Goal: Task Accomplishment & Management: Complete application form

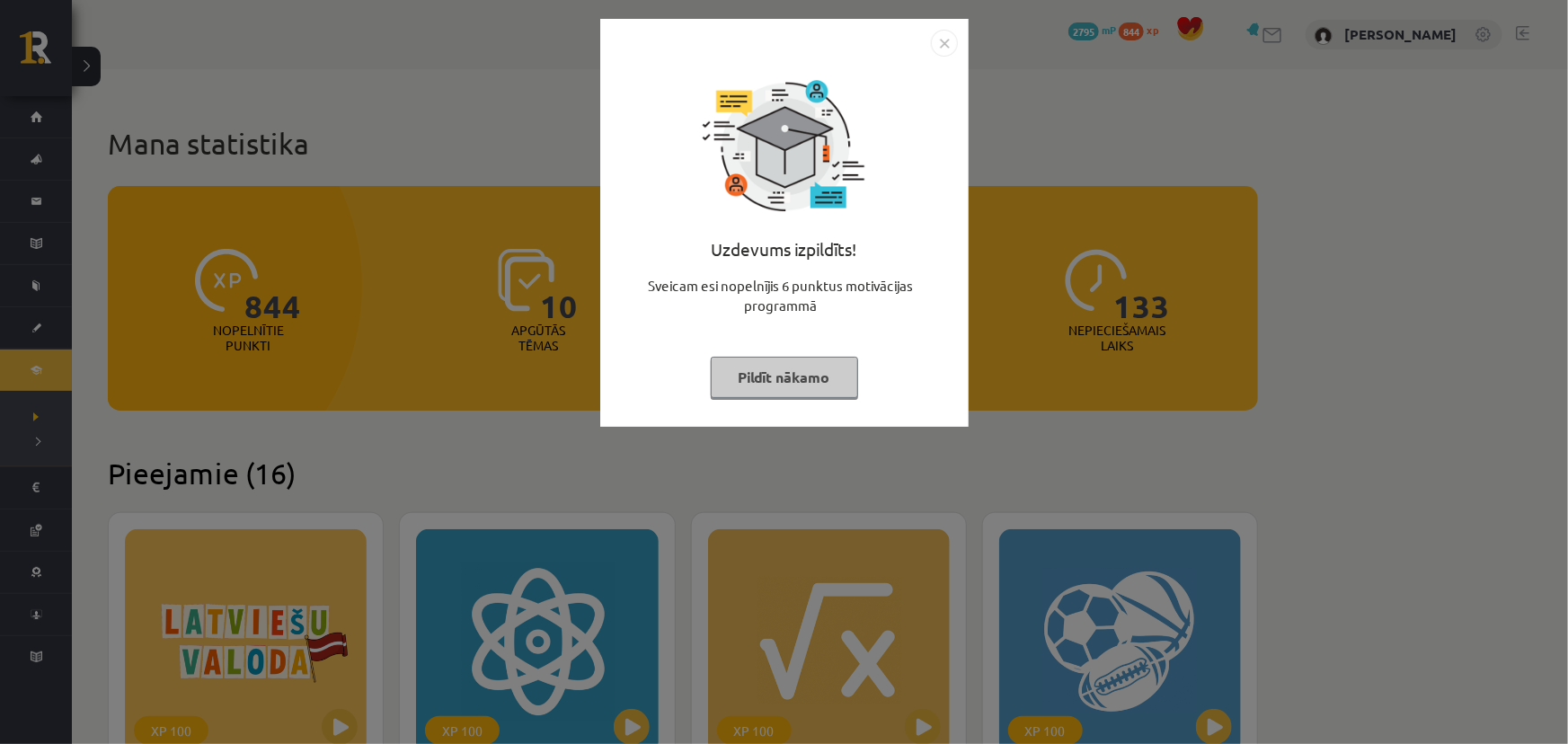
click at [793, 374] on button "Pildīt nākamo" at bounding box center [784, 378] width 148 height 42
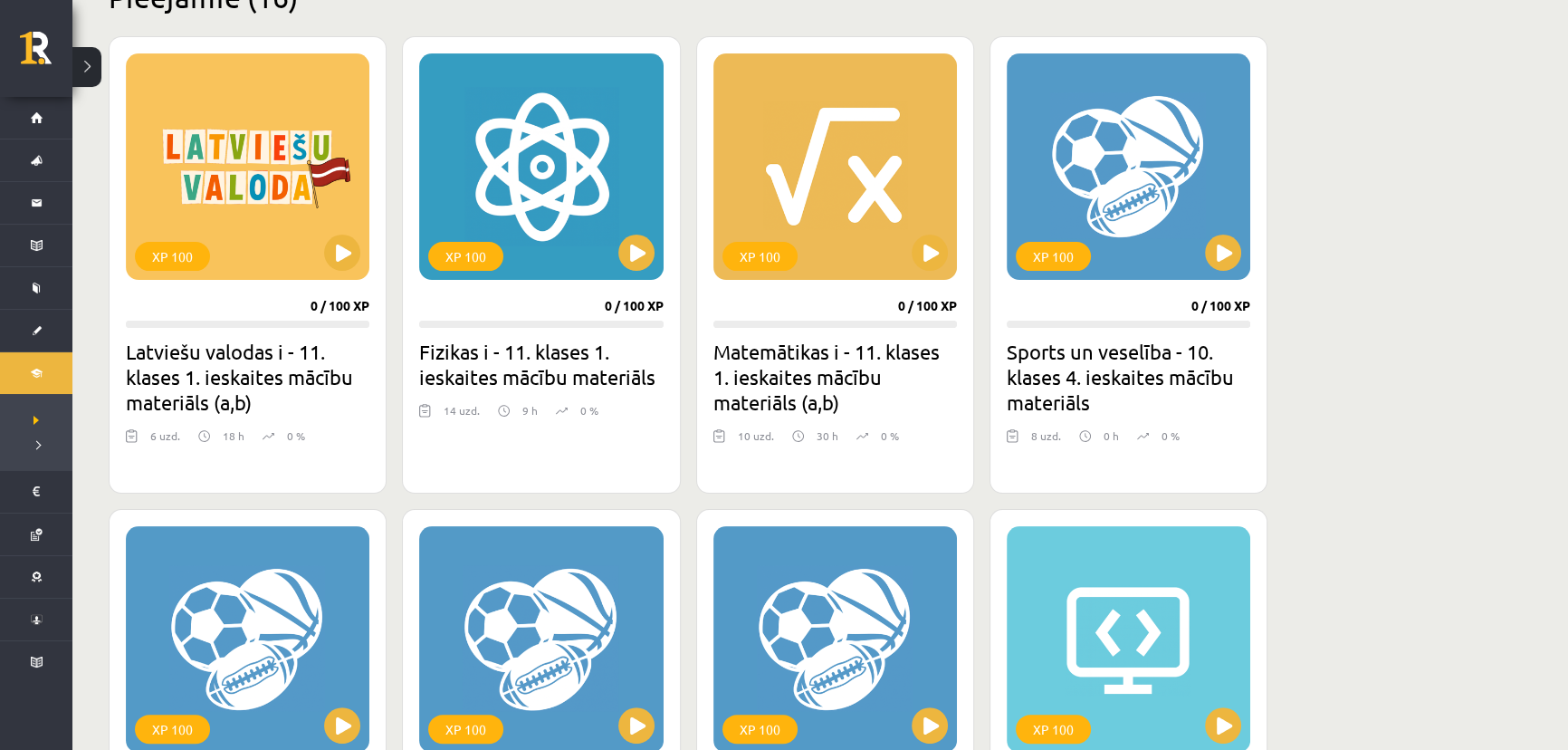
scroll to position [494, 0]
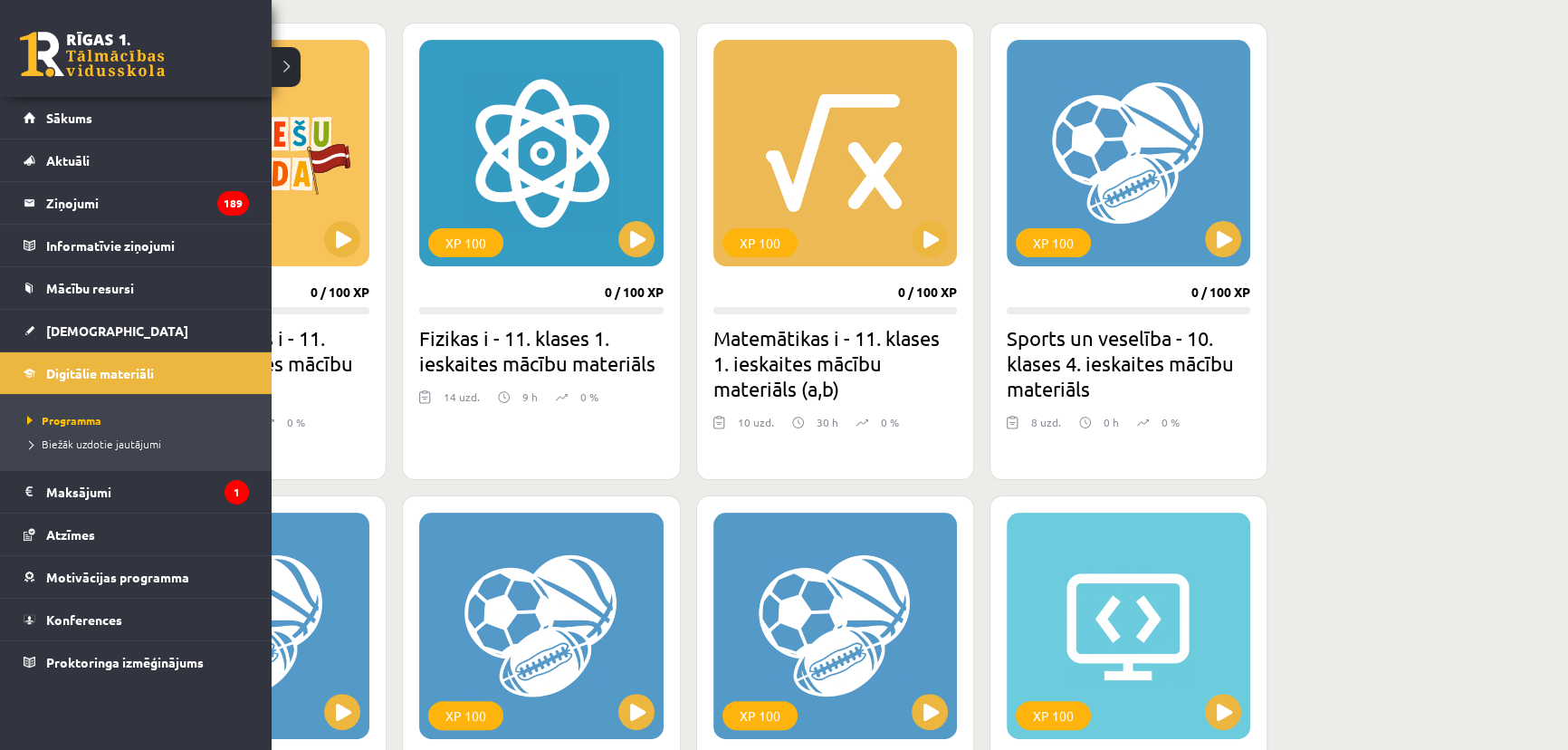
click at [41, 48] on link at bounding box center [92, 54] width 145 height 45
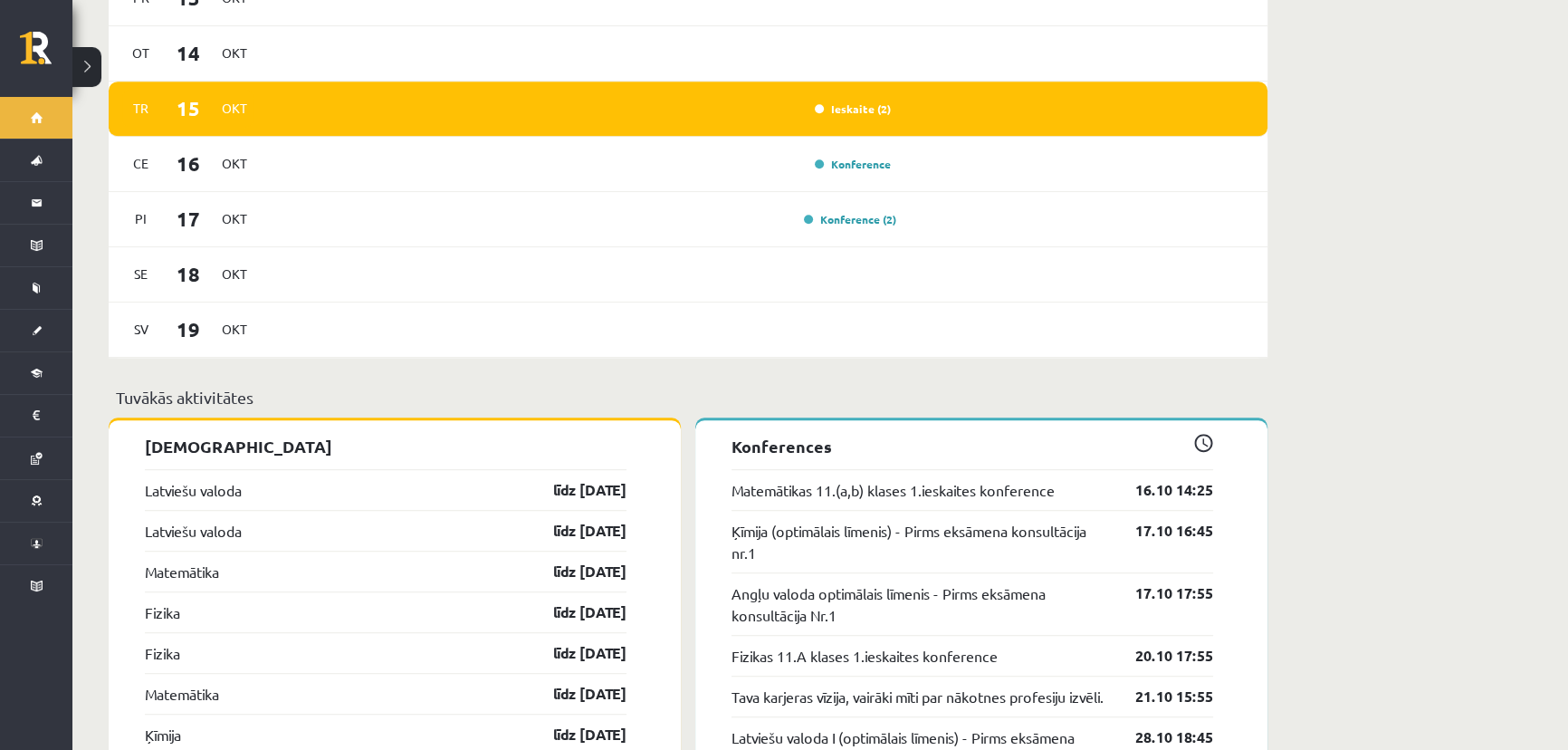
scroll to position [1318, 0]
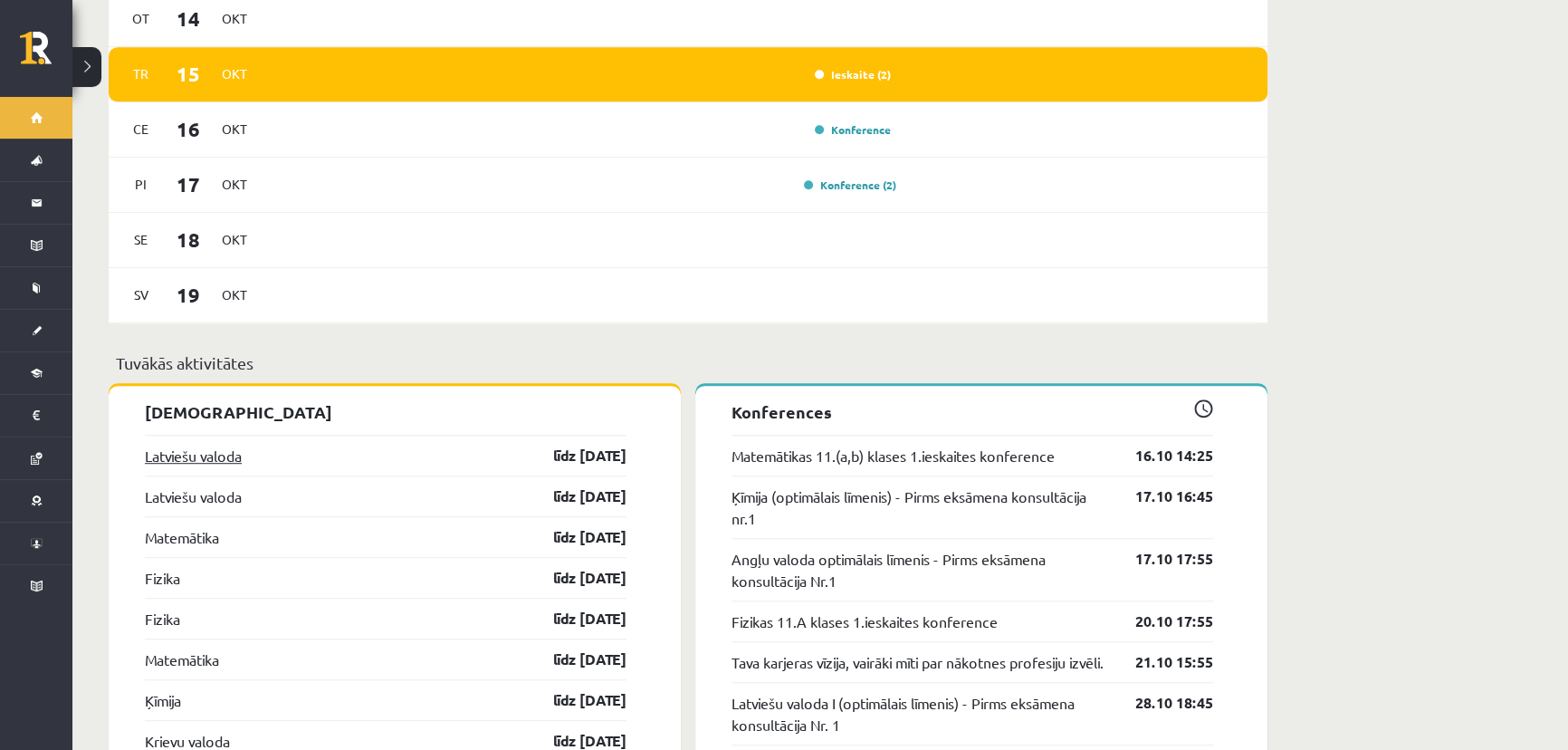
click at [224, 445] on link "Latviešu valoda" at bounding box center [193, 456] width 97 height 22
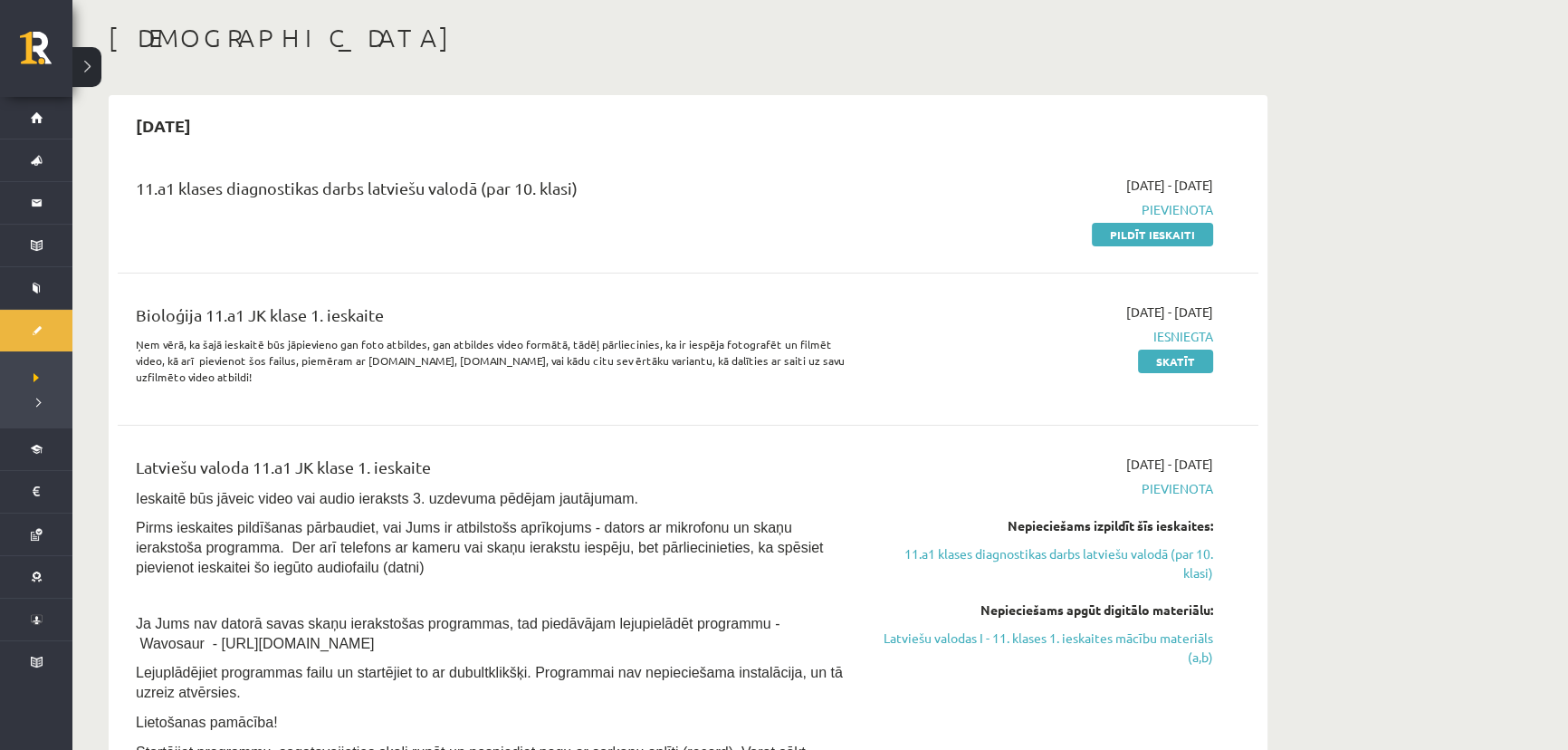
scroll to position [82, 0]
drag, startPoint x: 1143, startPoint y: 236, endPoint x: 858, endPoint y: 47, distance: 342.0
click at [1143, 236] on link "Pildīt ieskaiti" at bounding box center [1152, 237] width 121 height 24
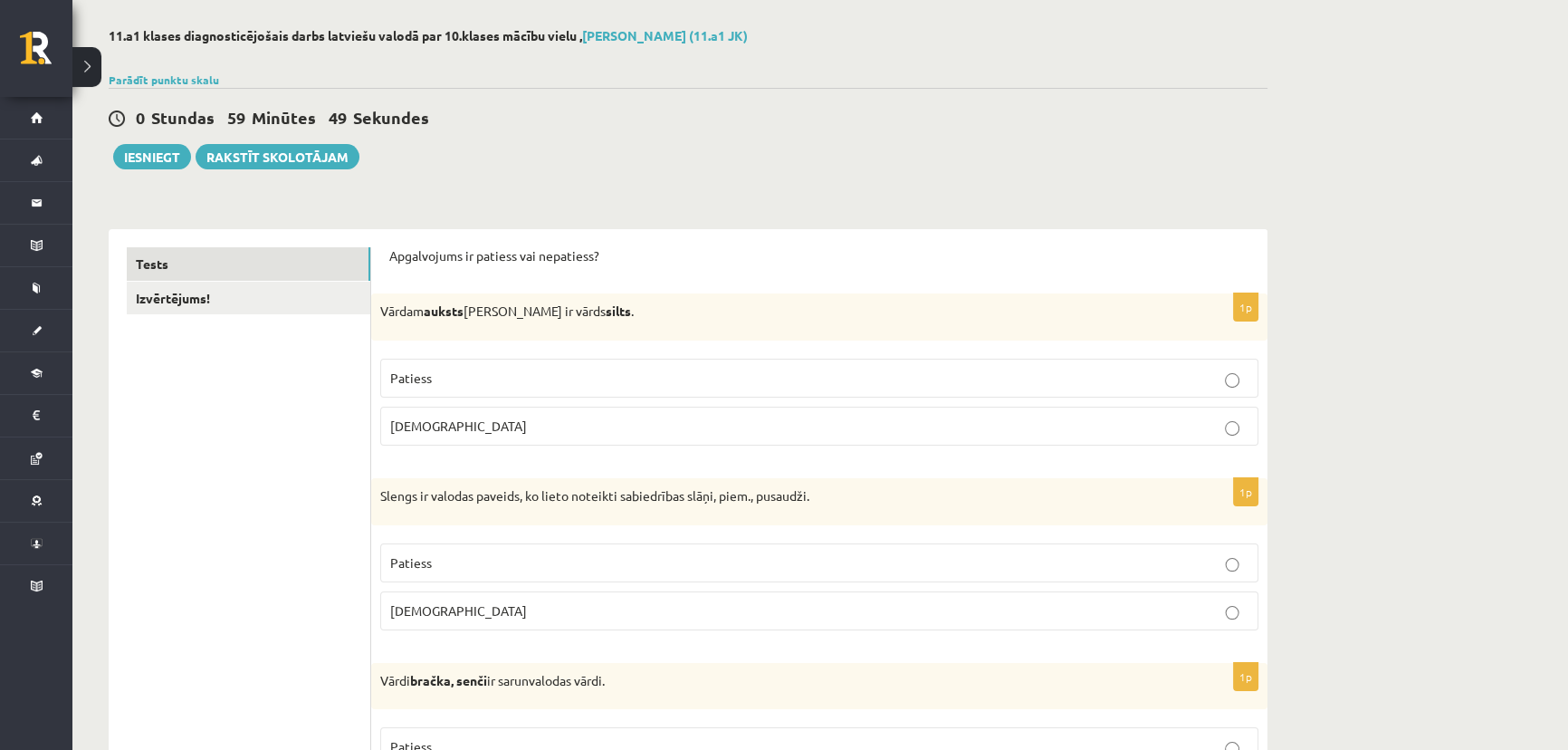
scroll to position [82, 0]
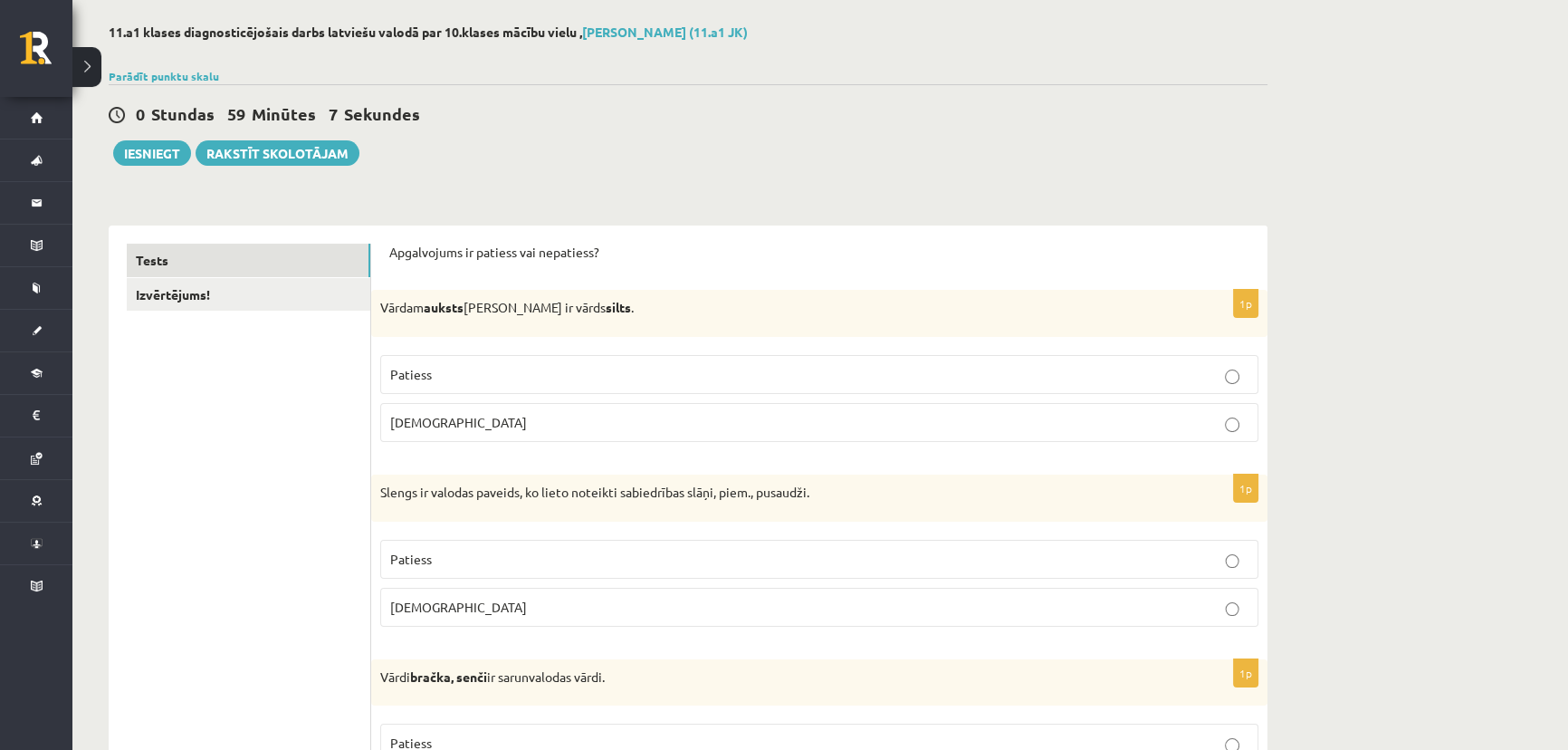
click at [421, 375] on span "Patiess" at bounding box center [412, 374] width 42 height 16
click at [452, 560] on p "Patiess" at bounding box center [819, 559] width 858 height 19
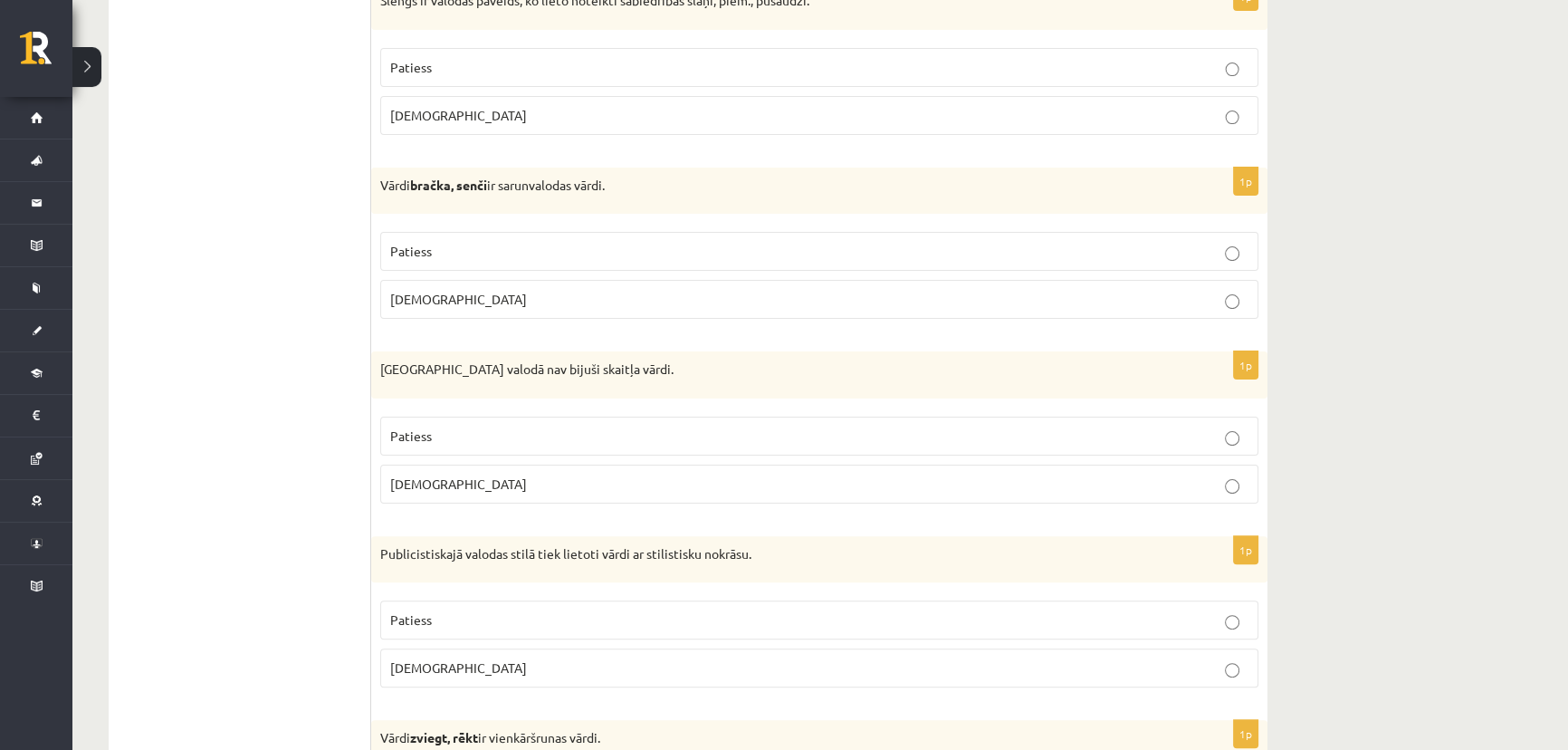
scroll to position [576, 0]
click at [416, 287] on p "Aplams" at bounding box center [819, 296] width 858 height 19
click at [470, 477] on p "Aplams" at bounding box center [819, 481] width 858 height 19
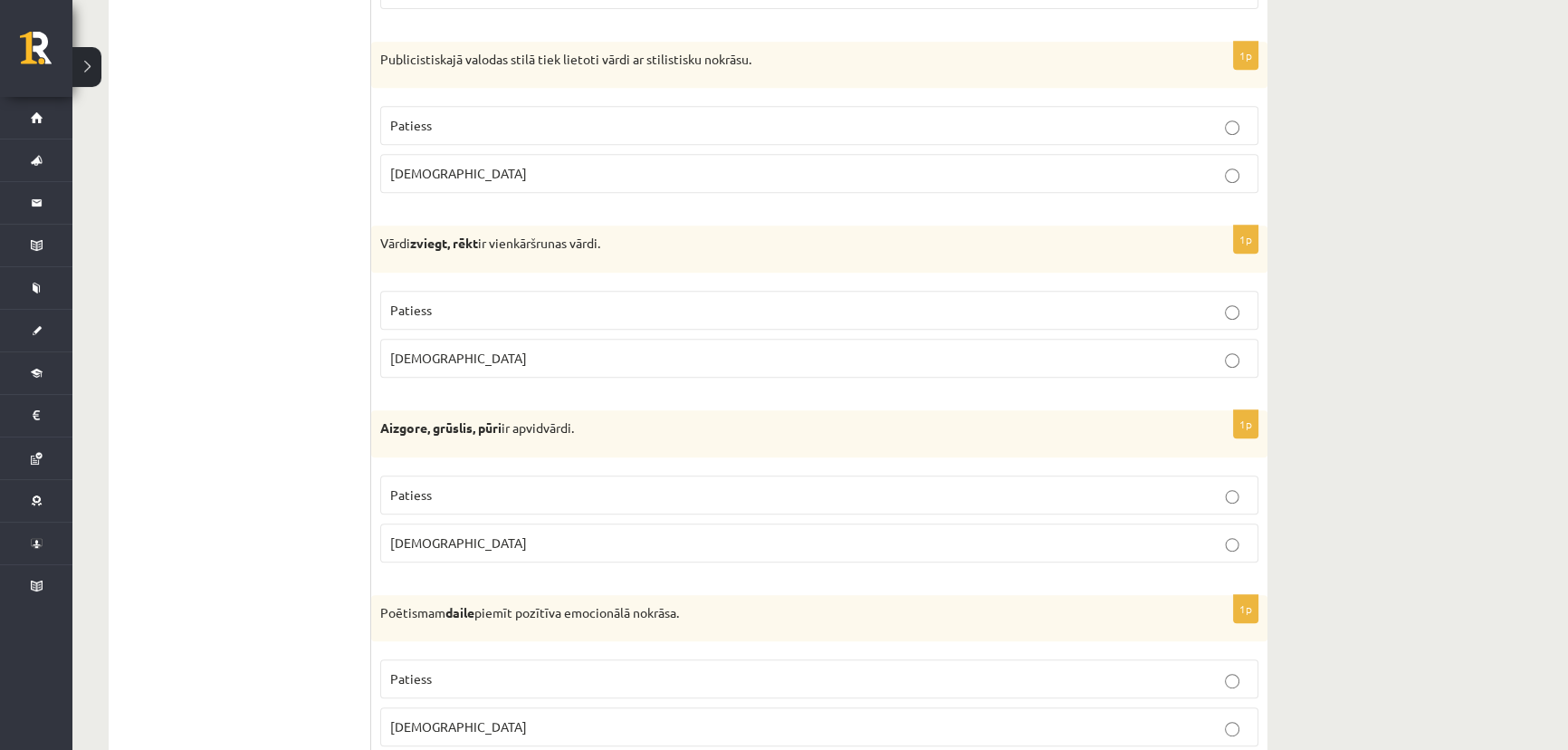
scroll to position [1070, 0]
click at [505, 119] on p "Patiess" at bounding box center [819, 123] width 858 height 19
click at [475, 358] on p "Aplams" at bounding box center [819, 356] width 858 height 19
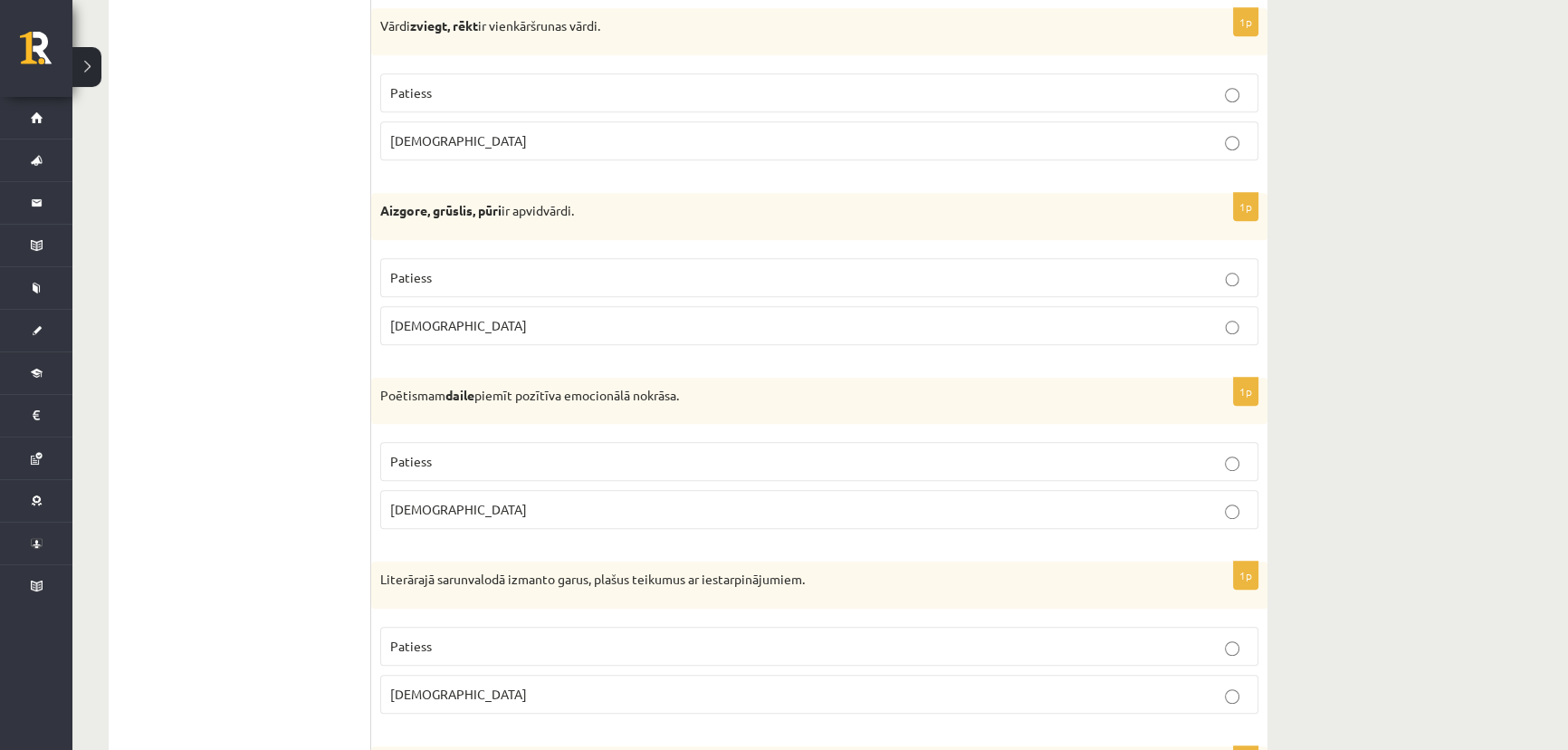
scroll to position [1318, 0]
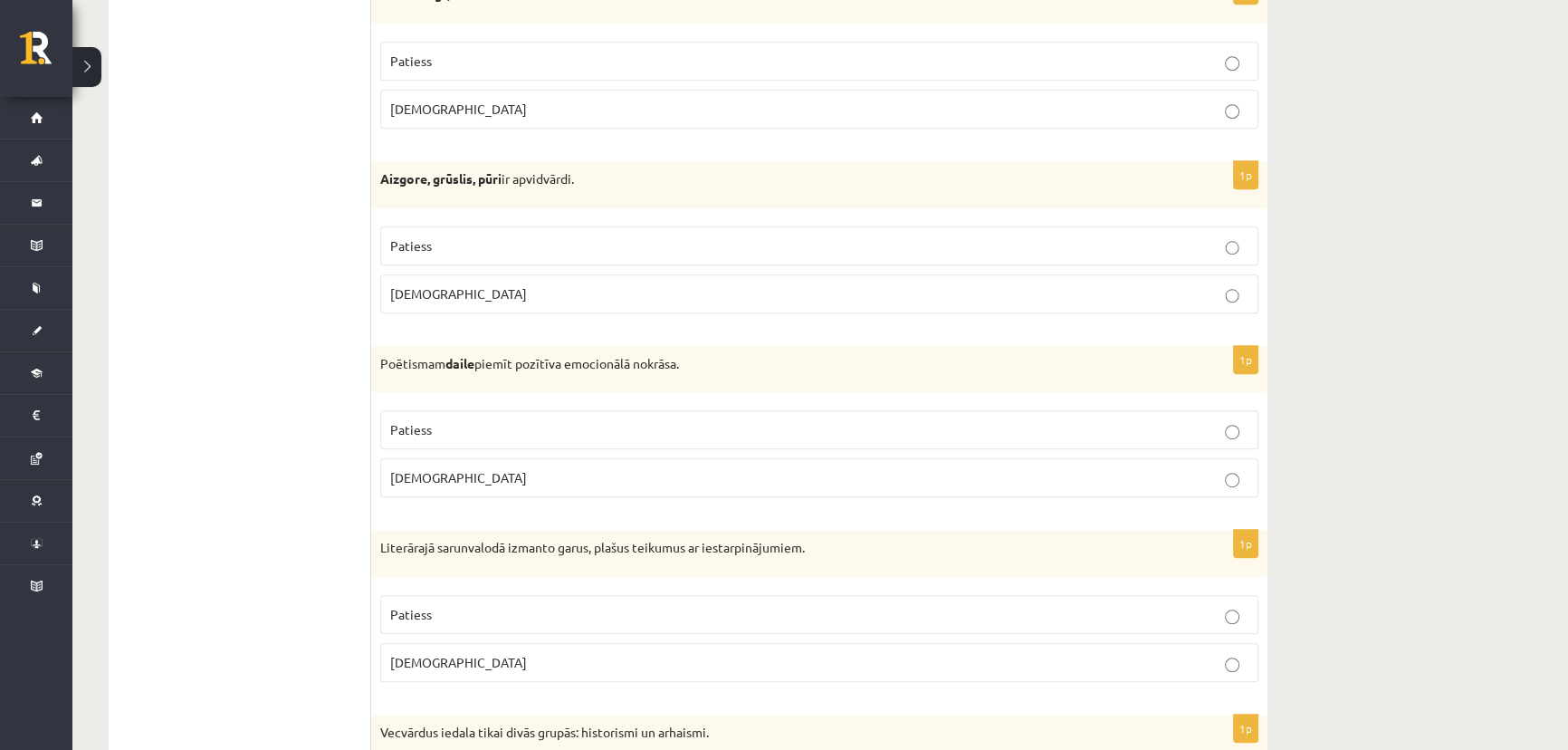
click at [461, 245] on p "Patiess" at bounding box center [819, 246] width 858 height 19
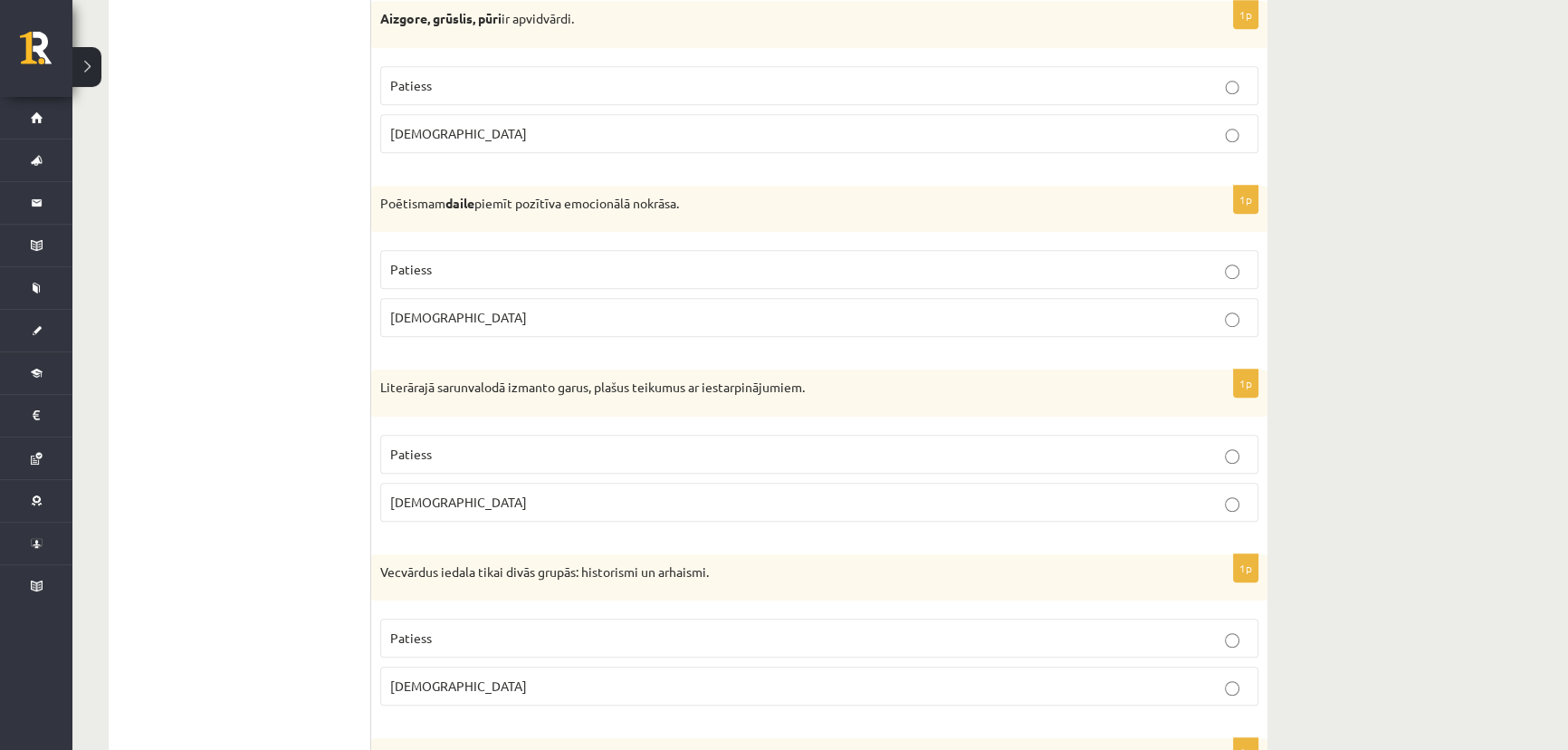
scroll to position [1482, 0]
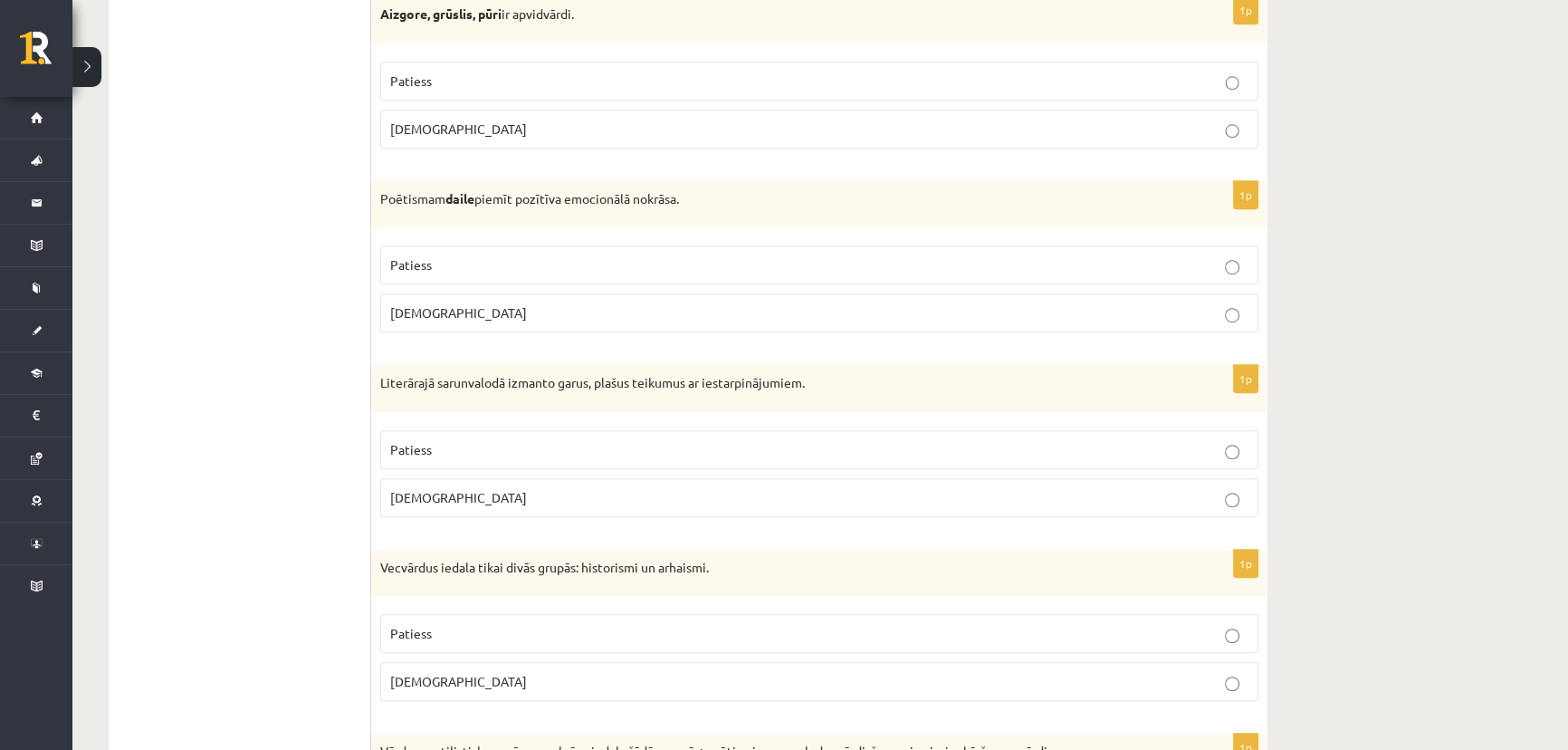
click at [452, 315] on p "Aplams" at bounding box center [819, 313] width 858 height 19
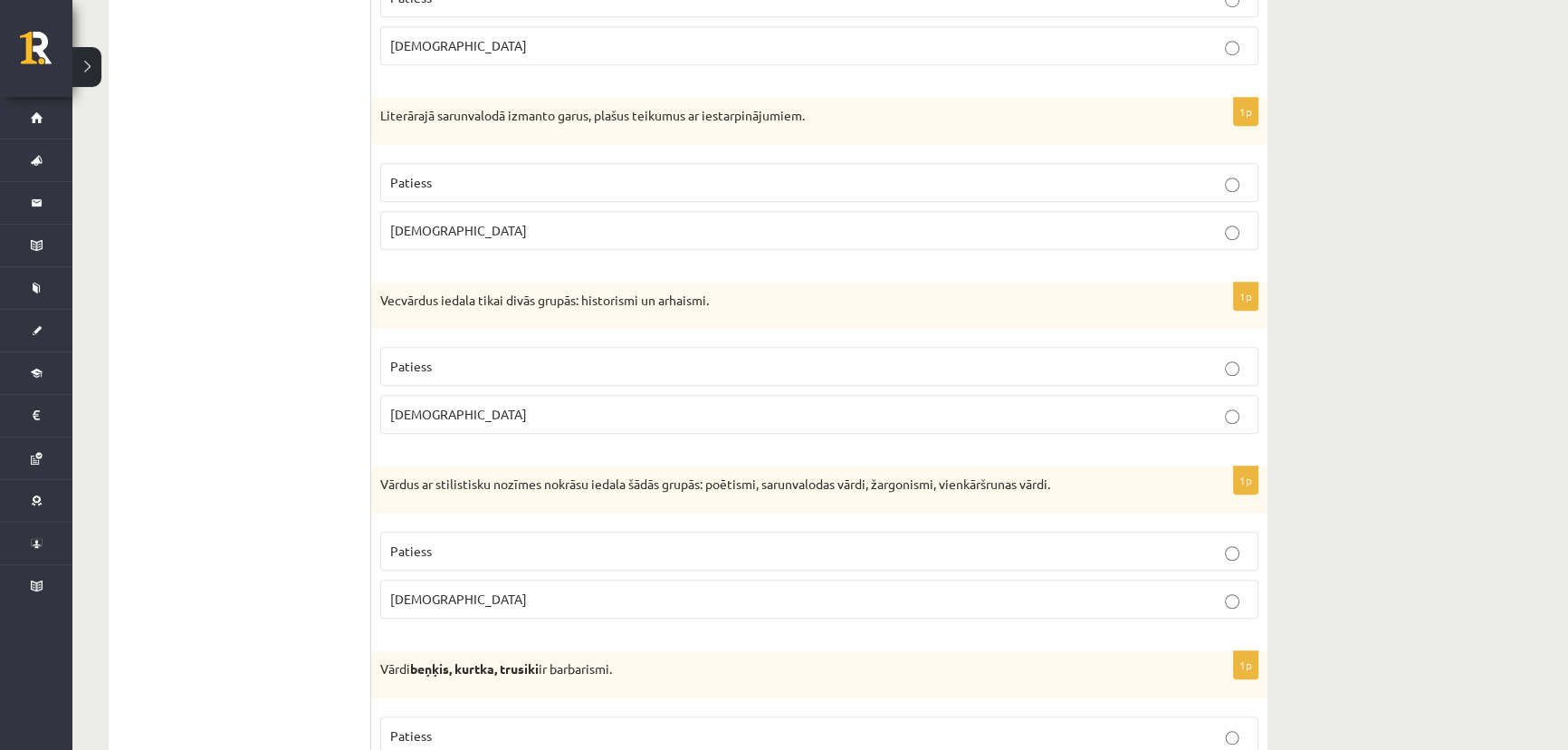
scroll to position [1812, 0]
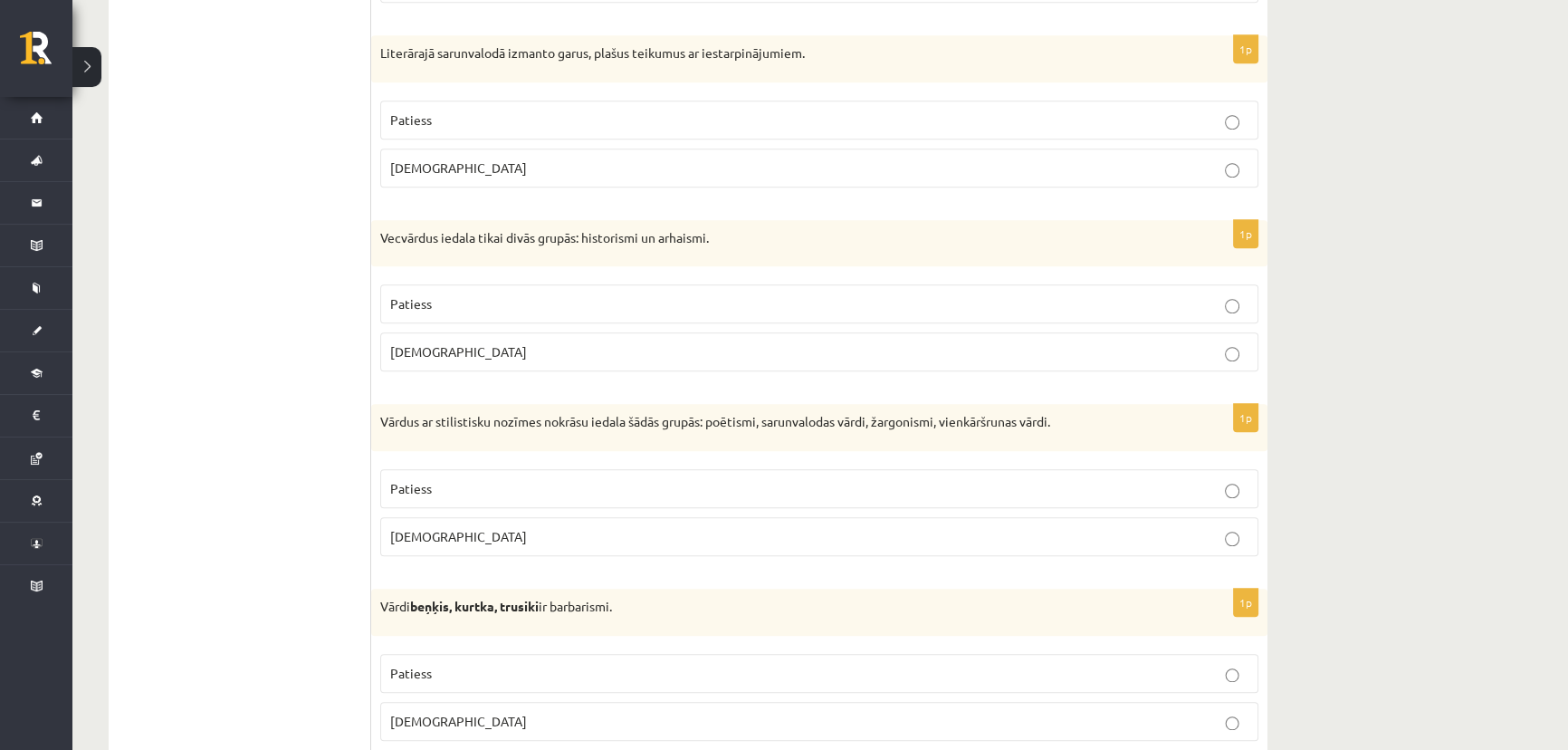
click at [460, 111] on p "Patiess" at bounding box center [819, 120] width 858 height 19
click at [434, 298] on p "Patiess" at bounding box center [819, 303] width 858 height 19
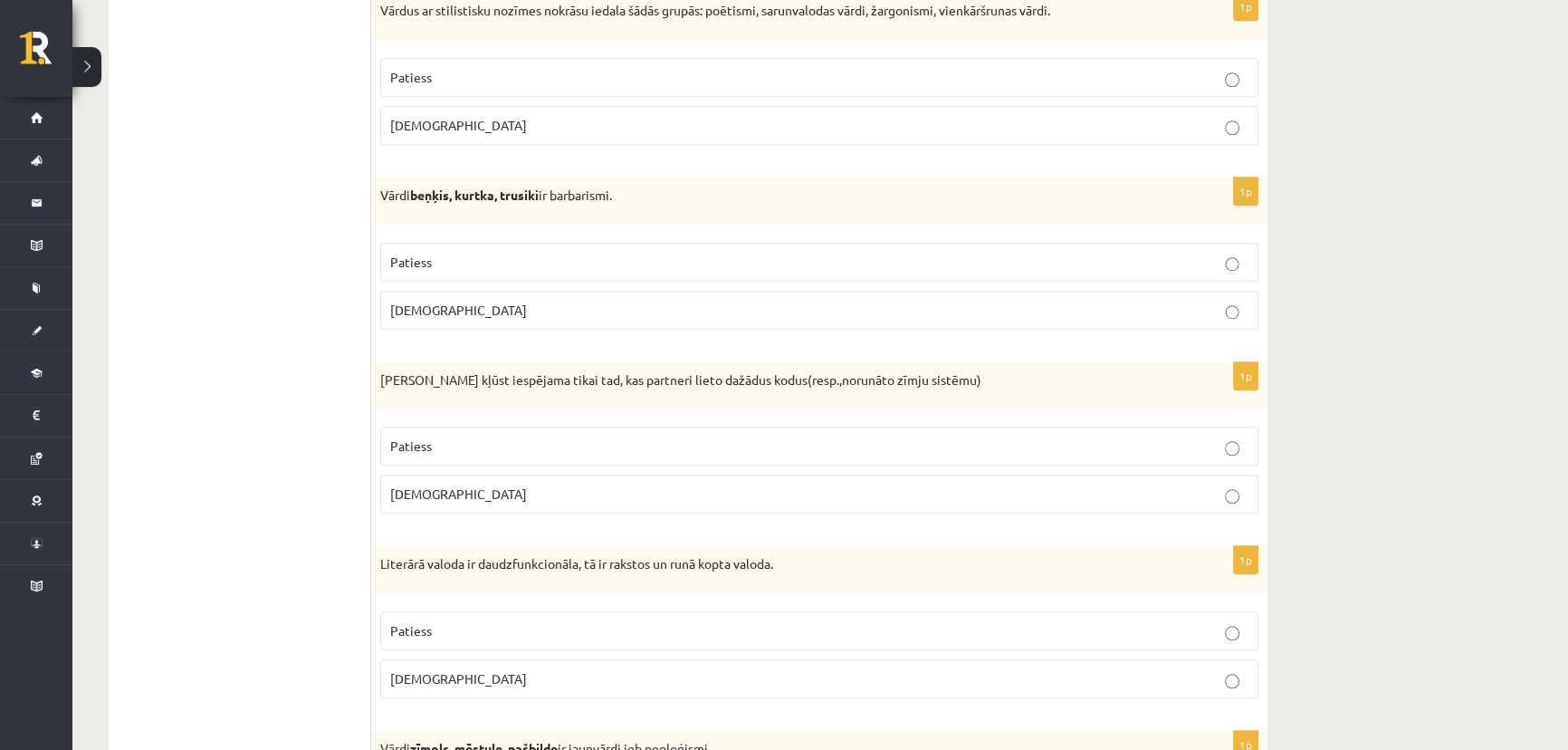
scroll to position [2203, 0]
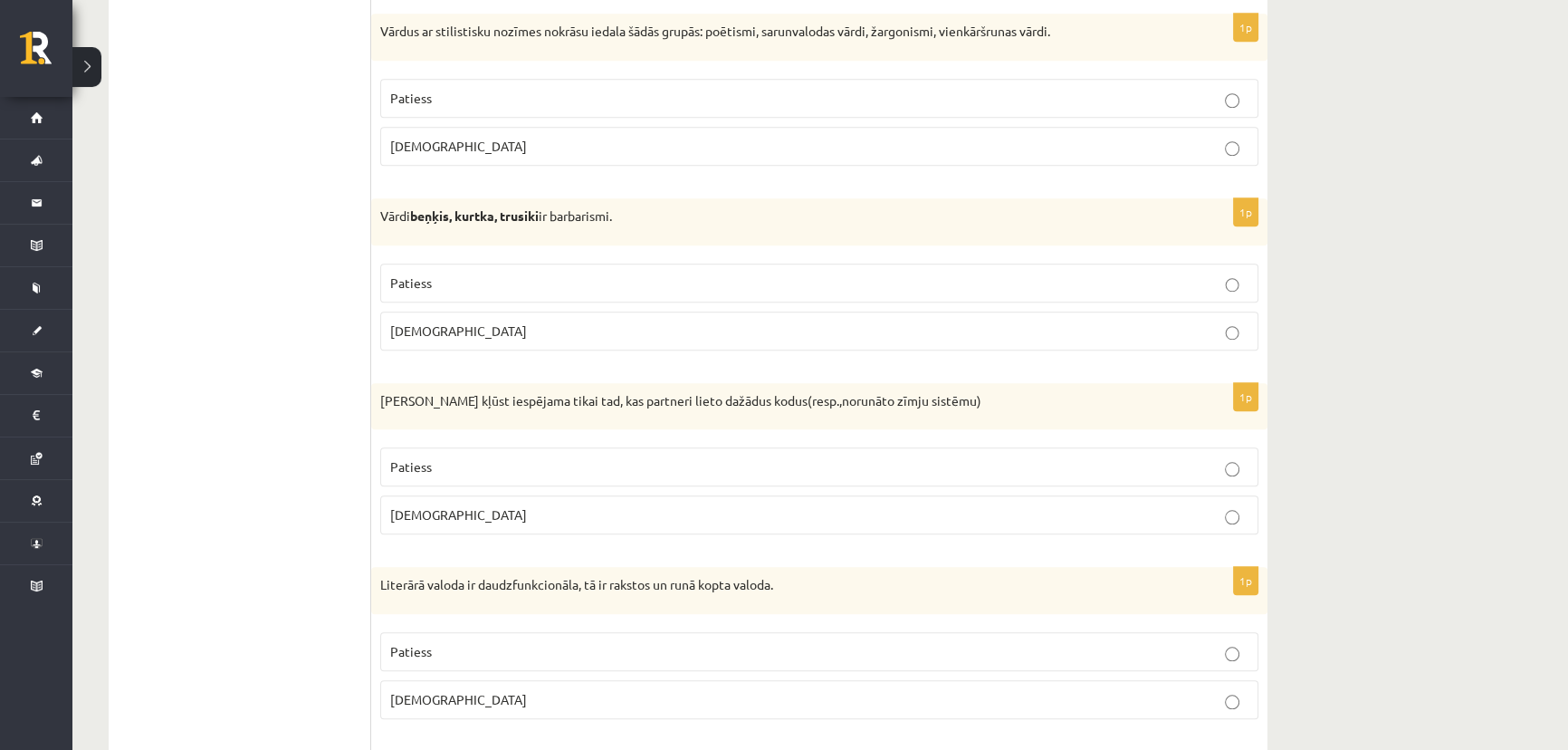
click at [428, 93] on span "Patiess" at bounding box center [412, 98] width 42 height 16
click at [428, 280] on span "Patiess" at bounding box center [412, 283] width 42 height 16
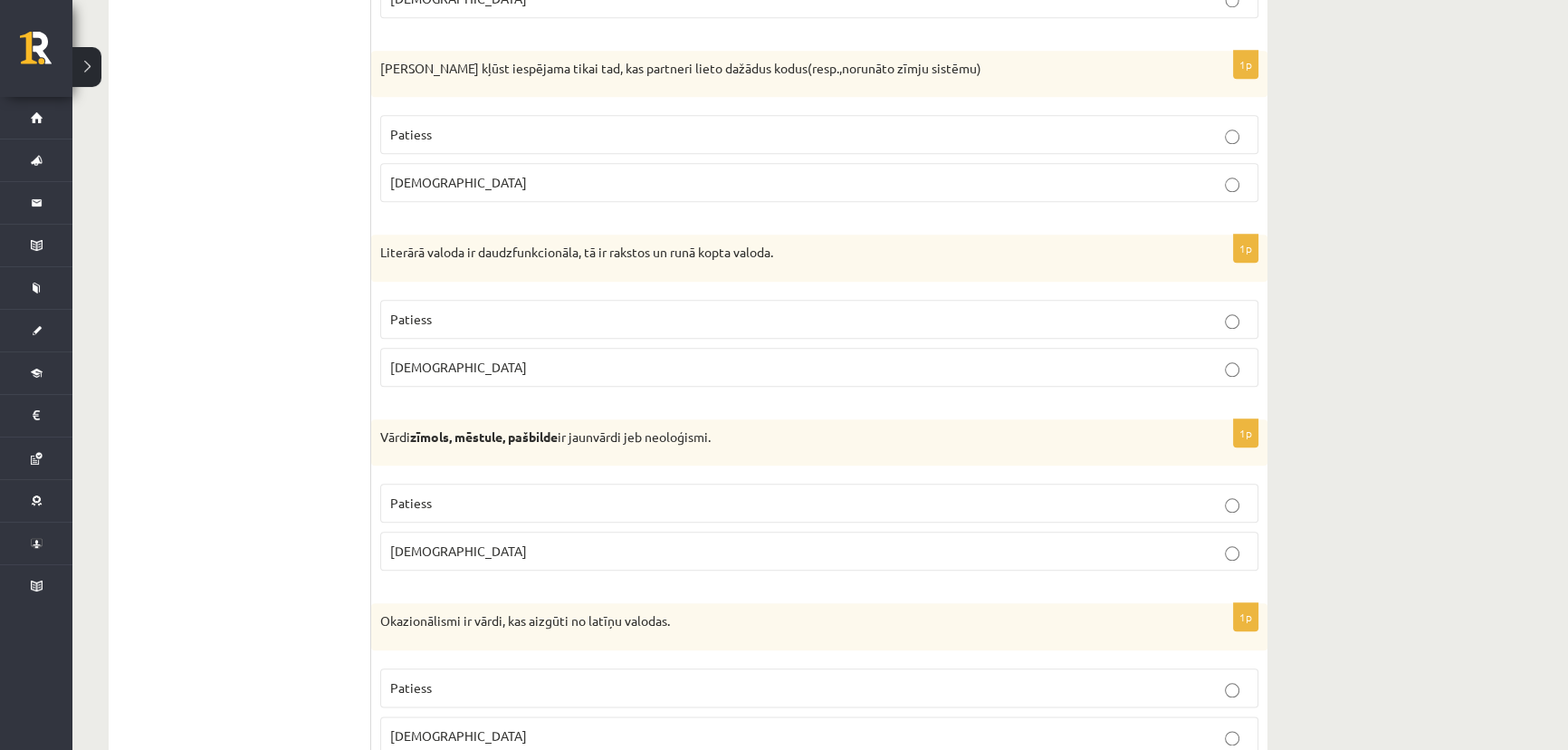
scroll to position [2533, 0]
click at [440, 179] on p "Aplams" at bounding box center [819, 185] width 858 height 19
click at [434, 324] on p "Patiess" at bounding box center [819, 322] width 858 height 19
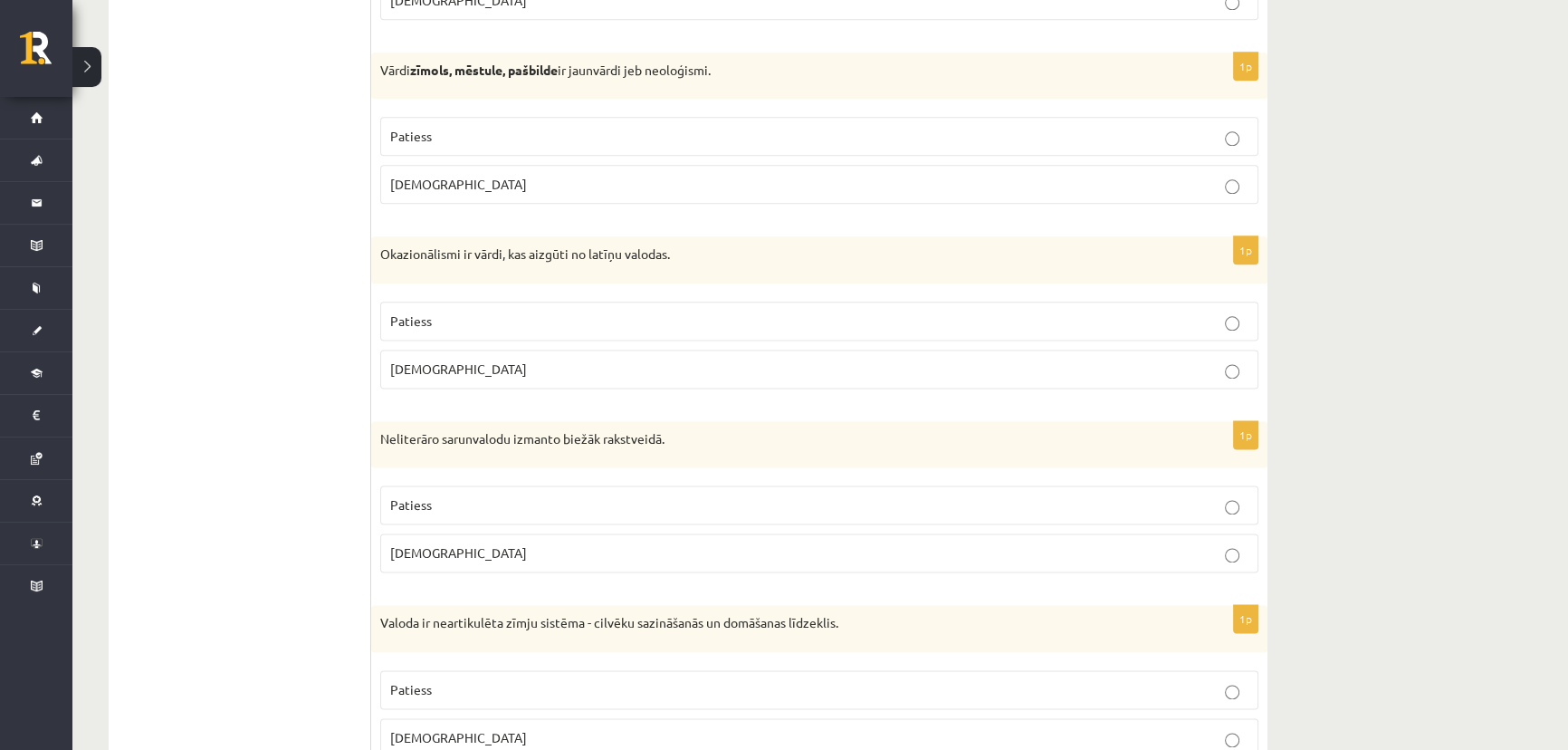
scroll to position [2936, 0]
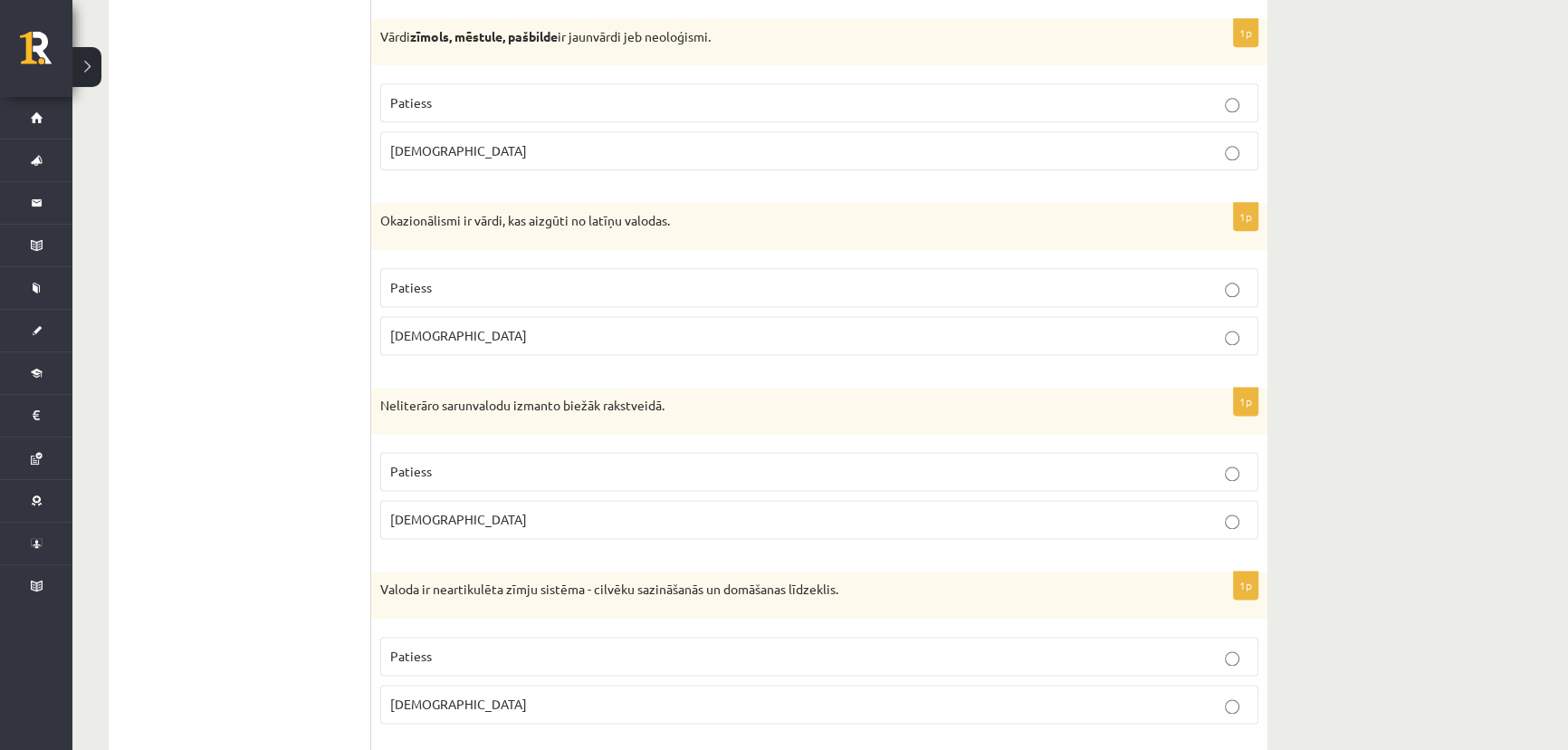
click at [420, 96] on span "Patiess" at bounding box center [412, 102] width 42 height 16
click at [438, 338] on p "Aplams" at bounding box center [819, 335] width 858 height 19
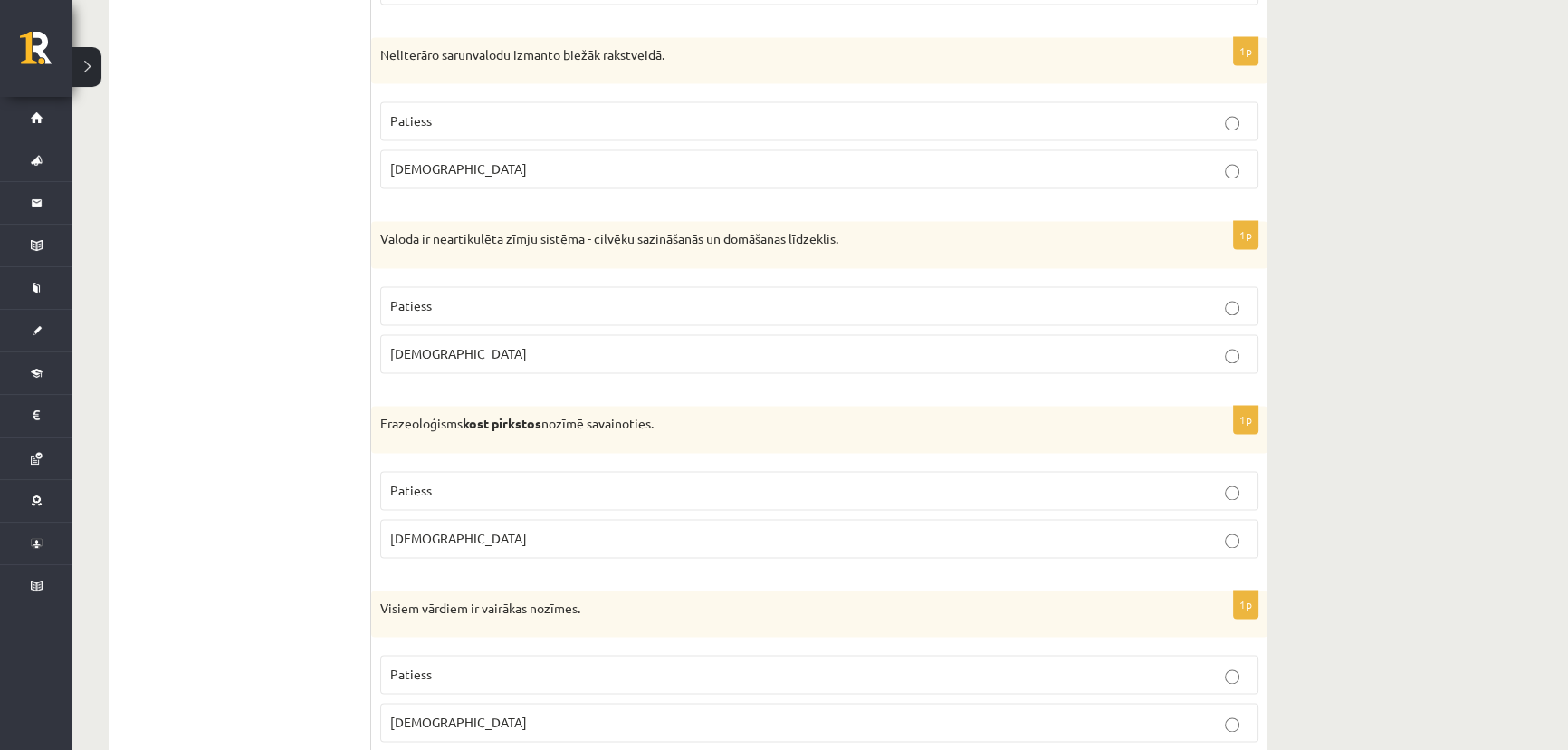
scroll to position [3294, 0]
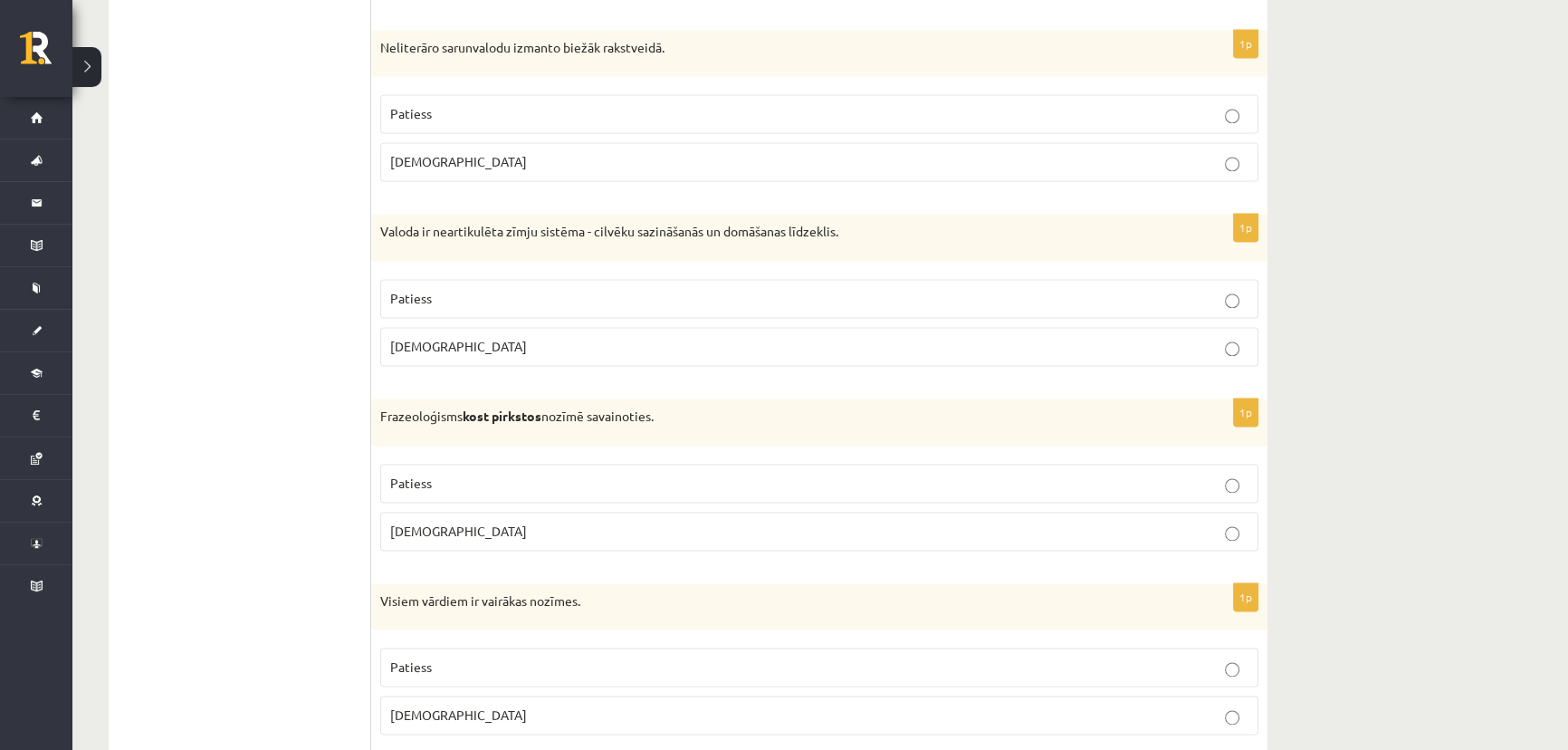
click at [441, 152] on p "Aplams" at bounding box center [819, 161] width 858 height 19
click at [427, 343] on span "Aplams" at bounding box center [459, 346] width 137 height 16
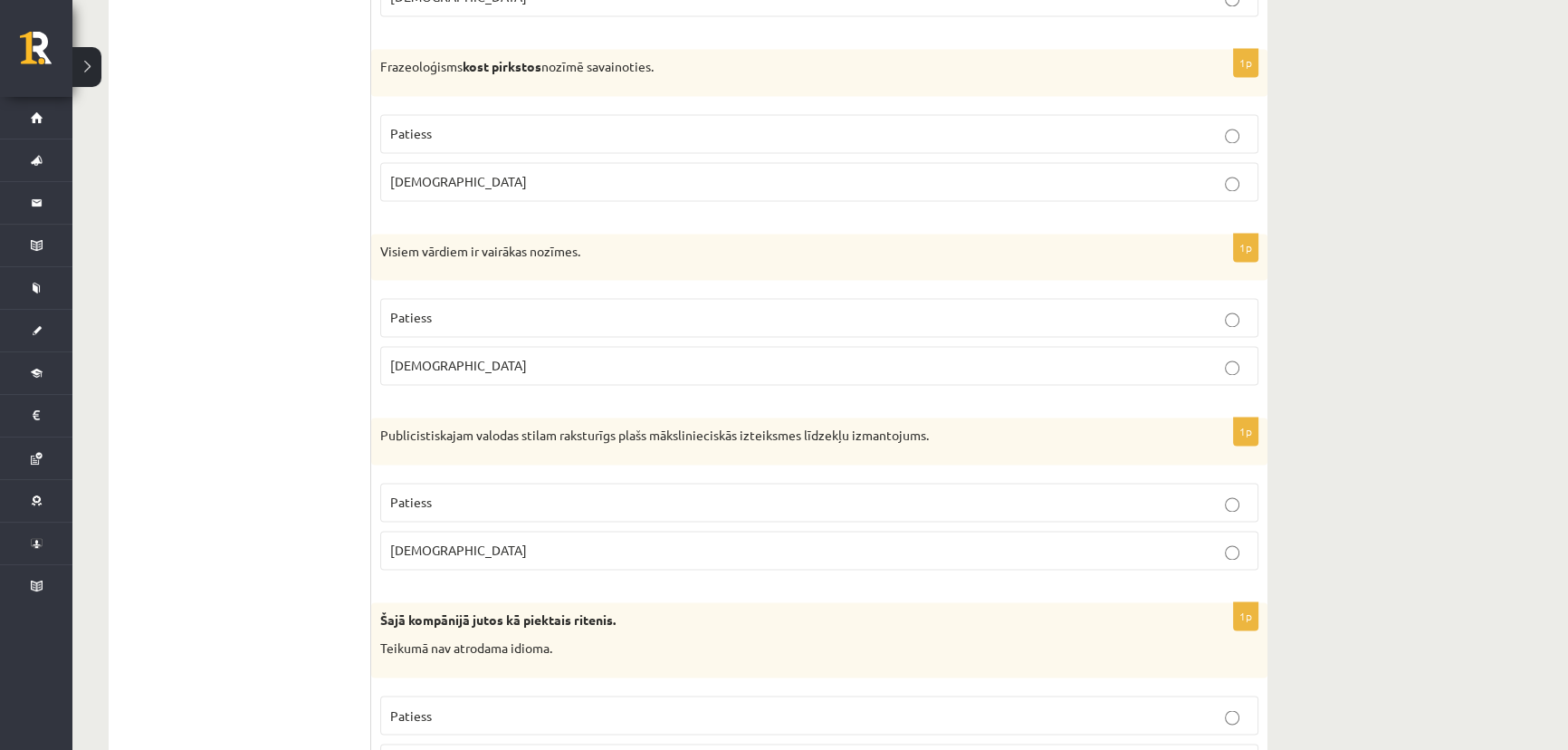
scroll to position [3651, 0]
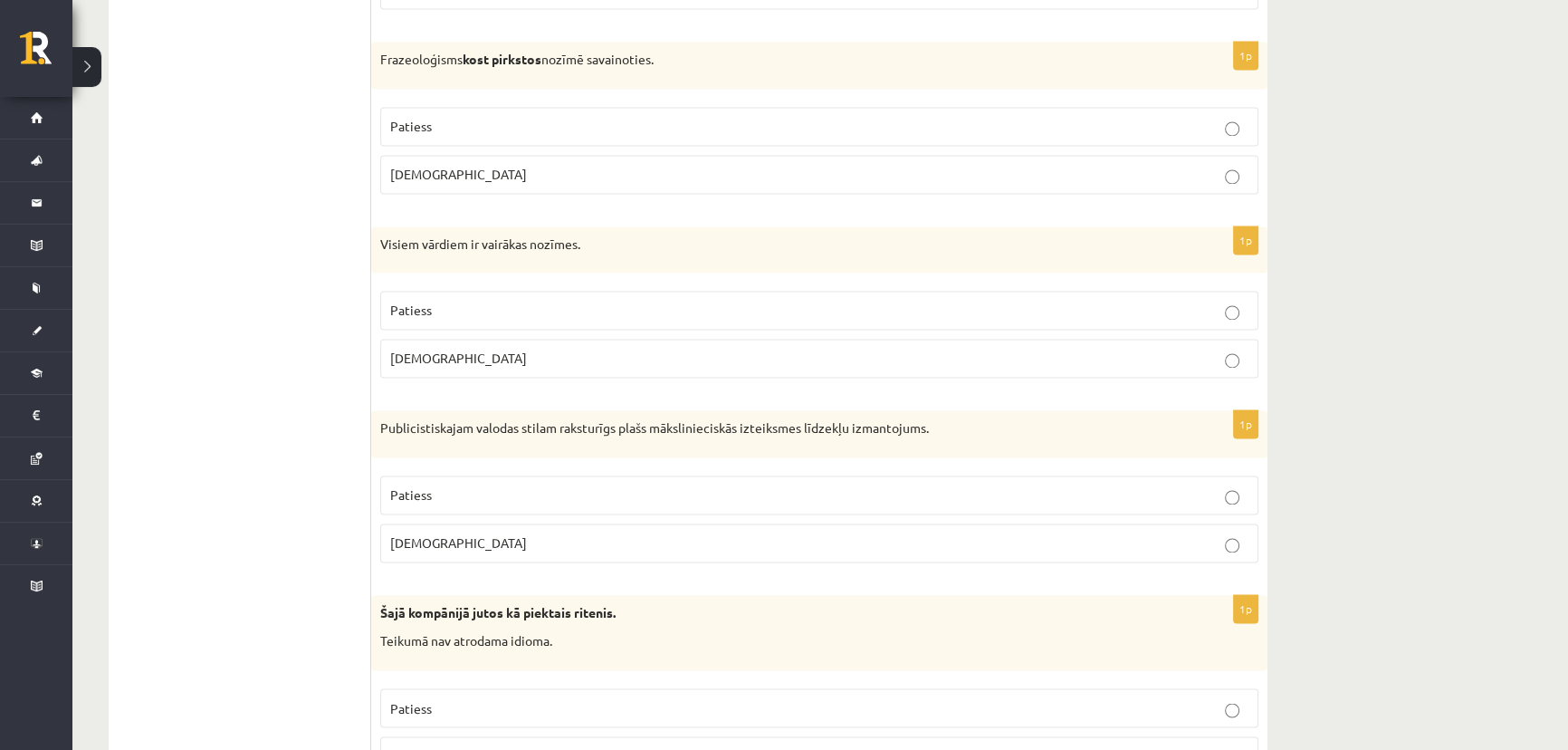
click at [425, 166] on span "Aplams" at bounding box center [459, 174] width 137 height 16
click at [420, 304] on span "Patiess" at bounding box center [412, 310] width 42 height 16
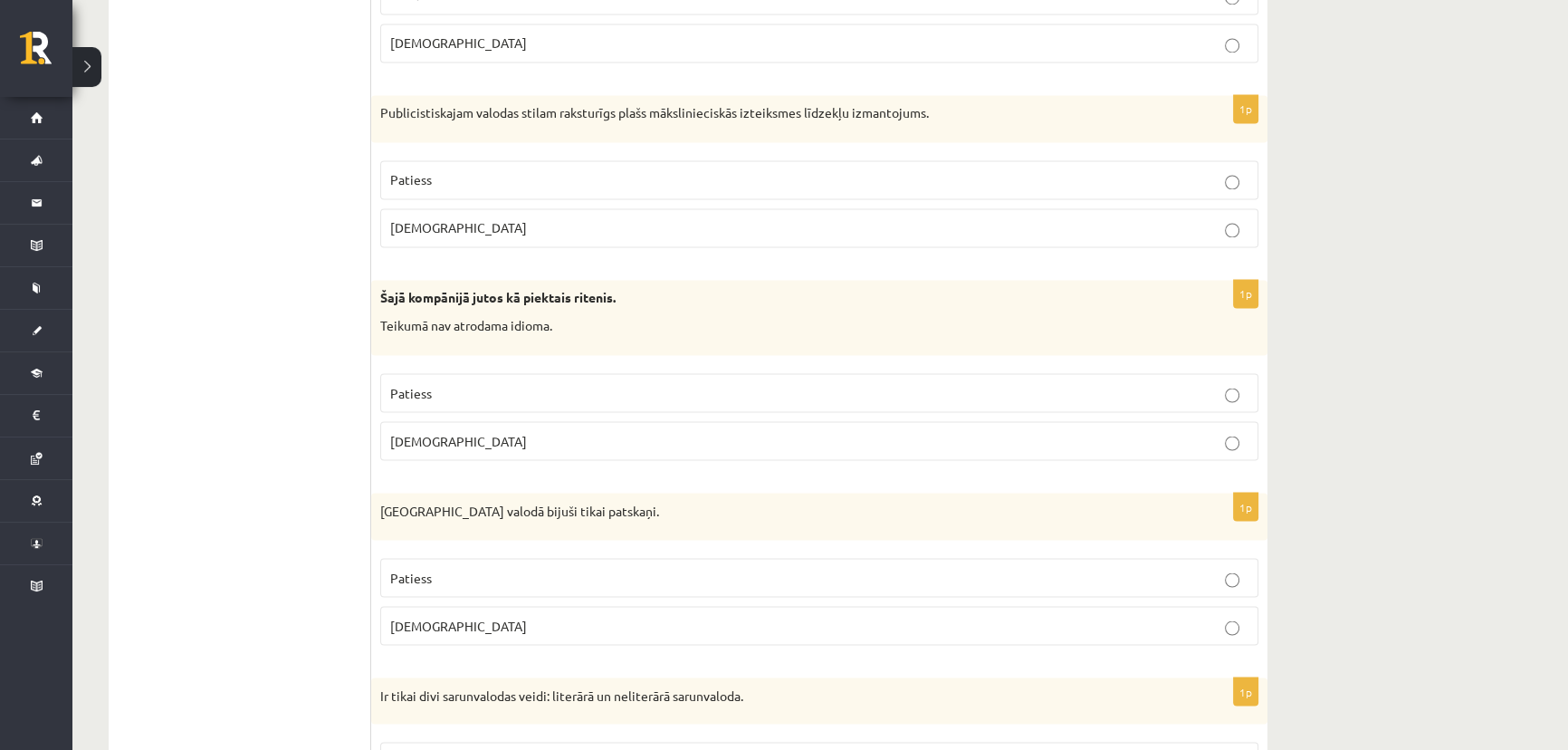
scroll to position [4014, 0]
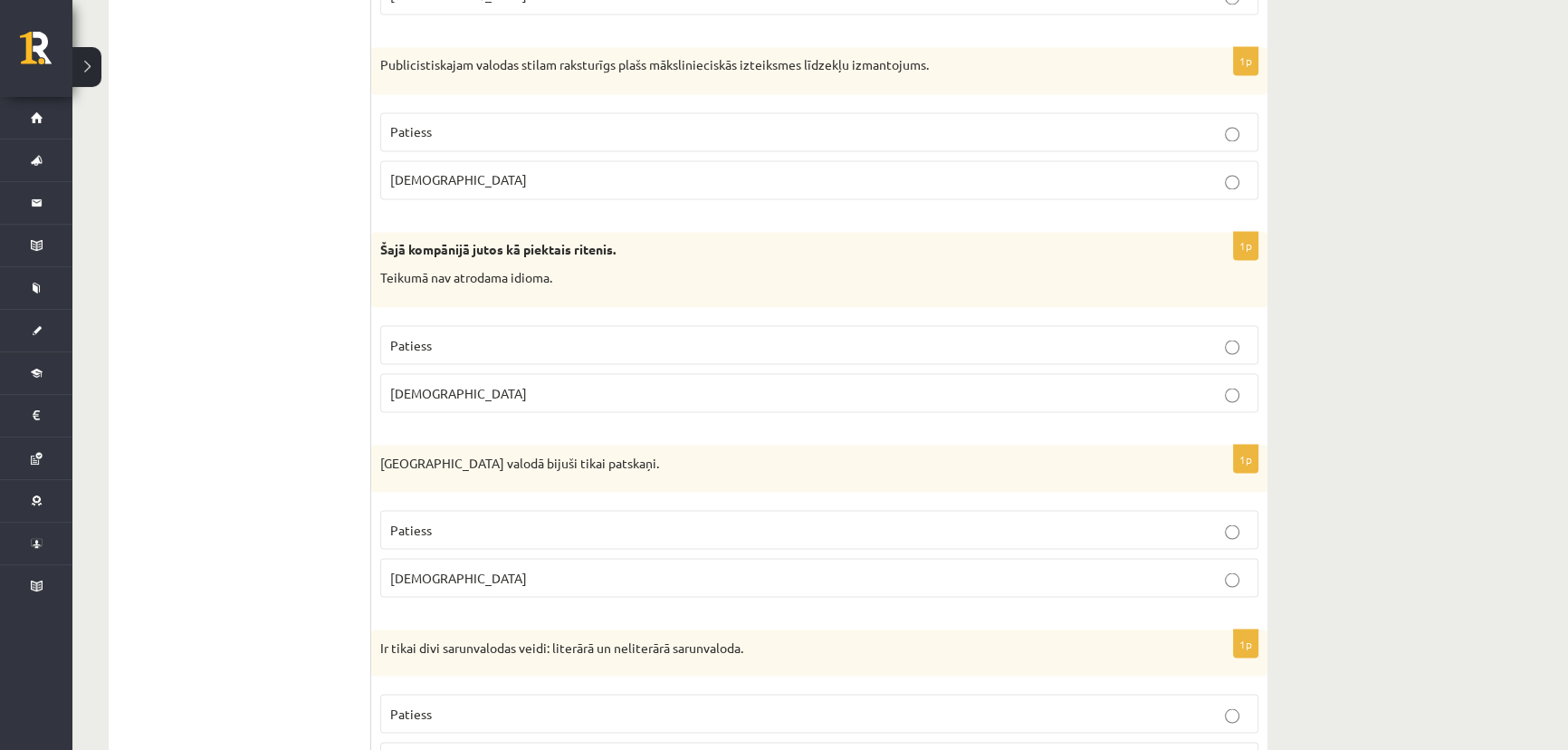
click at [445, 172] on p "Aplams" at bounding box center [819, 179] width 858 height 19
click at [452, 390] on p "Aplams" at bounding box center [819, 392] width 858 height 19
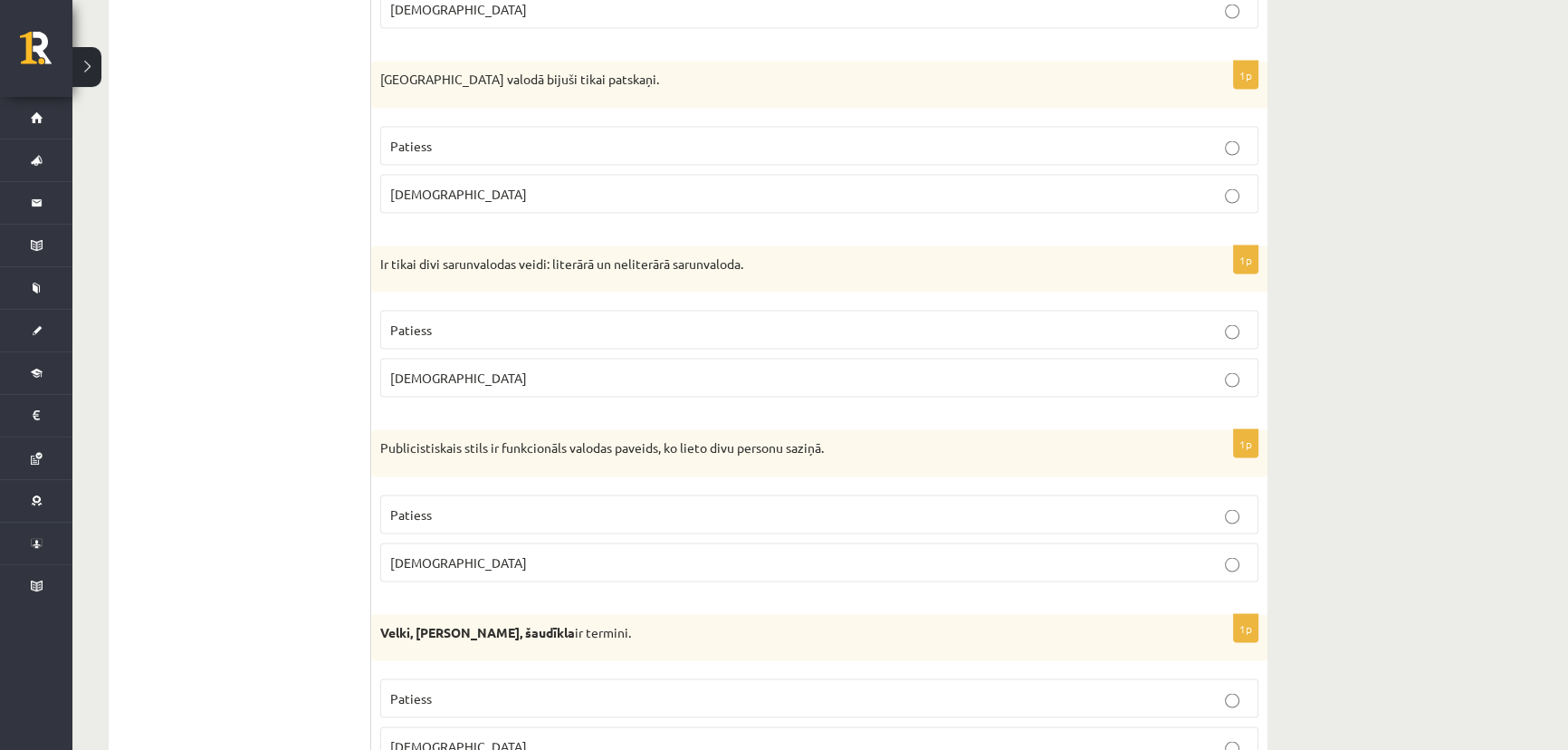
scroll to position [4418, 0]
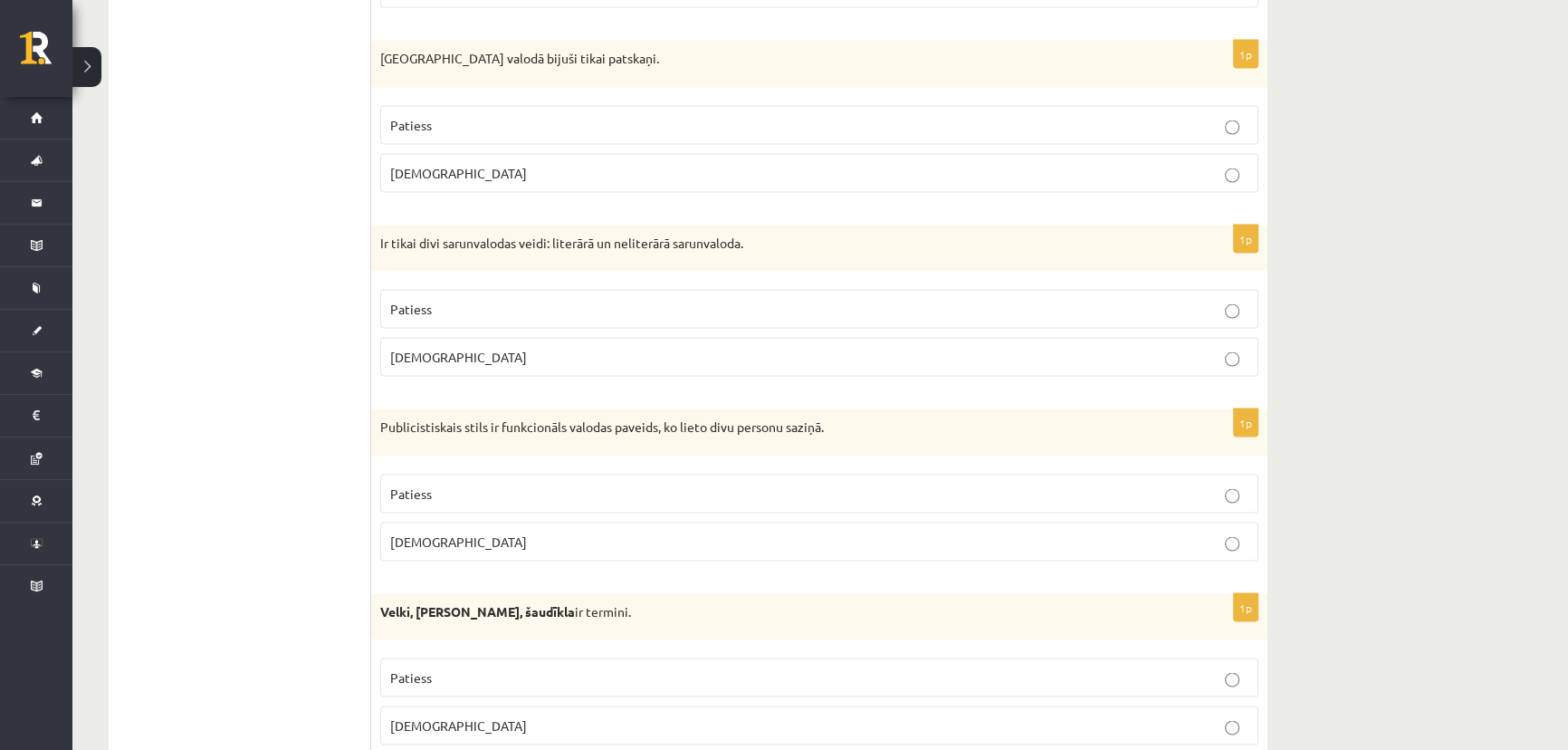
click at [428, 165] on span "Aplams" at bounding box center [459, 173] width 137 height 16
click at [442, 351] on p "Aplams" at bounding box center [819, 357] width 858 height 19
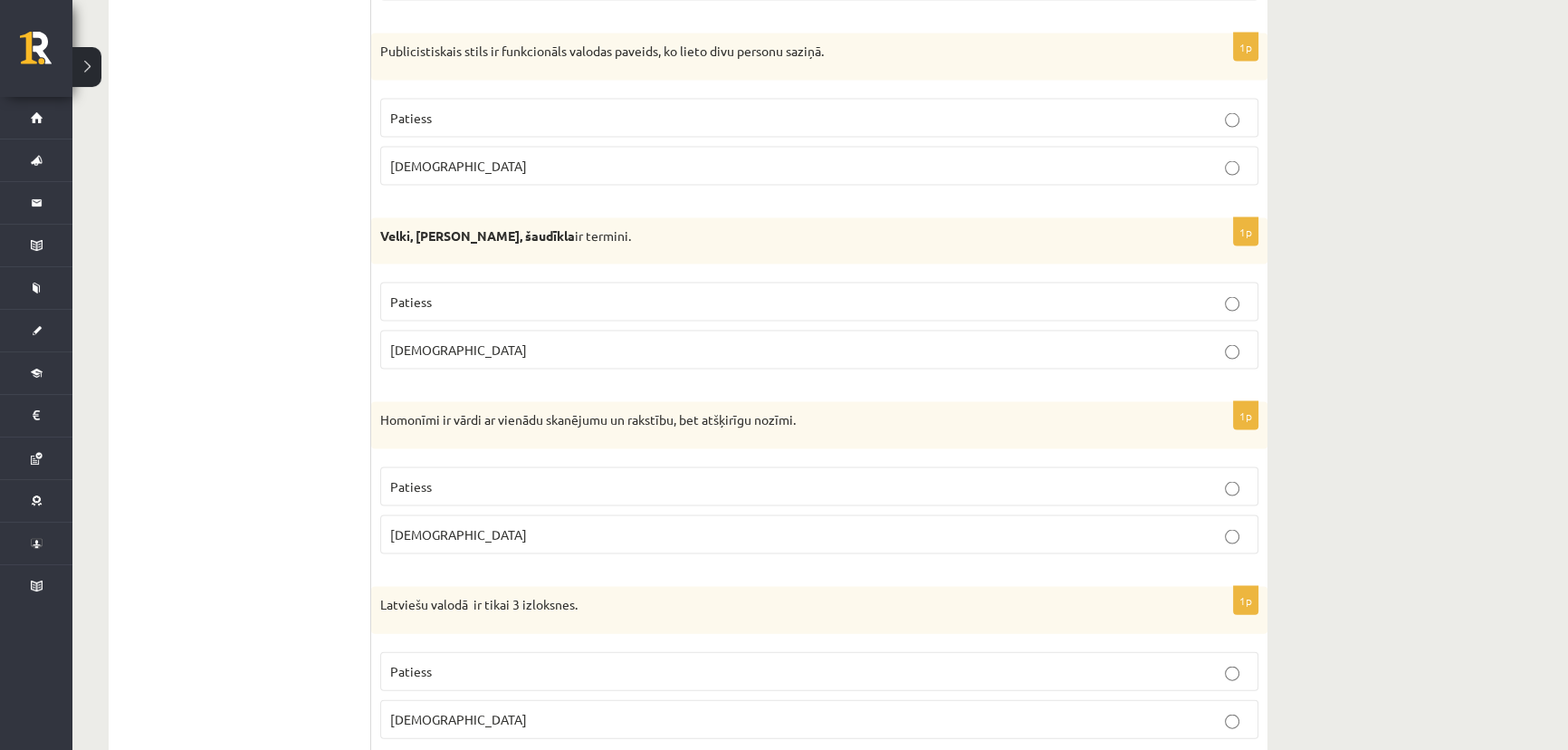
scroll to position [4803, 0]
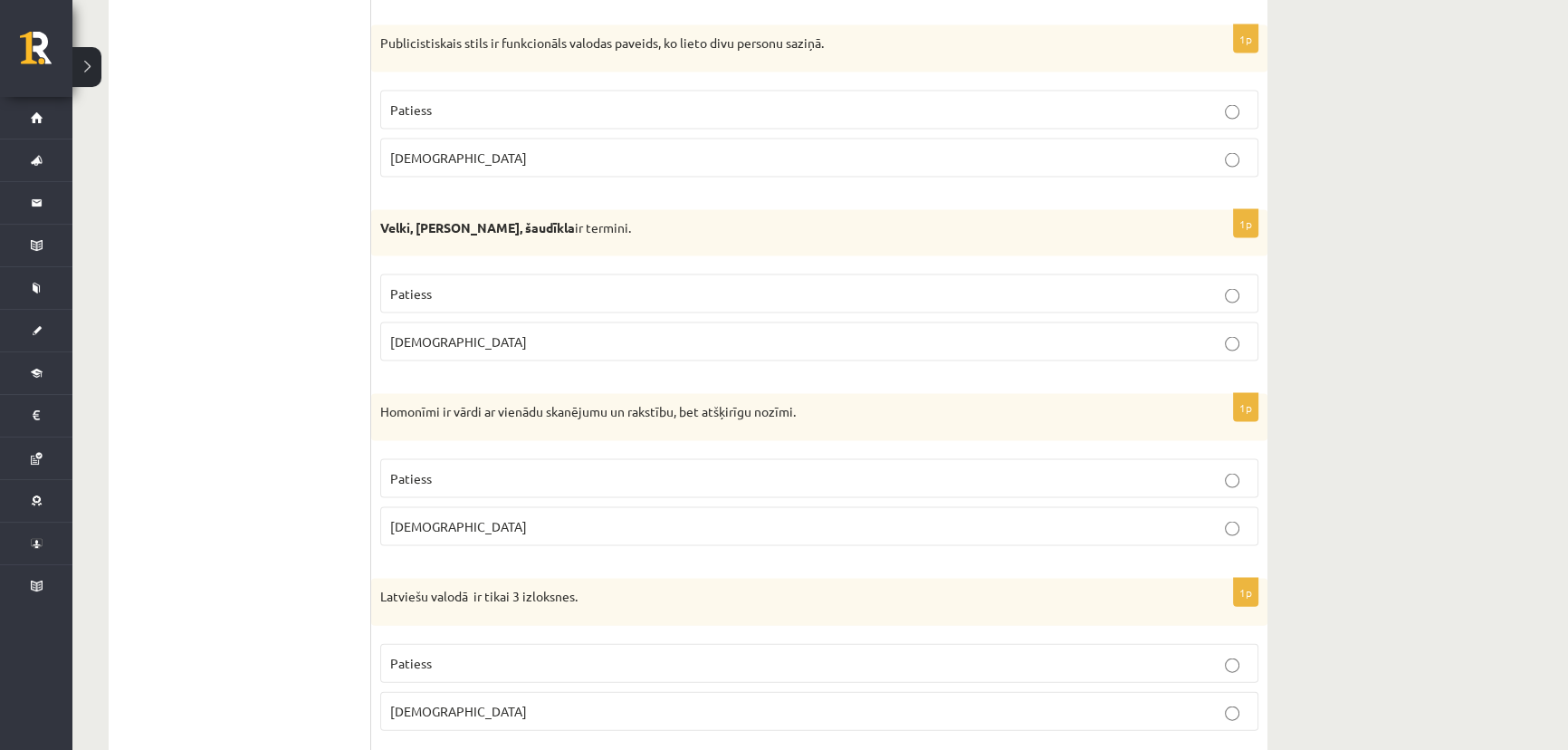
click at [436, 149] on p "Aplams" at bounding box center [819, 158] width 858 height 19
click at [435, 286] on p "Patiess" at bounding box center [819, 294] width 858 height 19
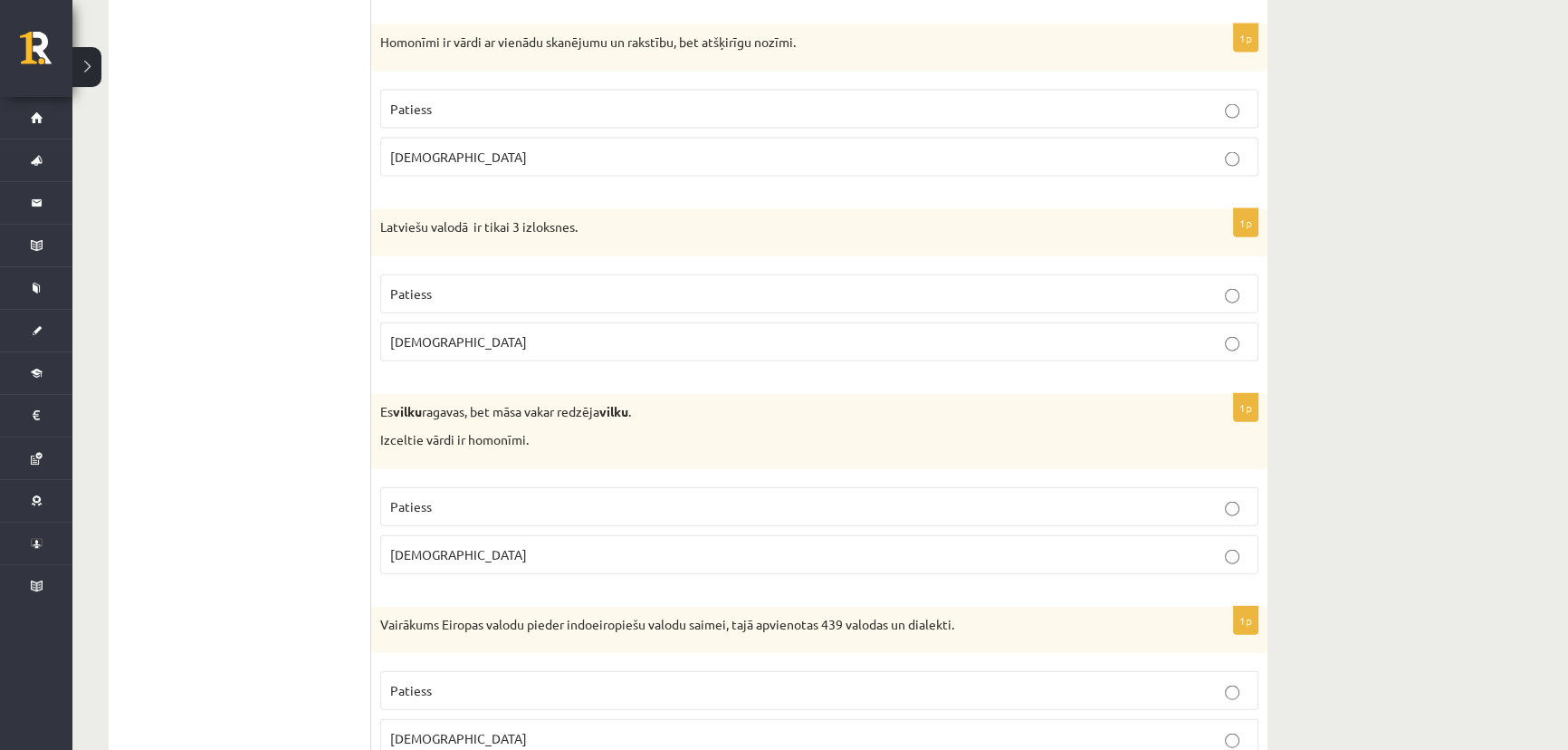
scroll to position [5179, 0]
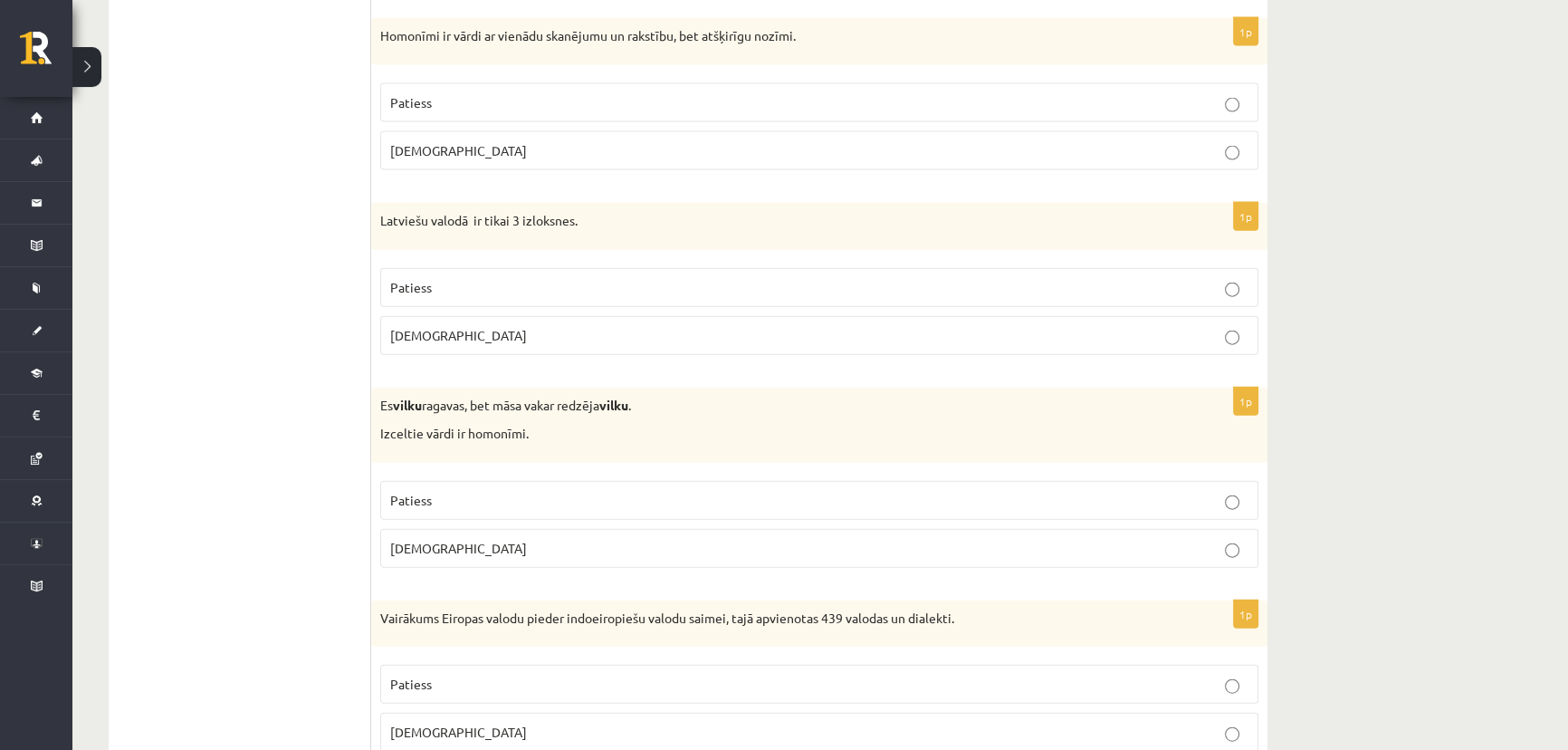
click at [452, 93] on p "Patiess" at bounding box center [819, 102] width 858 height 19
click at [434, 332] on p "Aplams" at bounding box center [819, 335] width 858 height 19
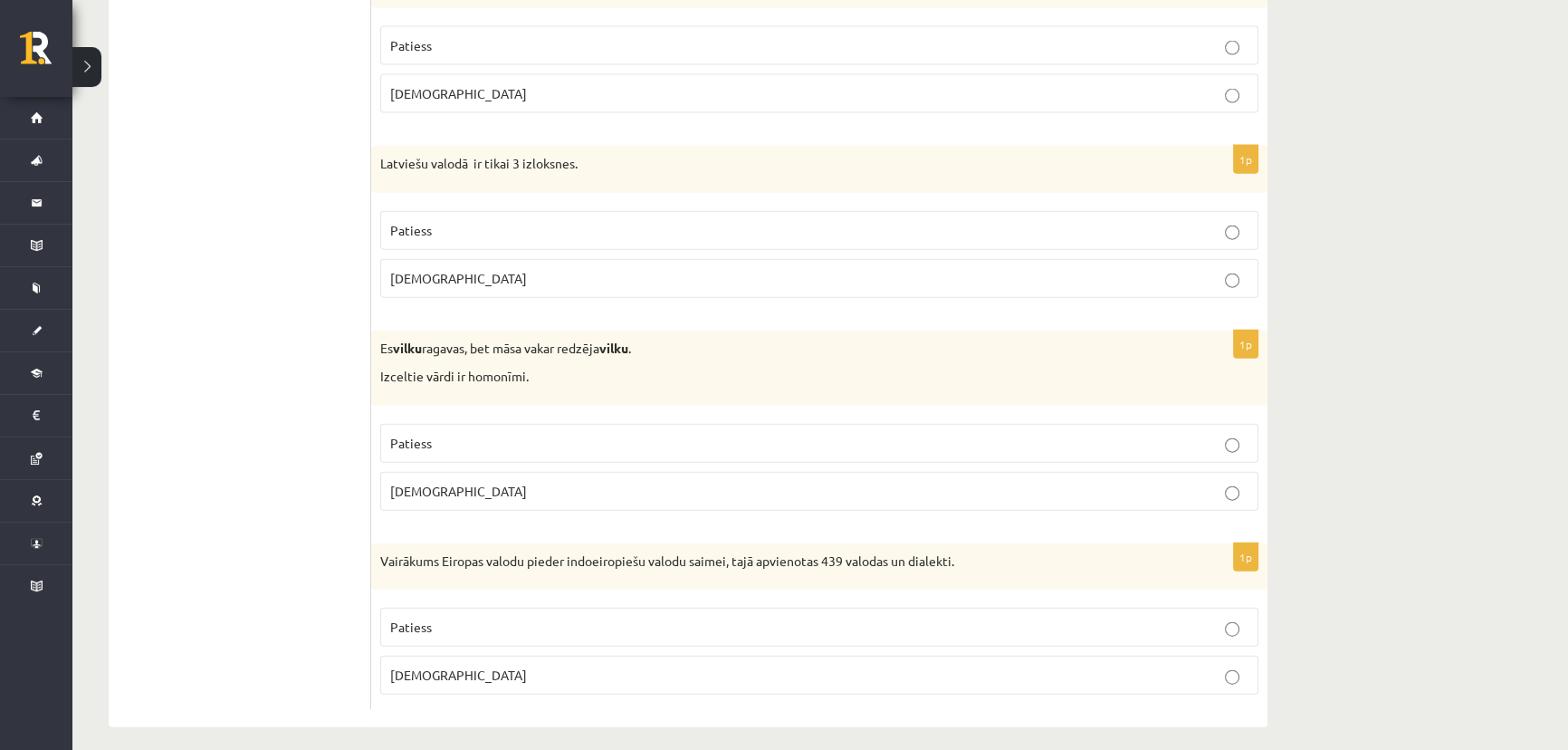
scroll to position [5238, 0]
click at [407, 431] on p "Patiess" at bounding box center [819, 440] width 858 height 19
click at [448, 620] on p "Patiess" at bounding box center [819, 624] width 858 height 19
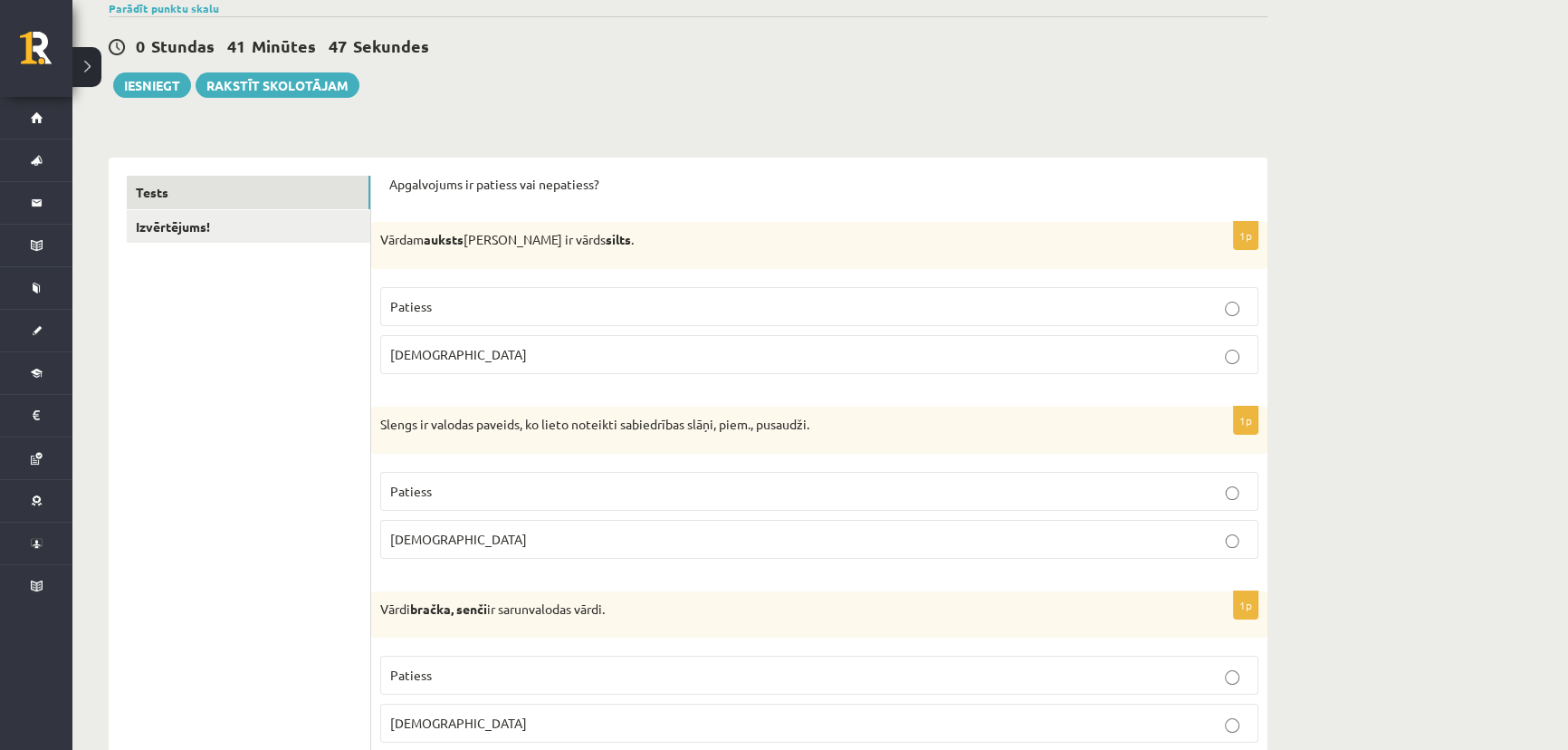
scroll to position [0, 0]
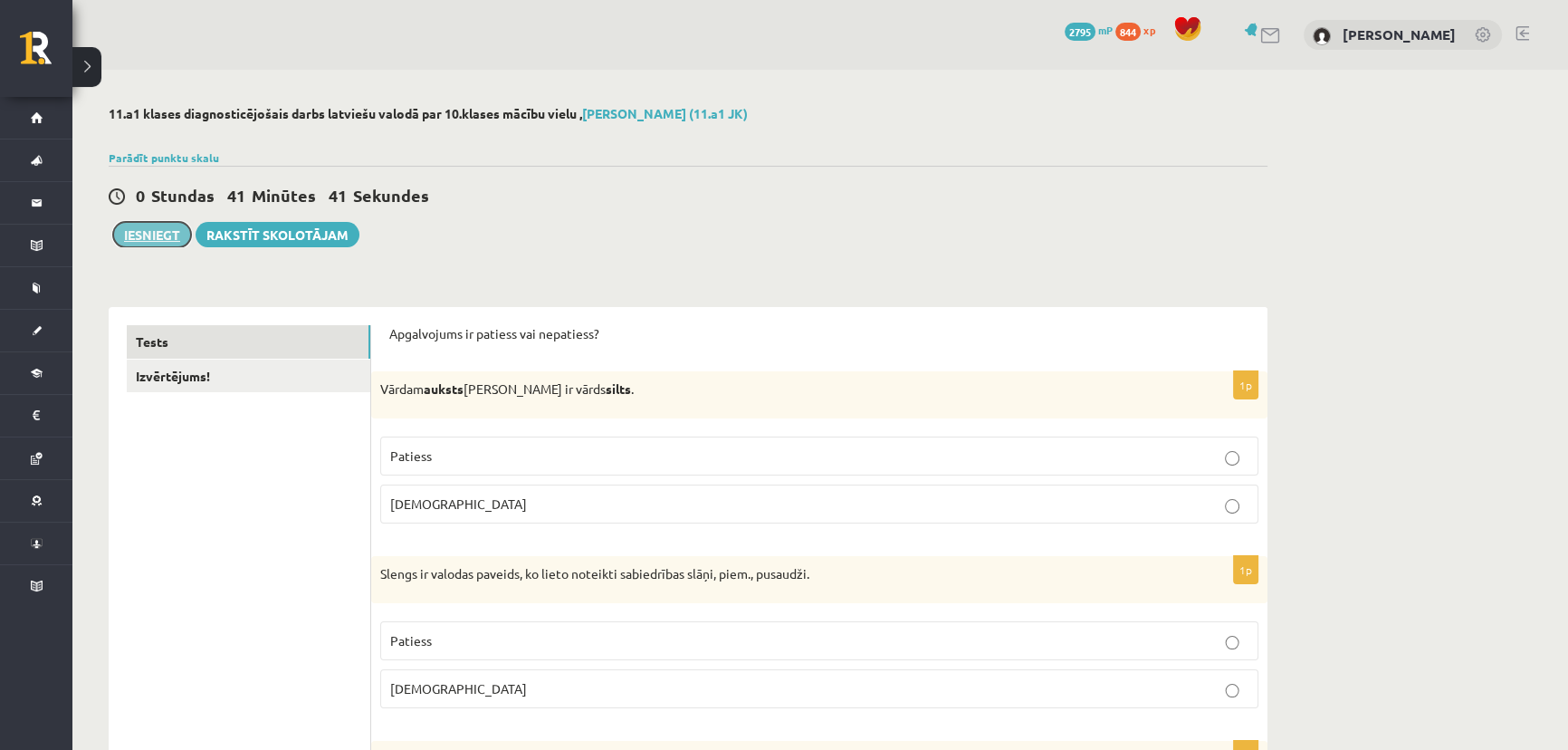
click at [150, 236] on button "Iesniegt" at bounding box center [152, 234] width 78 height 25
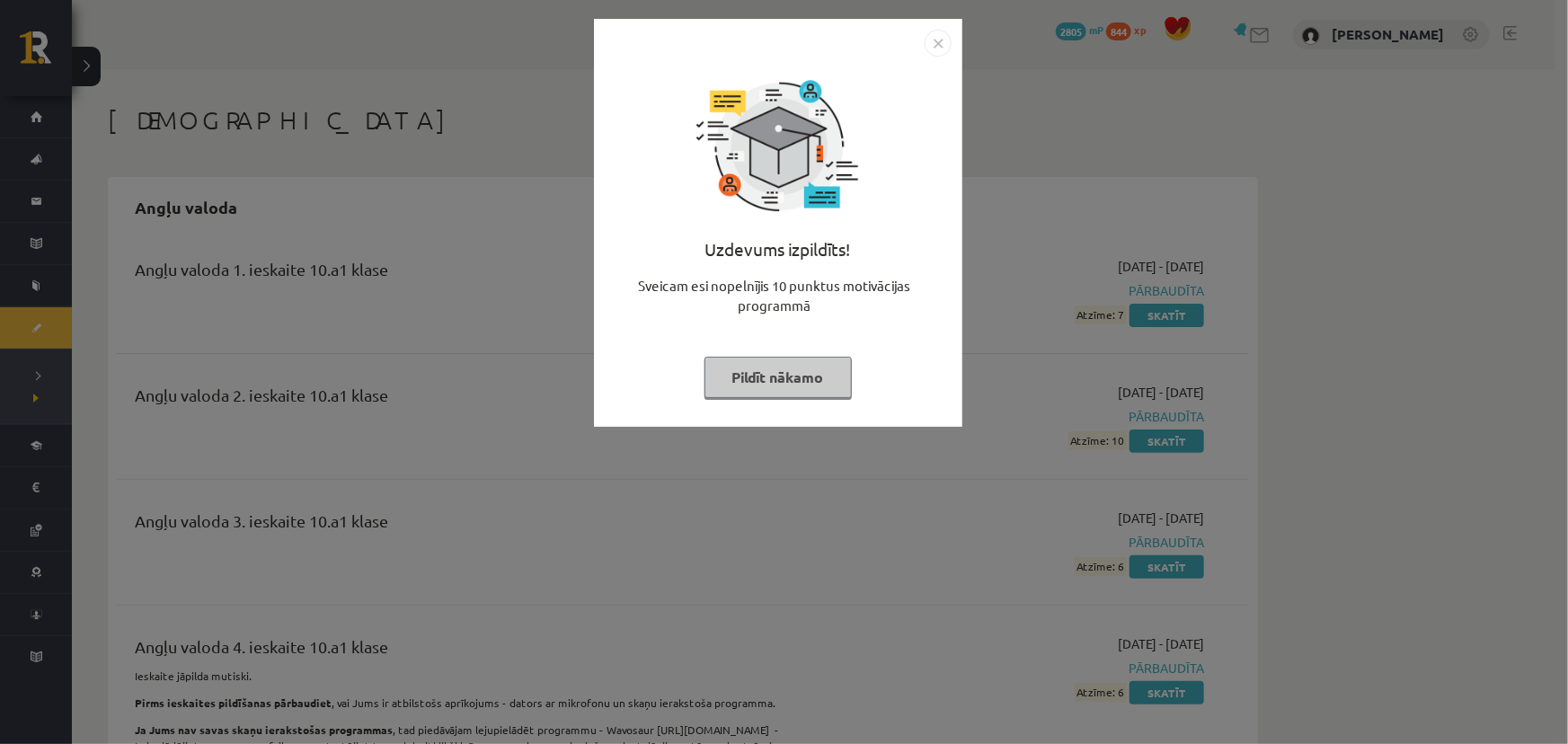
click at [785, 378] on button "Pildīt nākamo" at bounding box center [778, 378] width 148 height 42
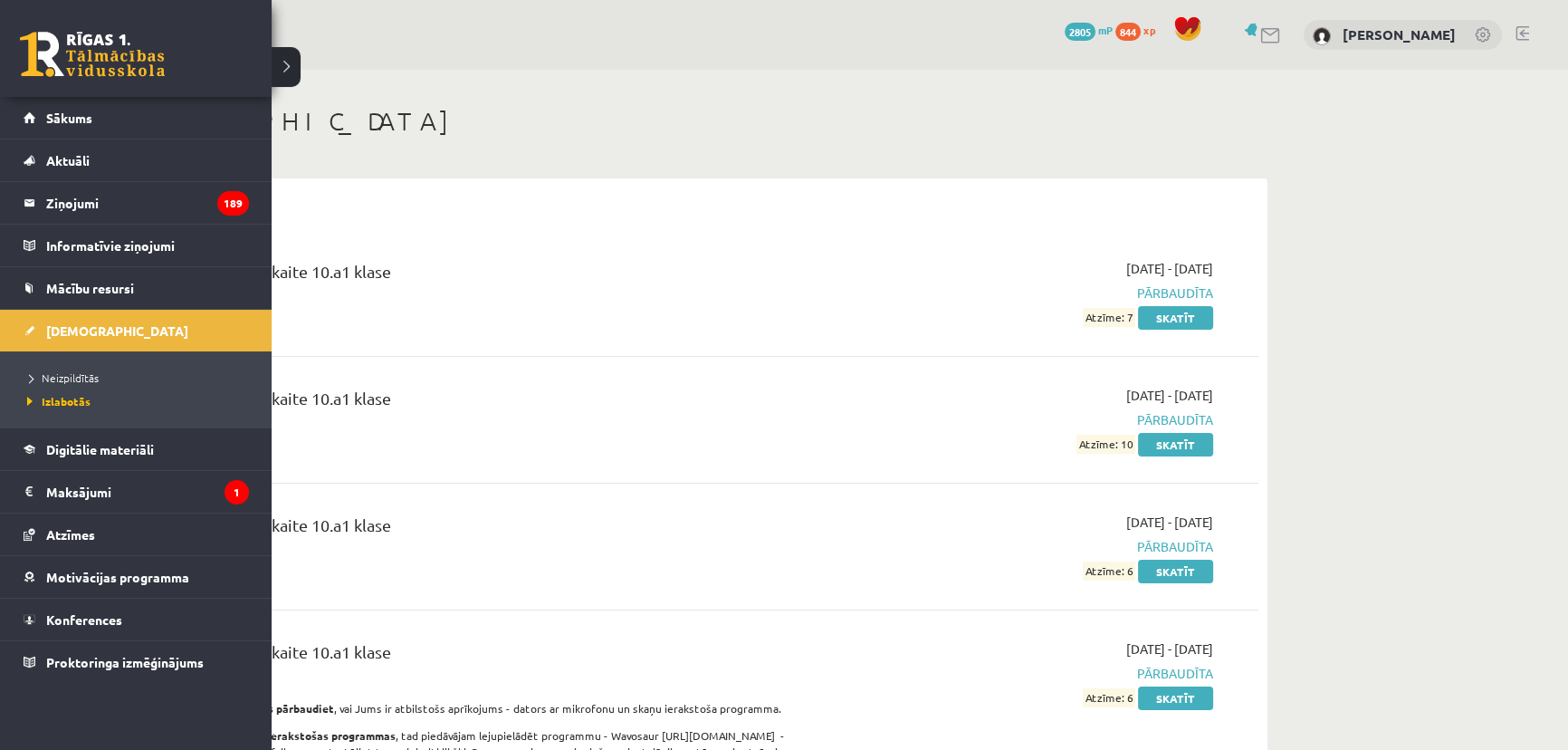
click at [53, 54] on link at bounding box center [92, 54] width 145 height 45
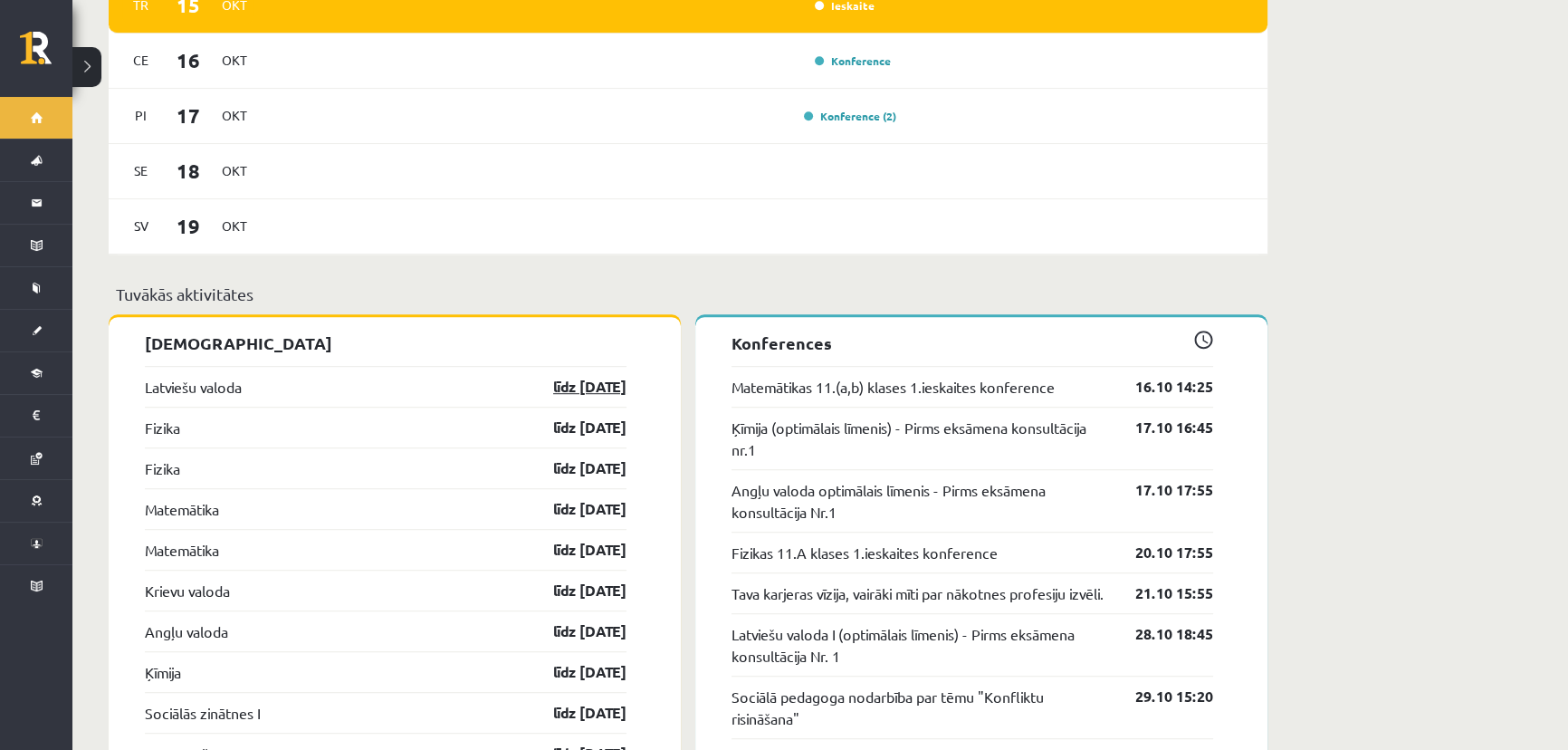
scroll to position [1400, 0]
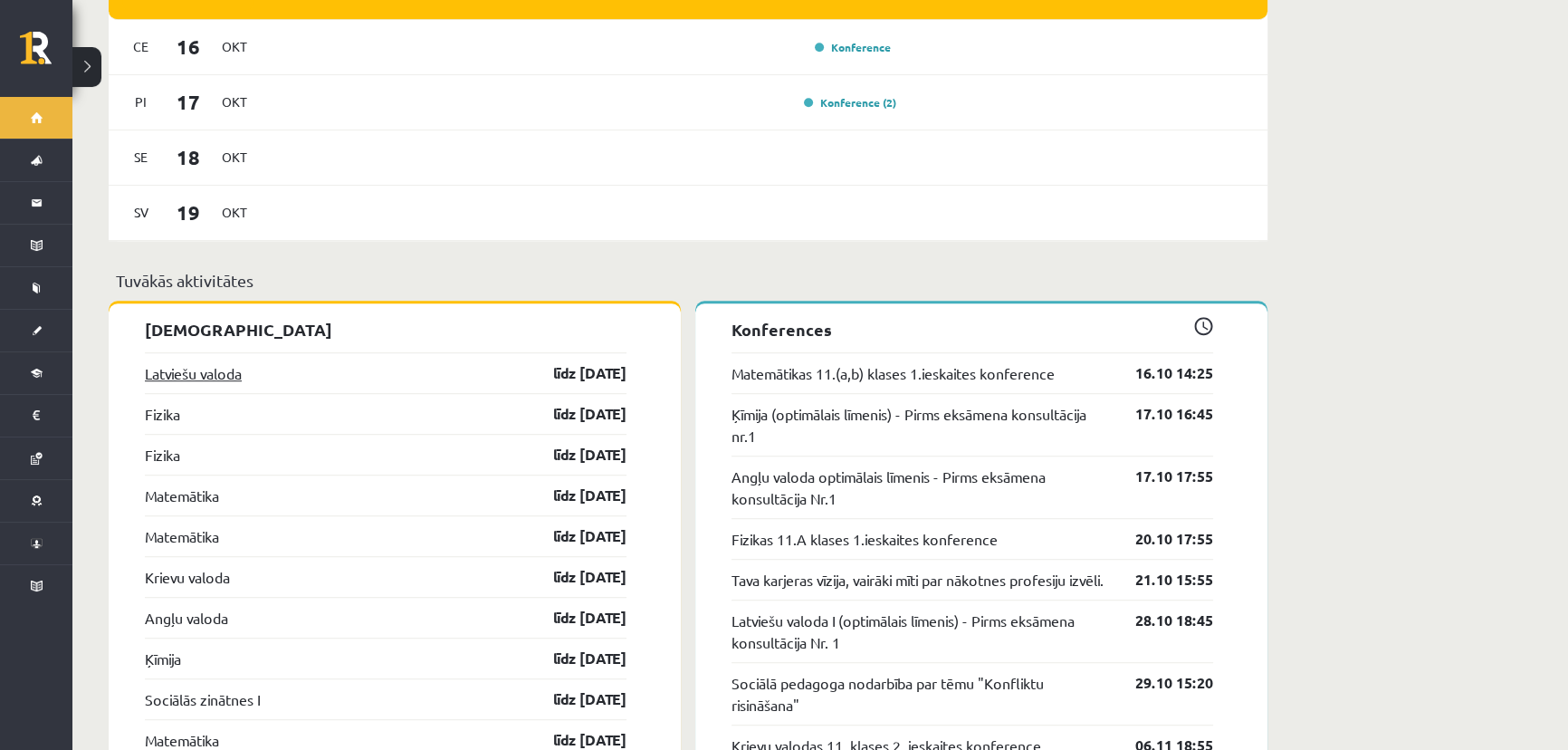
click at [228, 363] on link "Latviešu valoda" at bounding box center [193, 373] width 97 height 22
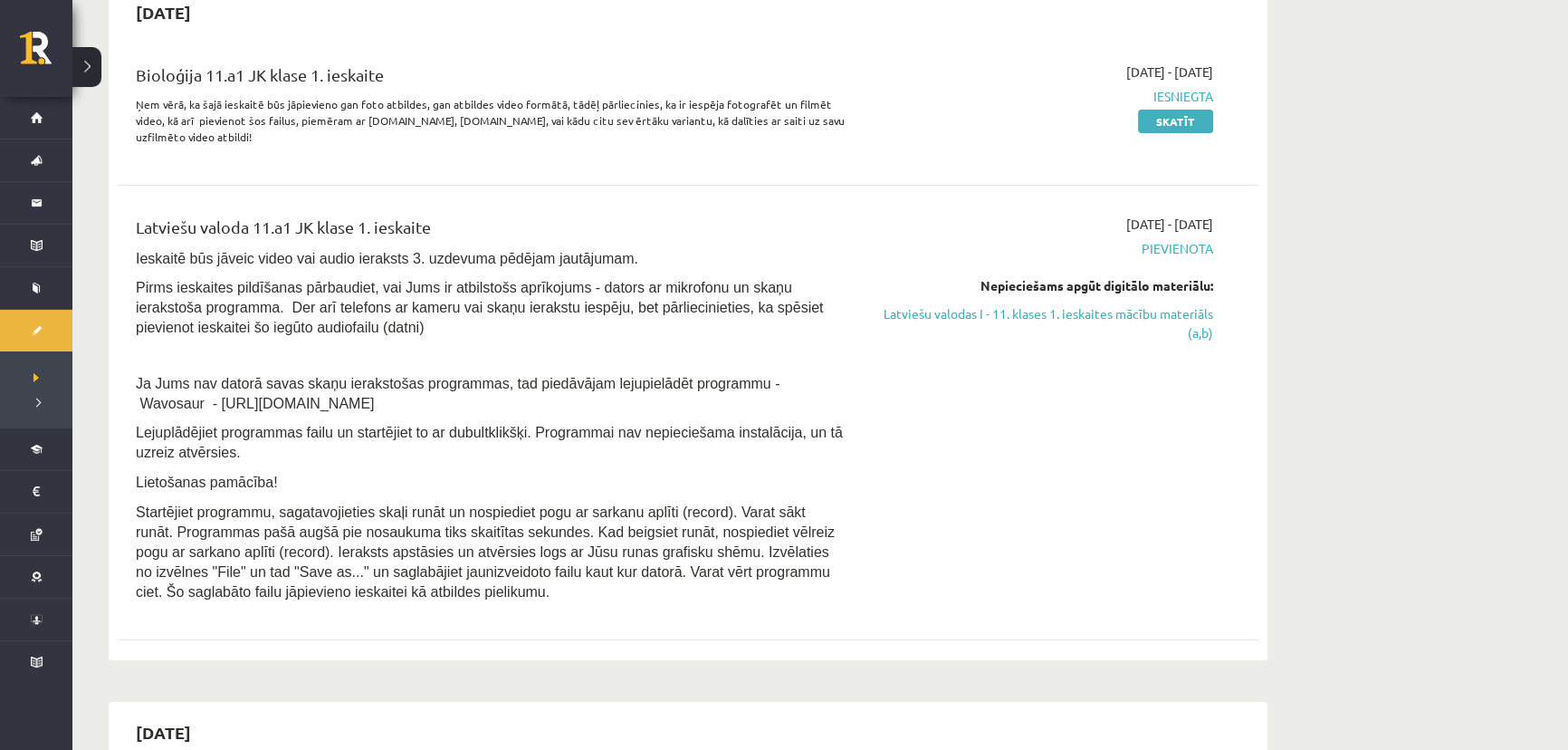
scroll to position [82, 0]
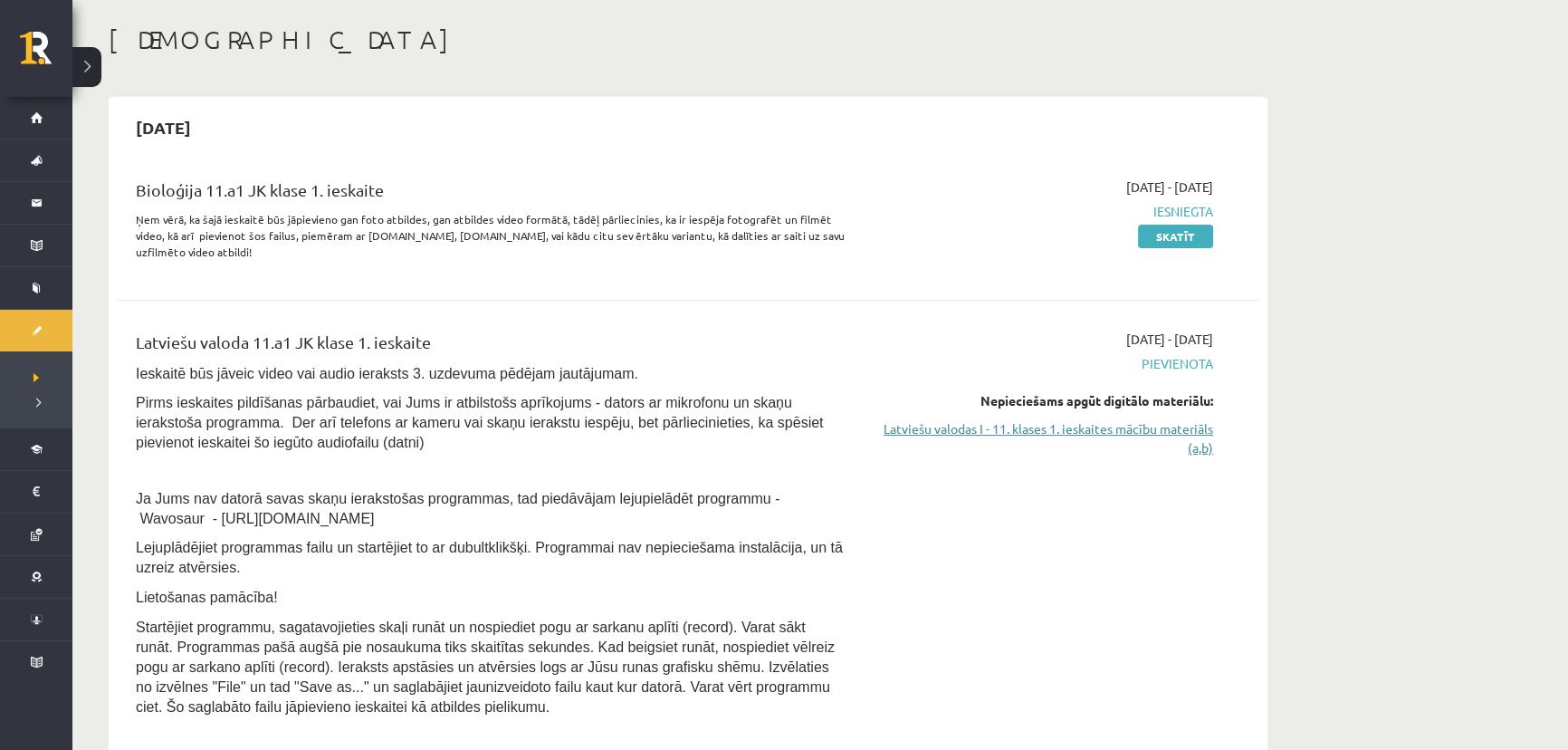
click at [1031, 434] on link "Latviešu valodas I - 11. klases 1. ieskaites mācību materiāls (a,b)" at bounding box center [1043, 439] width 342 height 38
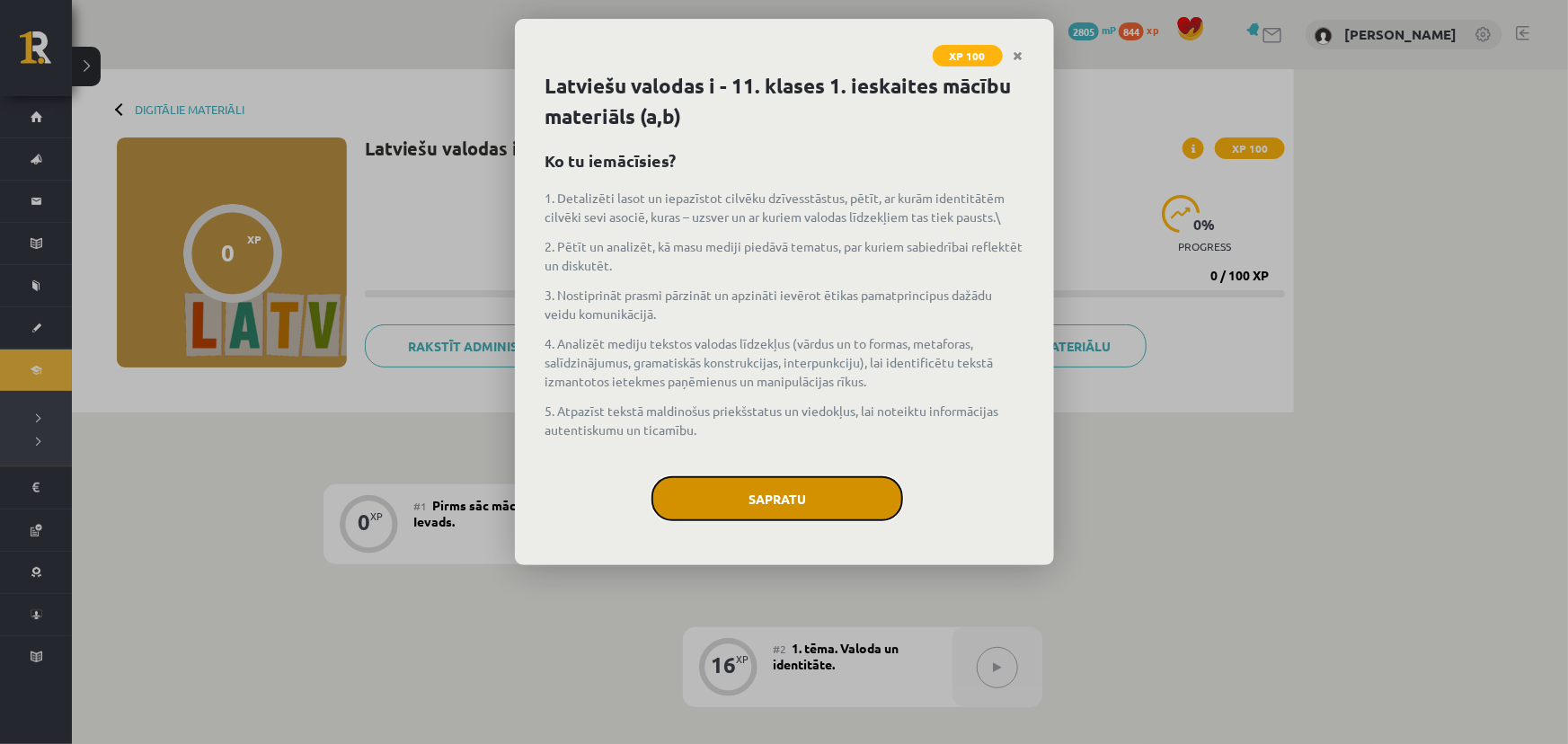
click at [775, 495] on button "Sapratu" at bounding box center [778, 498] width 252 height 45
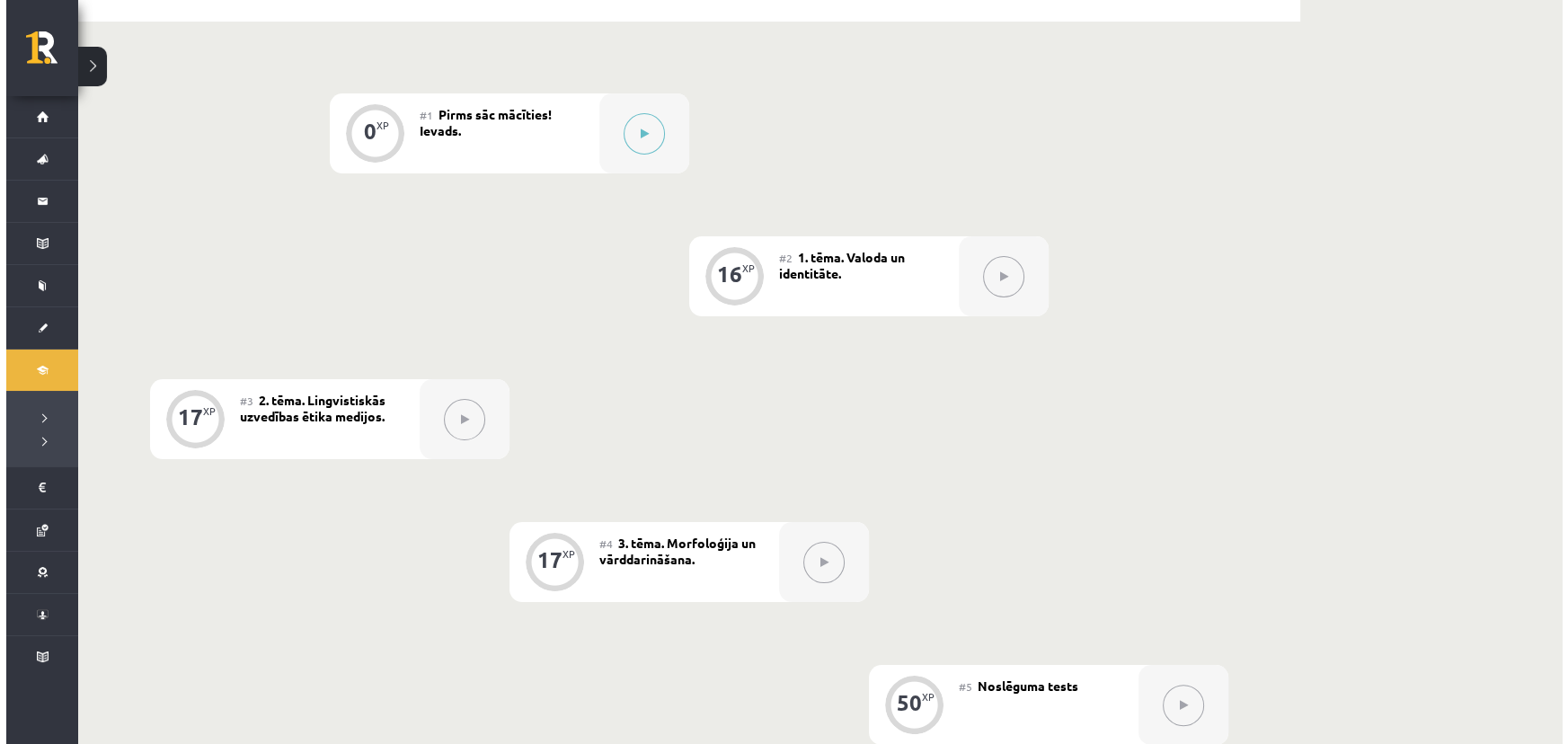
scroll to position [326, 0]
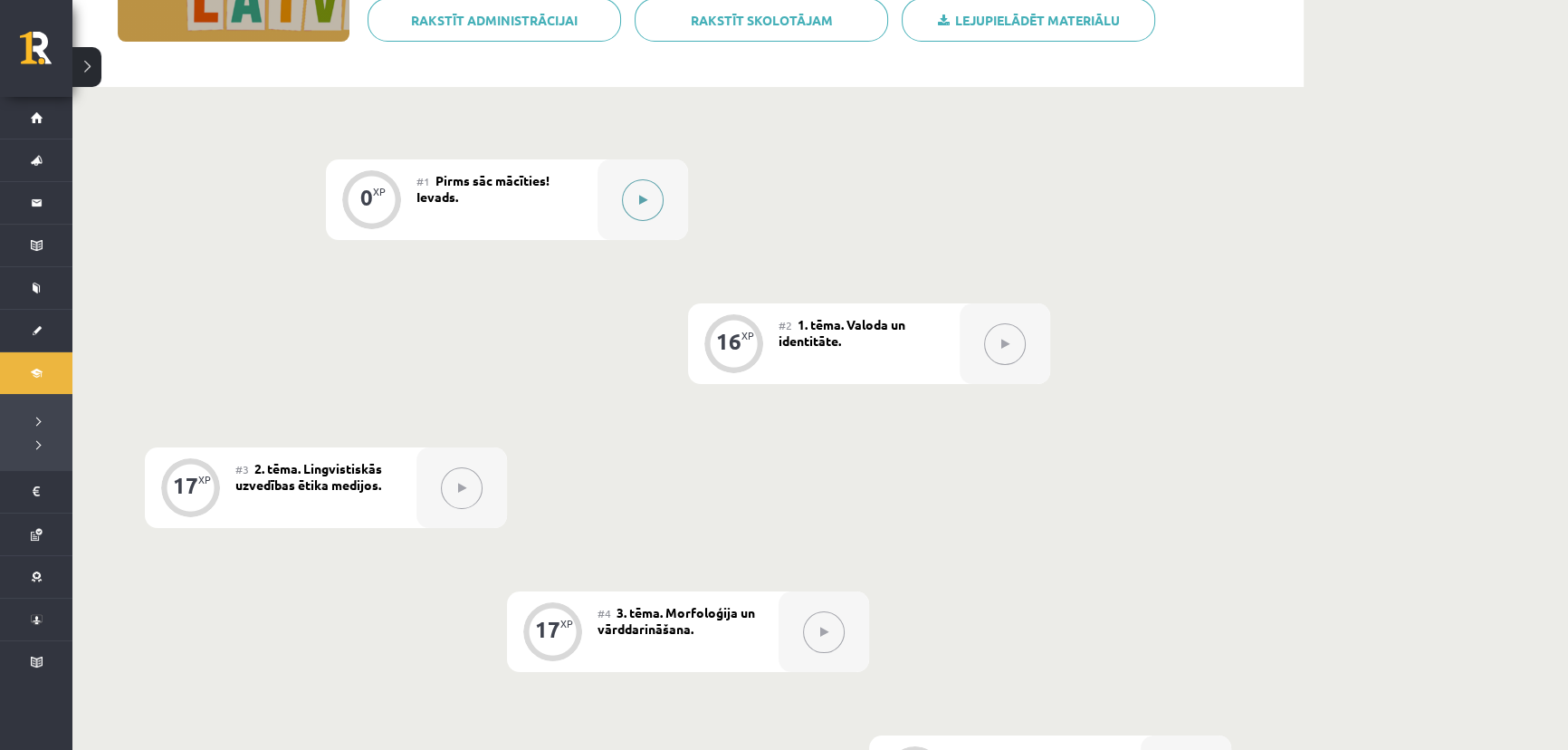
click at [627, 188] on button at bounding box center [644, 200] width 42 height 42
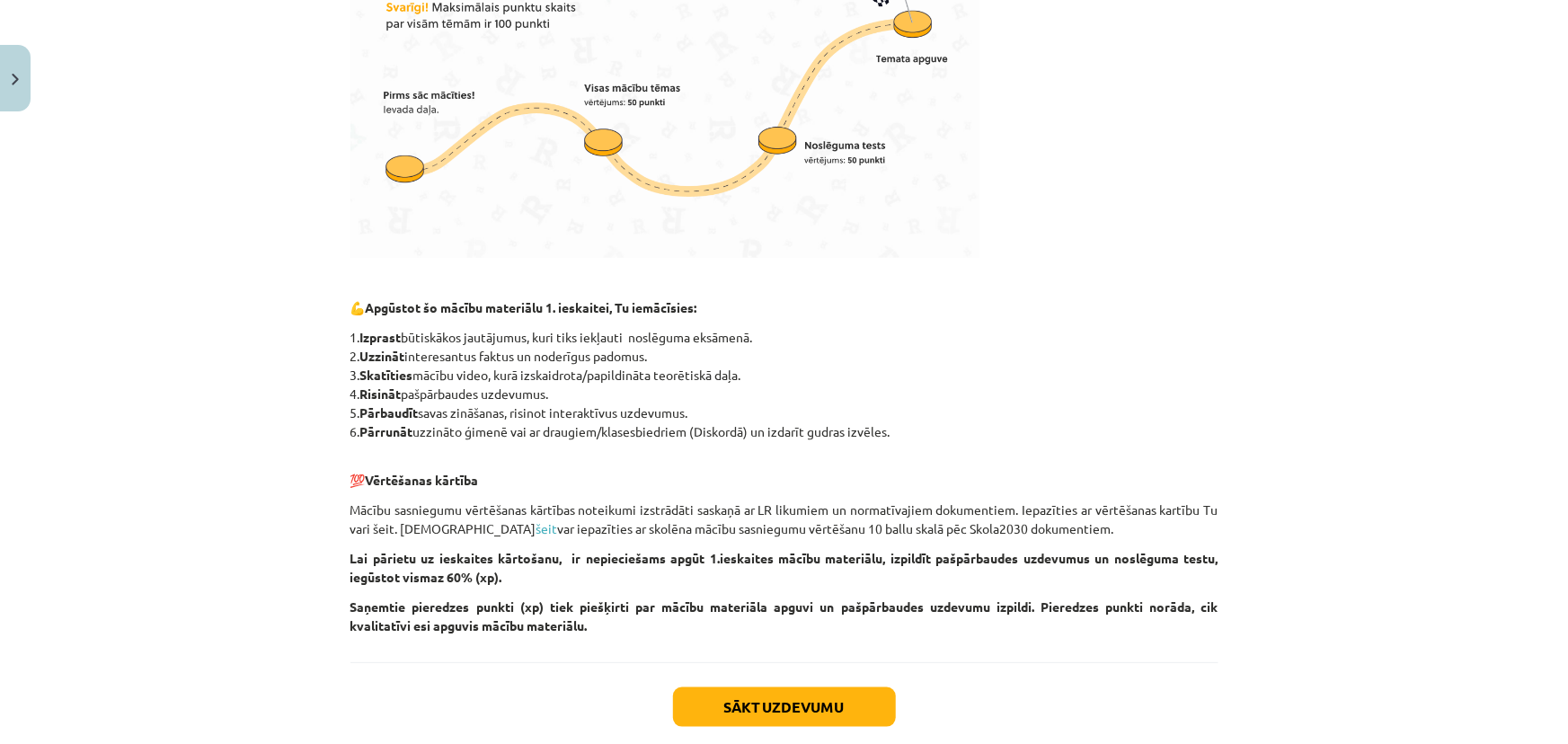
scroll to position [706, 0]
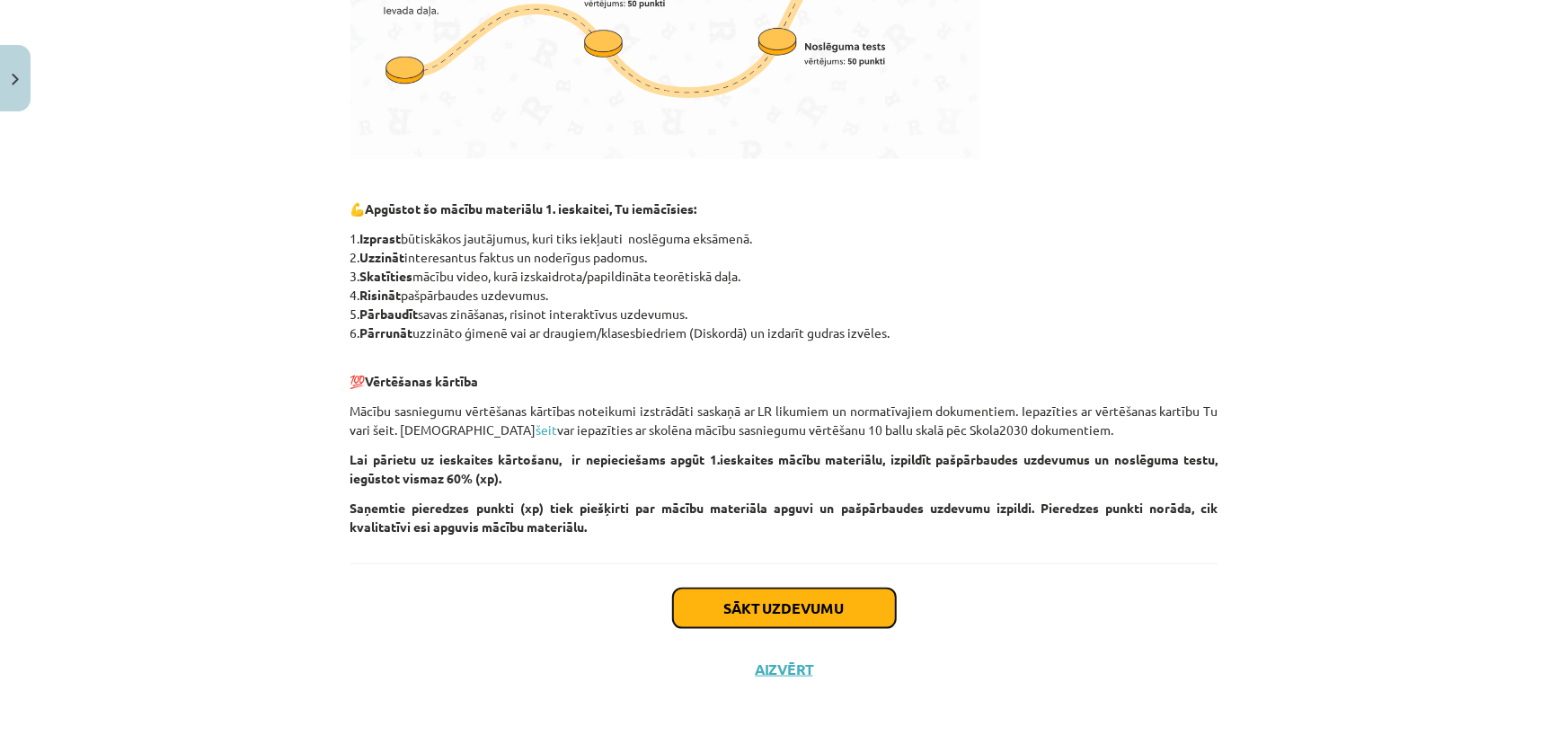
click at [793, 607] on button "Sākt uzdevumu" at bounding box center [784, 609] width 223 height 40
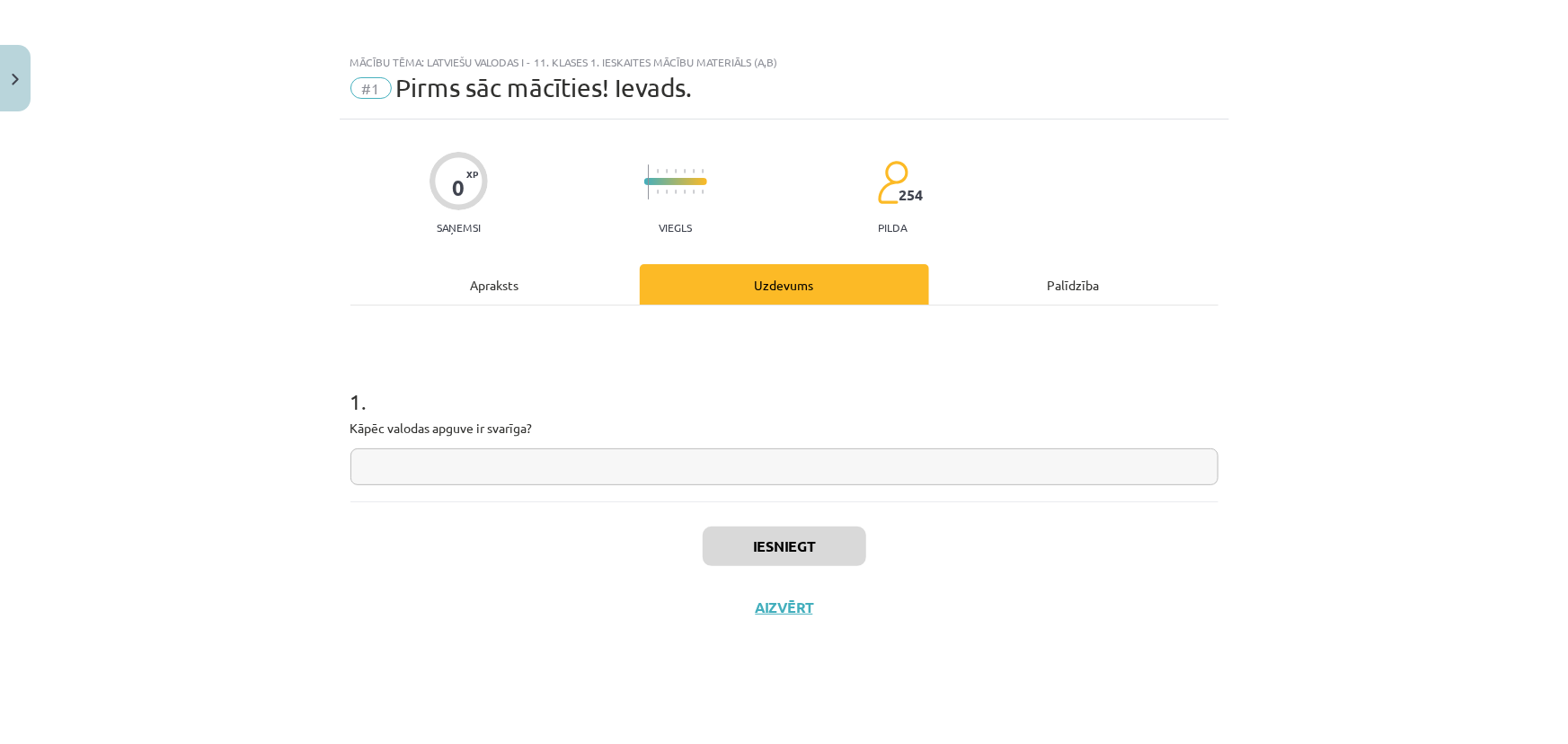
click at [658, 476] on input "text" at bounding box center [784, 466] width 868 height 37
type input "****"
click at [825, 551] on button "Iesniegt" at bounding box center [784, 547] width 164 height 40
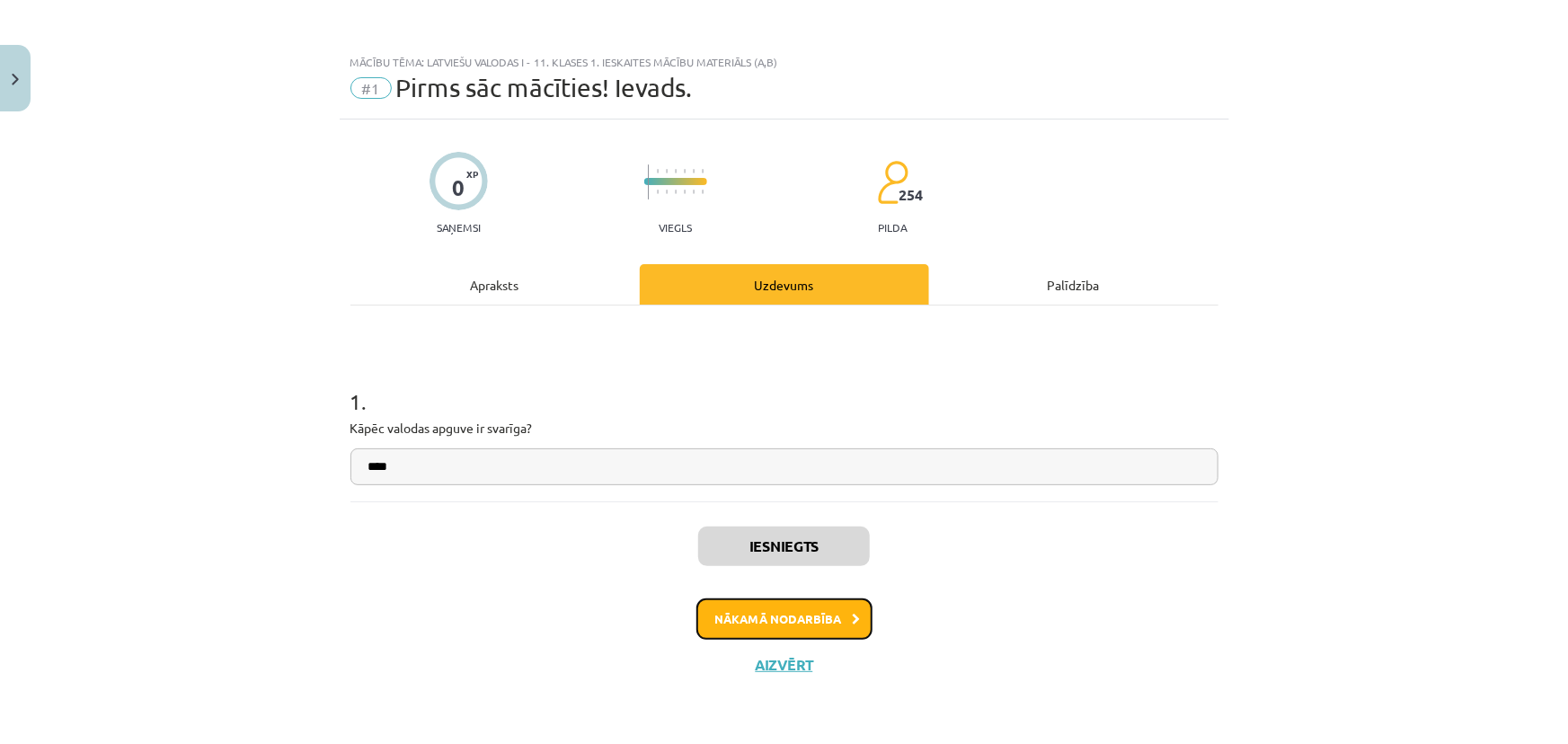
click at [793, 614] on button "Nākamā nodarbība" at bounding box center [784, 619] width 177 height 42
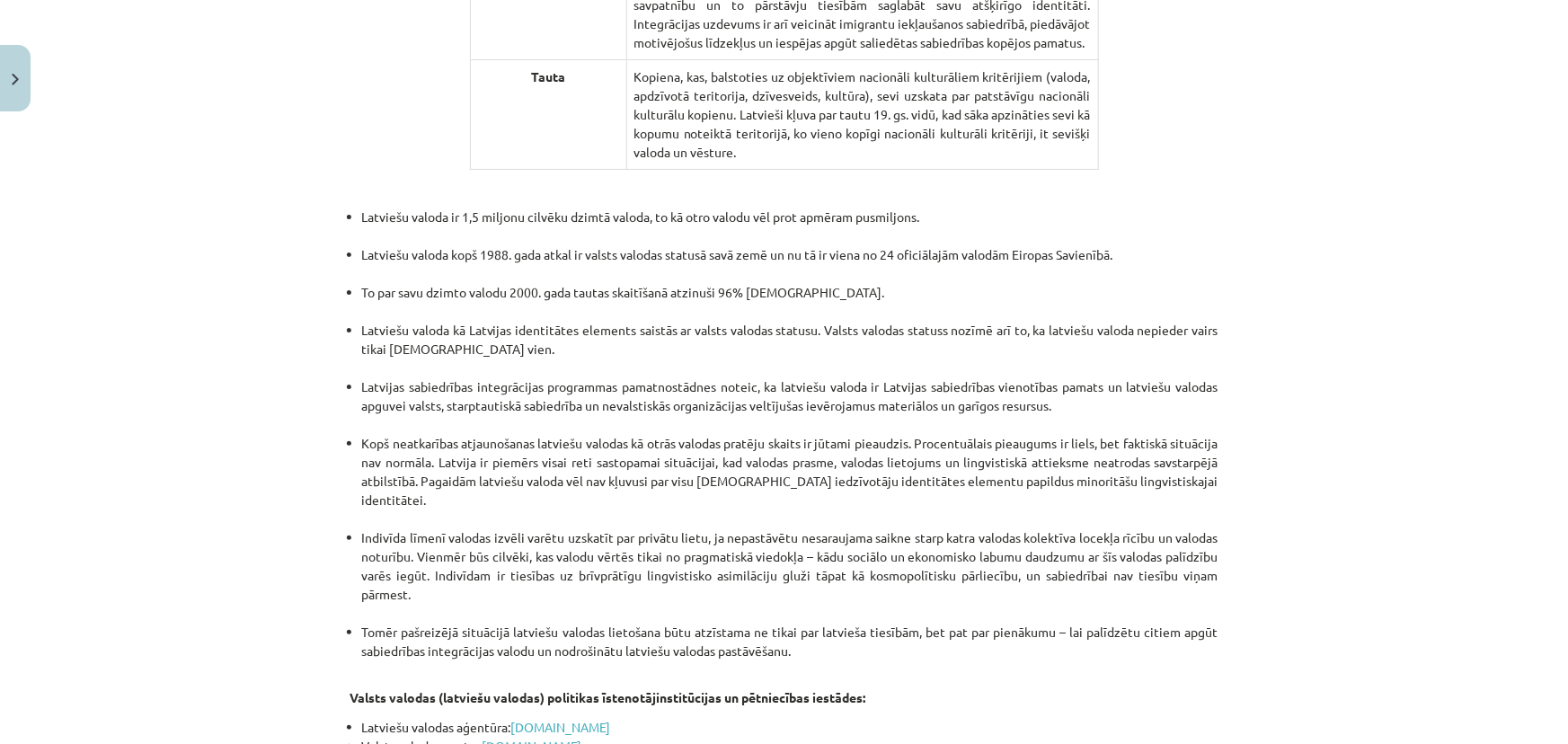
scroll to position [3698, 0]
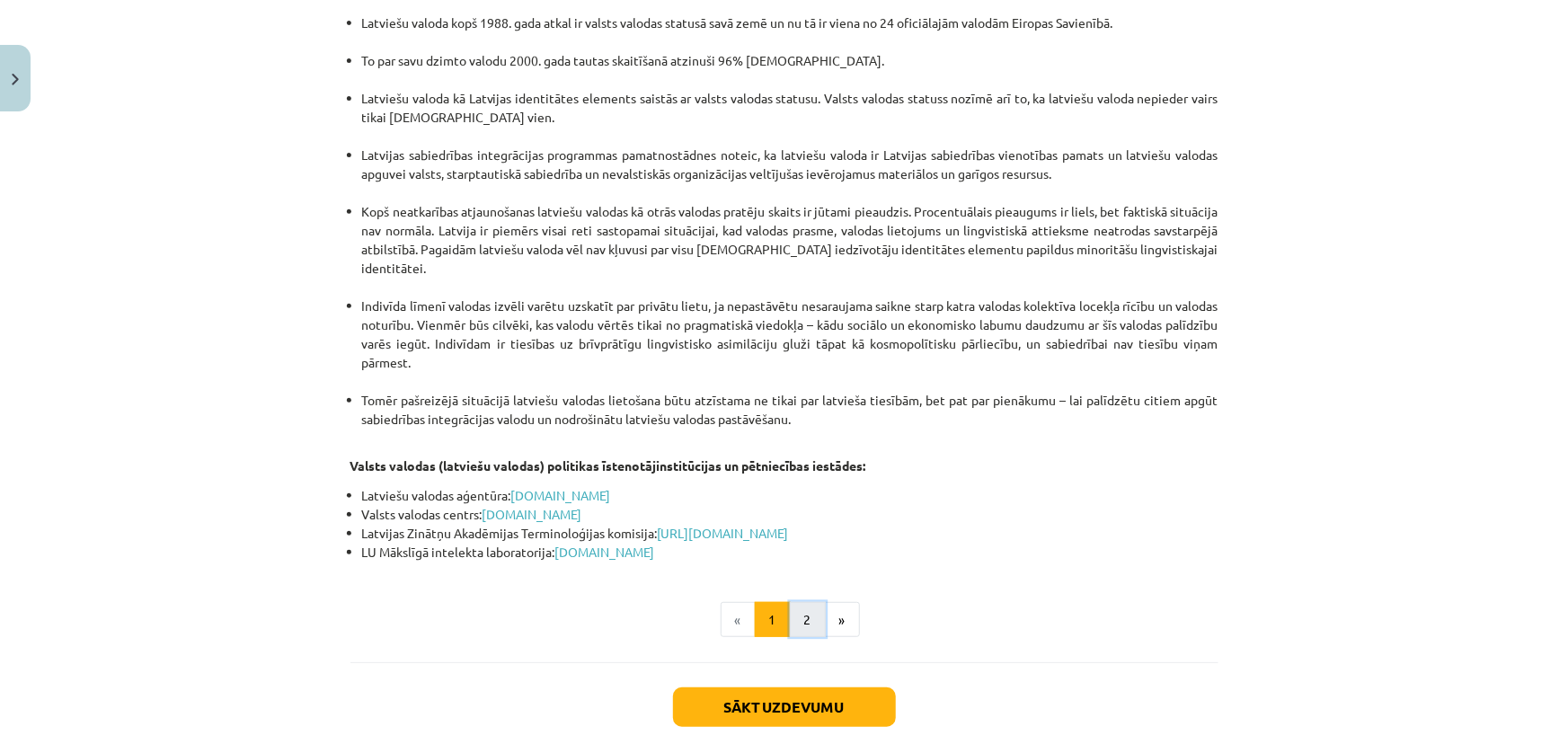
click at [806, 602] on button "2" at bounding box center [807, 620] width 36 height 36
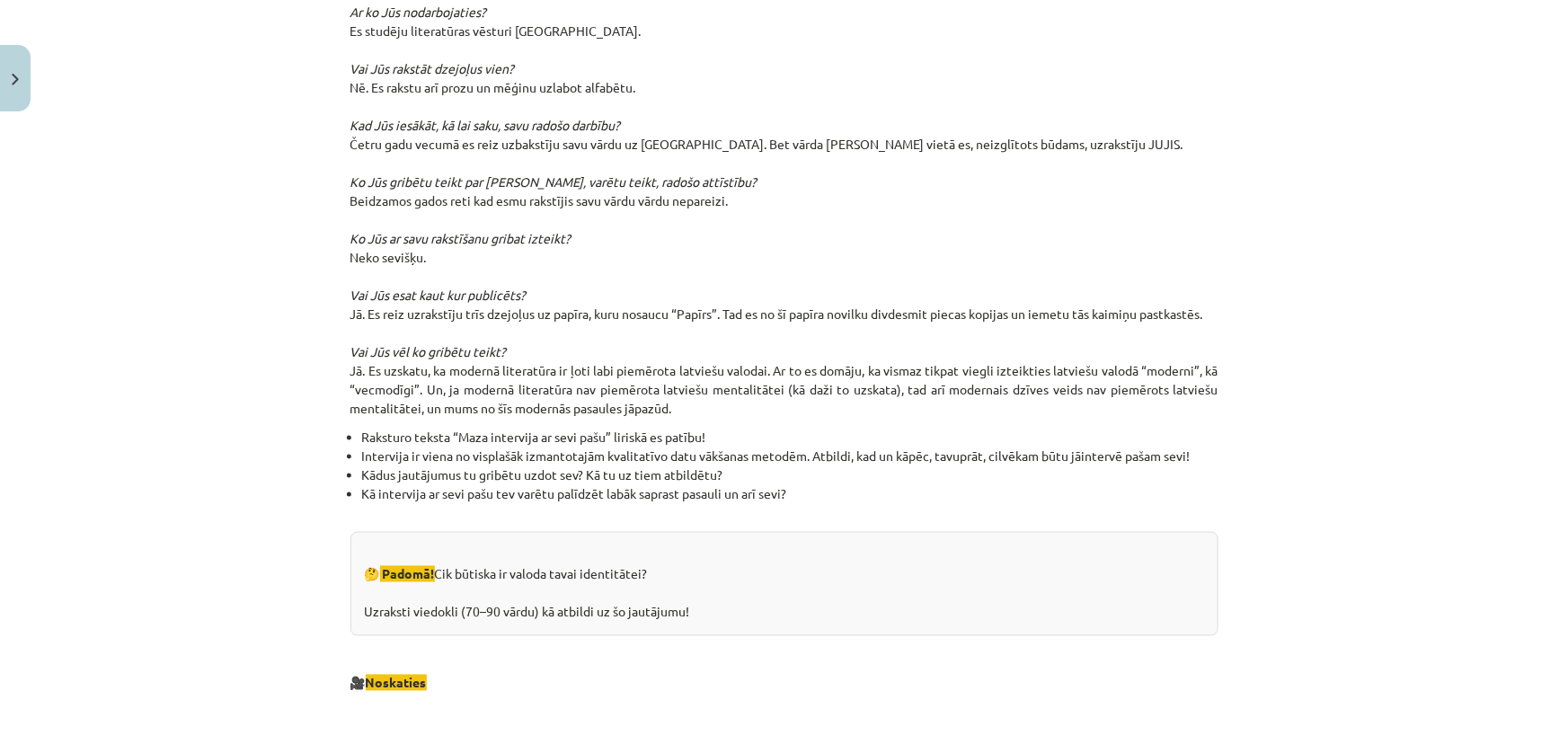
scroll to position [1302, 0]
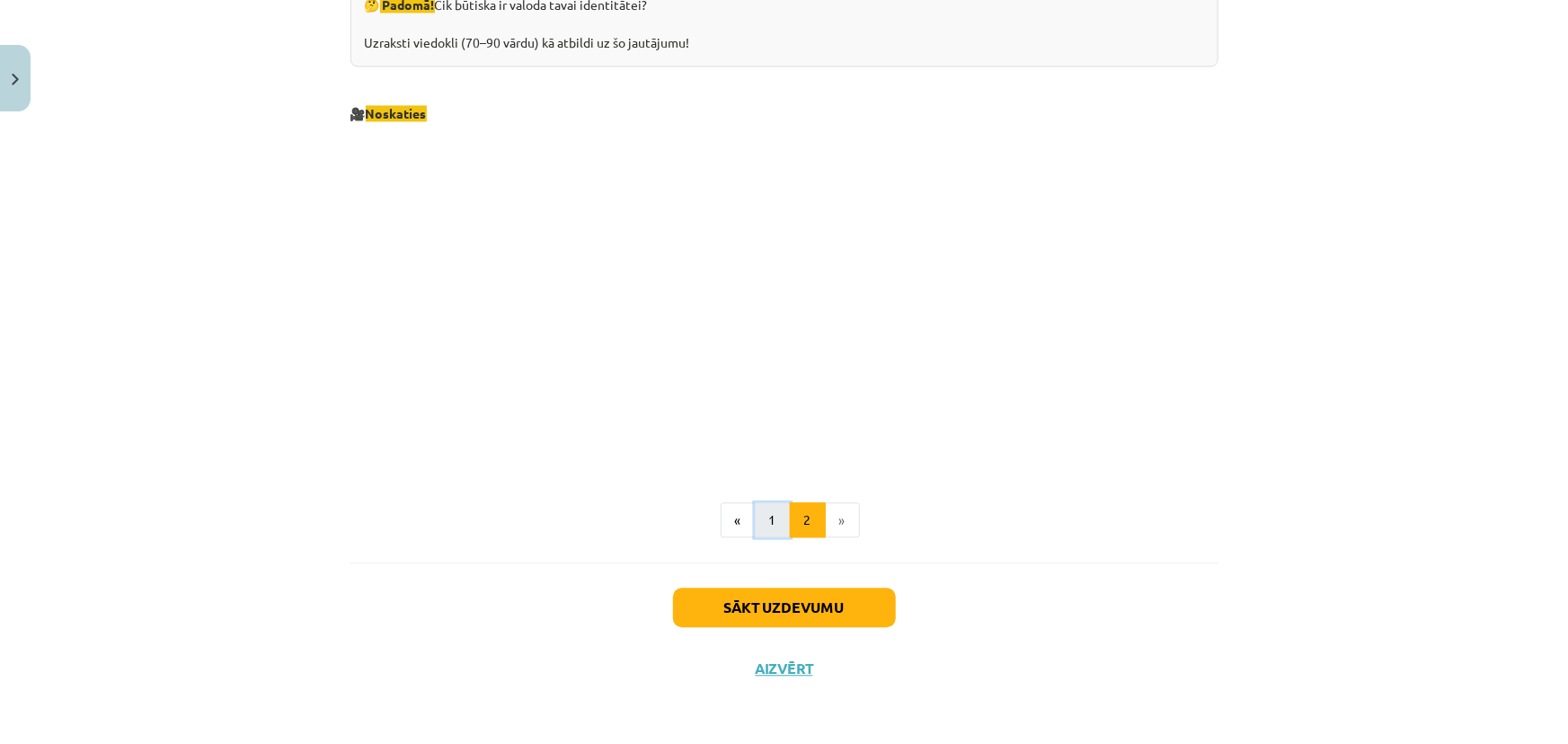
click at [773, 529] on button "1" at bounding box center [773, 521] width 36 height 36
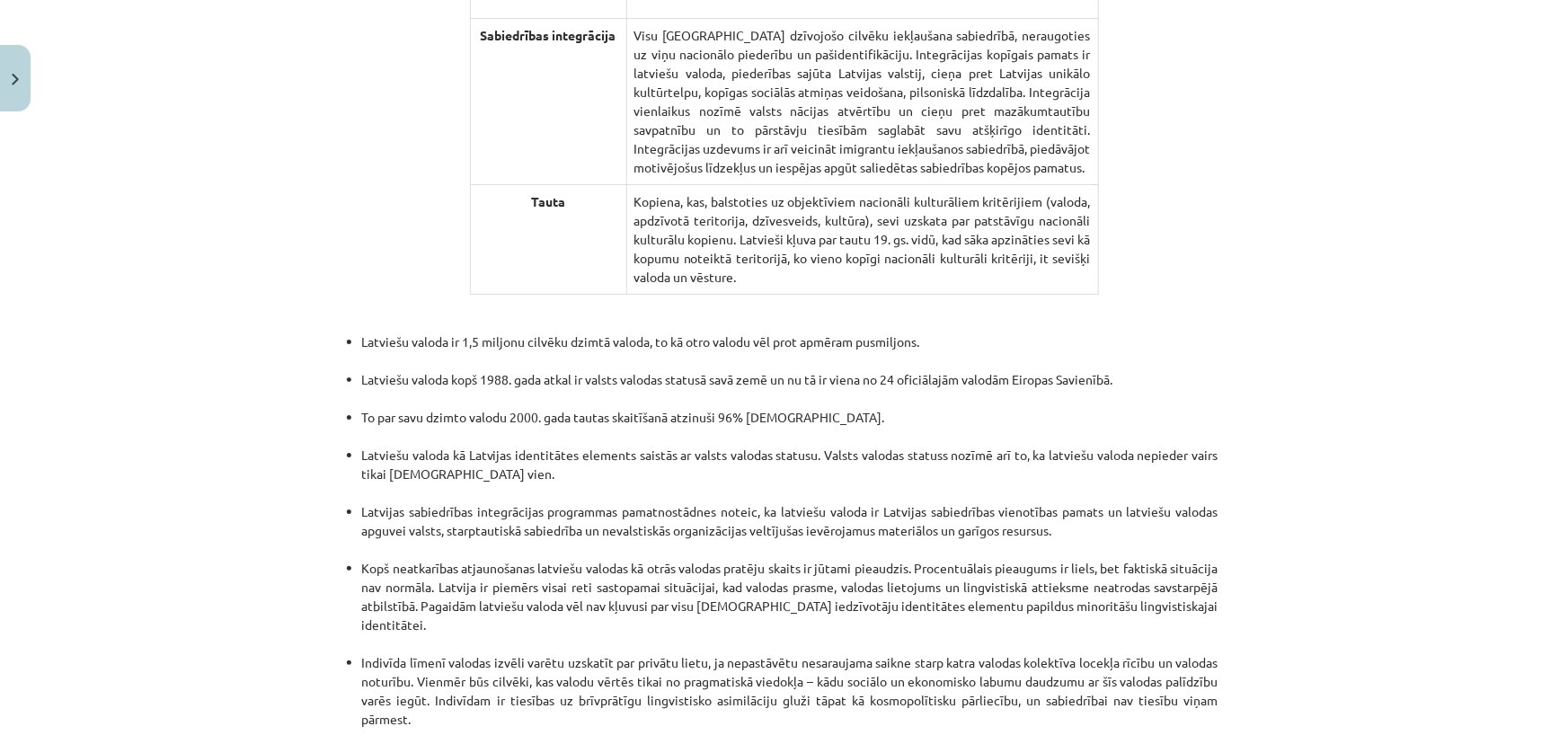
scroll to position [3587, 0]
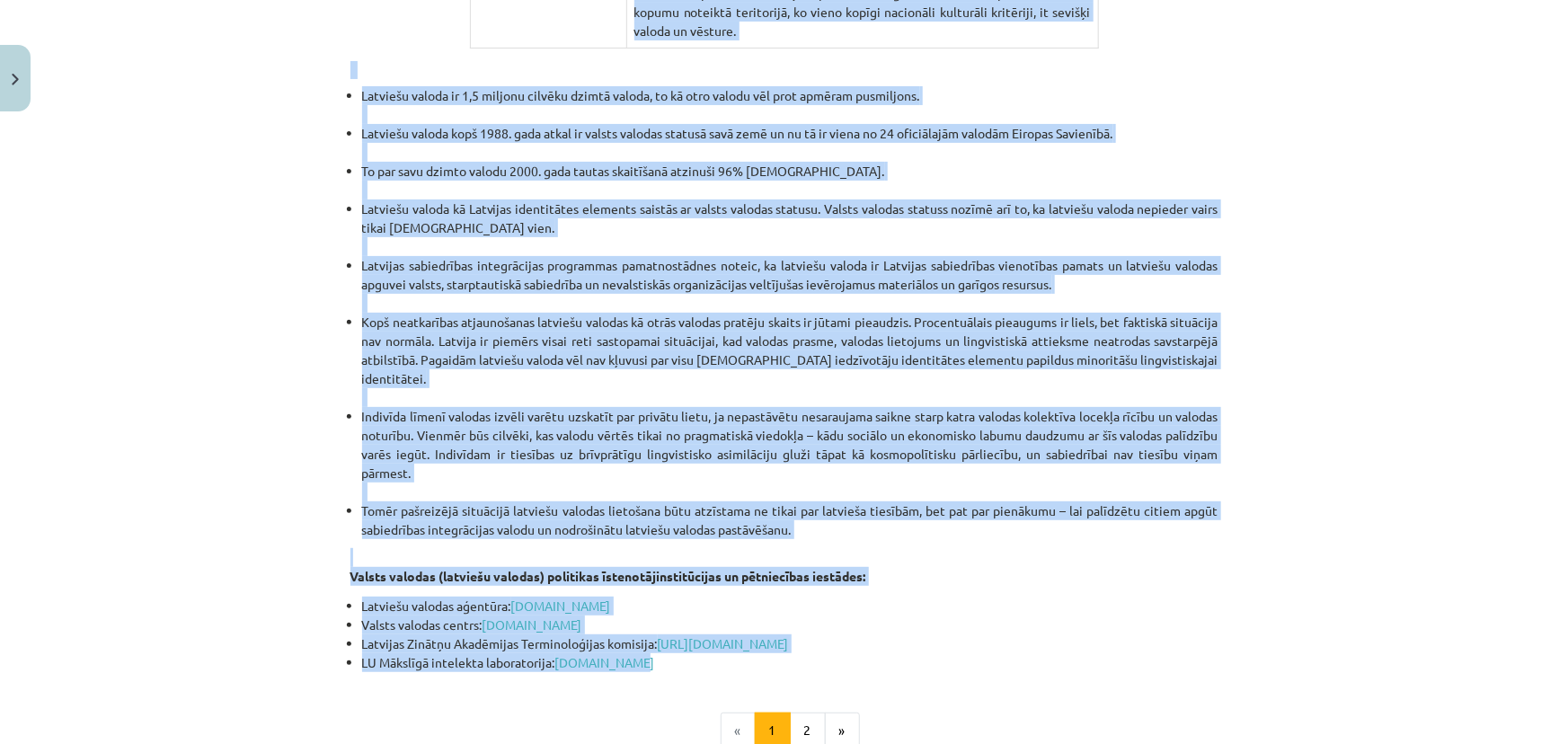
drag, startPoint x: 332, startPoint y: 173, endPoint x: 843, endPoint y: 558, distance: 639.8
copy div "Cilvēks ir sociāla būtne, kura dzīves laikā pilda vairākas sociālās lomas. Dzim…"
click at [831, 713] on button "»" at bounding box center [842, 731] width 35 height 36
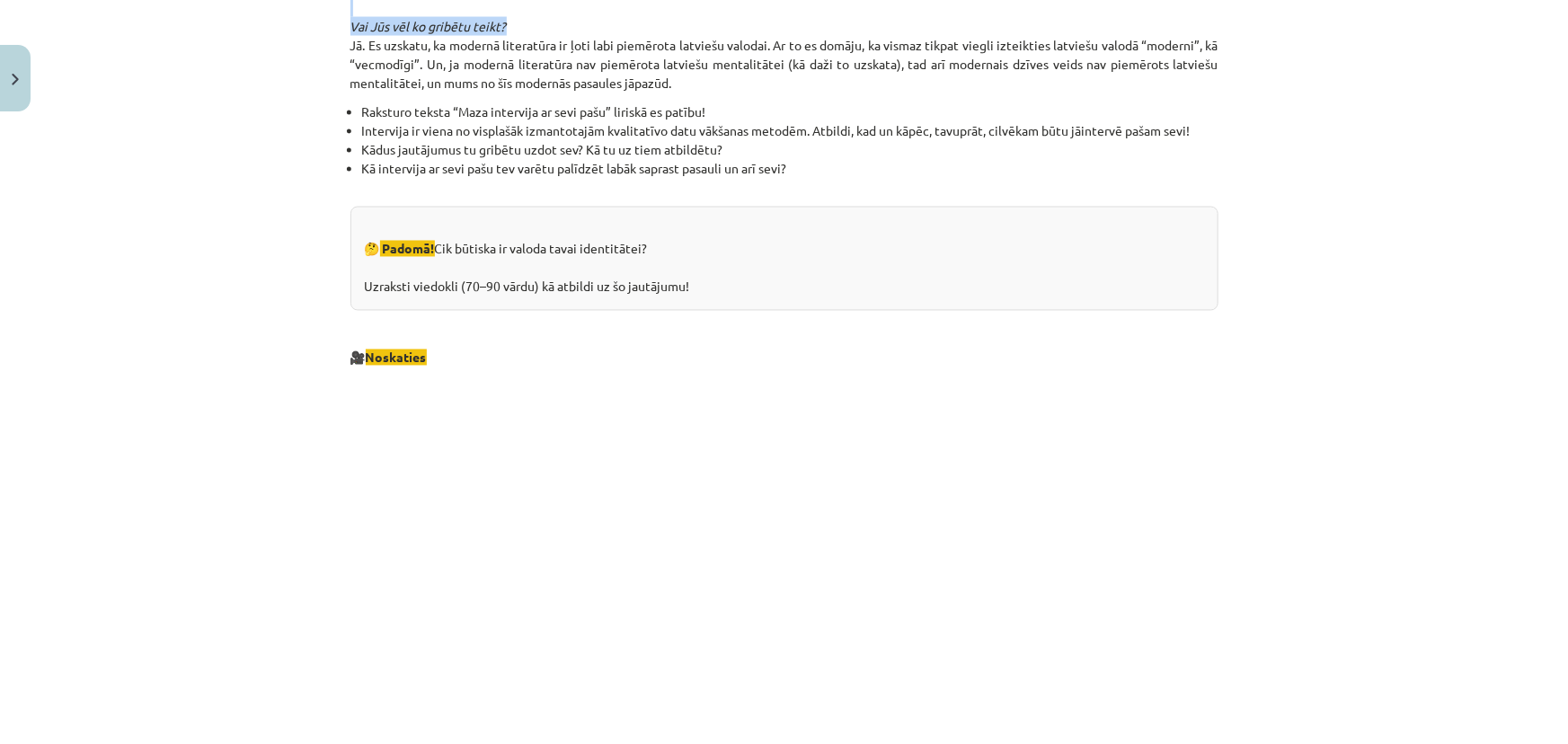
scroll to position [1619, 0]
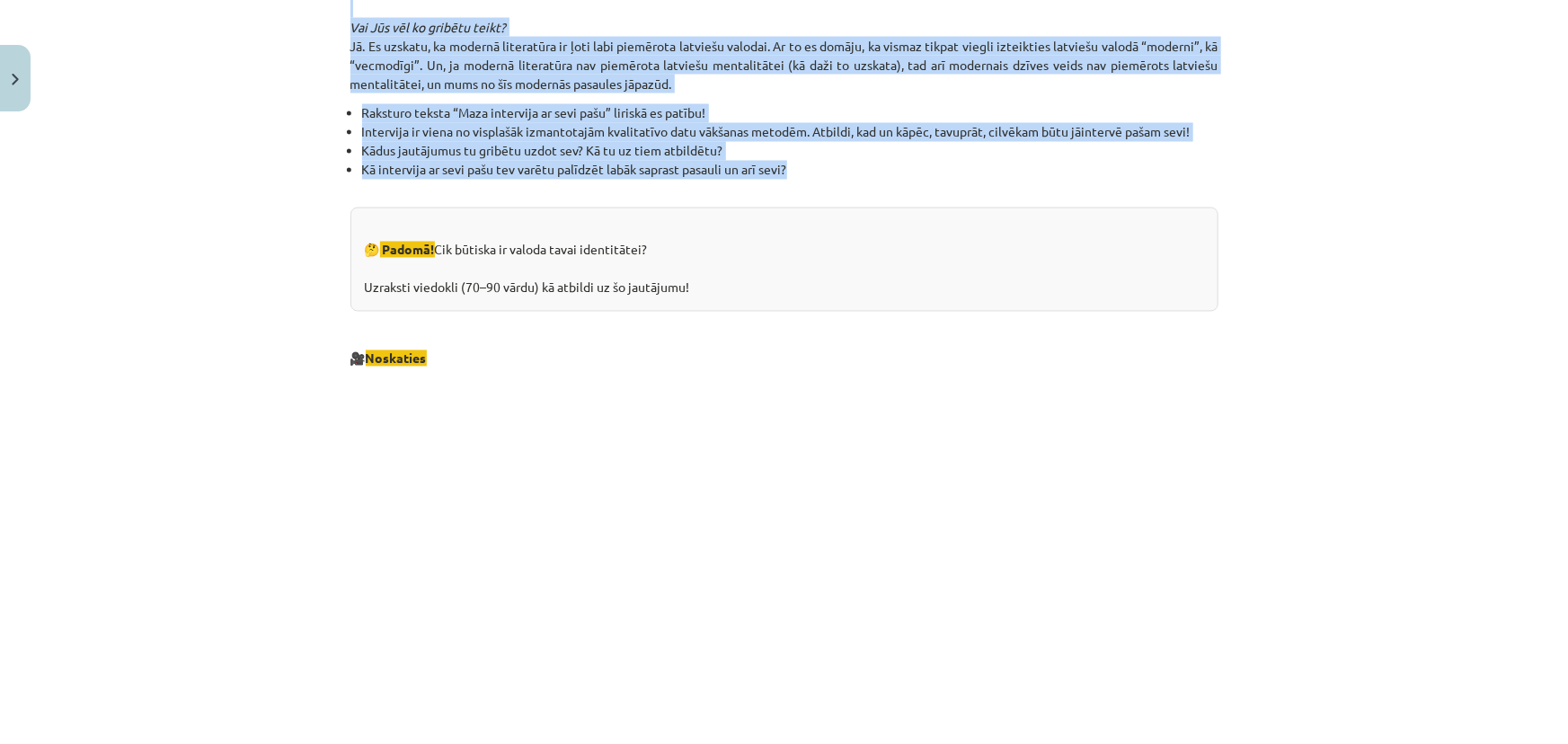
drag, startPoint x: 338, startPoint y: 71, endPoint x: 791, endPoint y: 174, distance: 464.6
copy div "Latviešu valoda un kultūra ir pašvērtība un vienlaikus resurss, lai cilvēkus pi…"
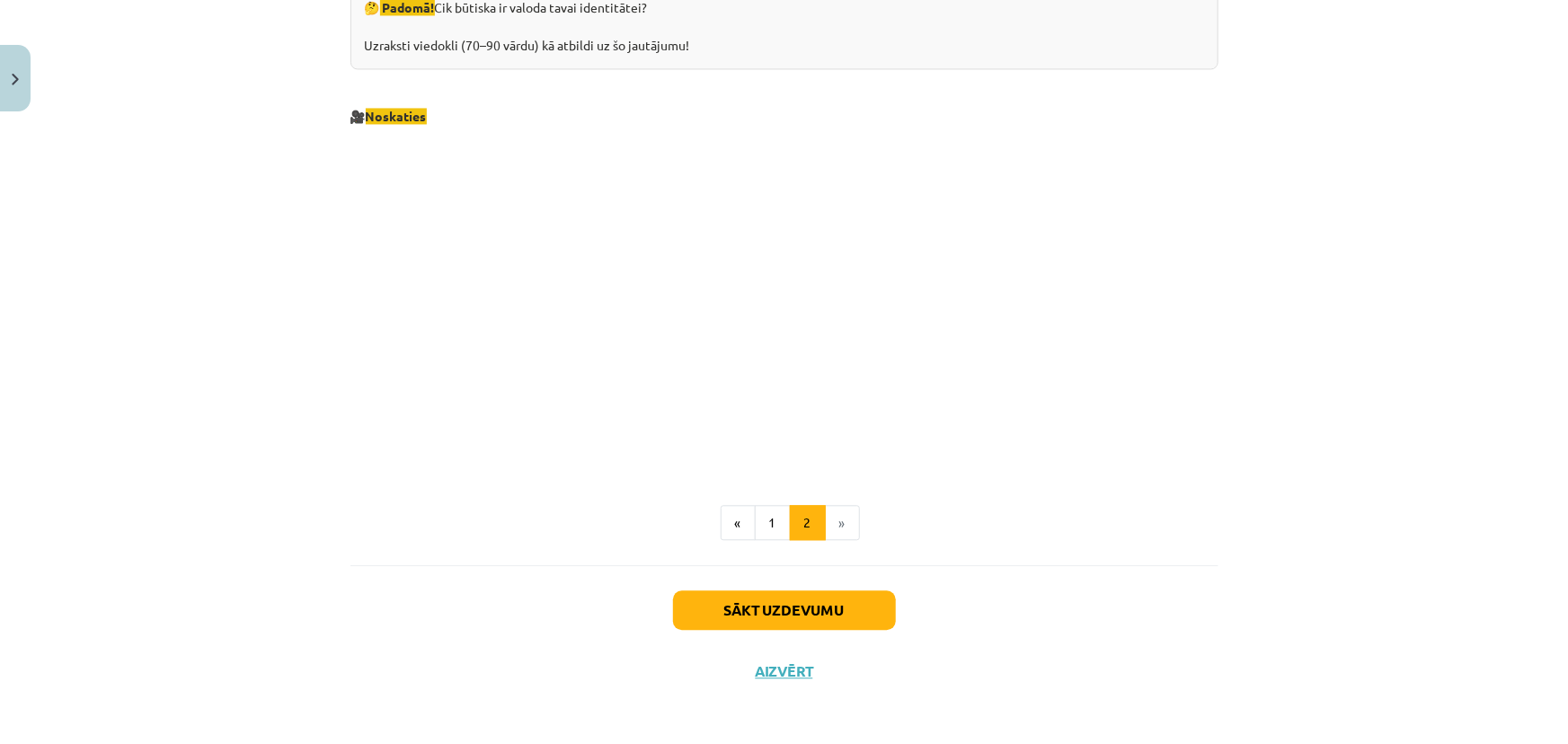
scroll to position [1864, 0]
click at [828, 612] on button "Sākt uzdevumu" at bounding box center [784, 608] width 223 height 40
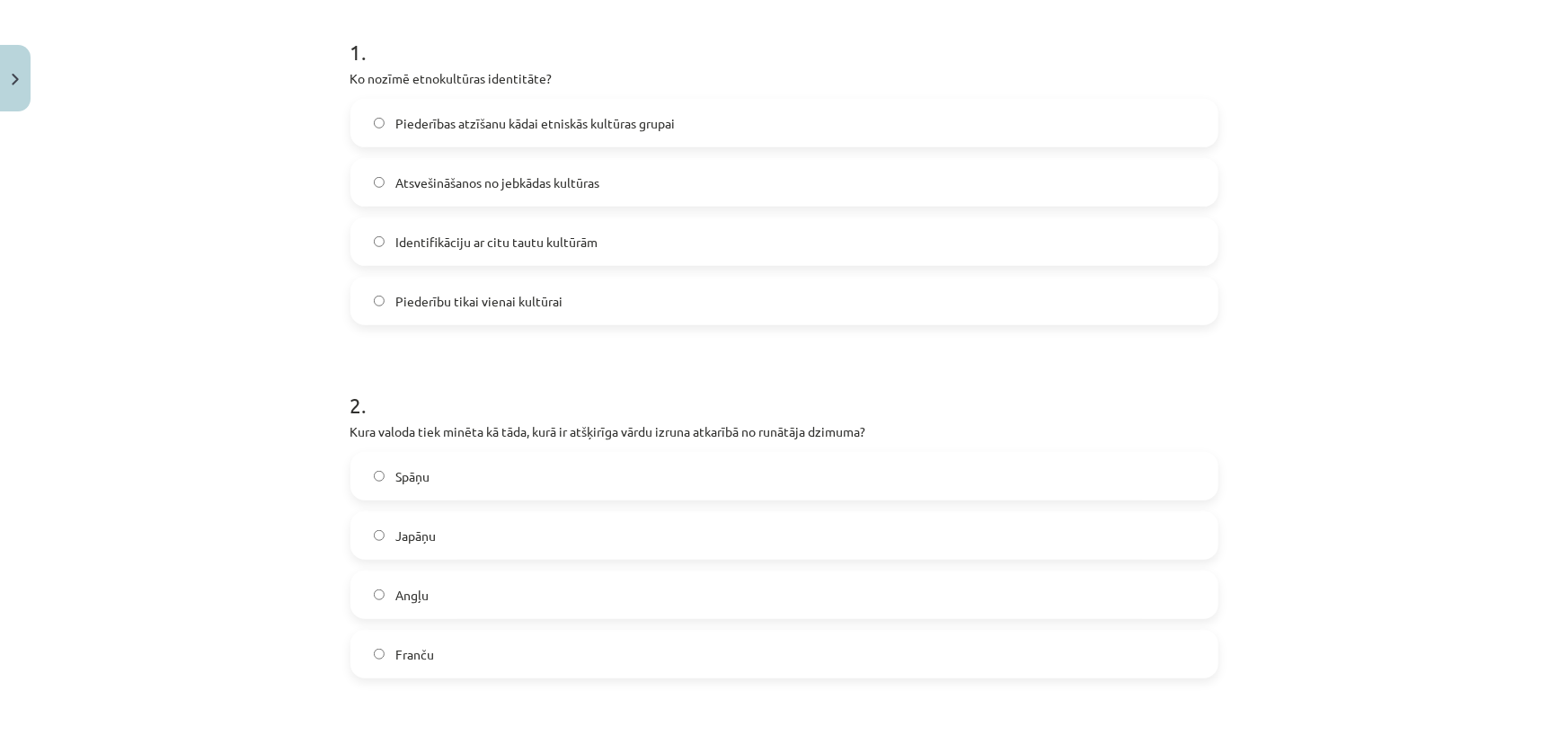
scroll to position [244, 0]
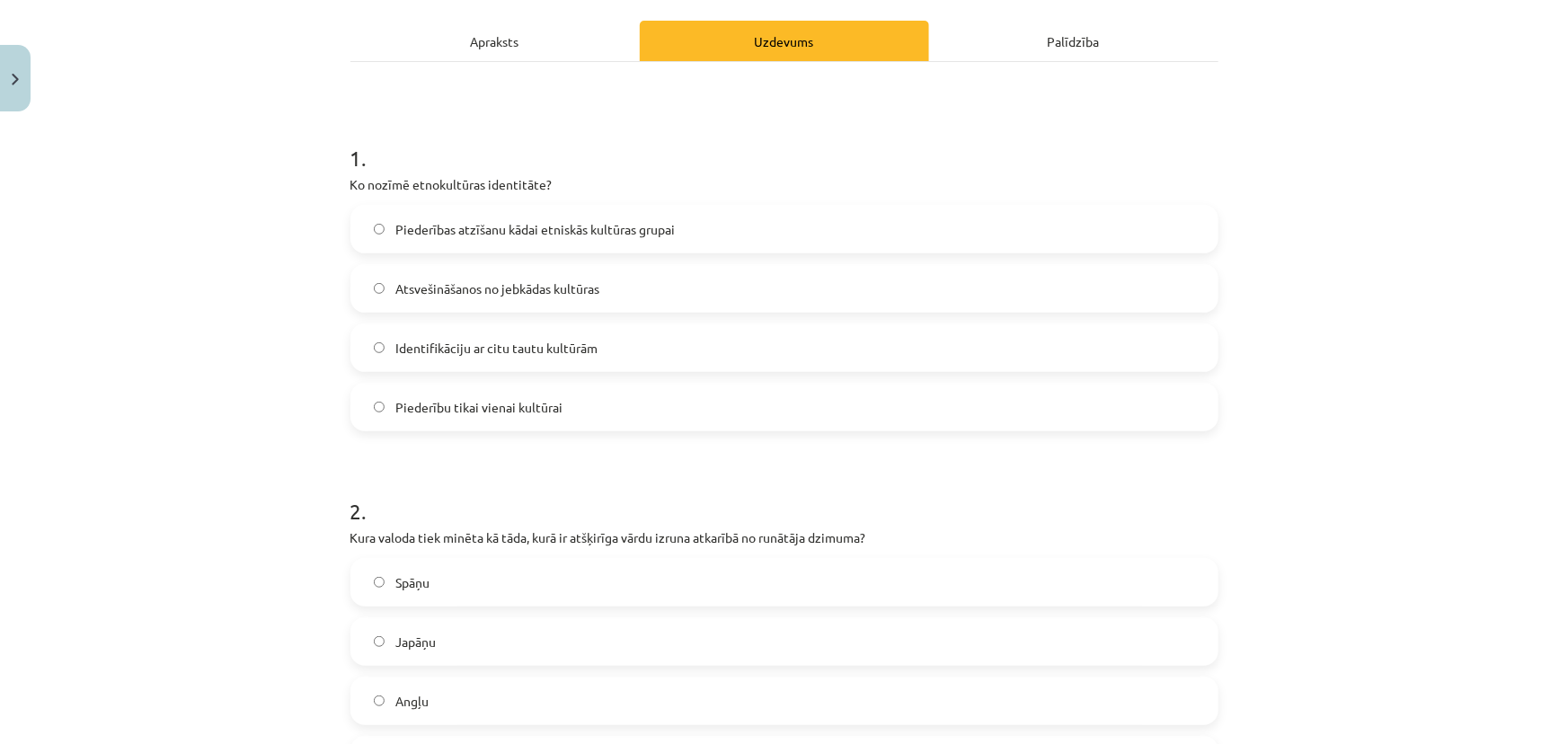
click at [472, 230] on span "Piederības atzīšanu kādai etniskās kultūras grupai" at bounding box center [536, 229] width 280 height 19
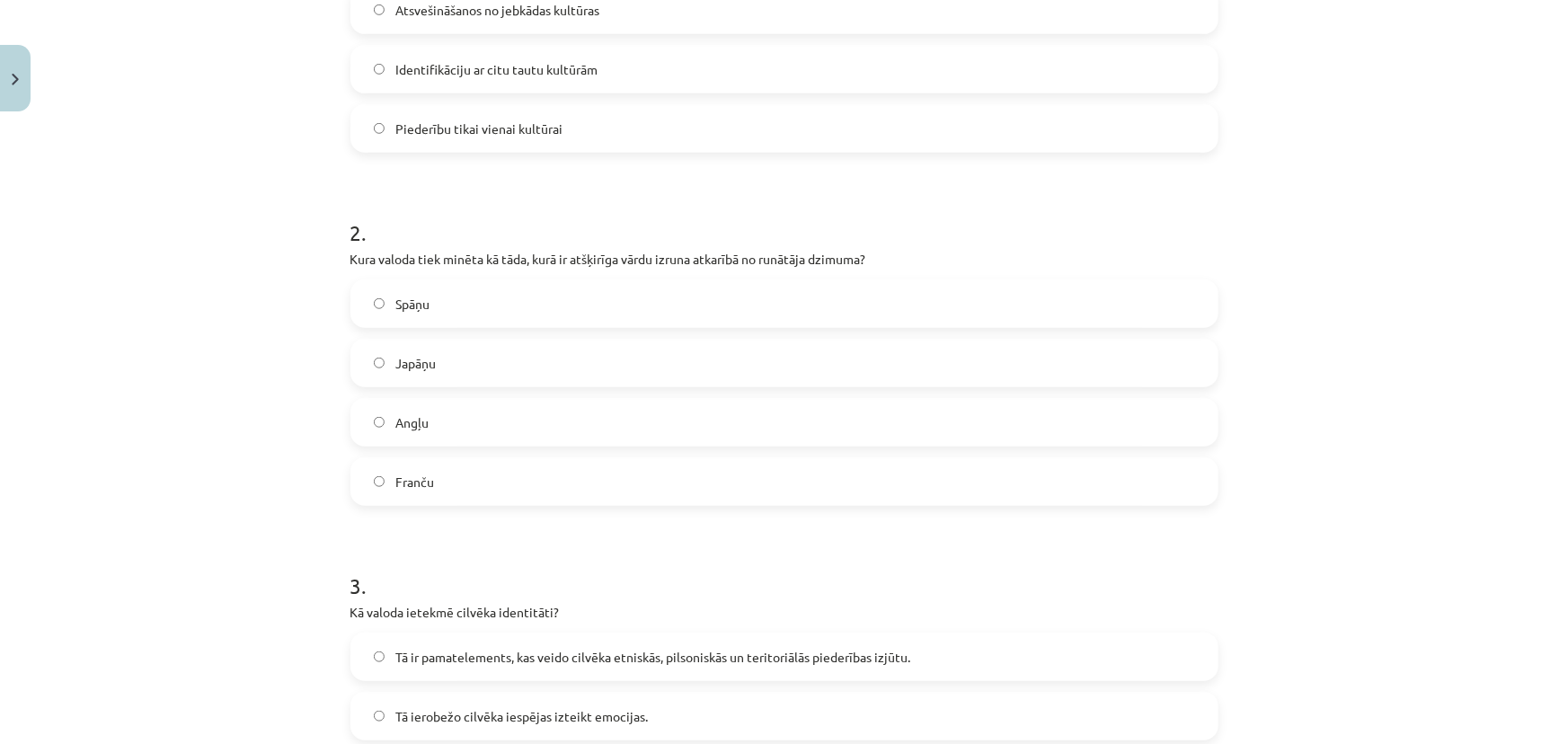
scroll to position [570, 0]
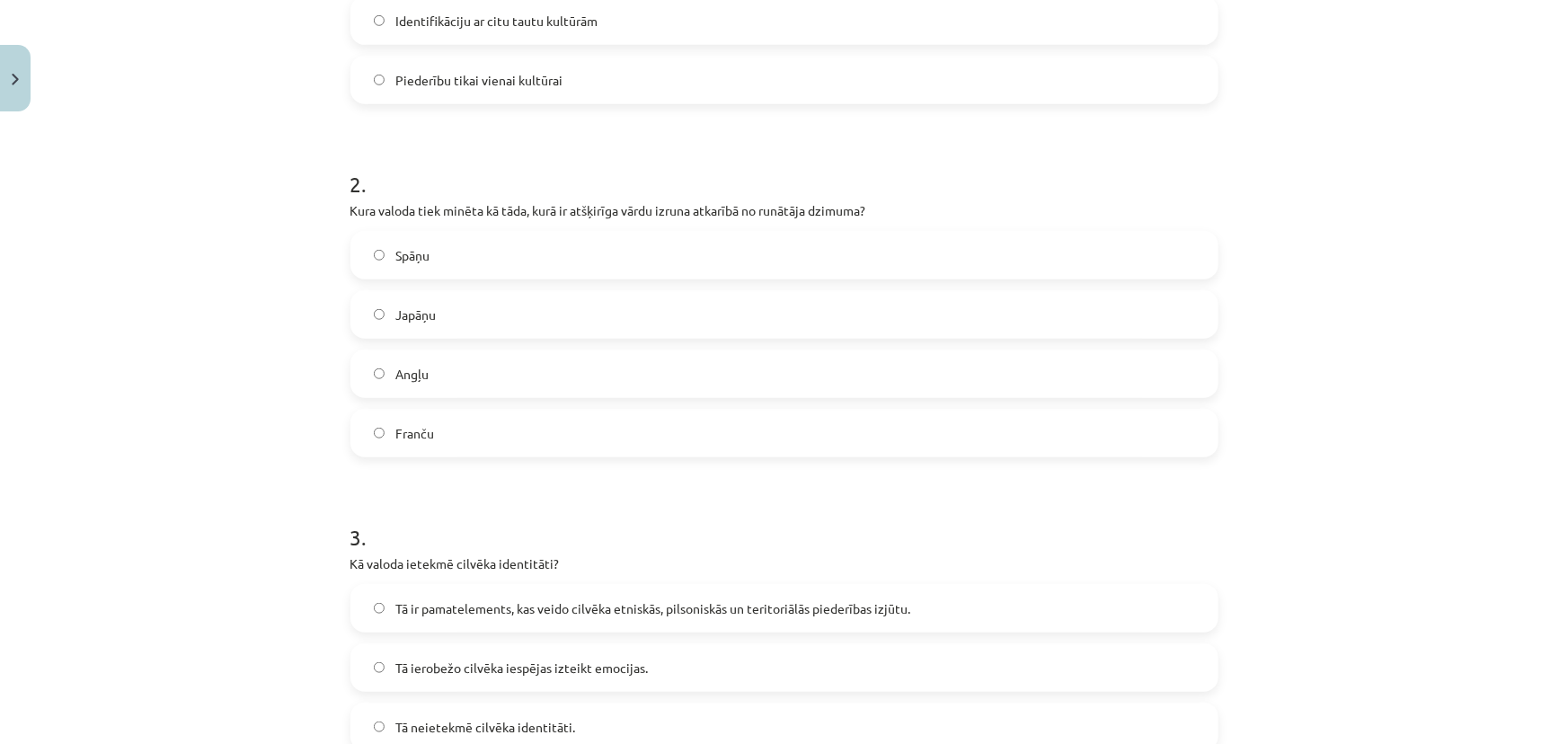
click at [460, 313] on label "Japāņu" at bounding box center [784, 313] width 865 height 45
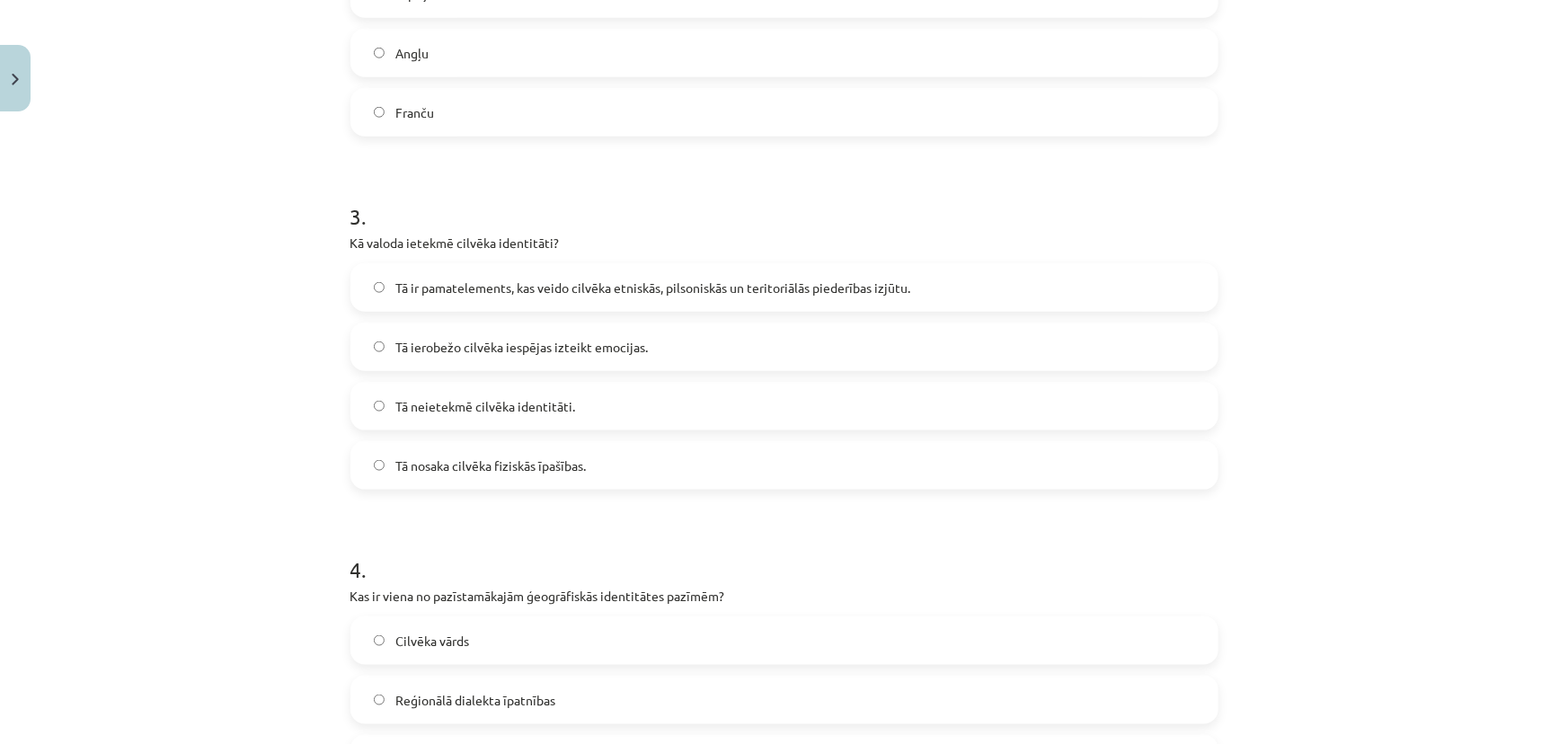
scroll to position [898, 0]
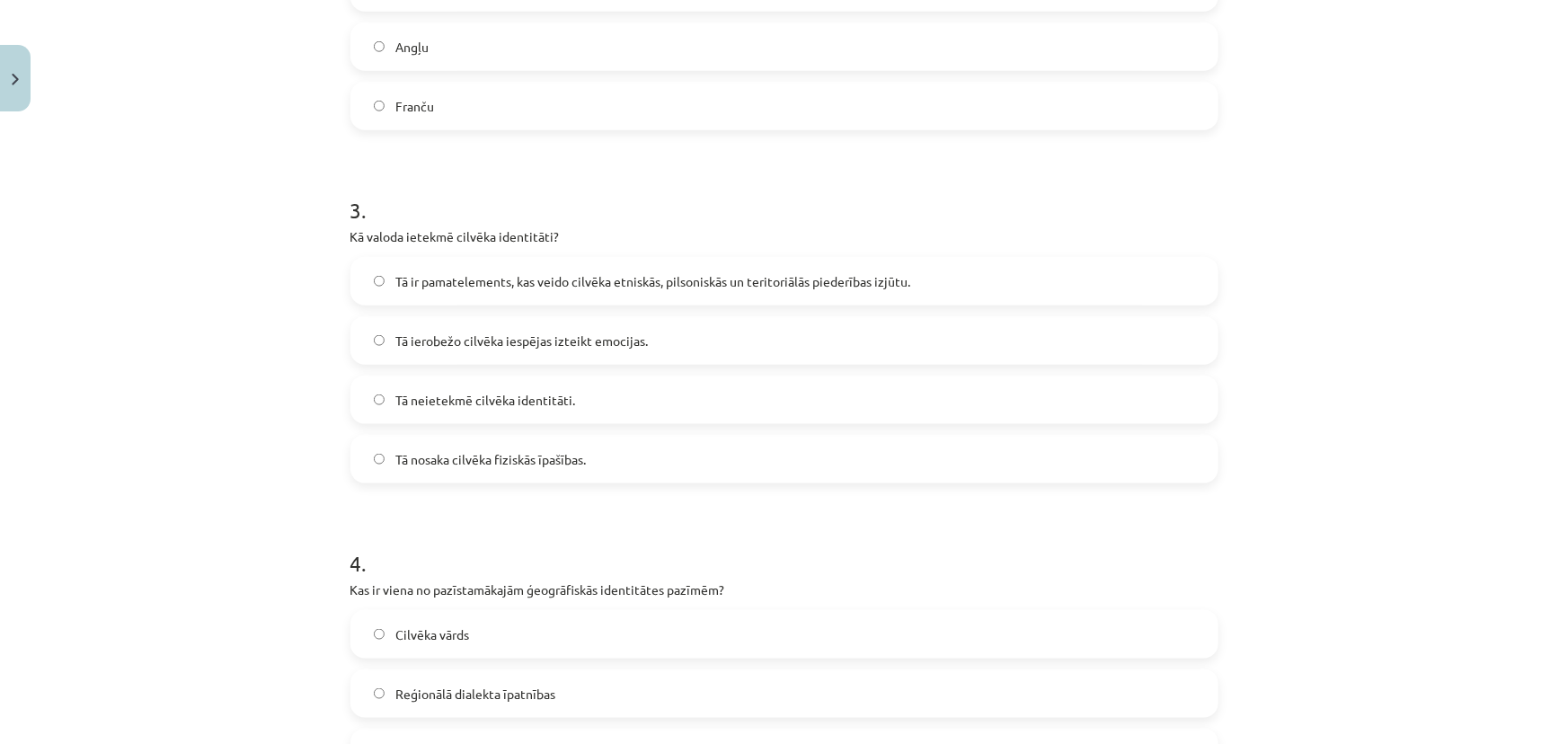
click at [602, 283] on span "Tā ir pamatelements, kas veido cilvēka etniskās, pilsoniskās un teritoriālās pi…" at bounding box center [653, 282] width 515 height 19
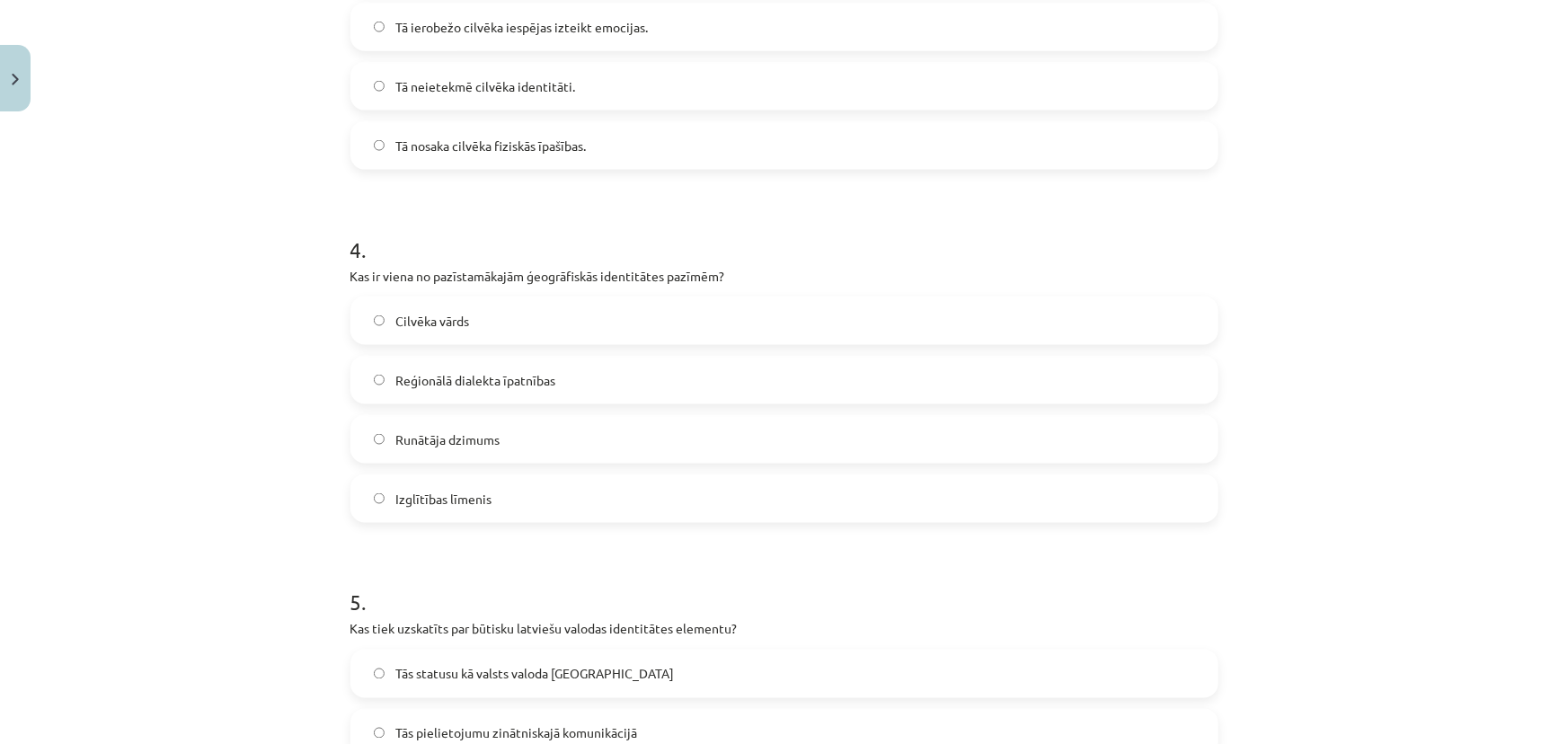
scroll to position [1224, 0]
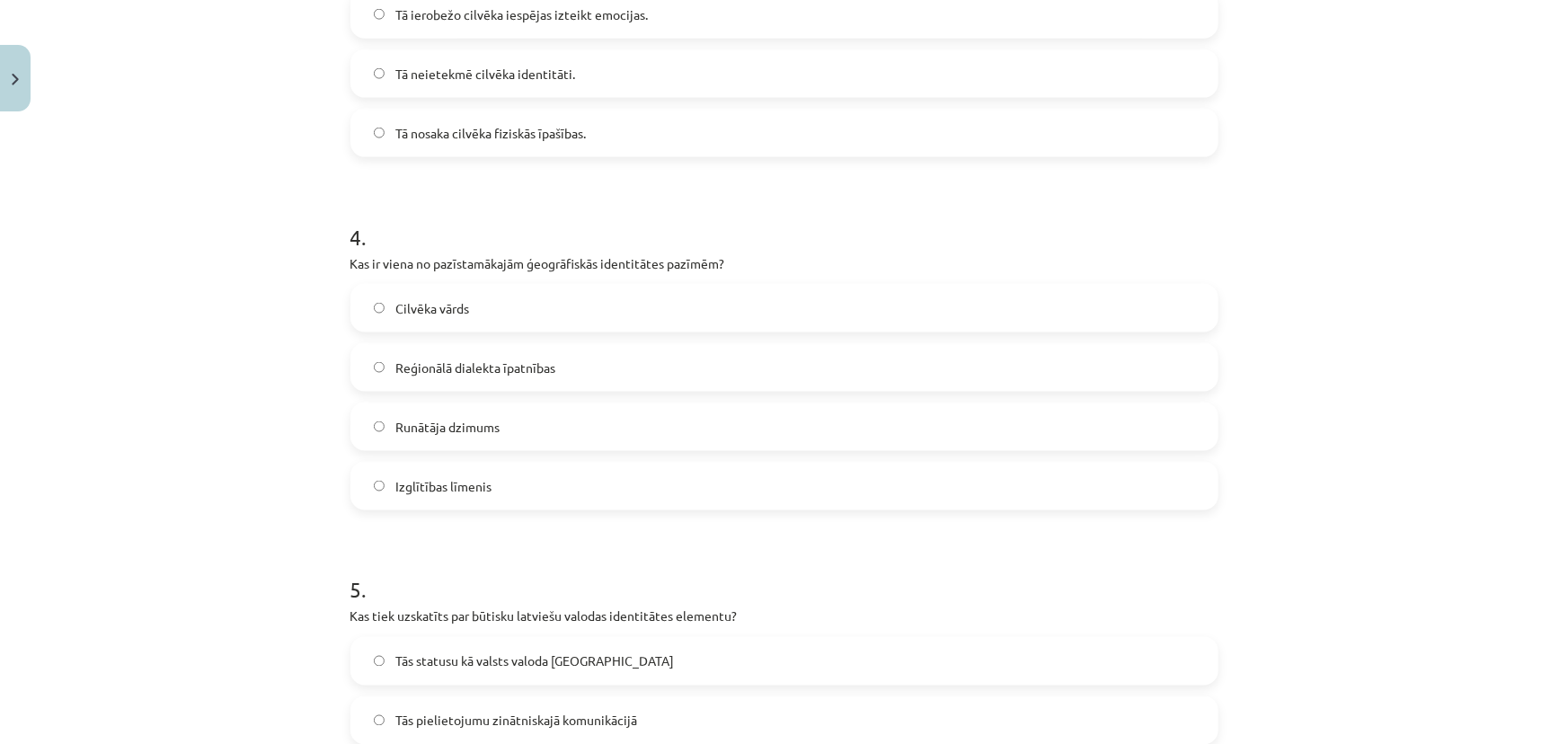
click at [497, 367] on span "Reģionālā dialekta īpatnības" at bounding box center [475, 368] width 160 height 19
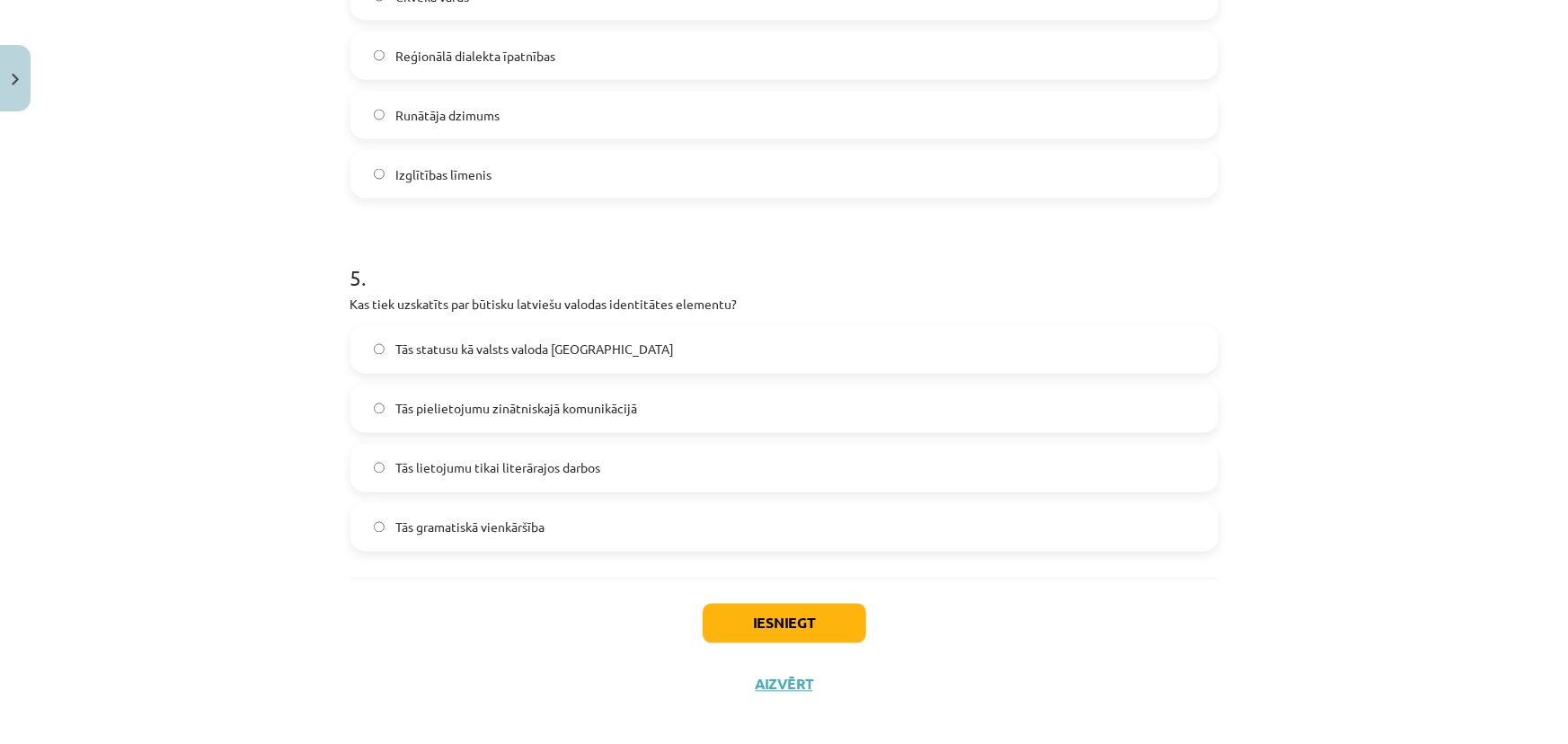
scroll to position [1551, 0]
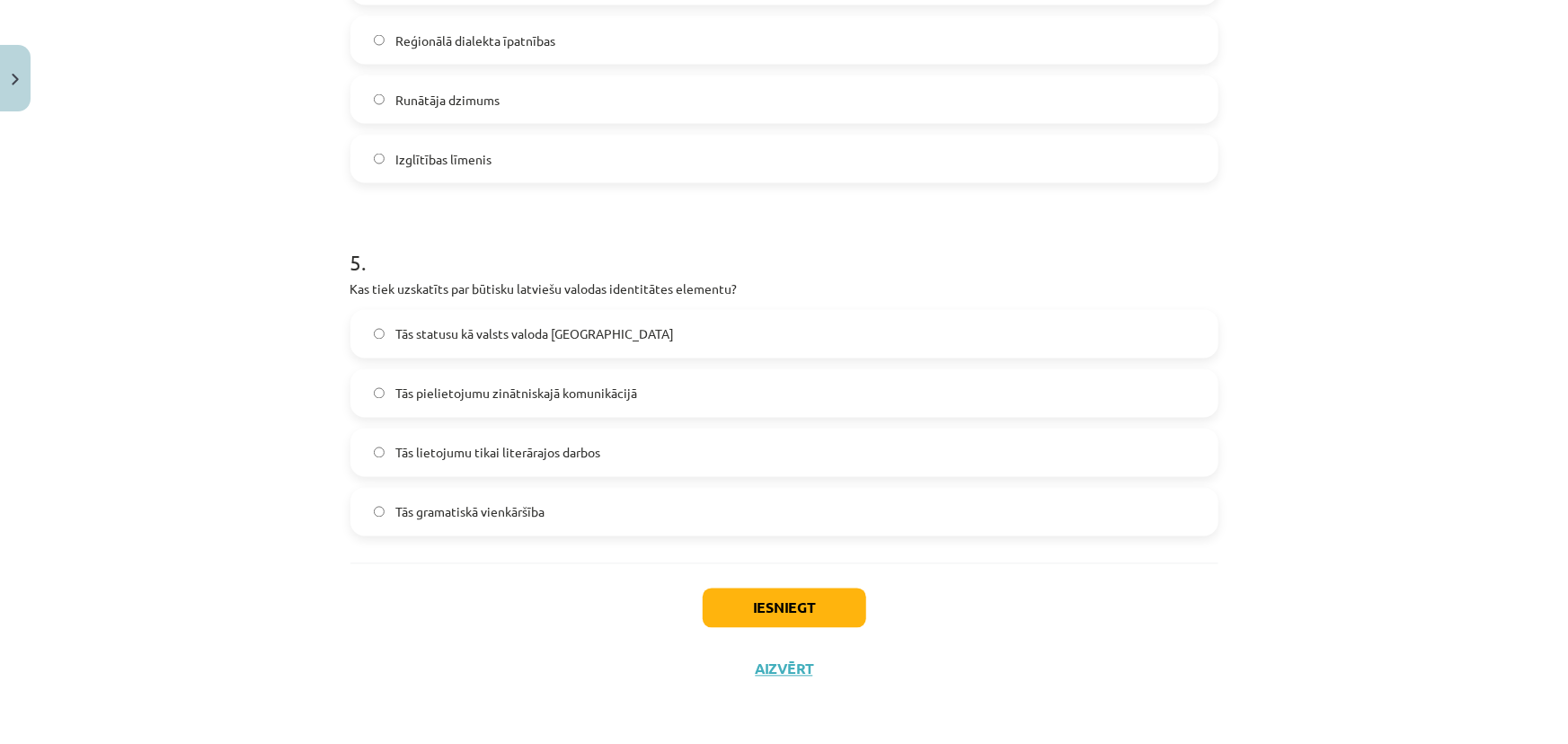
click at [561, 330] on span "Tās statusu kā valsts valoda Latvijā" at bounding box center [535, 334] width 279 height 19
click at [766, 610] on button "Iesniegt" at bounding box center [784, 609] width 164 height 40
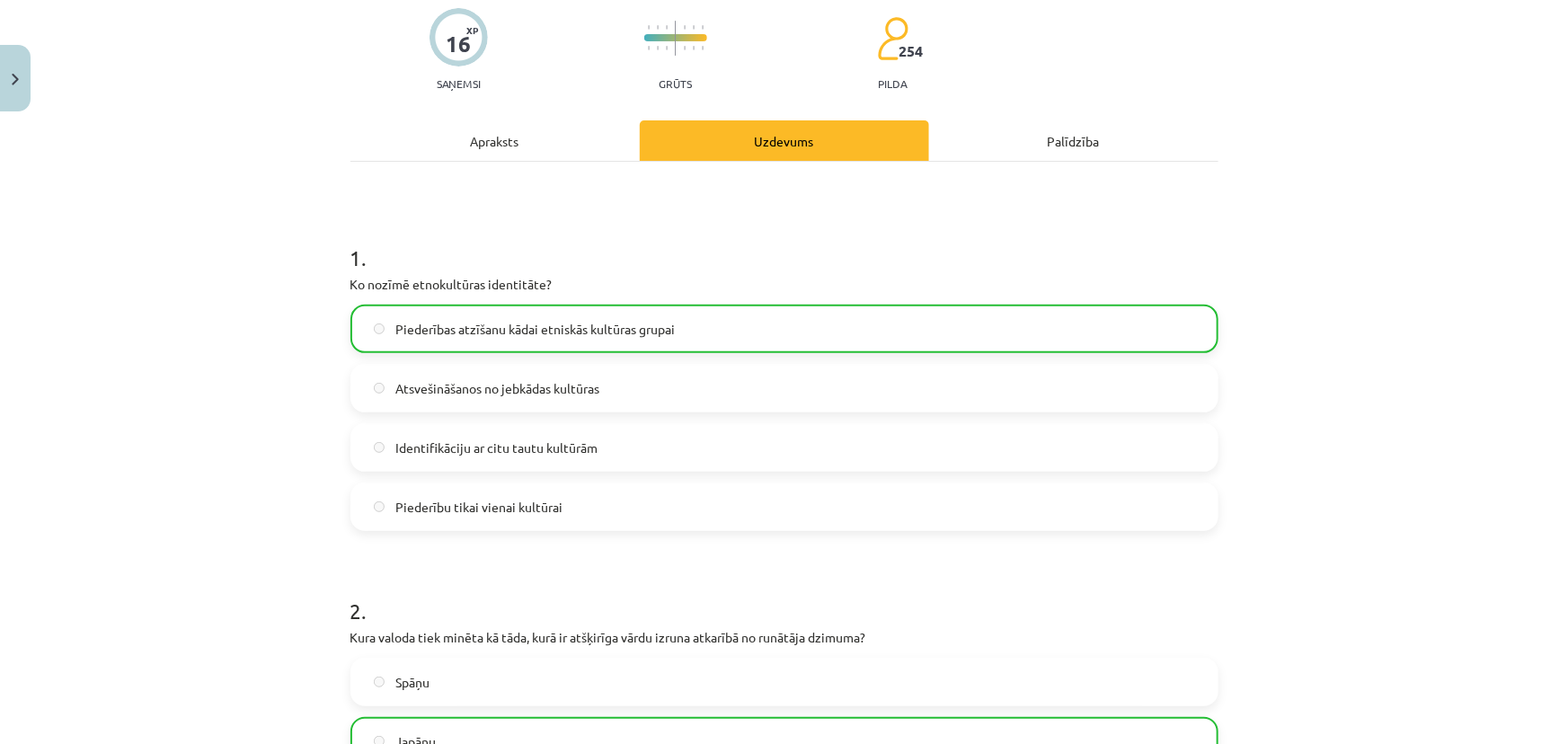
scroll to position [137, 0]
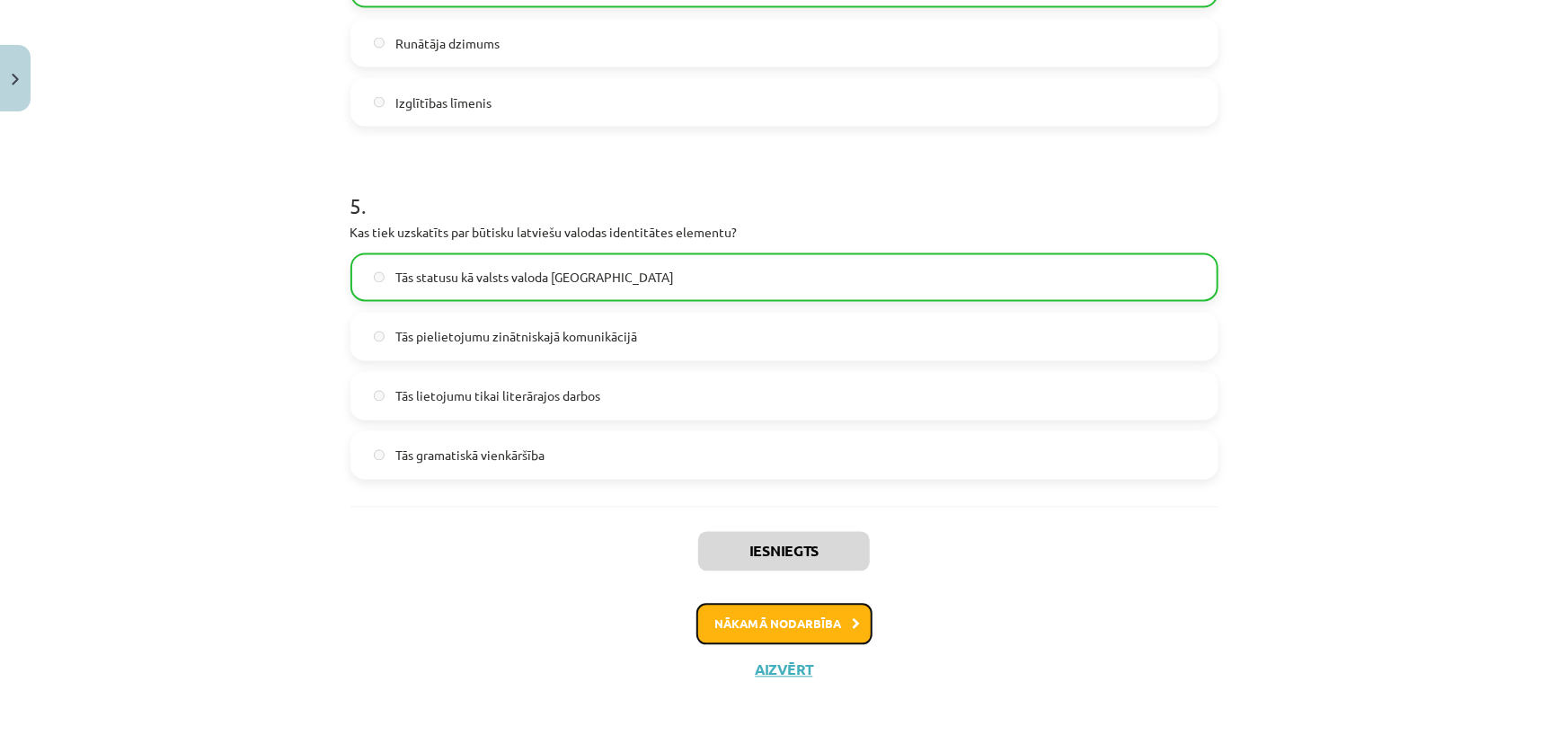
click at [754, 620] on button "Nākamā nodarbība" at bounding box center [784, 625] width 177 height 42
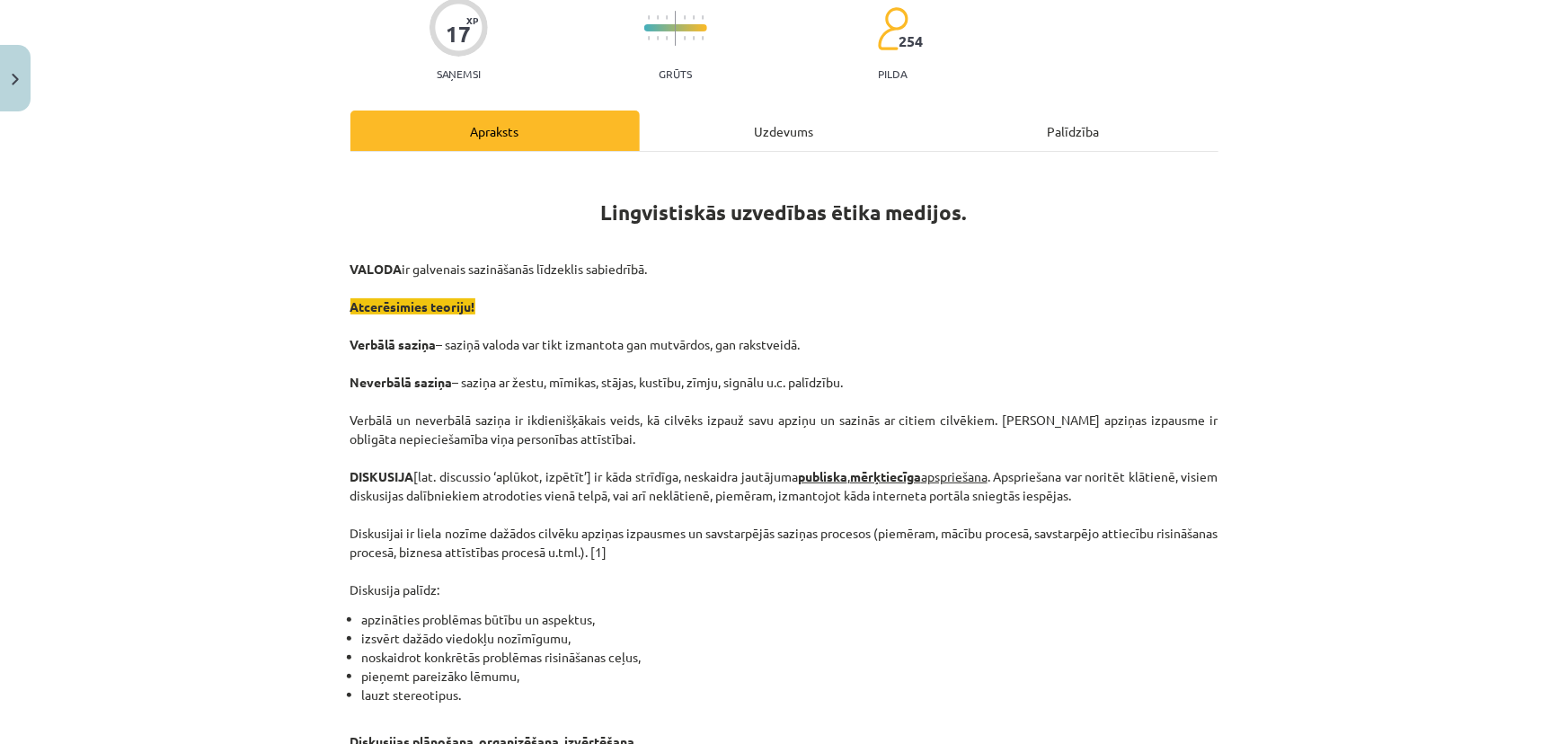
scroll to position [0, 0]
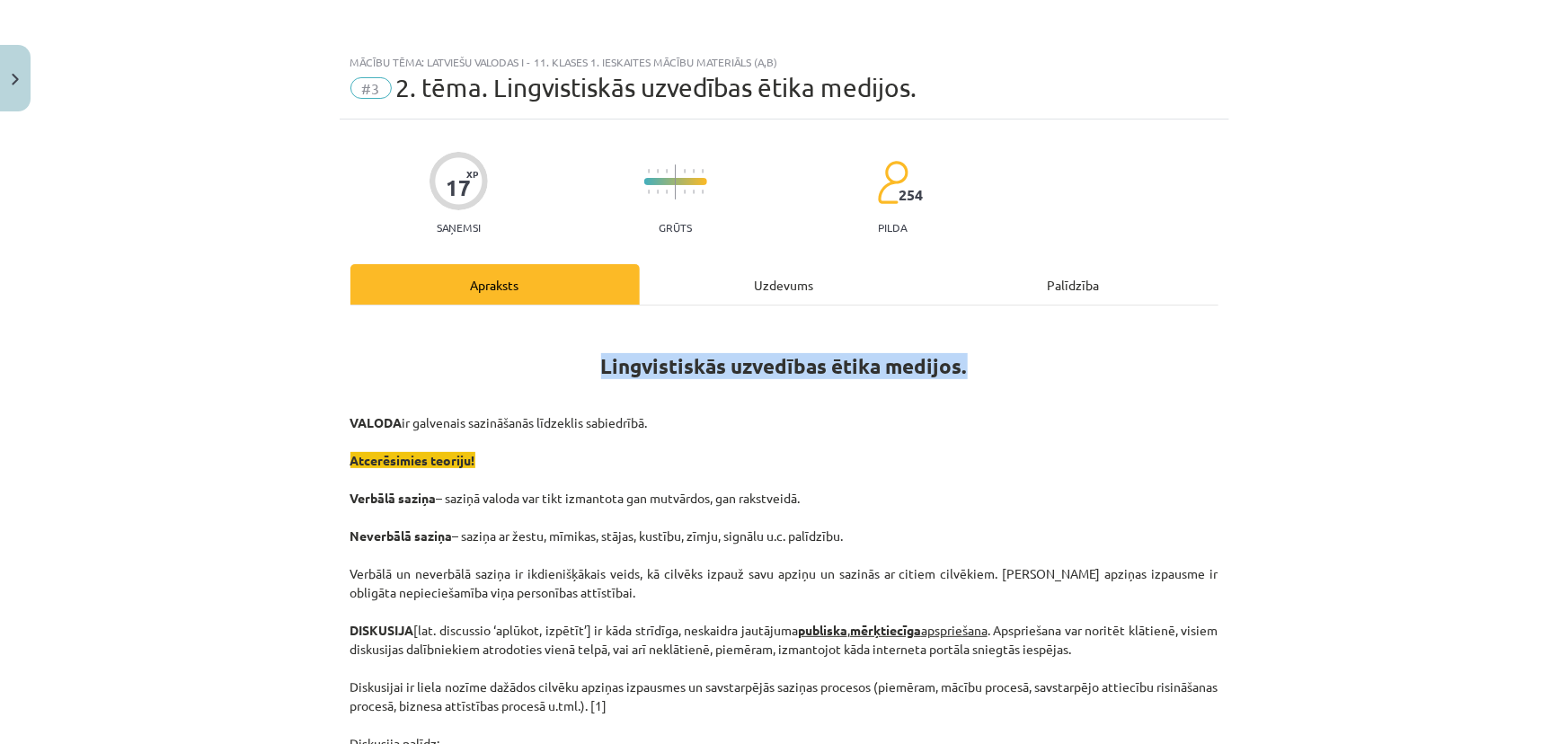
drag, startPoint x: 968, startPoint y: 361, endPoint x: 599, endPoint y: 363, distance: 369.0
click at [599, 363] on h1 "Lingvistiskās uzvedības ētika medijos." at bounding box center [784, 349] width 868 height 57
copy b "Lingvistiskās uzvedības ētika medijos."
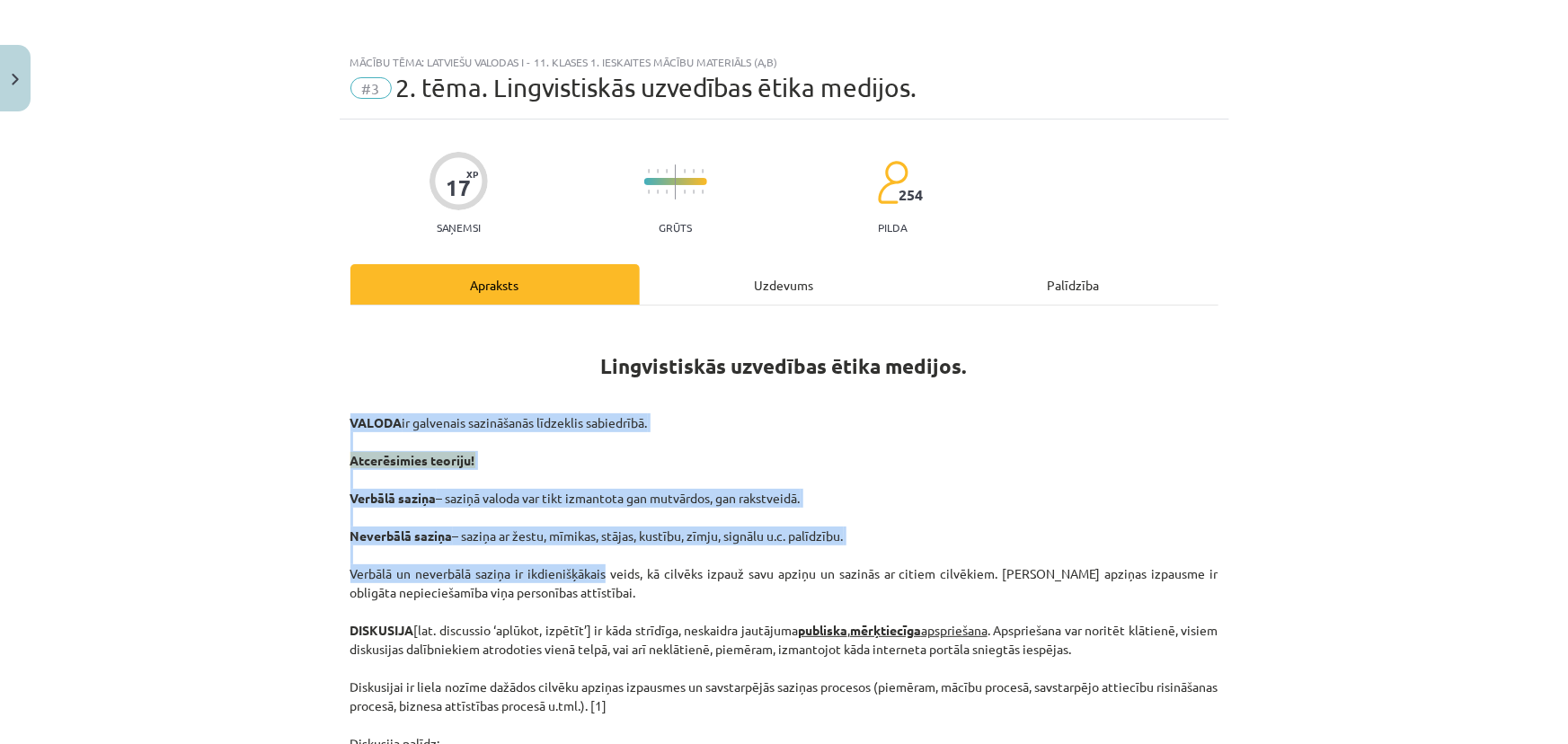
drag, startPoint x: 323, startPoint y: 412, endPoint x: 596, endPoint y: 556, distance: 308.7
click at [598, 561] on div "Mācību tēma: Latviešu valodas i - 11. klases 1. ieskaites mācību materiāls (a,b…" at bounding box center [784, 372] width 1568 height 744
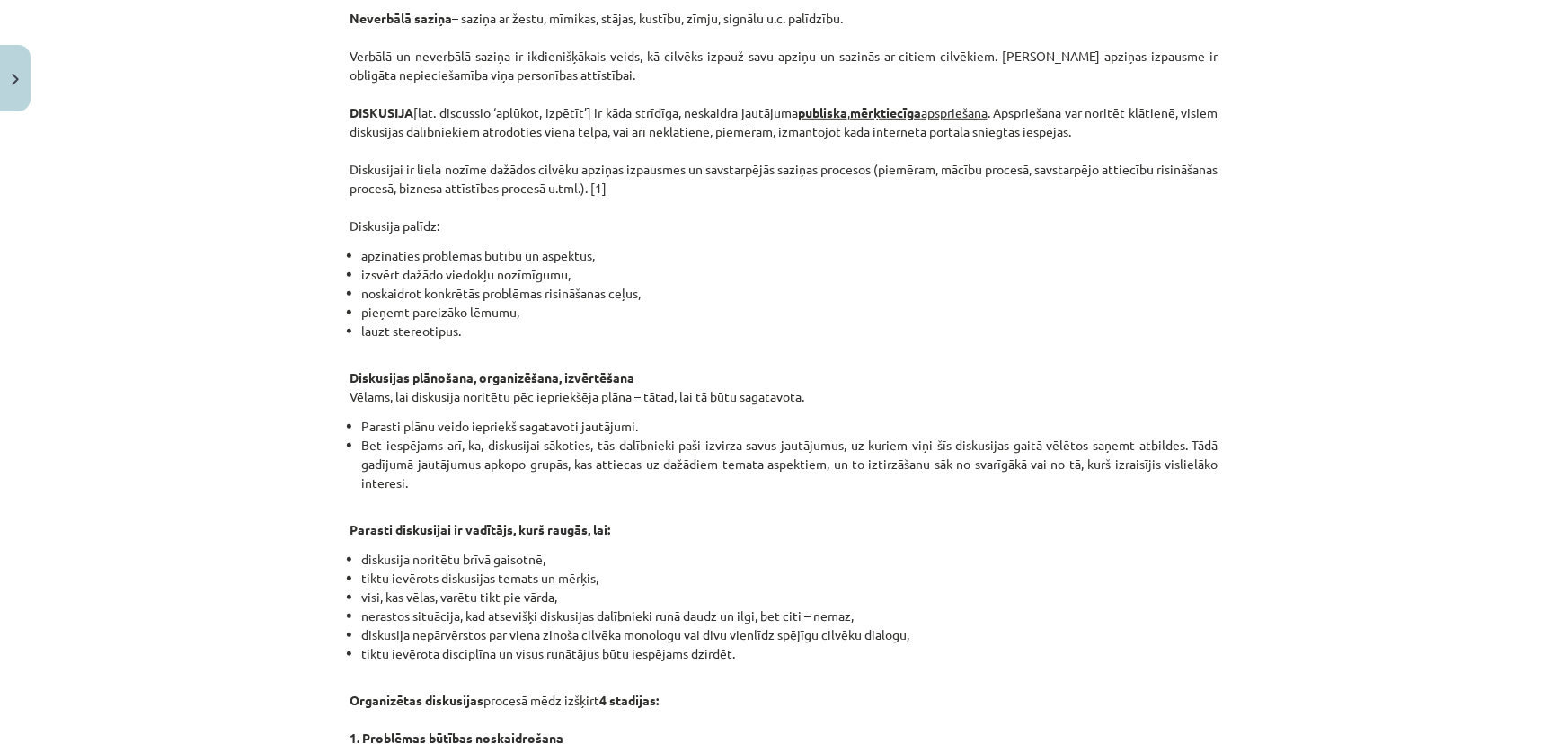
scroll to position [1541, 0]
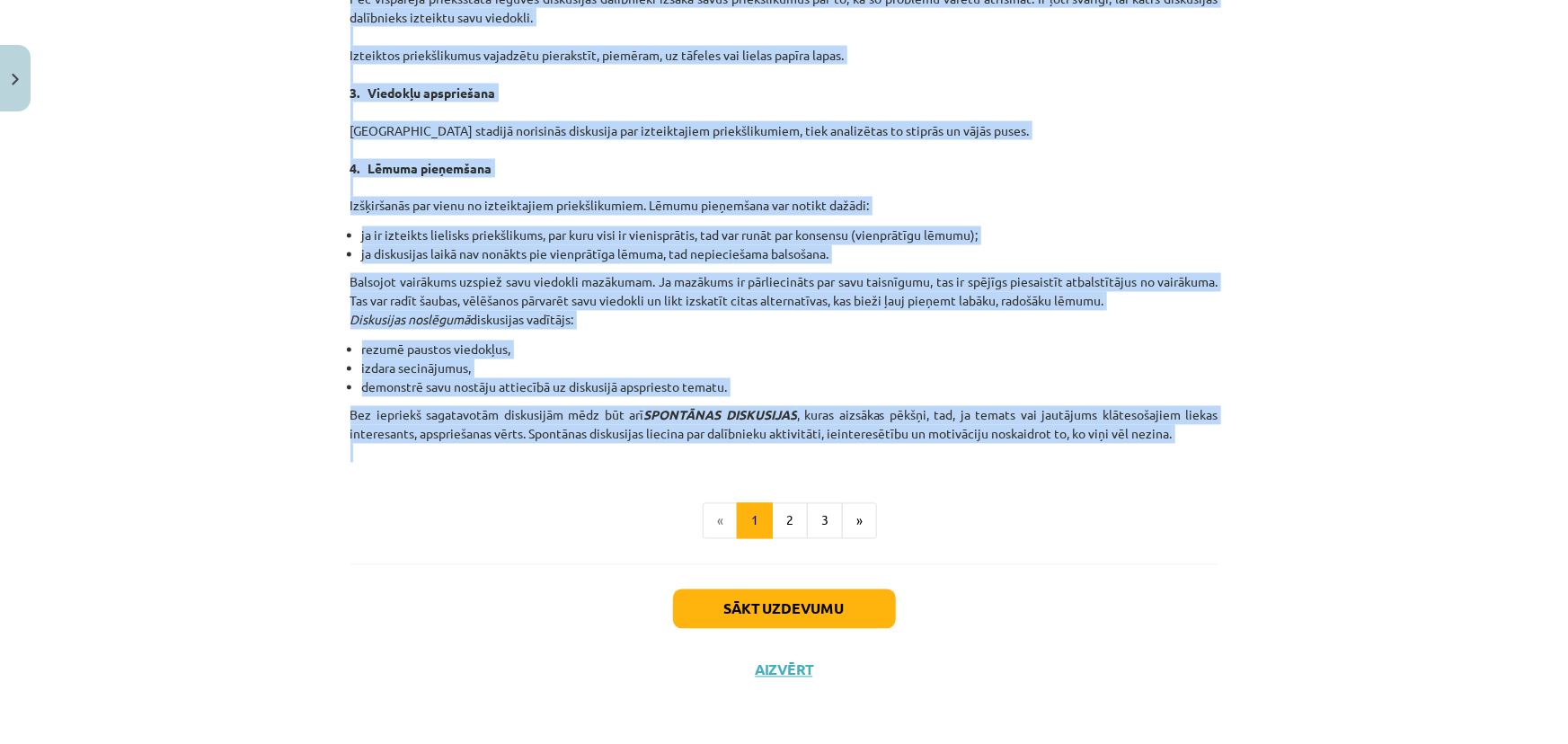
drag, startPoint x: 508, startPoint y: 341, endPoint x: 1211, endPoint y: 444, distance: 710.5
copy div "Lingvistiskās uzvedības ētika medijos. VALODA ir galvenais sazināšanās līdzekli…"
click at [792, 518] on button "2" at bounding box center [789, 521] width 36 height 36
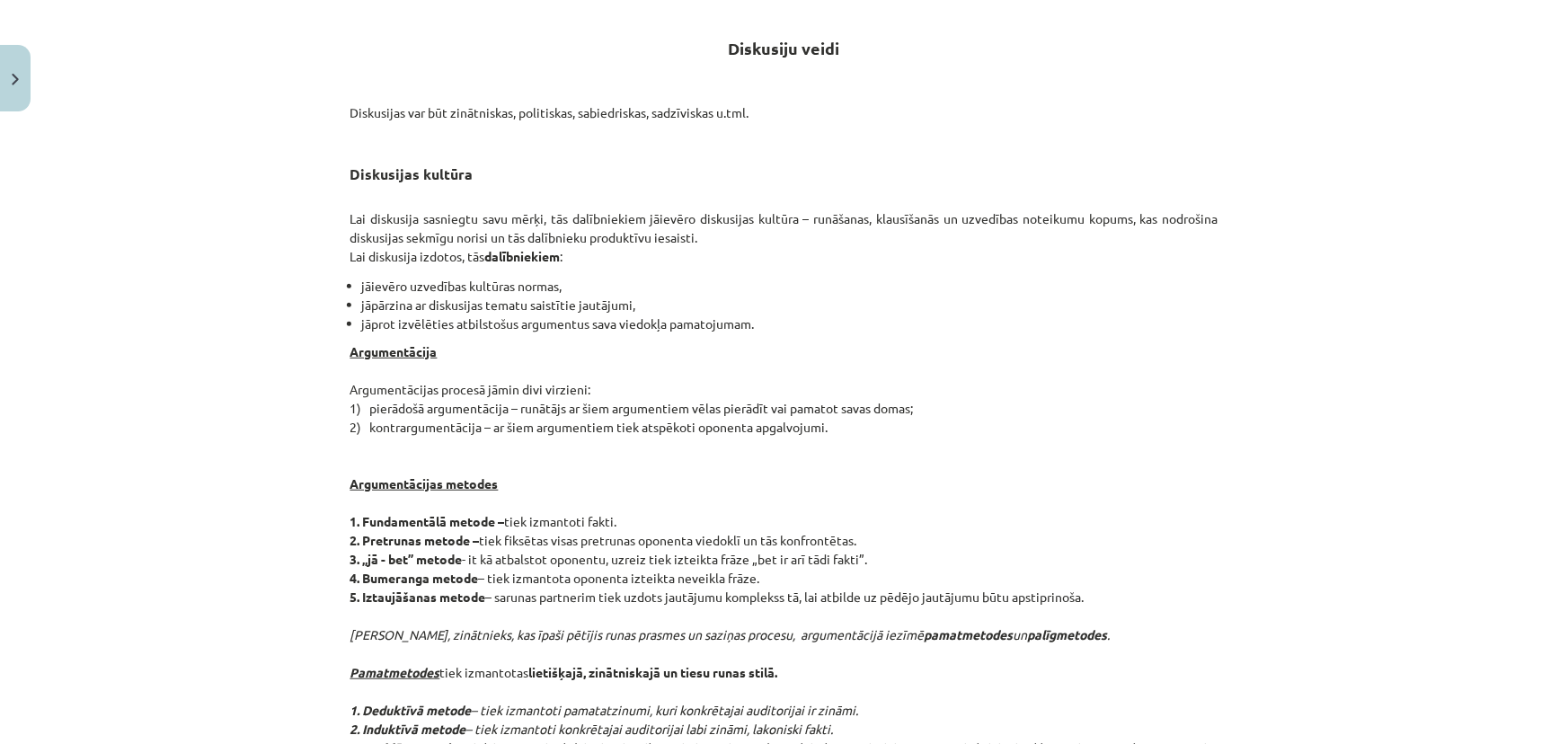
scroll to position [321, 0]
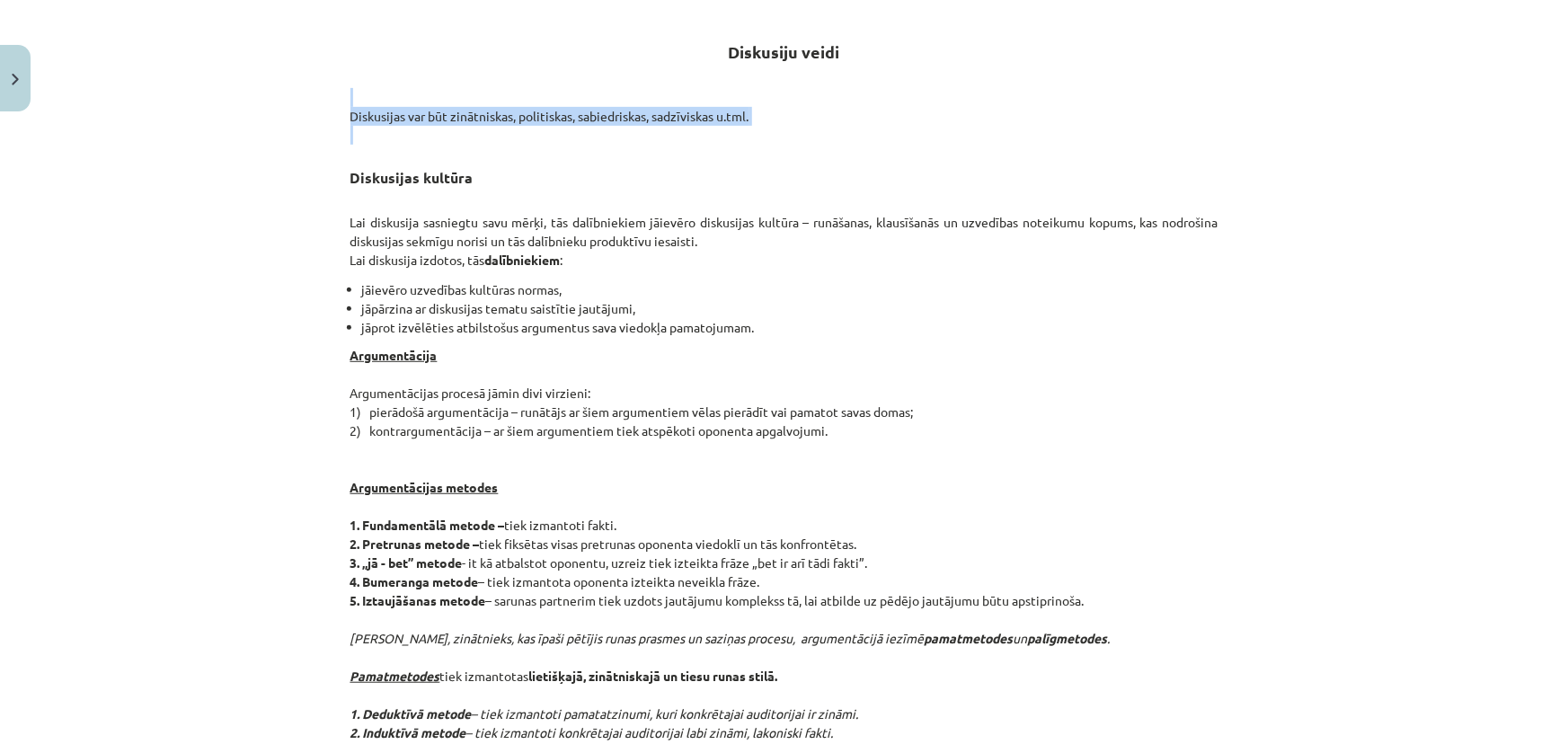
drag, startPoint x: 312, startPoint y: 106, endPoint x: 430, endPoint y: 81, distance: 120.6
click at [439, 127] on div "Mācību tēma: Latviešu valodas i - 11. klases 1. ieskaites mācību materiāls (a,b…" at bounding box center [784, 372] width 1568 height 744
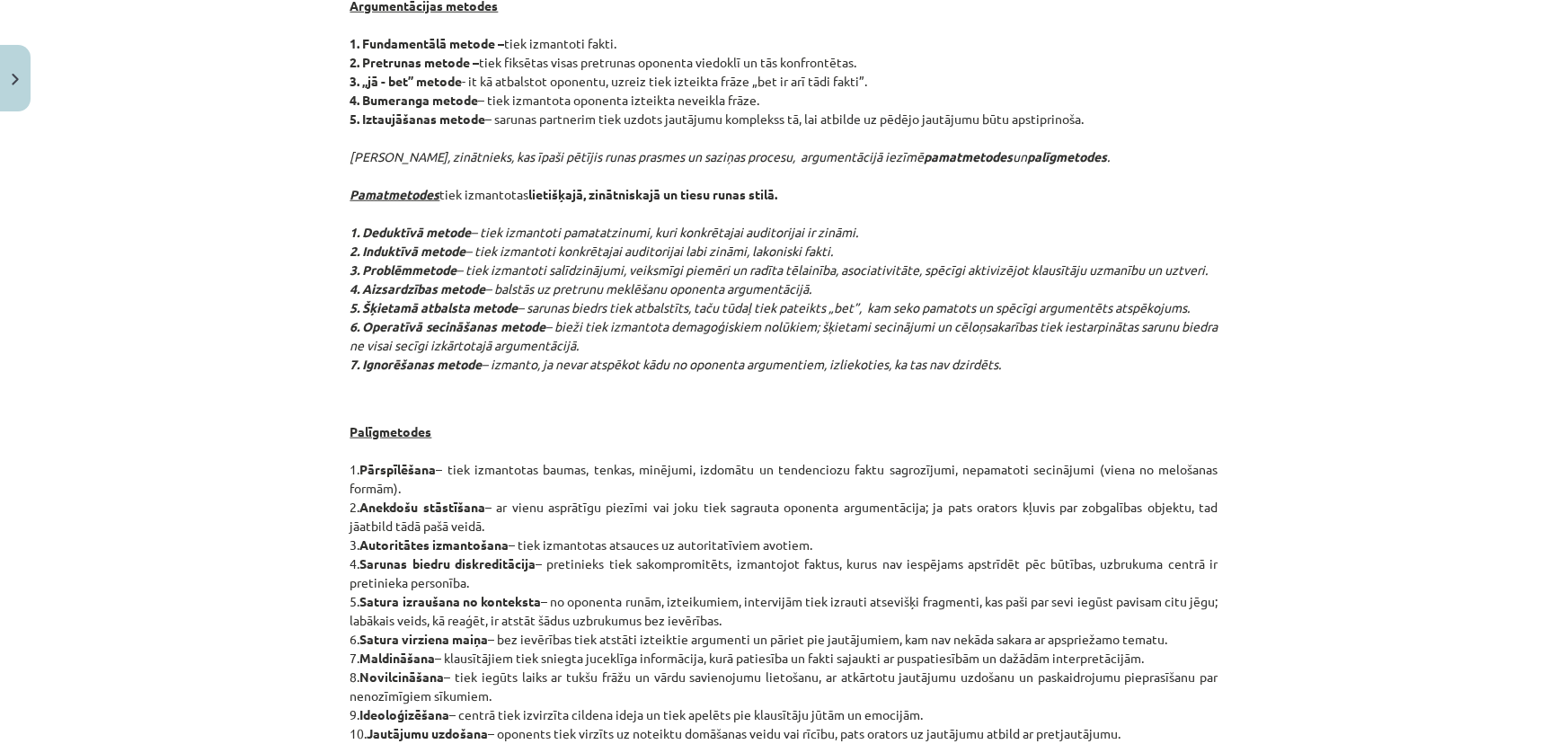
scroll to position [1358, 0]
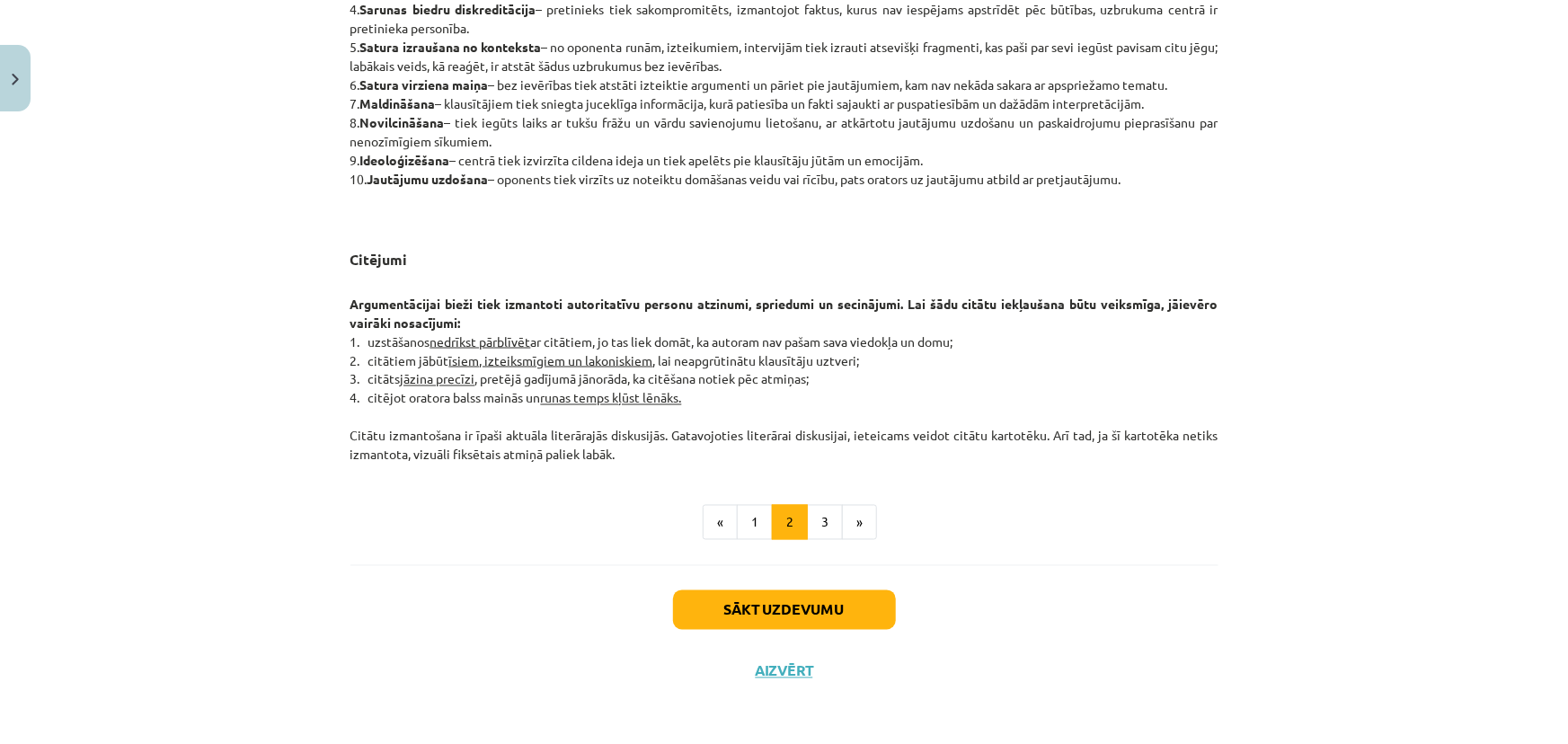
drag, startPoint x: 714, startPoint y: 43, endPoint x: 617, endPoint y: 446, distance: 414.5
copy div "Diskusiju veidi Diskusijas var būt zinātniskas, politiskas, sabiedriskas, sadzī…"
click at [822, 510] on button "3" at bounding box center [825, 523] width 36 height 36
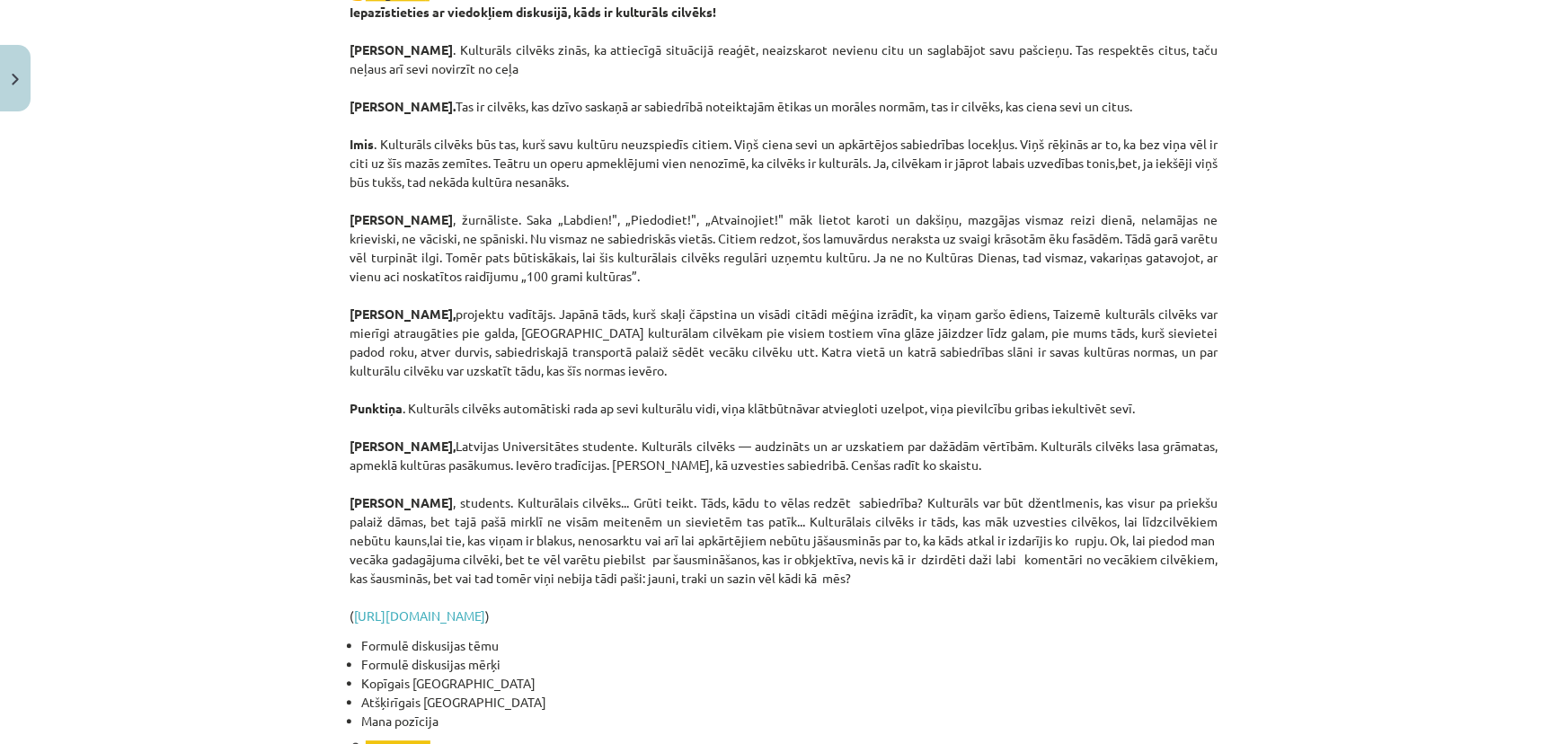
scroll to position [2614, 0]
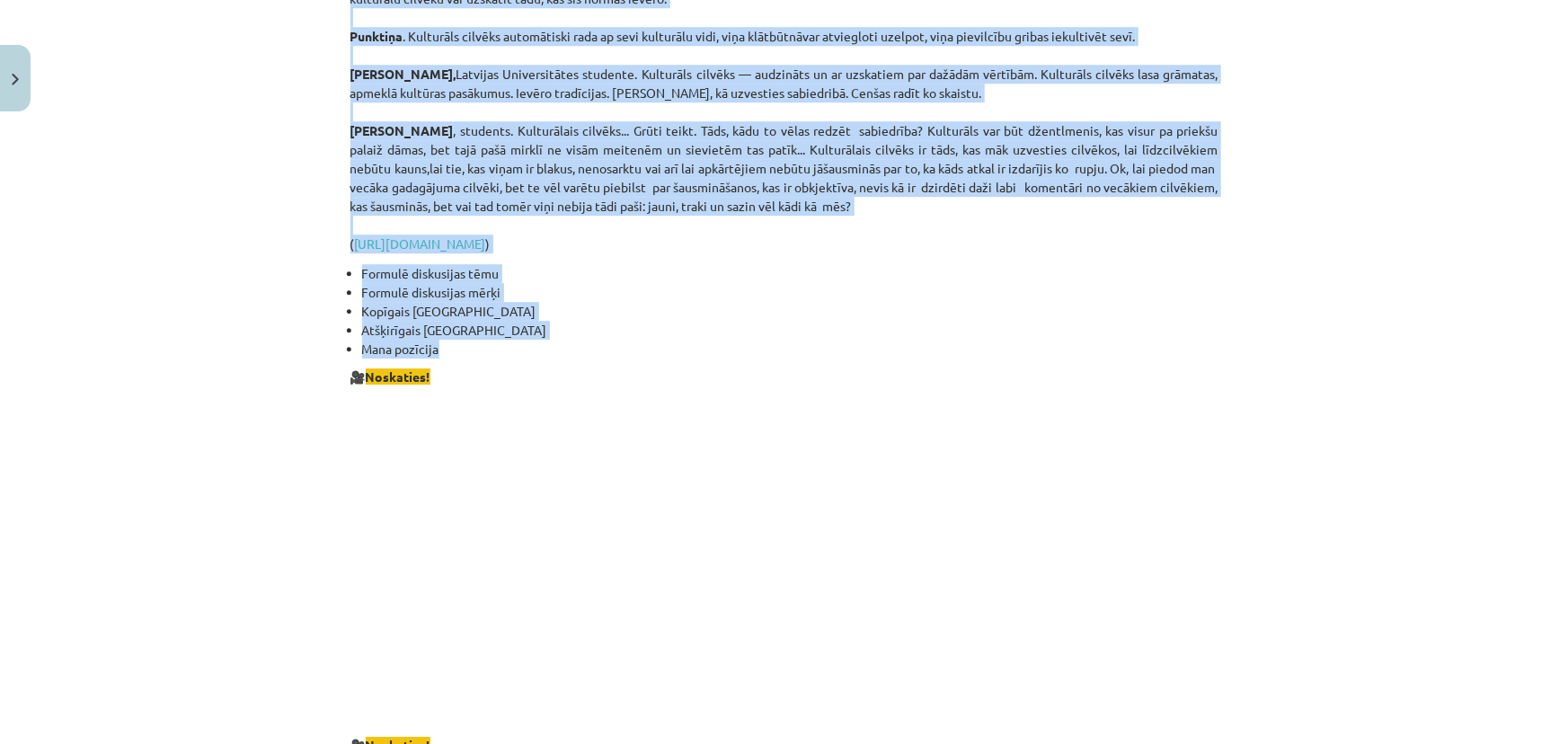
drag, startPoint x: 719, startPoint y: 31, endPoint x: 514, endPoint y: 335, distance: 366.7
copy div "Oratora ētika Lai kādi arī būtu uzstāšanās mērķi, oratoram jābūt godīgam, patie…"
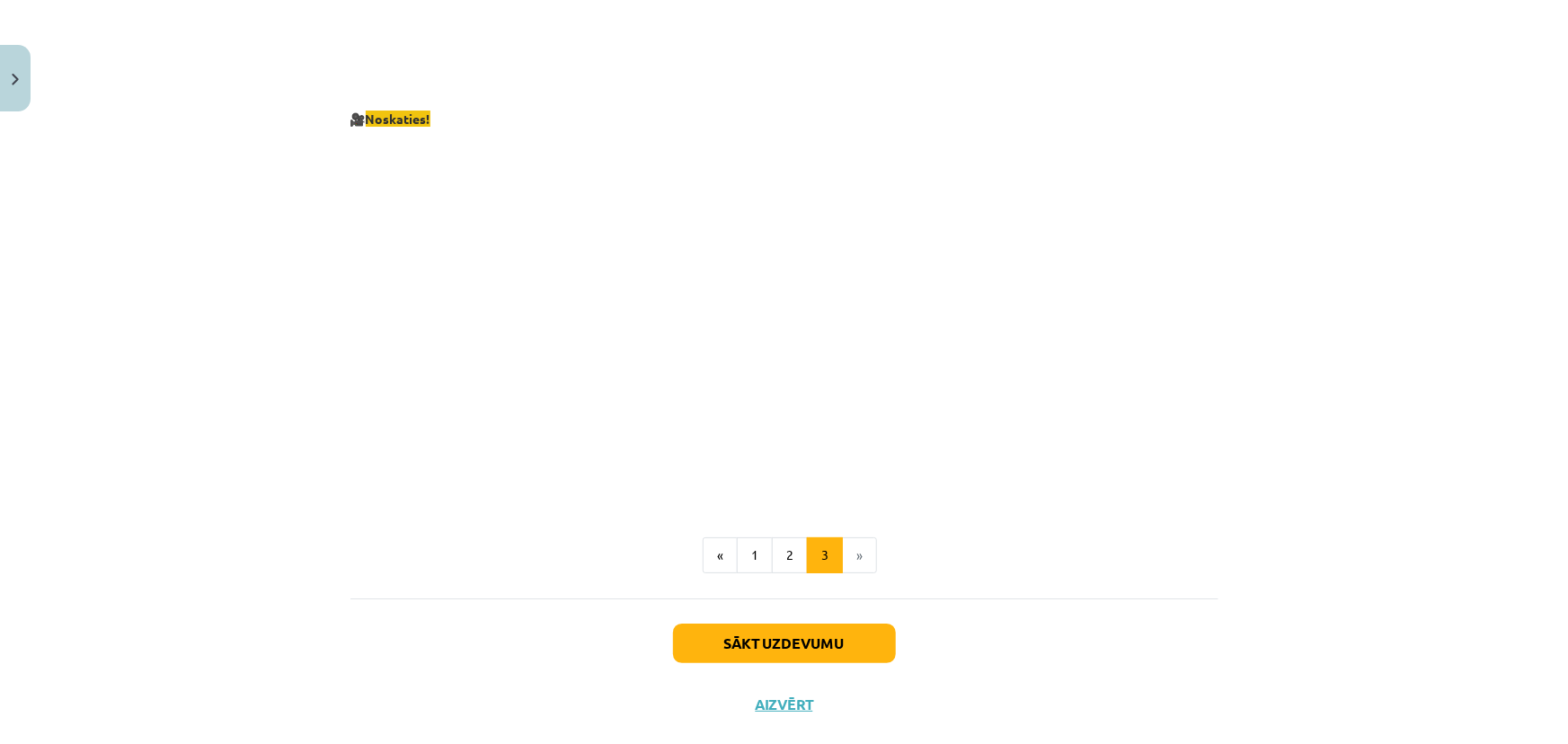
scroll to position [3259, 0]
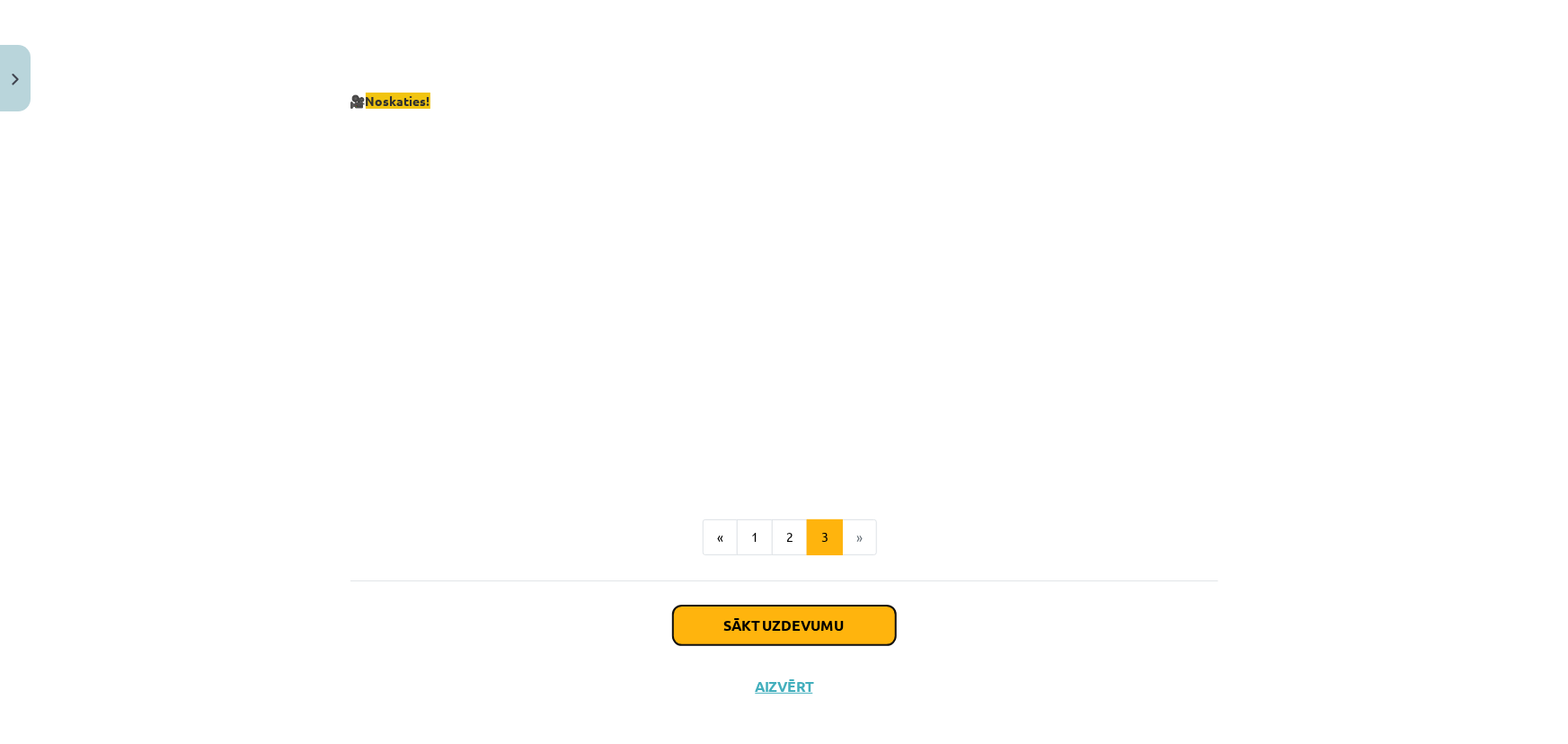
click at [833, 606] on button "Sākt uzdevumu" at bounding box center [784, 626] width 223 height 40
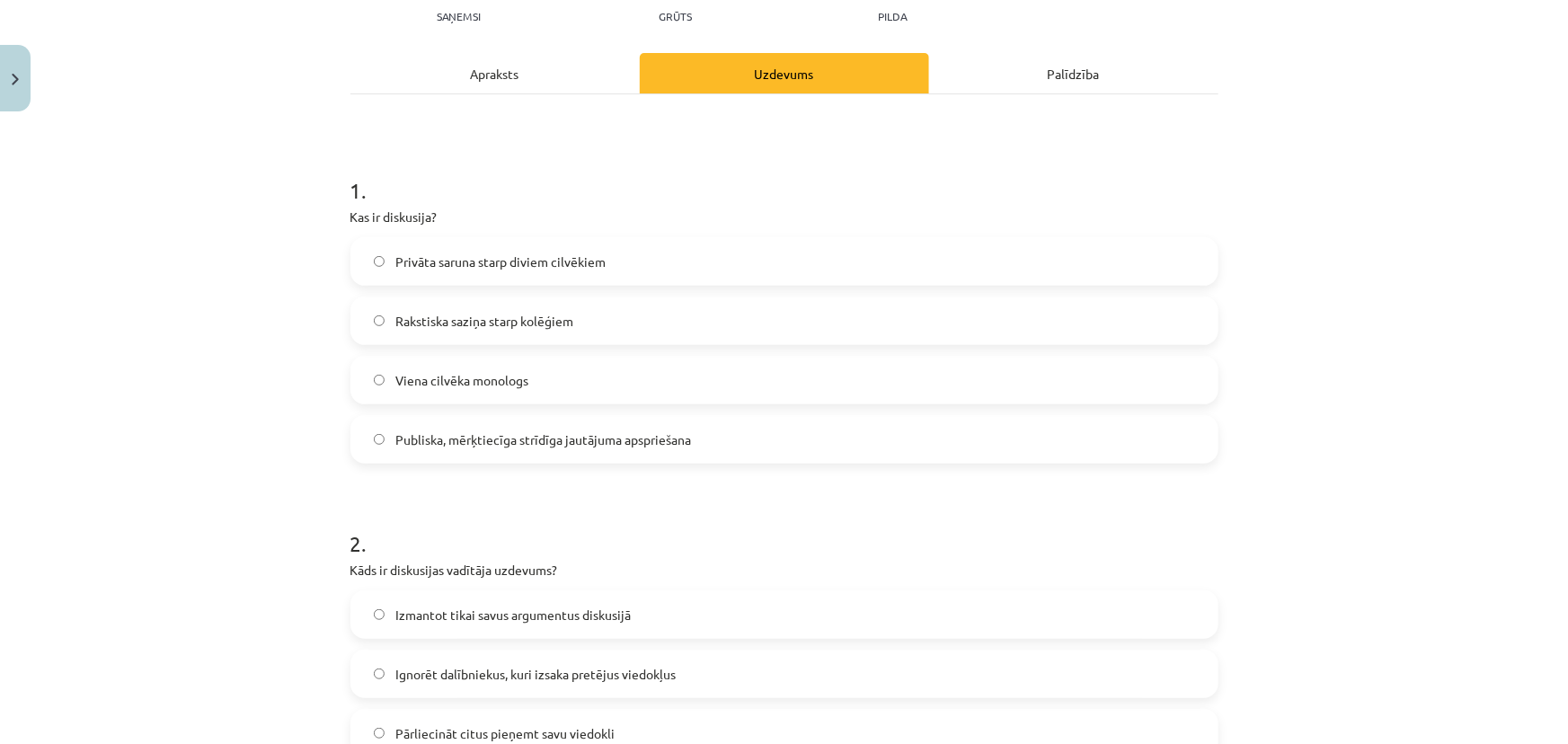
scroll to position [207, 0]
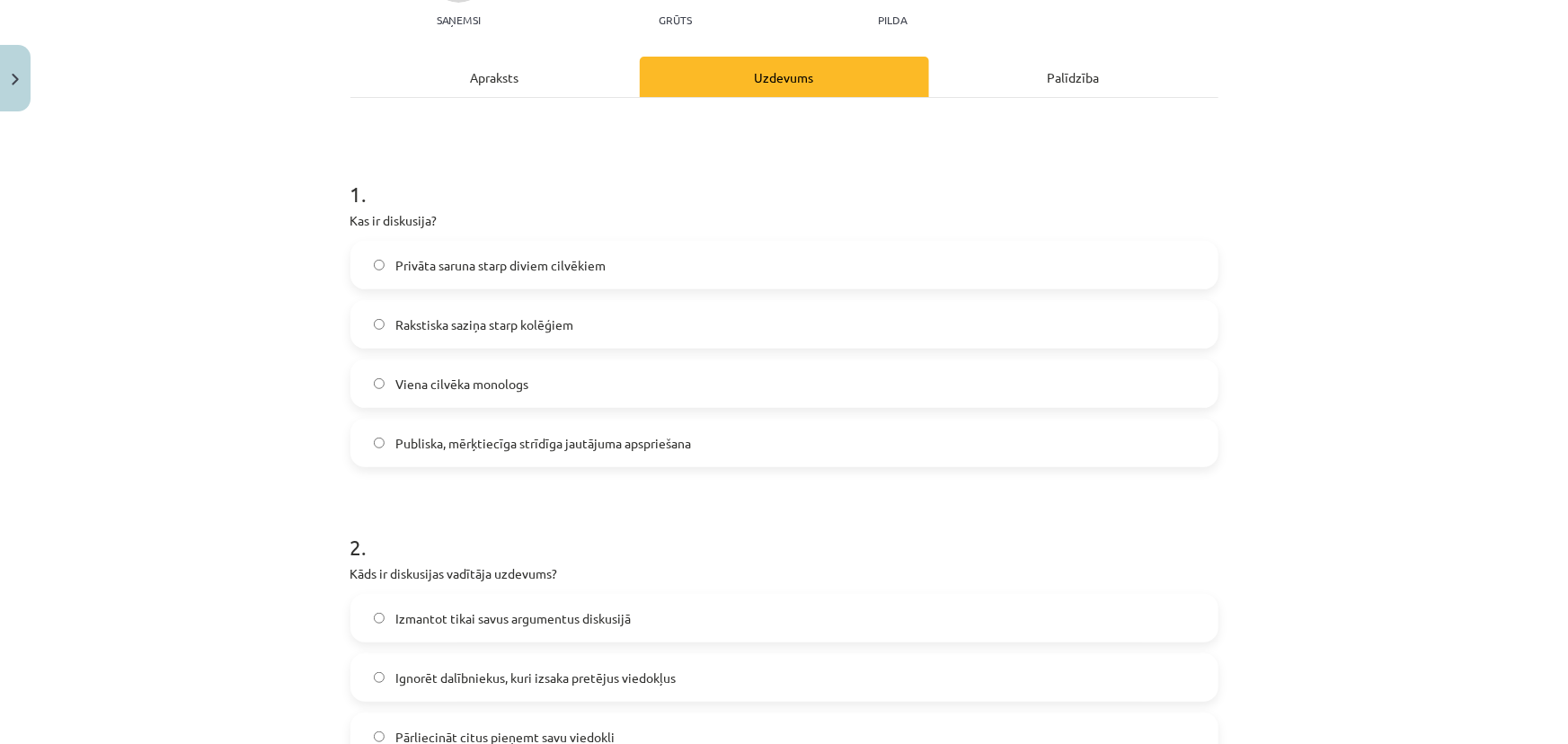
click at [473, 447] on span "Publiska, mērķtiecīga strīdīga jautājuma apspriešana" at bounding box center [543, 443] width 296 height 19
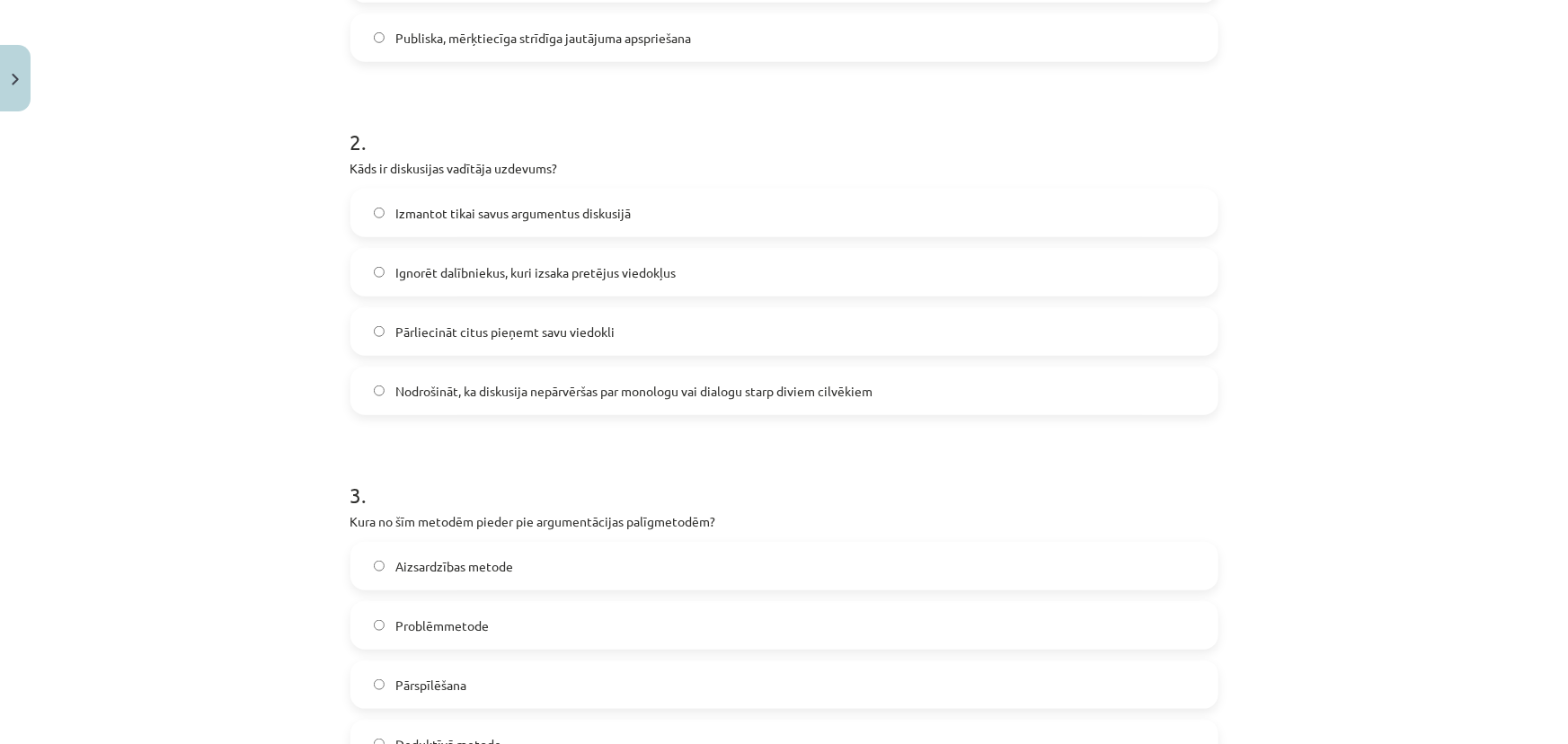
scroll to position [617, 0]
click at [415, 392] on span "Nodrošināt, ka diskusija nepārvēršas par monologu vai dialogu starp diviem cilv…" at bounding box center [634, 387] width 477 height 19
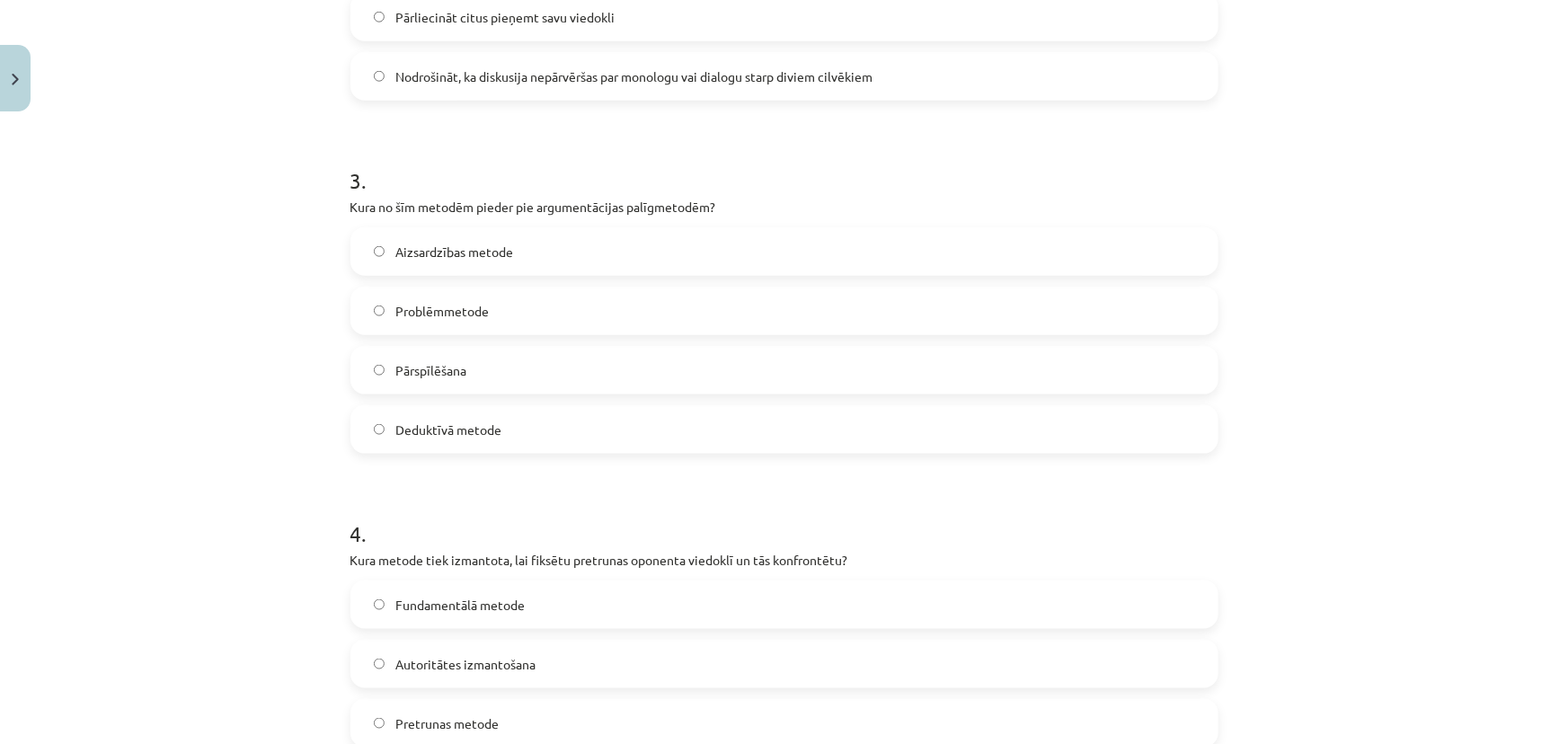
scroll to position [943, 0]
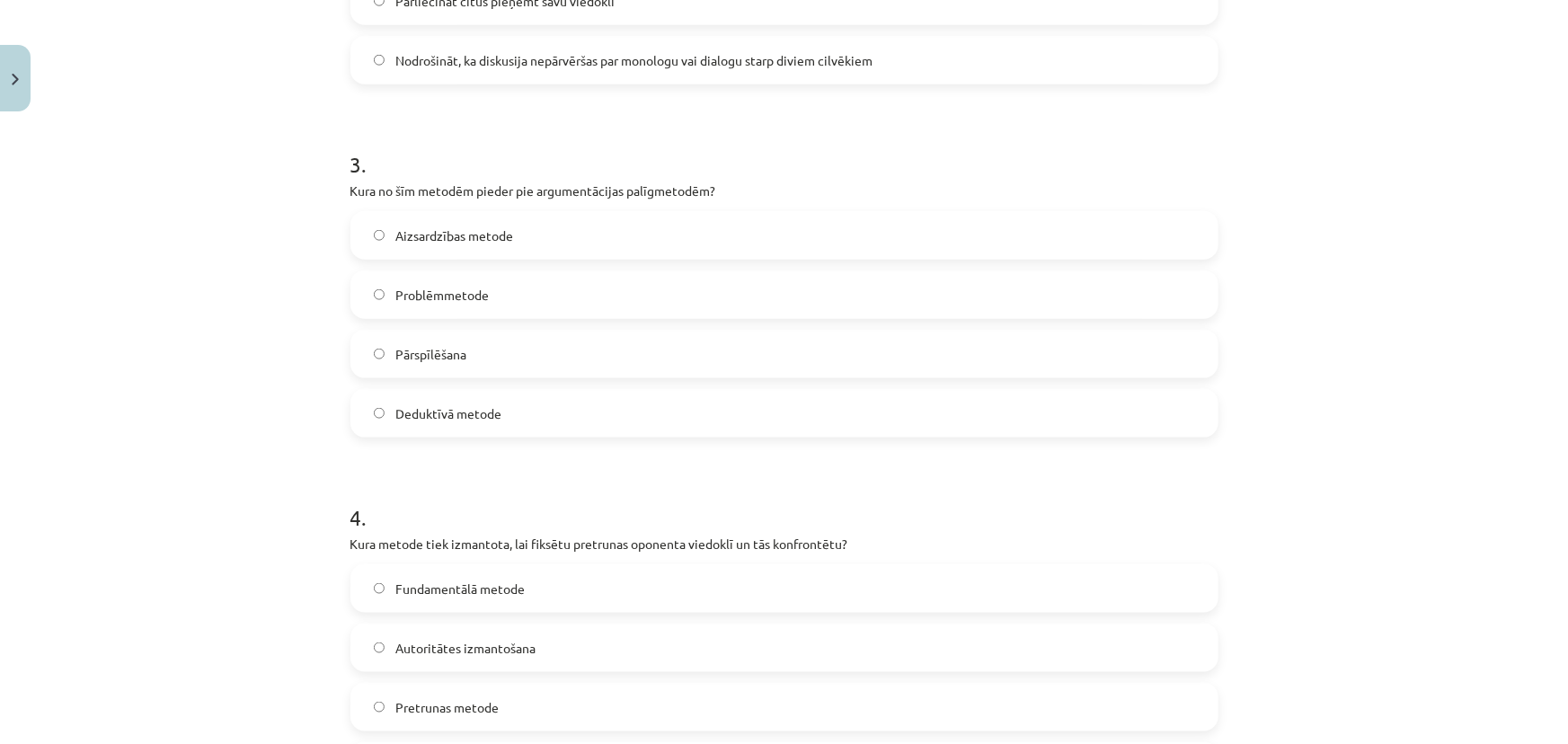
click at [445, 234] on span "Aizsardzības metode" at bounding box center [454, 235] width 118 height 19
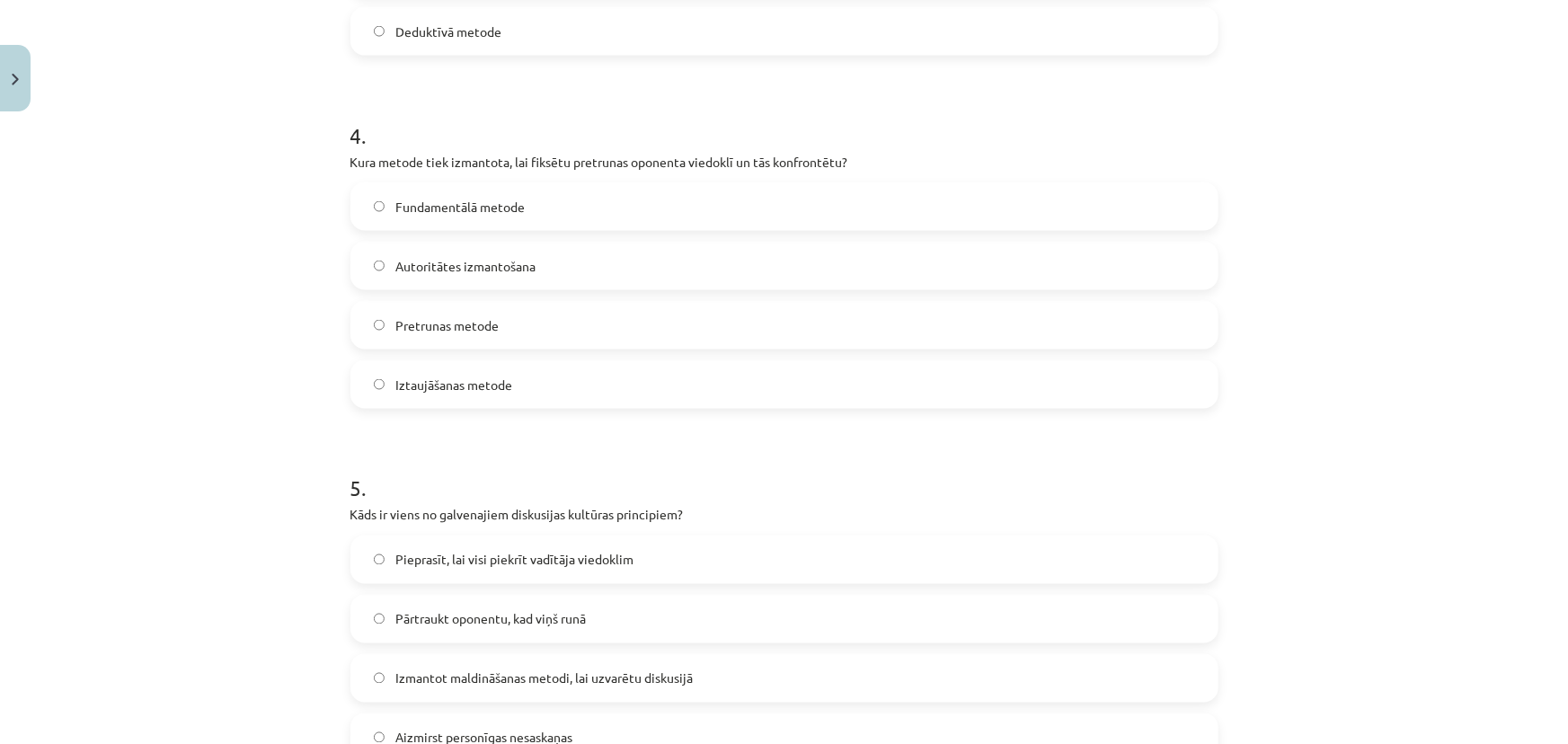
scroll to position [1352, 0]
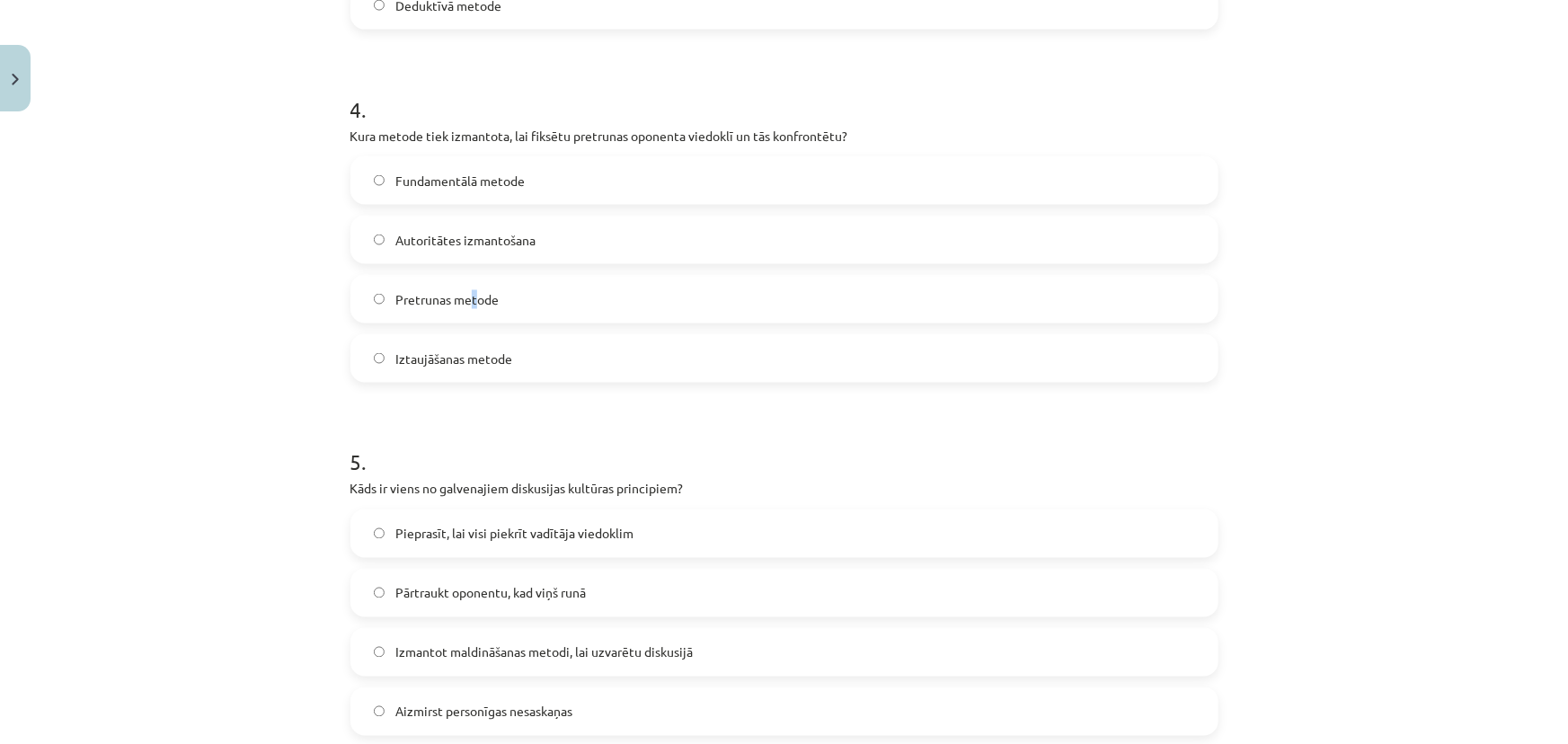
click at [472, 313] on label "Pretrunas metode" at bounding box center [784, 299] width 865 height 45
click at [448, 297] on span "Pretrunas metode" at bounding box center [447, 300] width 103 height 19
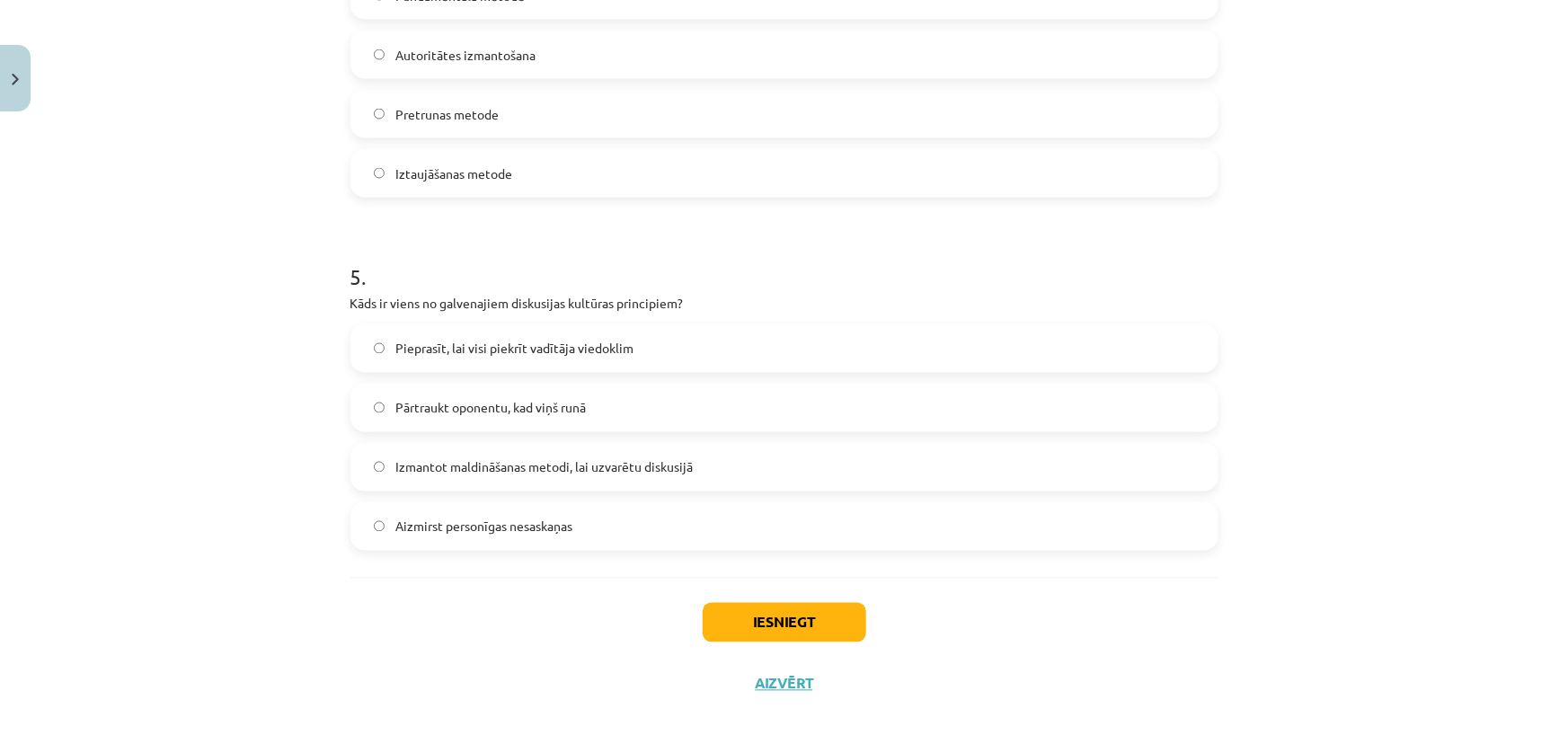
scroll to position [1551, 0]
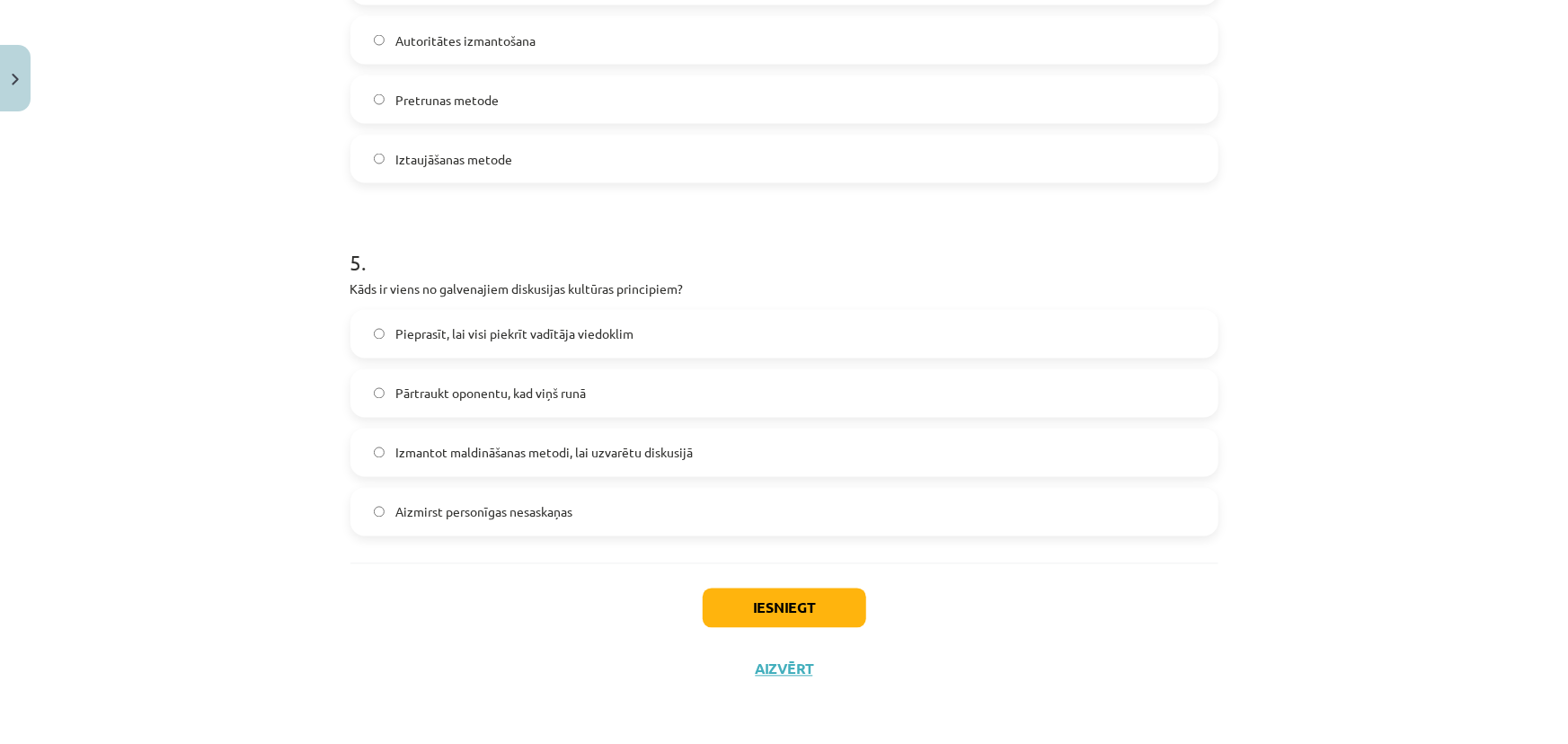
click at [451, 518] on span "Aizmirst personīgas nesaskaņas" at bounding box center [484, 512] width 178 height 19
click at [773, 598] on button "Iesniegt" at bounding box center [784, 609] width 164 height 40
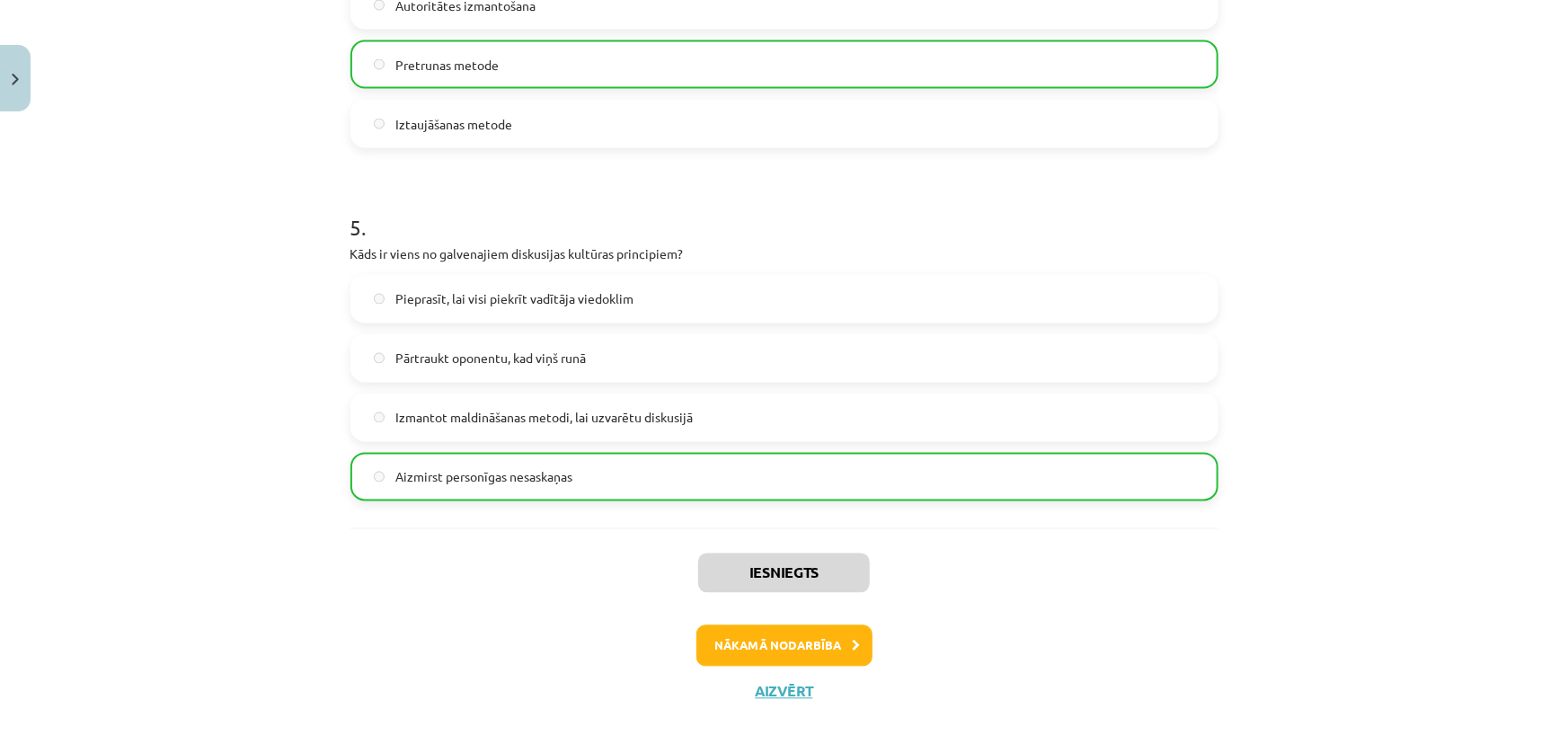
scroll to position [1608, 0]
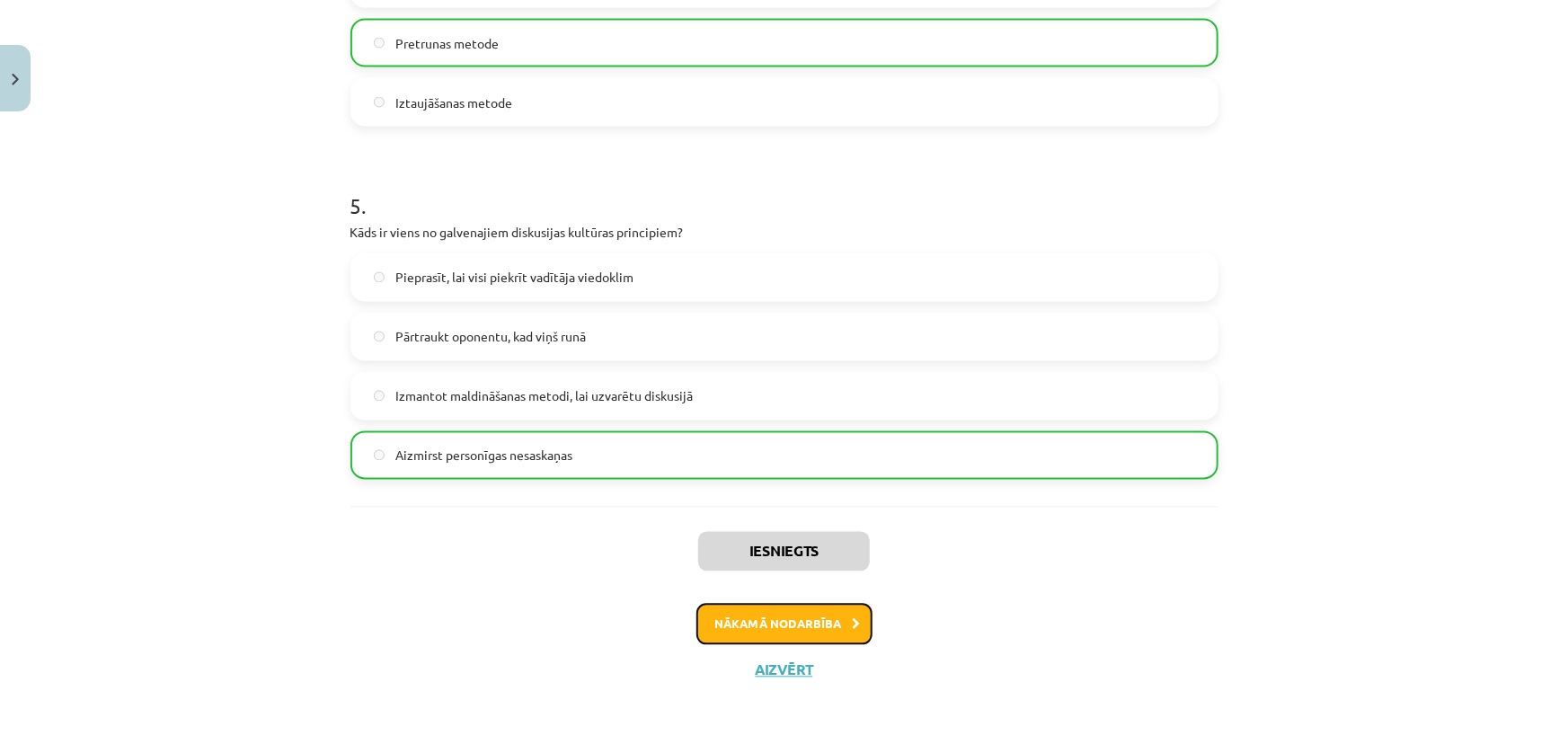
click at [784, 611] on button "Nākamā nodarbība" at bounding box center [784, 625] width 177 height 42
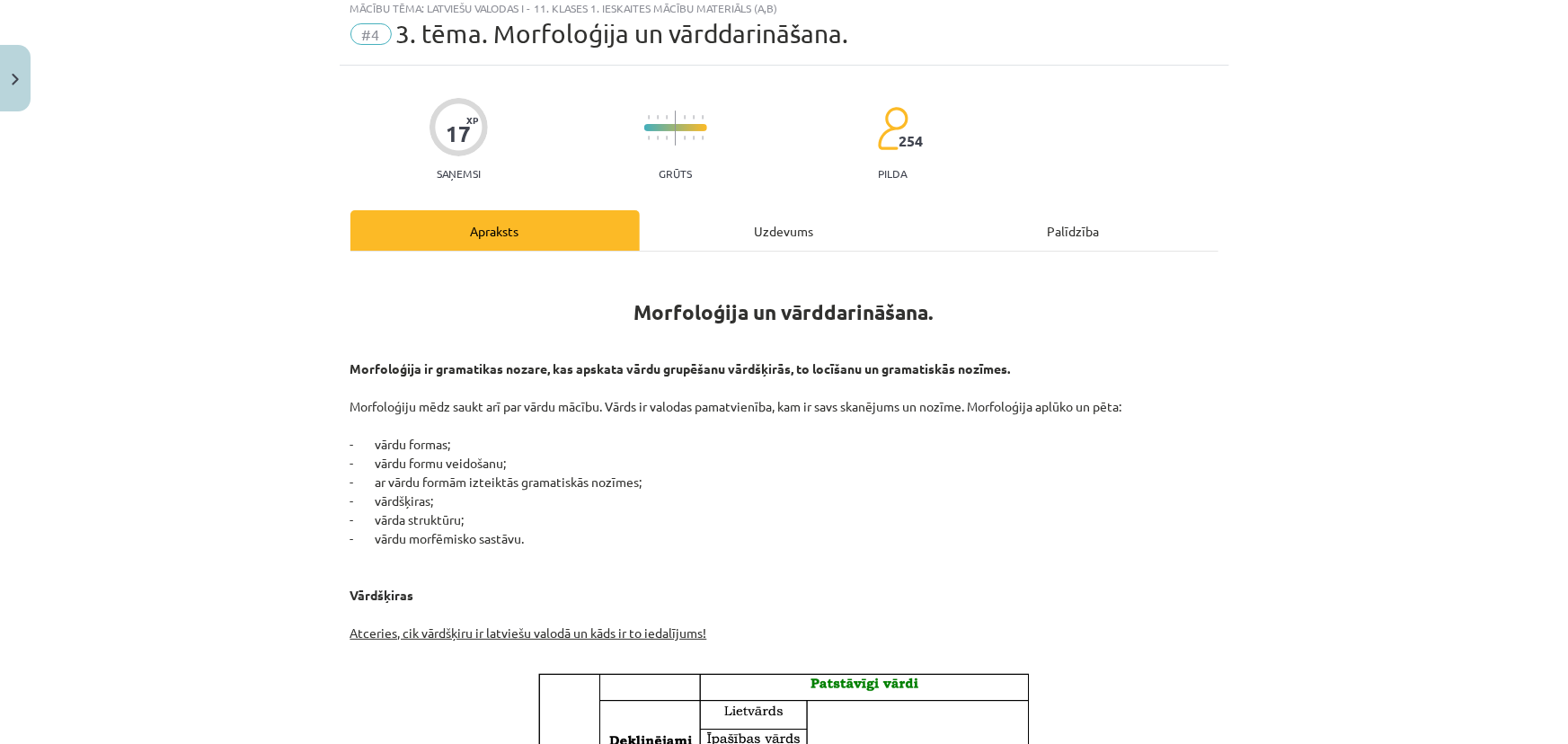
scroll to position [45, 0]
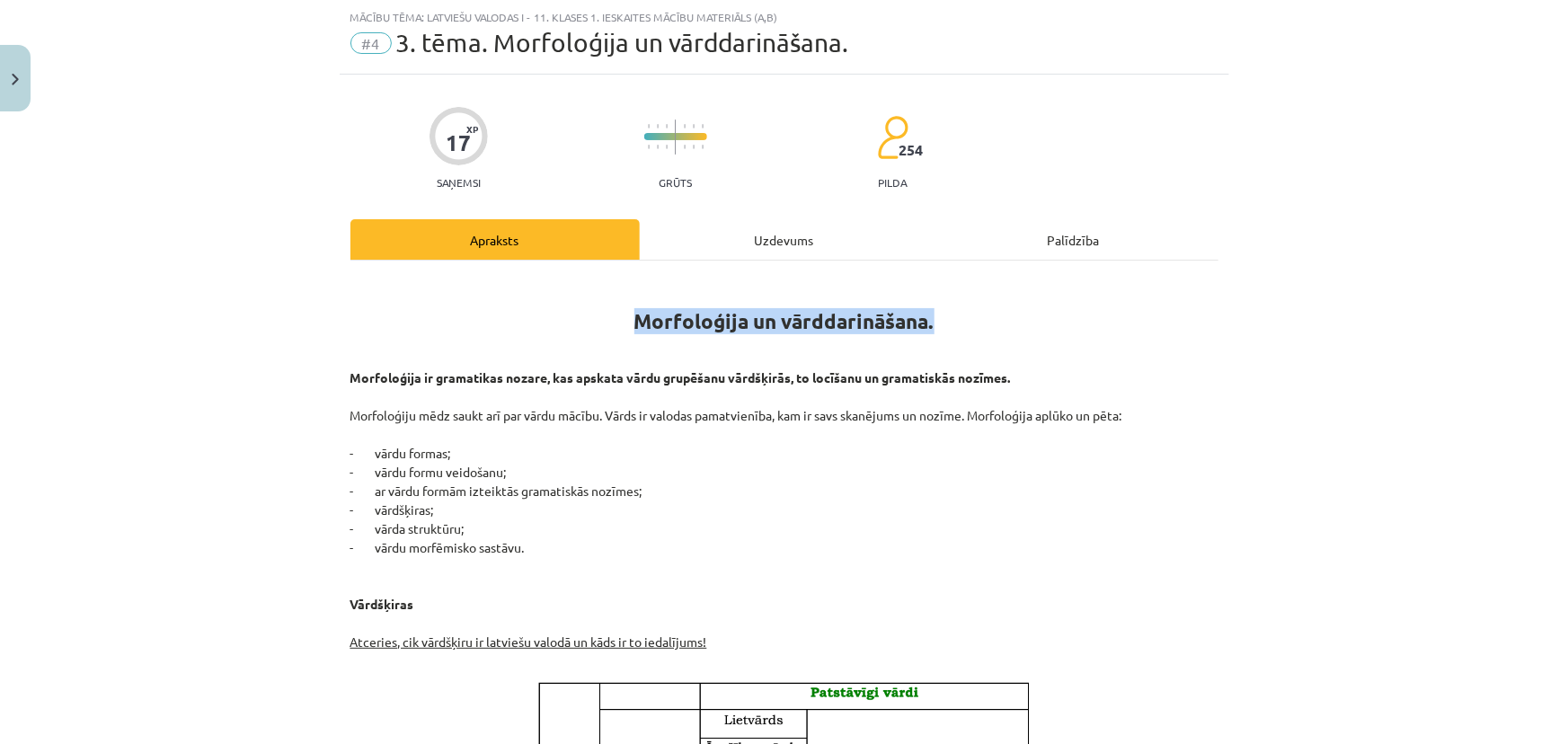
drag, startPoint x: 944, startPoint y: 322, endPoint x: 618, endPoint y: 313, distance: 326.1
click at [620, 313] on h1 "Morfoloģija un vārddarināšana." at bounding box center [784, 305] width 868 height 57
copy b "Morfoloģija un vārddarināšana."
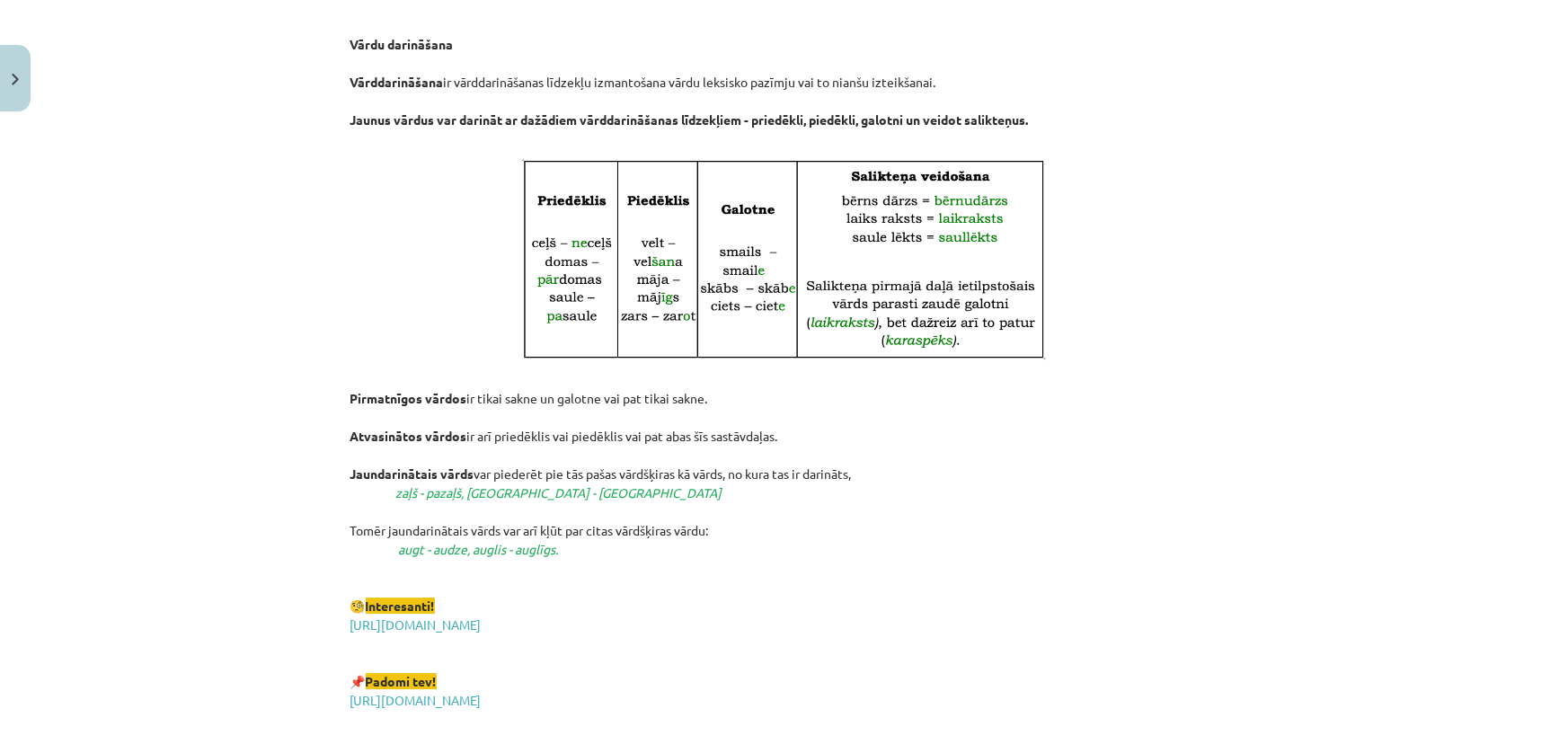
scroll to position [3096, 0]
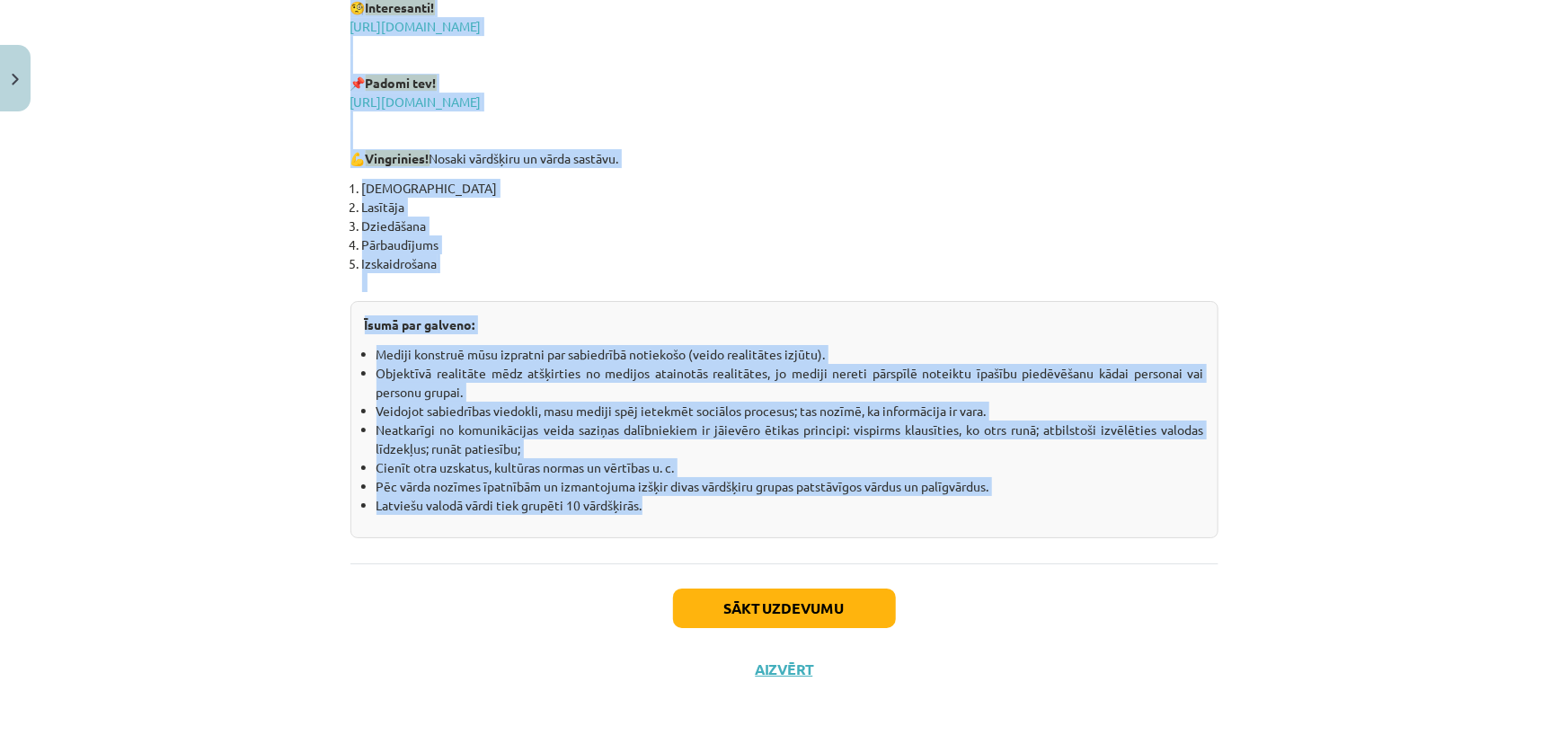
drag, startPoint x: 330, startPoint y: 372, endPoint x: 869, endPoint y: 499, distance: 553.8
click at [869, 499] on div "Mācību tēma: Latviešu valodas i - 11. klases 1. ieskaites mācību materiāls (a,b…" at bounding box center [784, 372] width 1568 height 744
copy div "Morfoloģija ir gramatikas nozare, kas apskata vārdu grupēšanu vārdšķirās, to lo…"
click at [794, 604] on button "Sākt uzdevumu" at bounding box center [784, 609] width 223 height 40
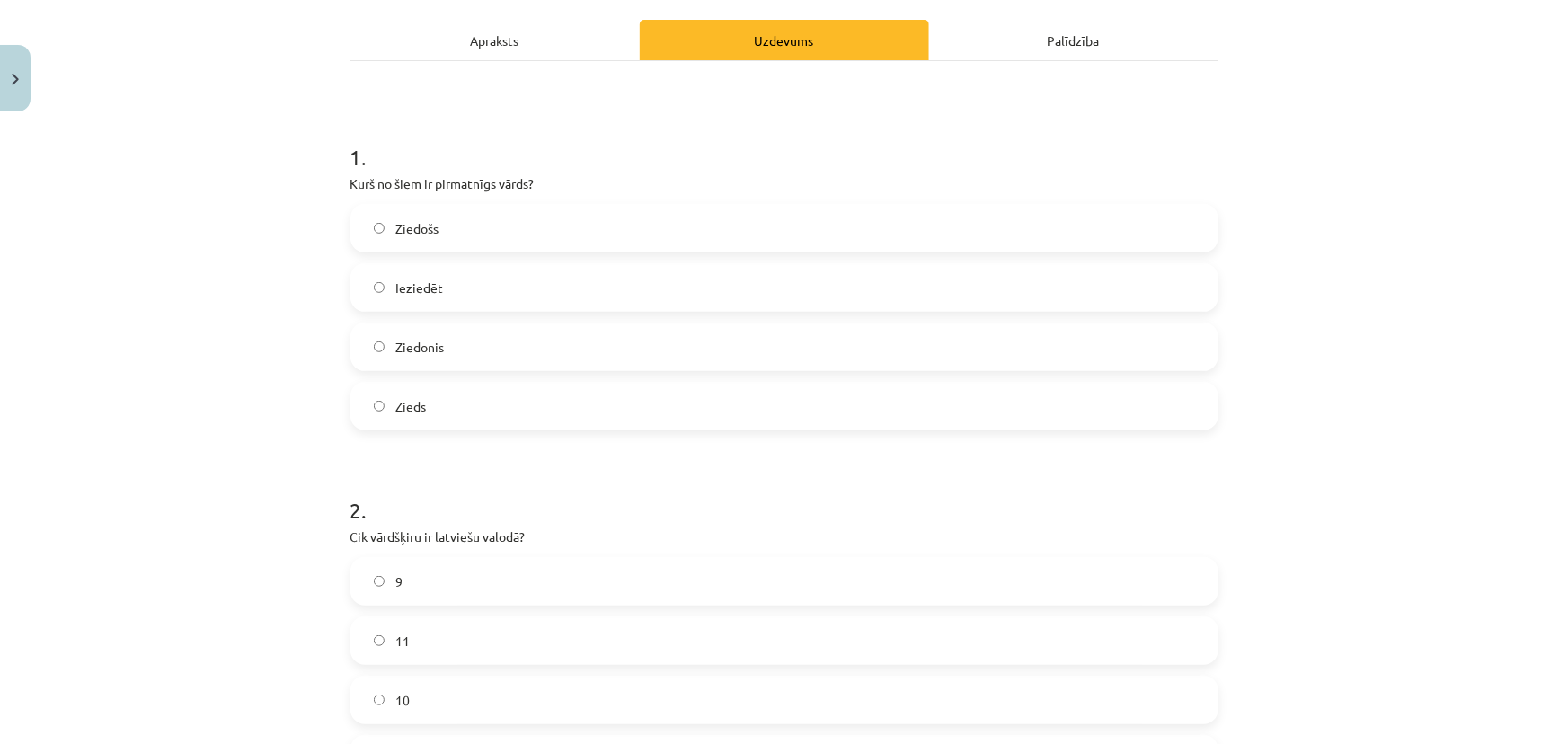
scroll to position [162, 0]
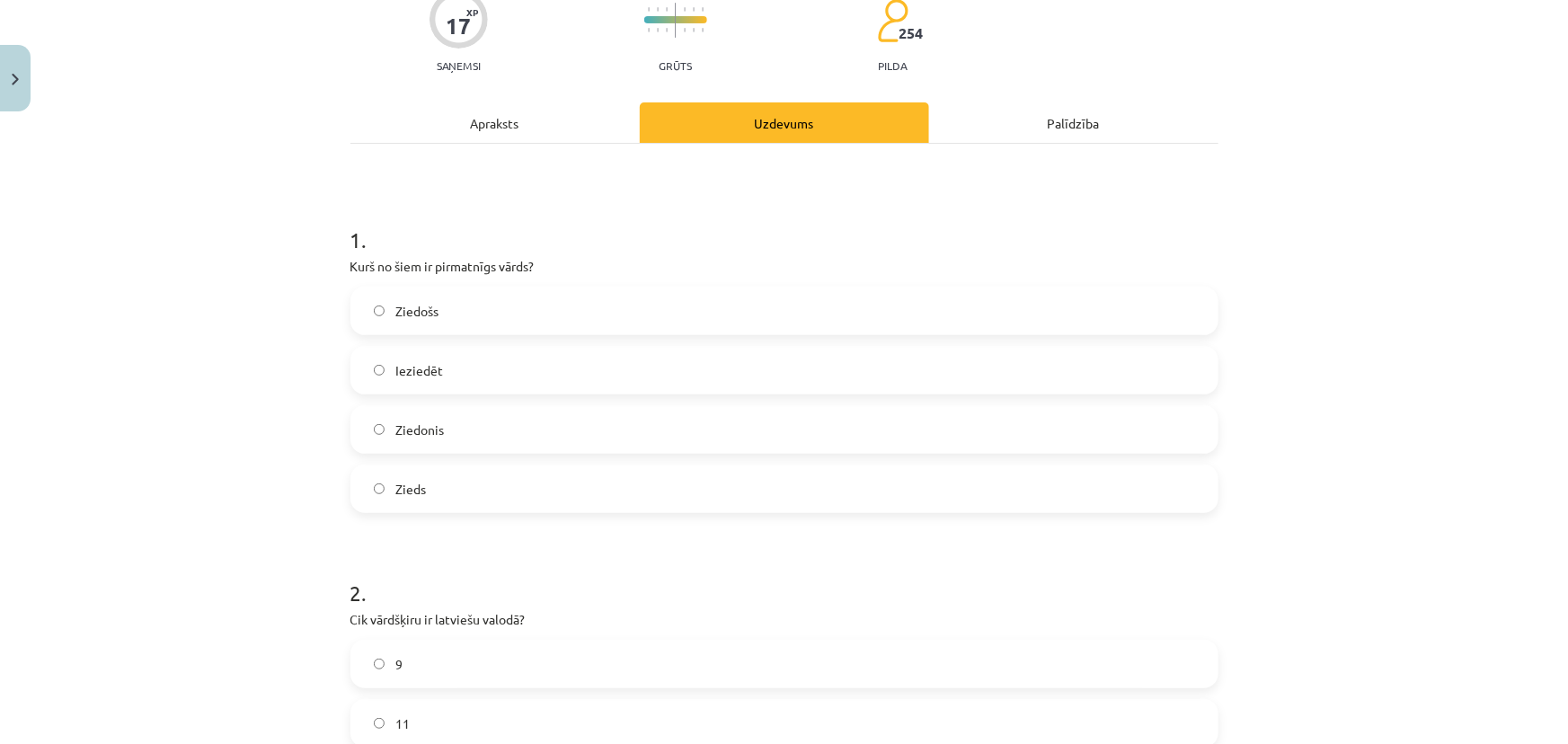
click at [422, 489] on label "Zieds" at bounding box center [784, 488] width 865 height 45
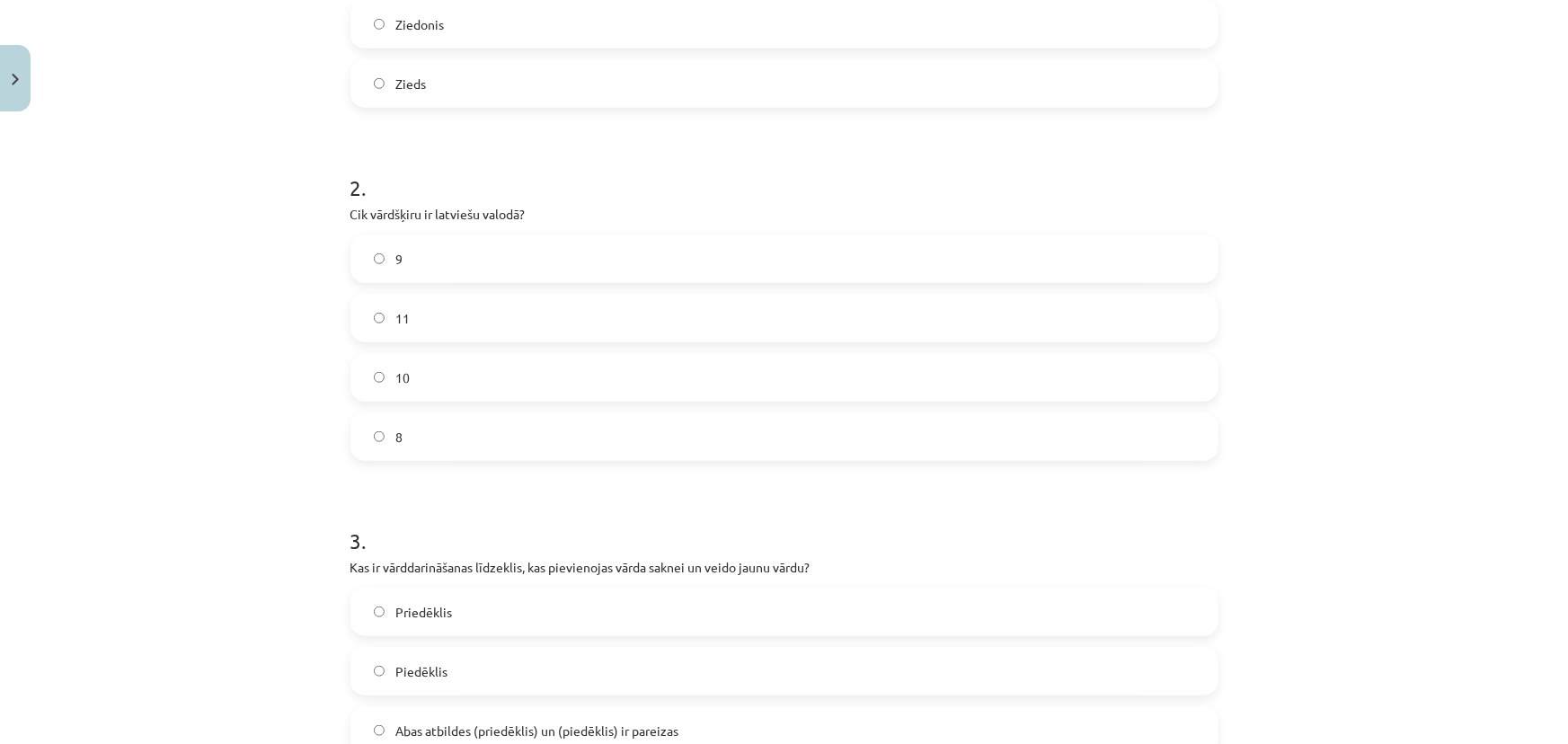
scroll to position [570, 0]
click at [447, 375] on label "10" at bounding box center [784, 373] width 865 height 45
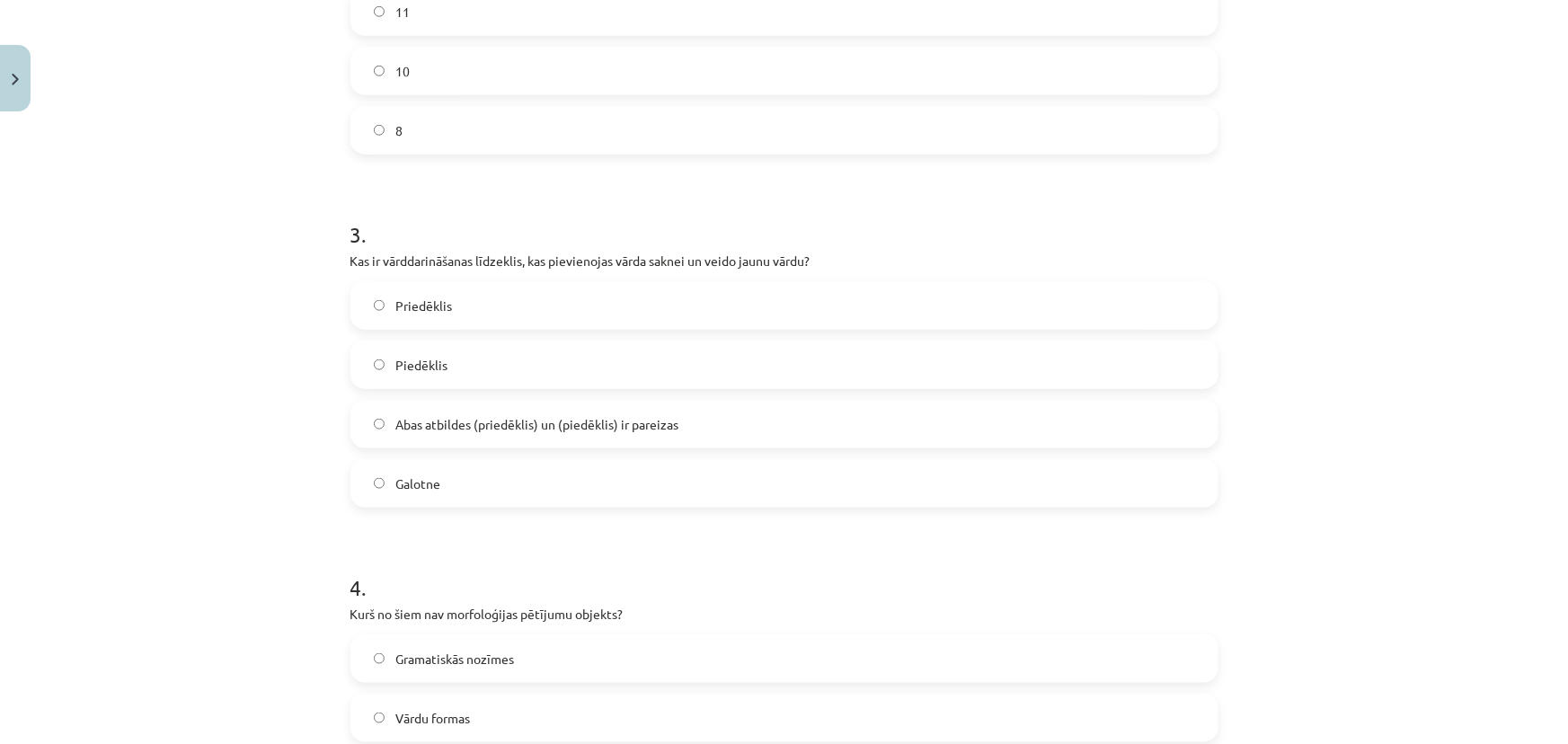
scroll to position [898, 0]
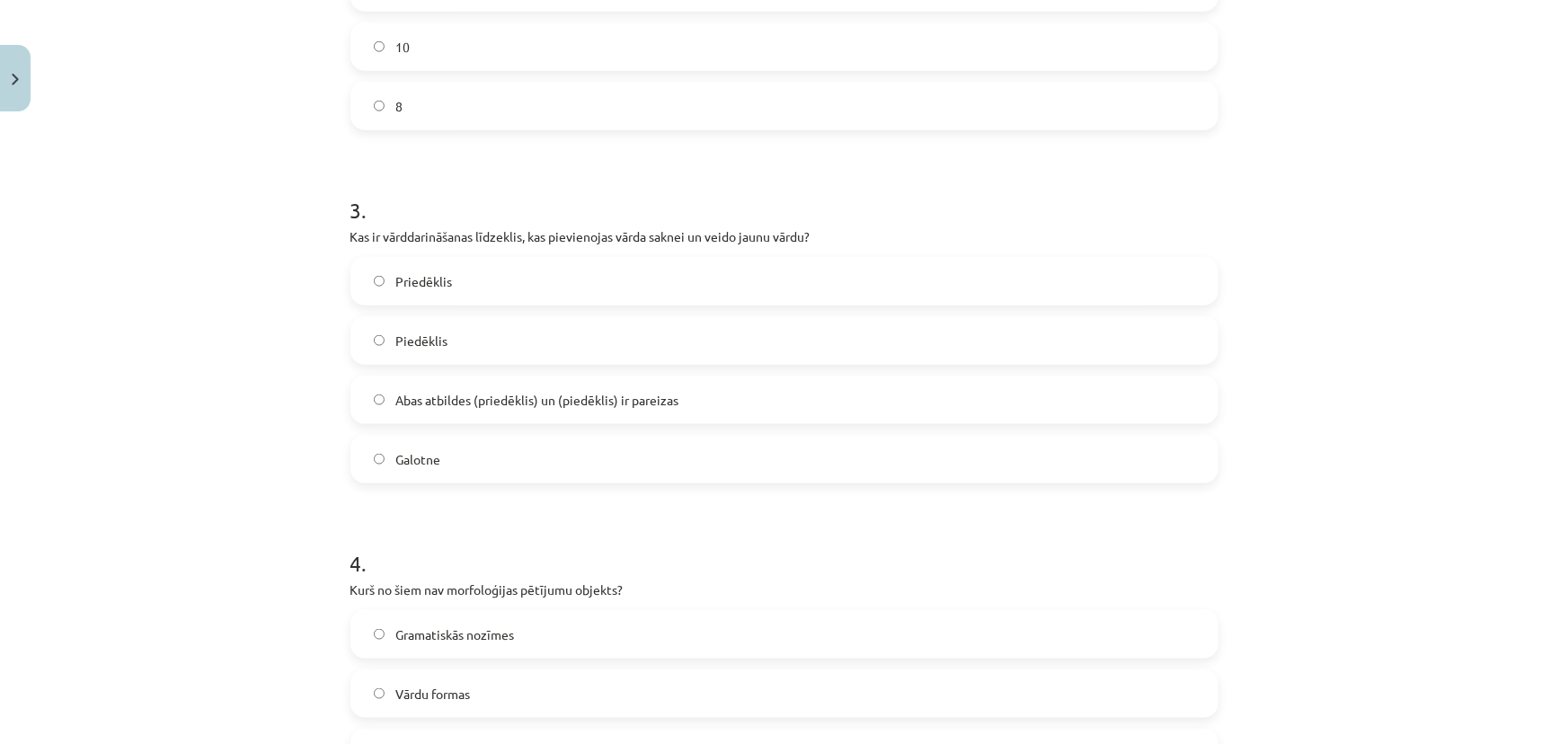
click at [448, 398] on span "Abas atbildes (priedēklis) un (piedēklis) ir pareizas" at bounding box center [537, 400] width 283 height 19
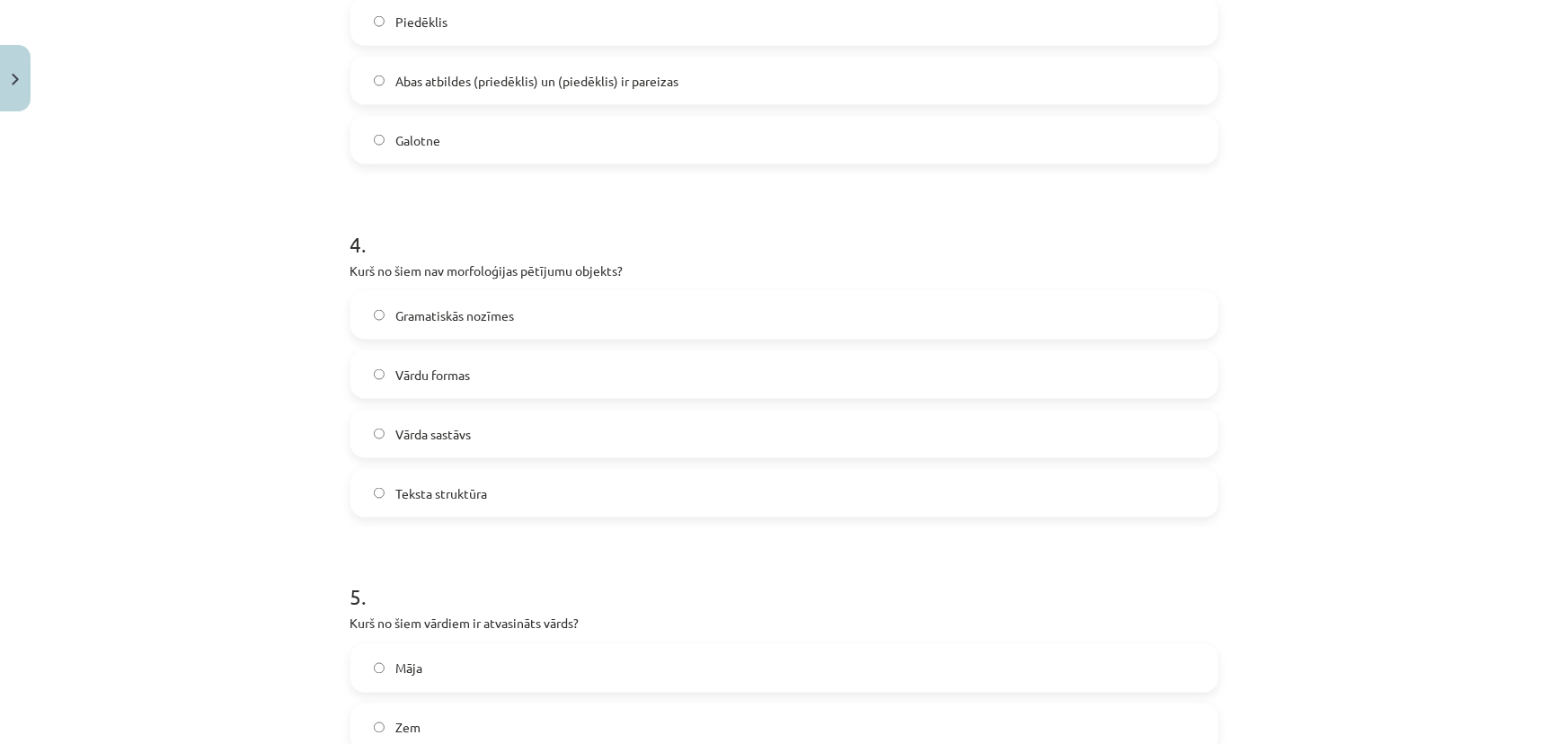
scroll to position [1224, 0]
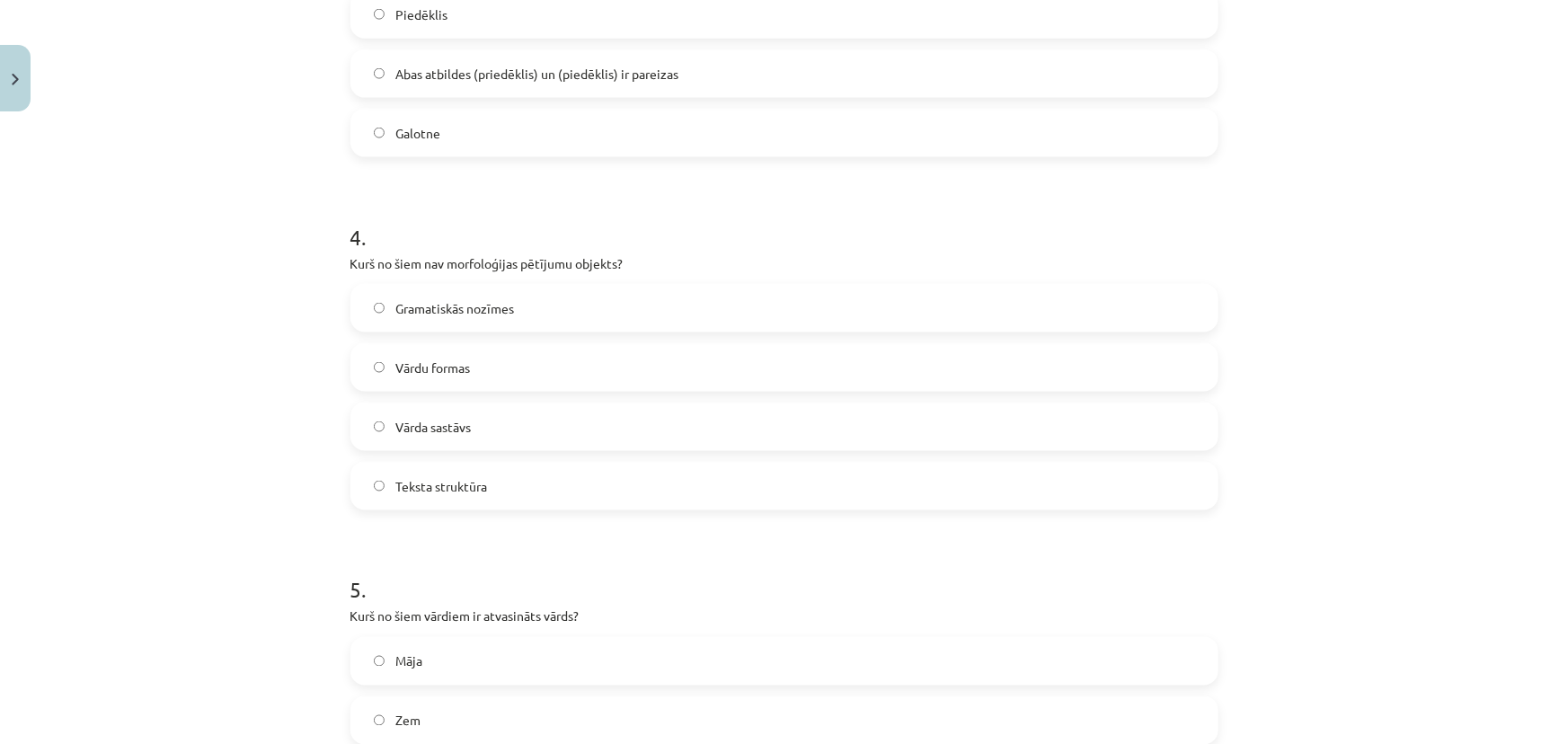
click at [455, 488] on span "Teksta struktūra" at bounding box center [441, 486] width 91 height 19
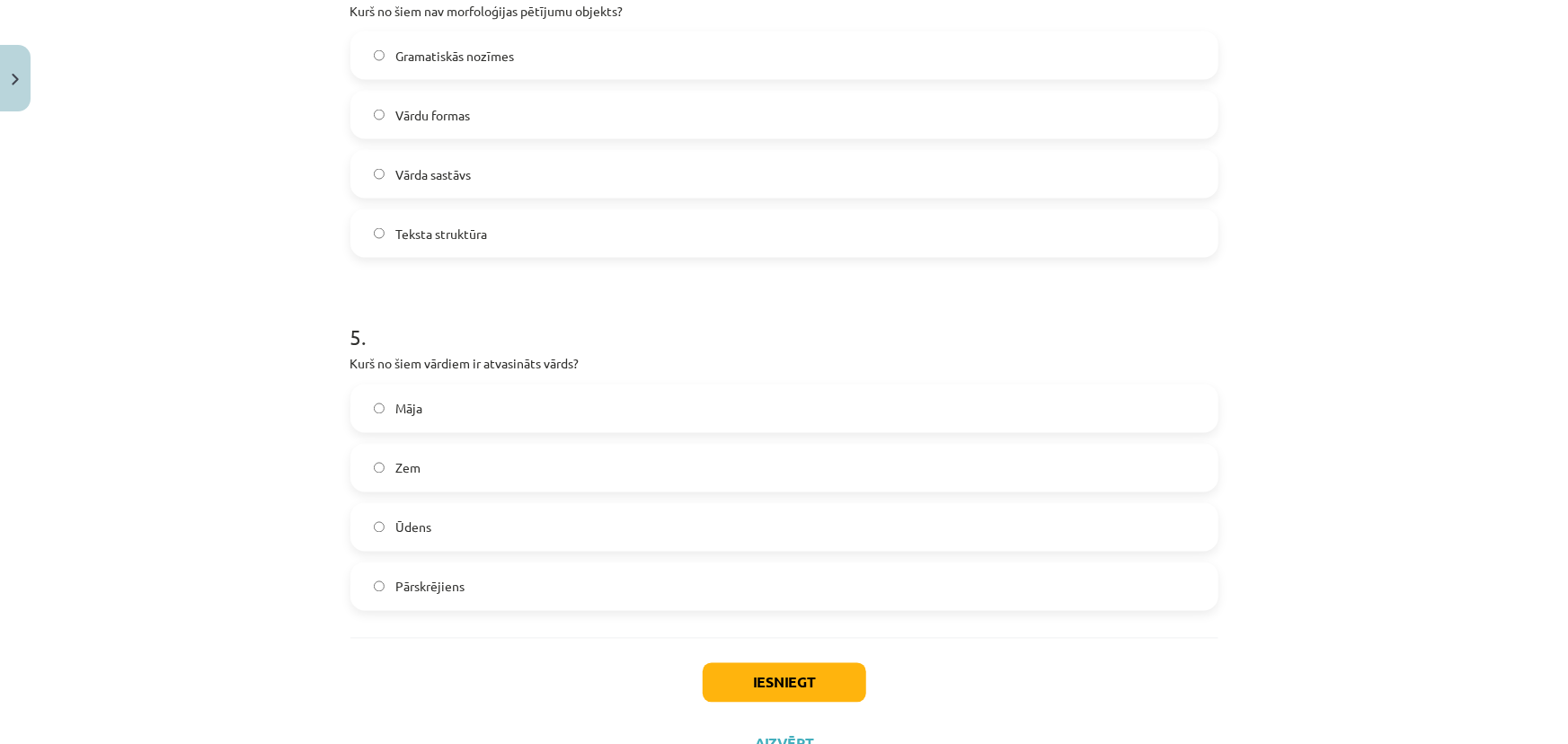
scroll to position [1551, 0]
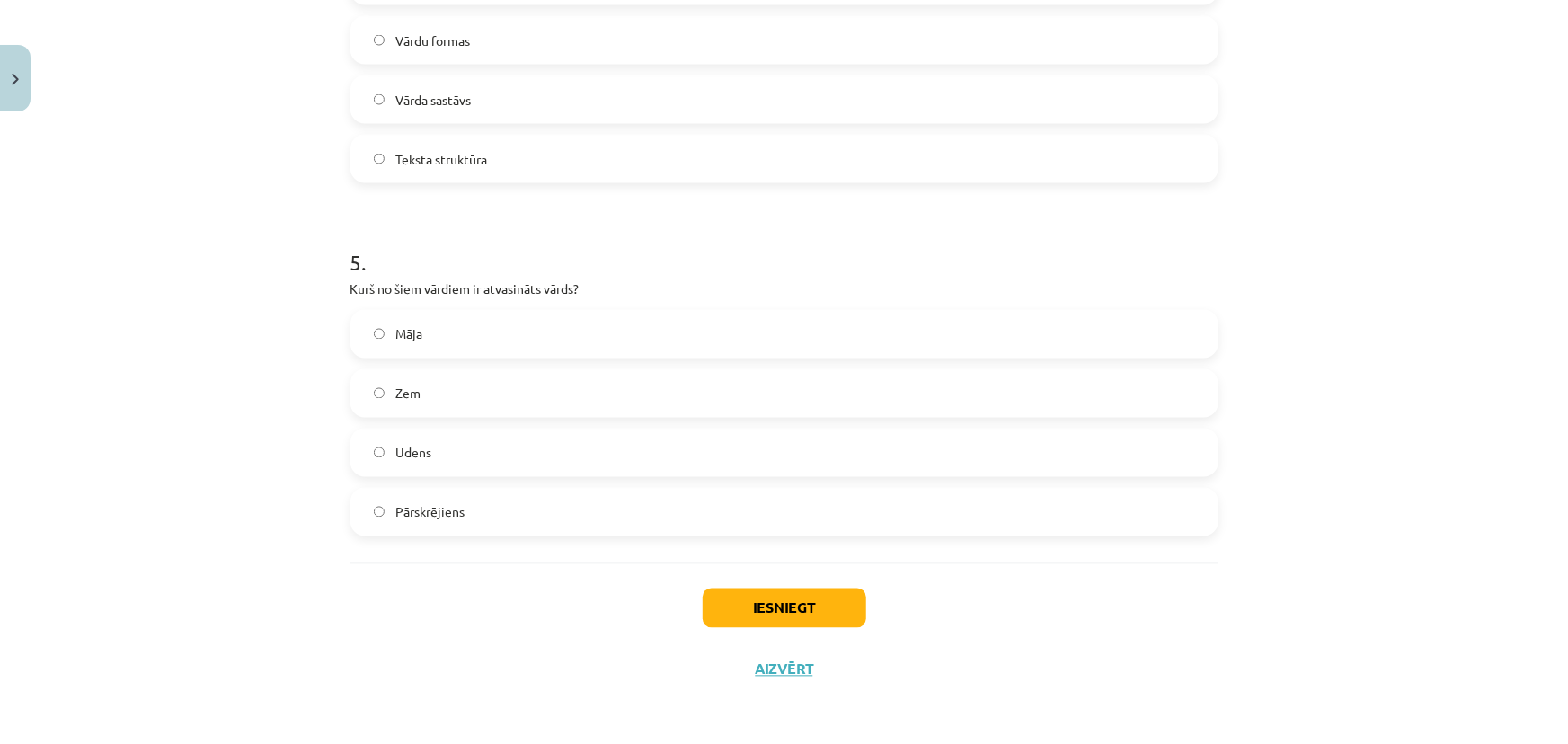
click at [412, 512] on span "Pārskrējiens" at bounding box center [430, 512] width 69 height 19
click at [827, 591] on button "Iesniegt" at bounding box center [784, 609] width 164 height 40
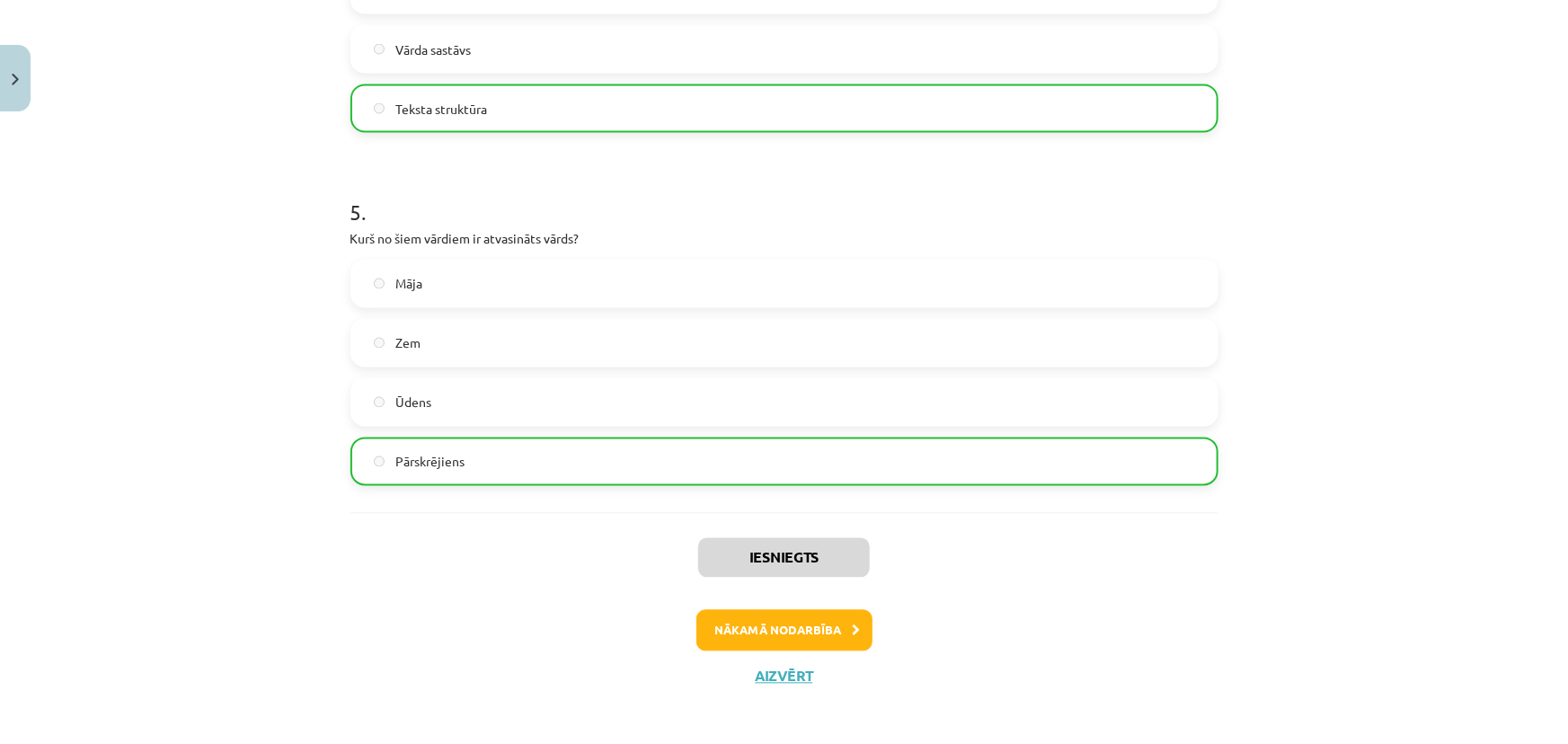
scroll to position [1608, 0]
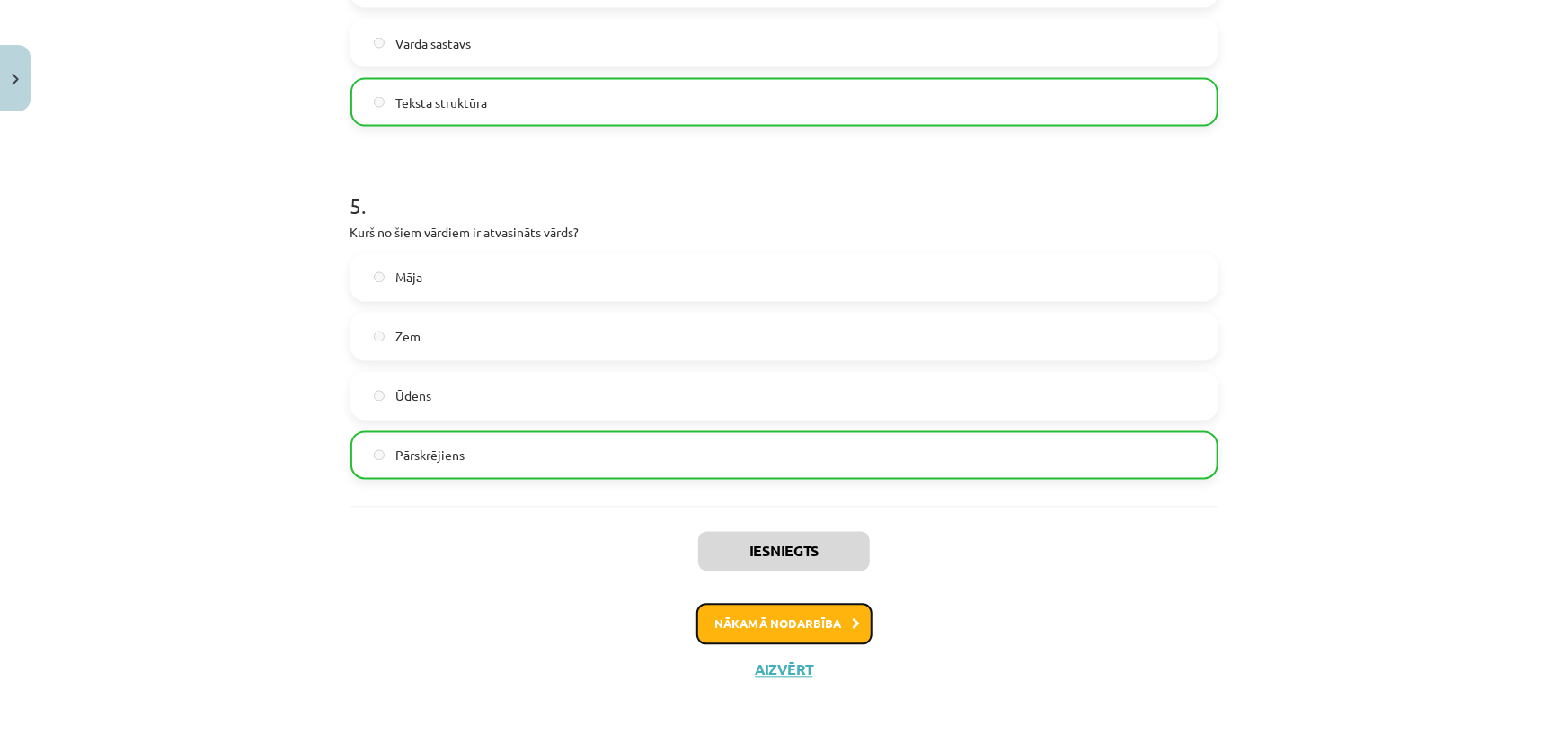
click at [749, 628] on button "Nākamā nodarbība" at bounding box center [784, 625] width 177 height 42
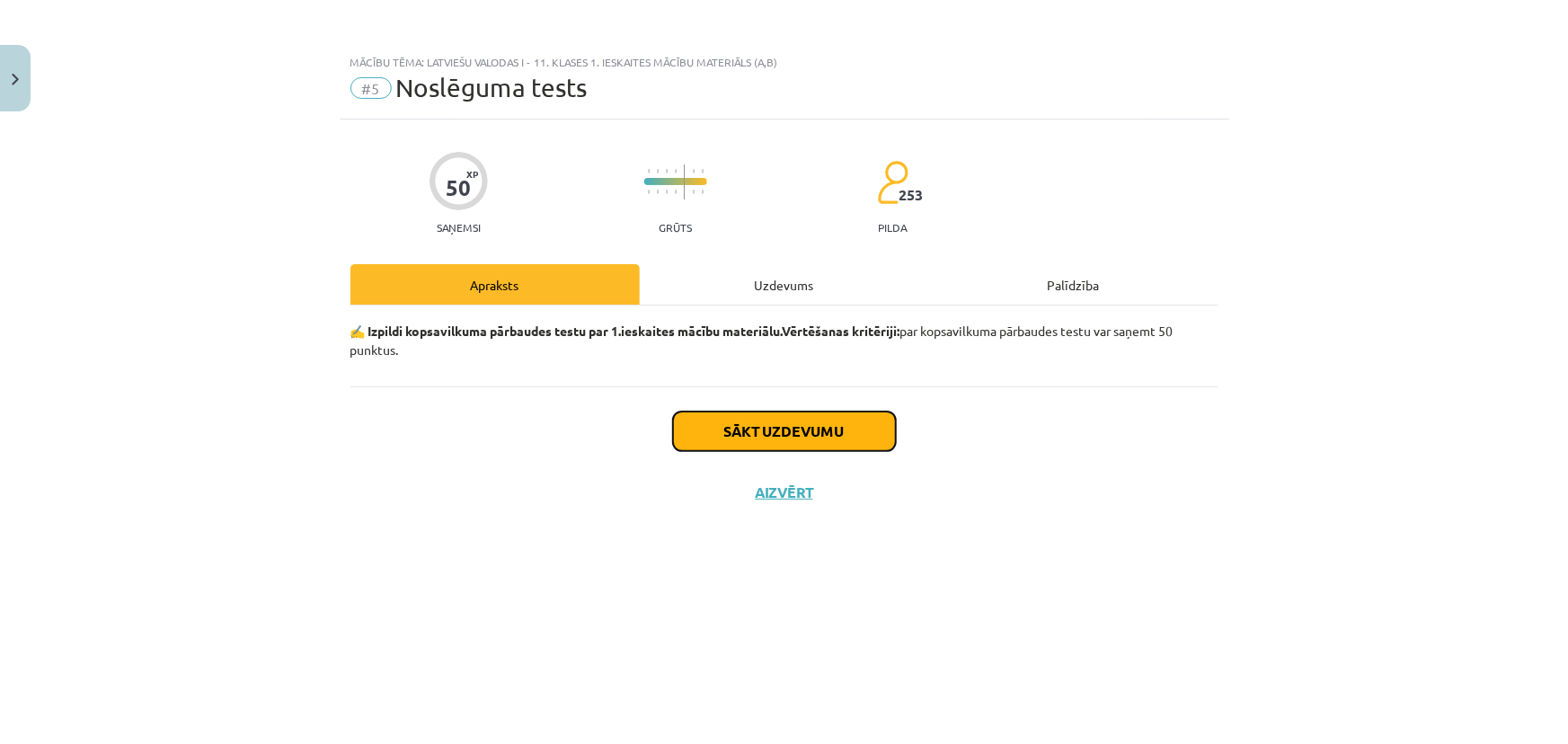
click at [771, 431] on button "Sākt uzdevumu" at bounding box center [784, 432] width 223 height 40
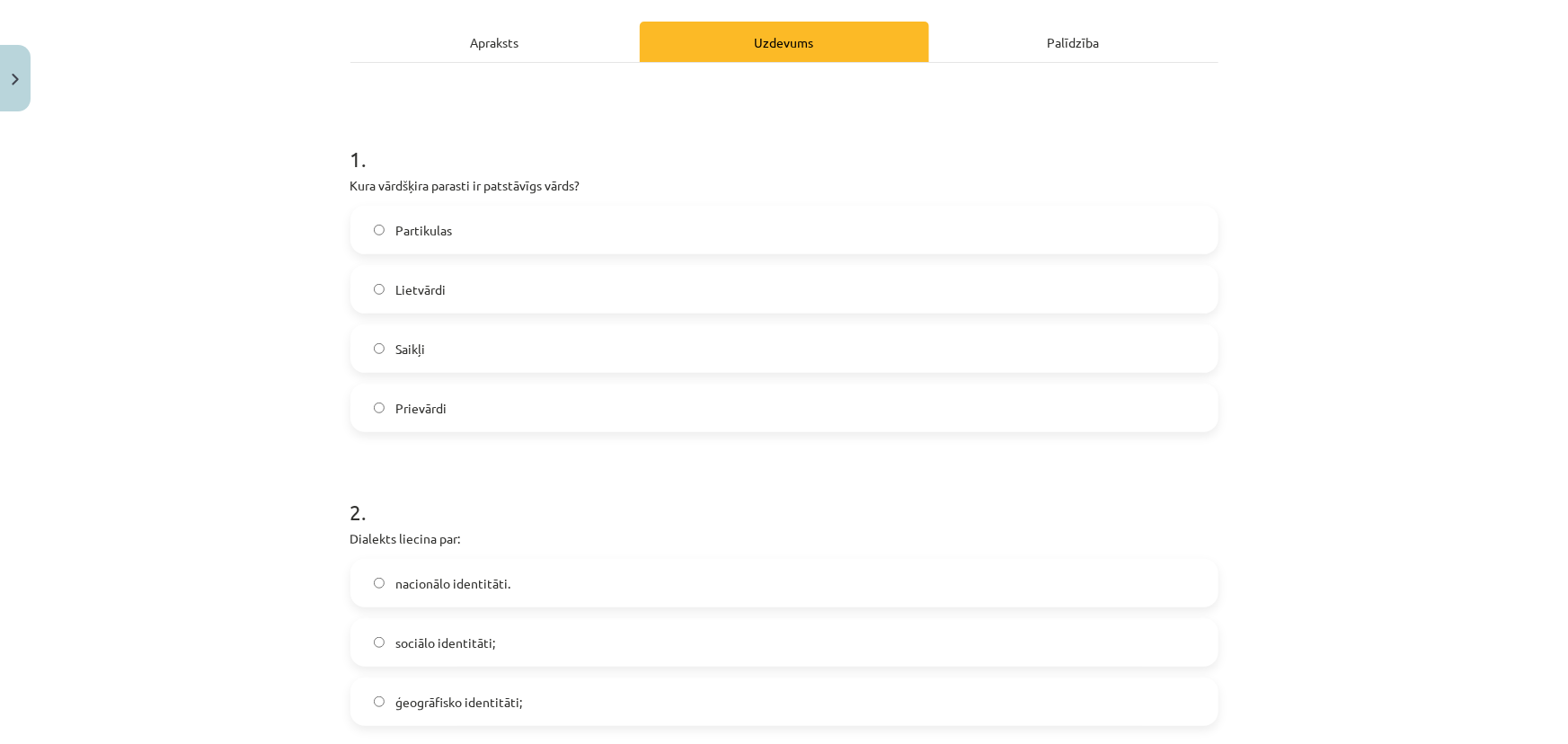
scroll to position [244, 0]
click at [416, 284] on span "Lietvārdi" at bounding box center [421, 288] width 51 height 19
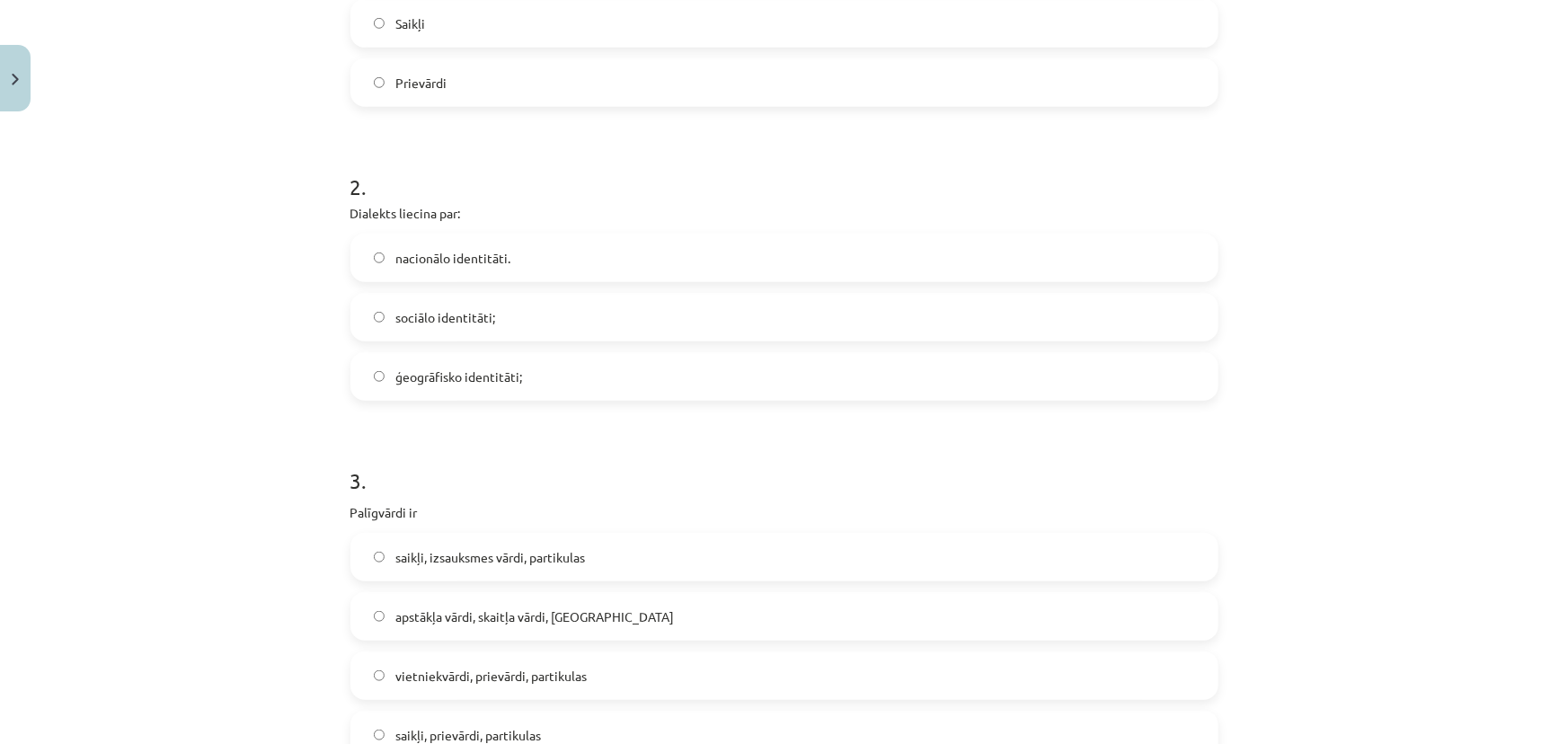
scroll to position [571, 0]
click at [426, 373] on span "ģeogrāfisko identitāti;" at bounding box center [459, 373] width 127 height 19
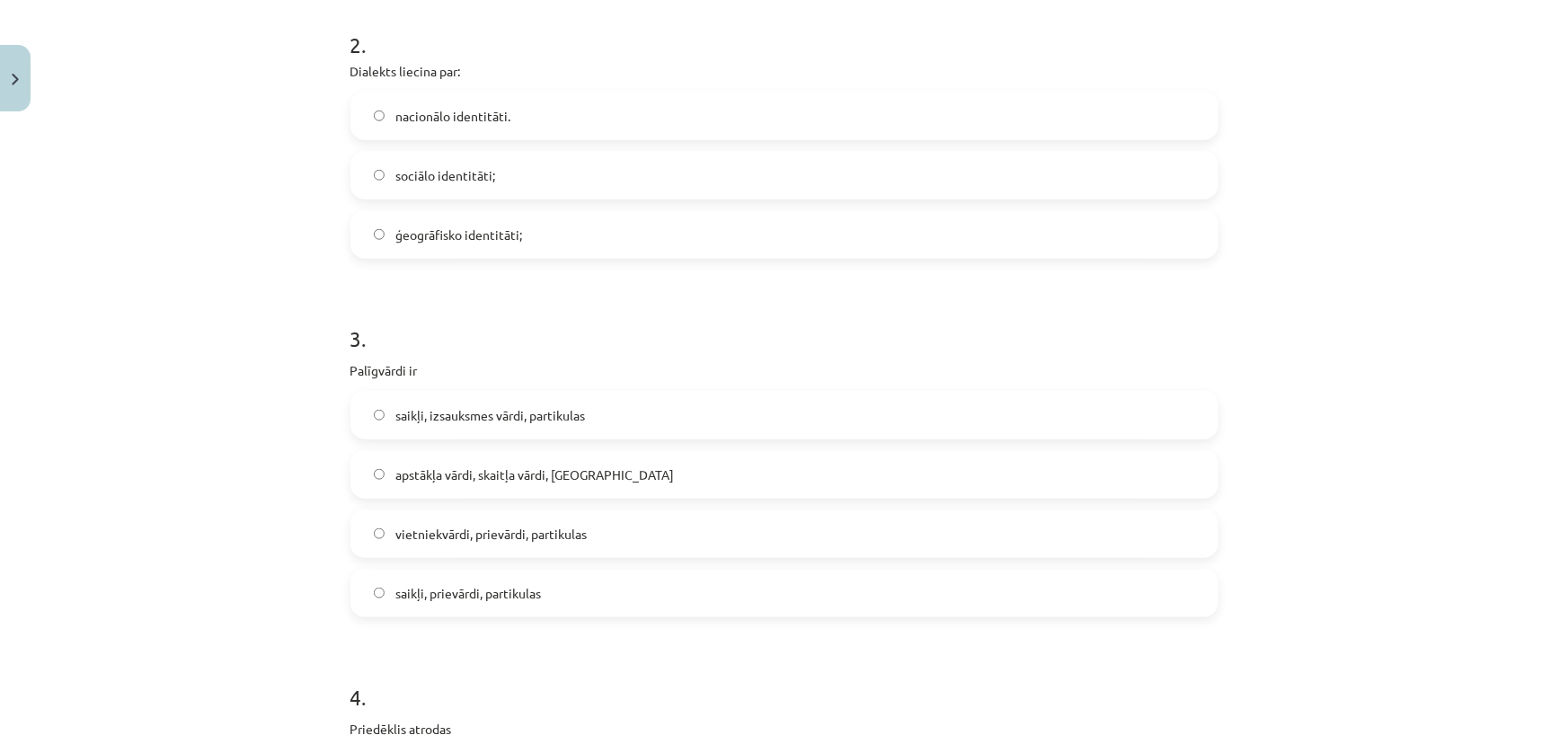
scroll to position [899, 0]
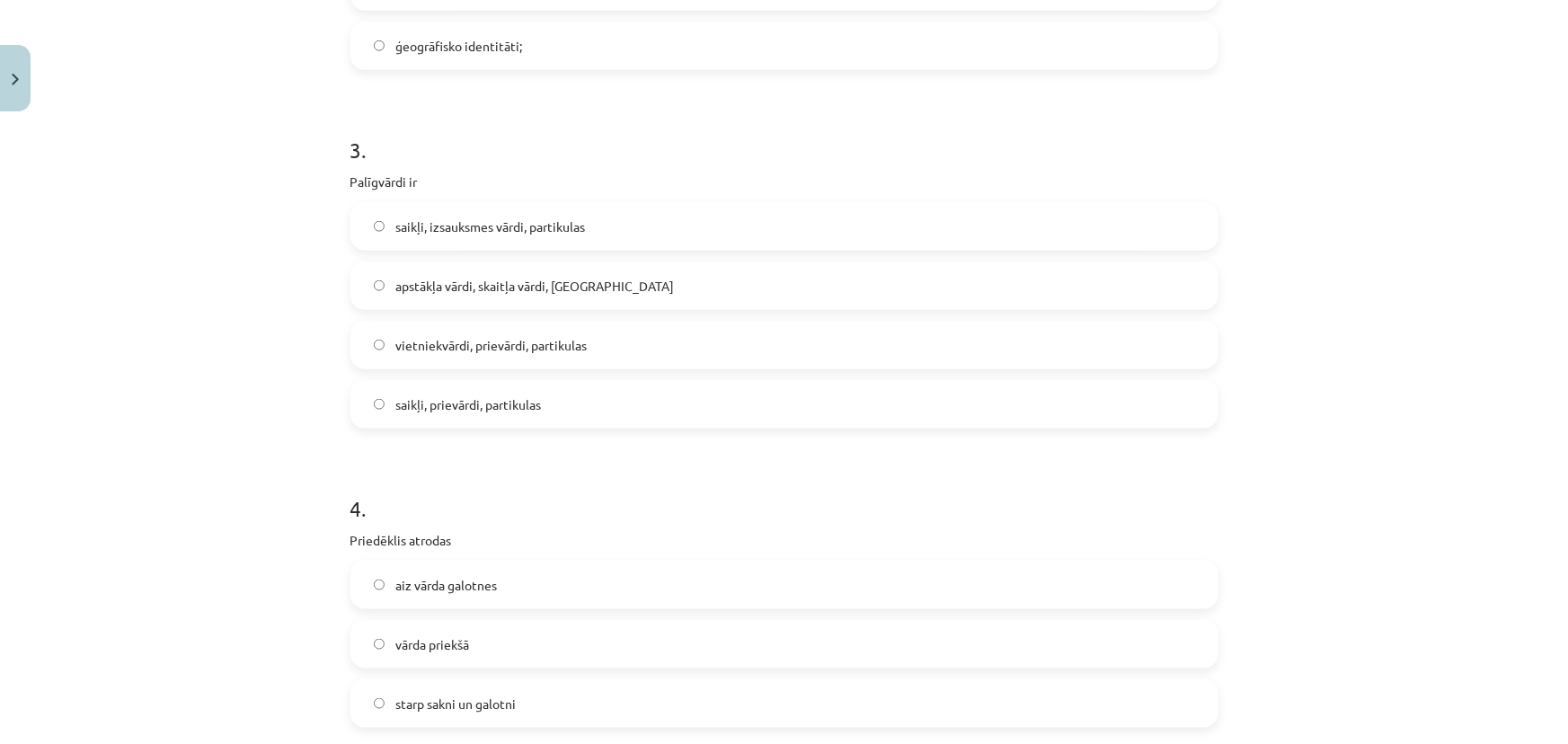
click at [439, 290] on span "apstākļa vārdi, skaitļa vārdi, saikļi" at bounding box center [535, 286] width 279 height 19
click at [453, 409] on span "saikļi, prievārdi, partikulas" at bounding box center [468, 405] width 146 height 19
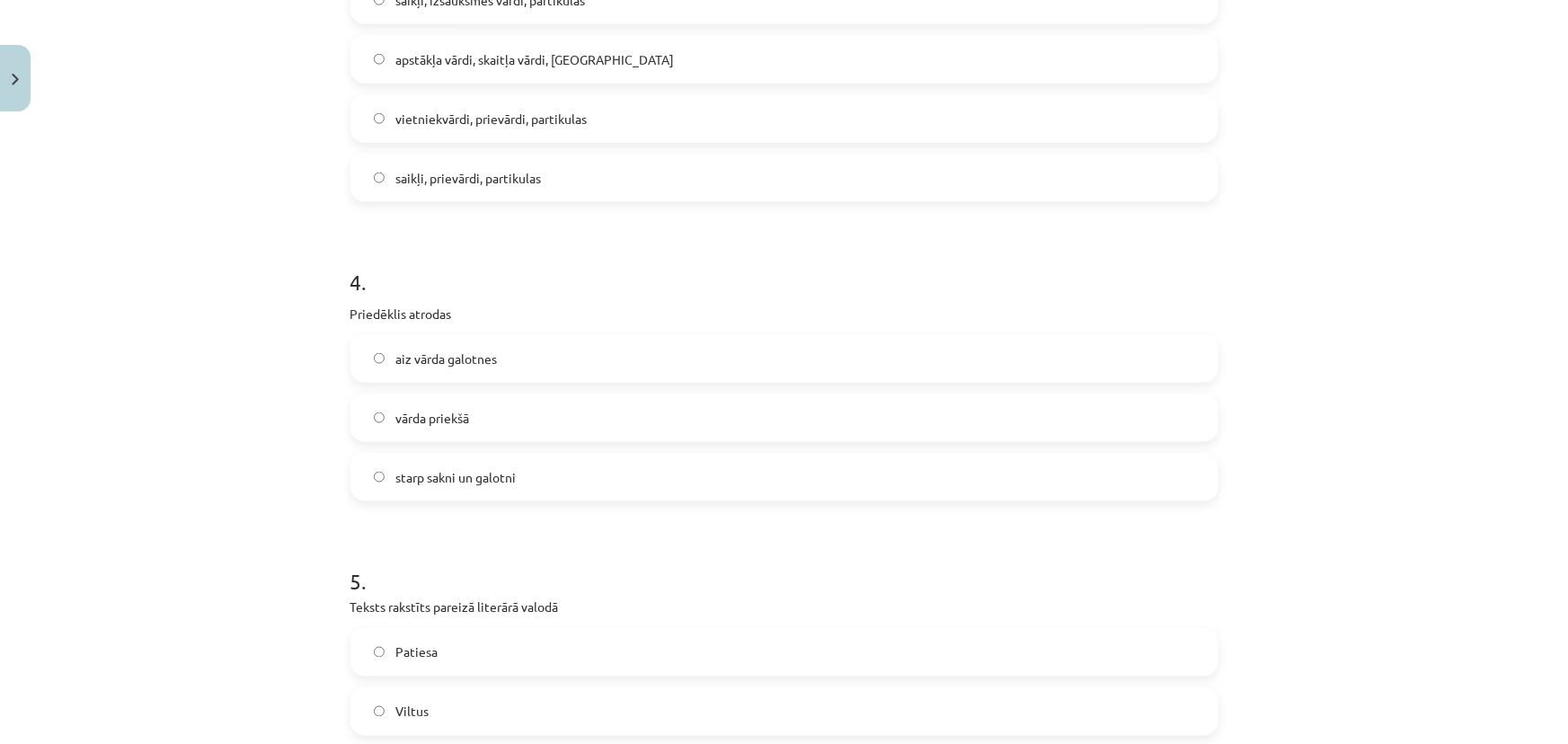
scroll to position [1144, 0]
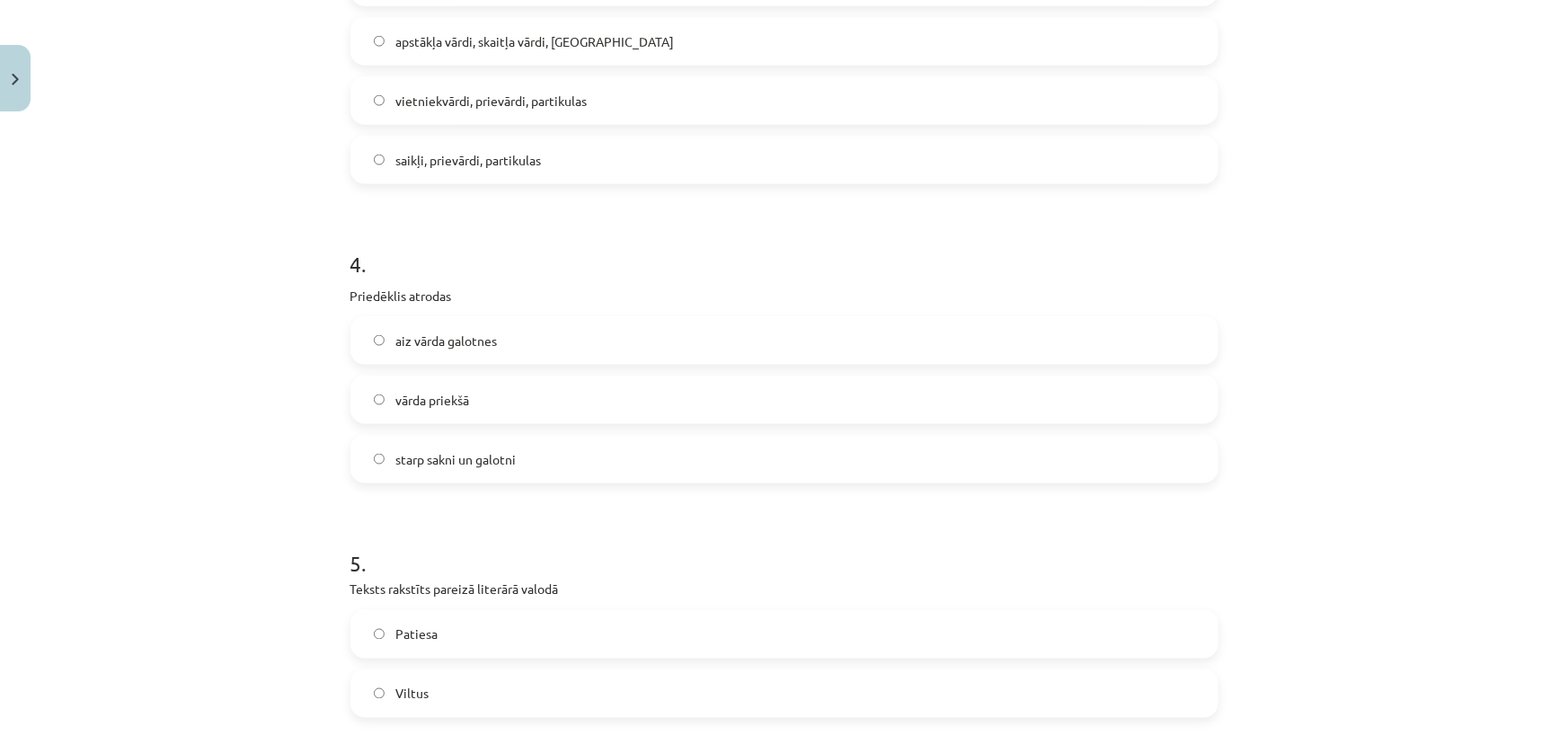
click at [476, 401] on label "vārda priekšā" at bounding box center [784, 400] width 865 height 45
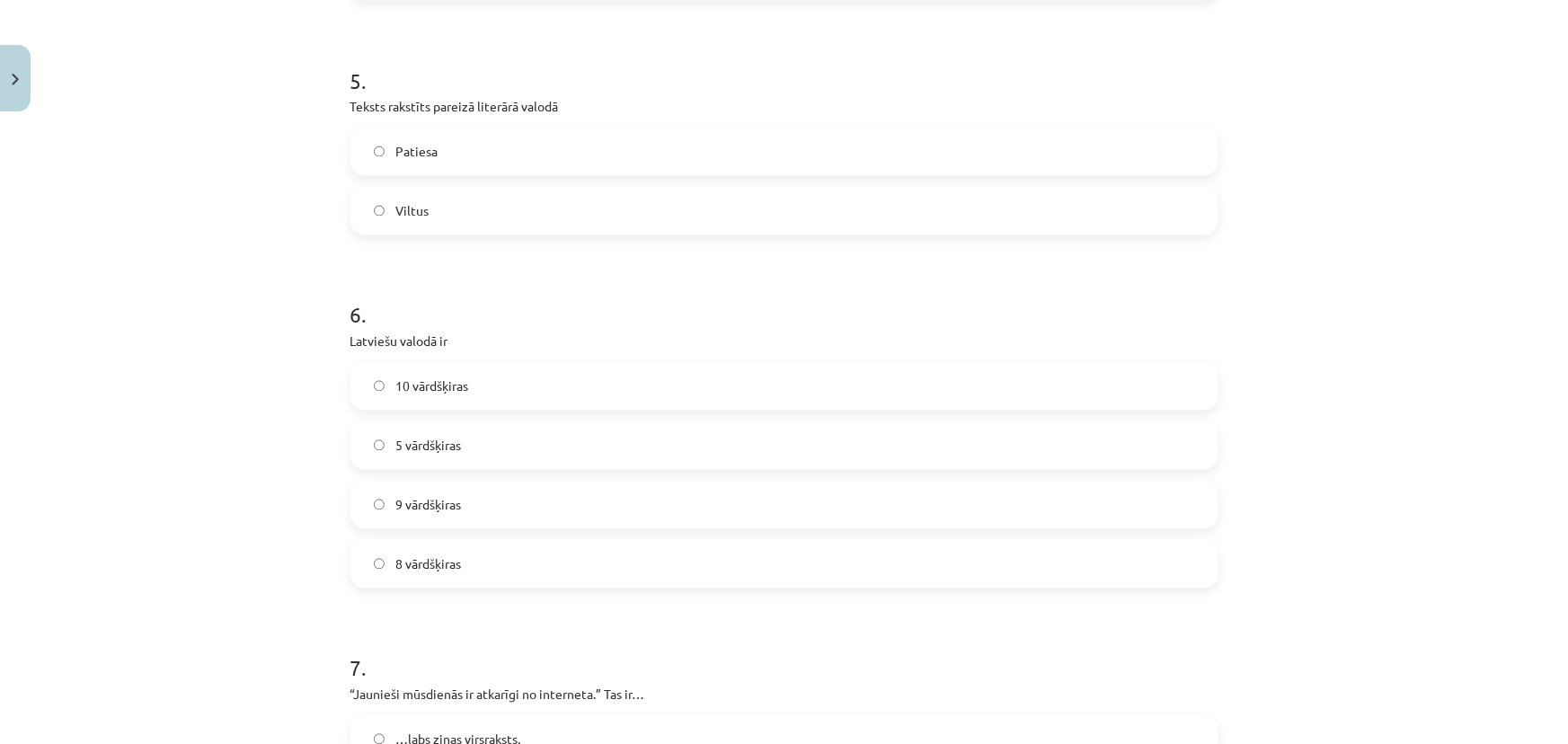
scroll to position [1634, 0]
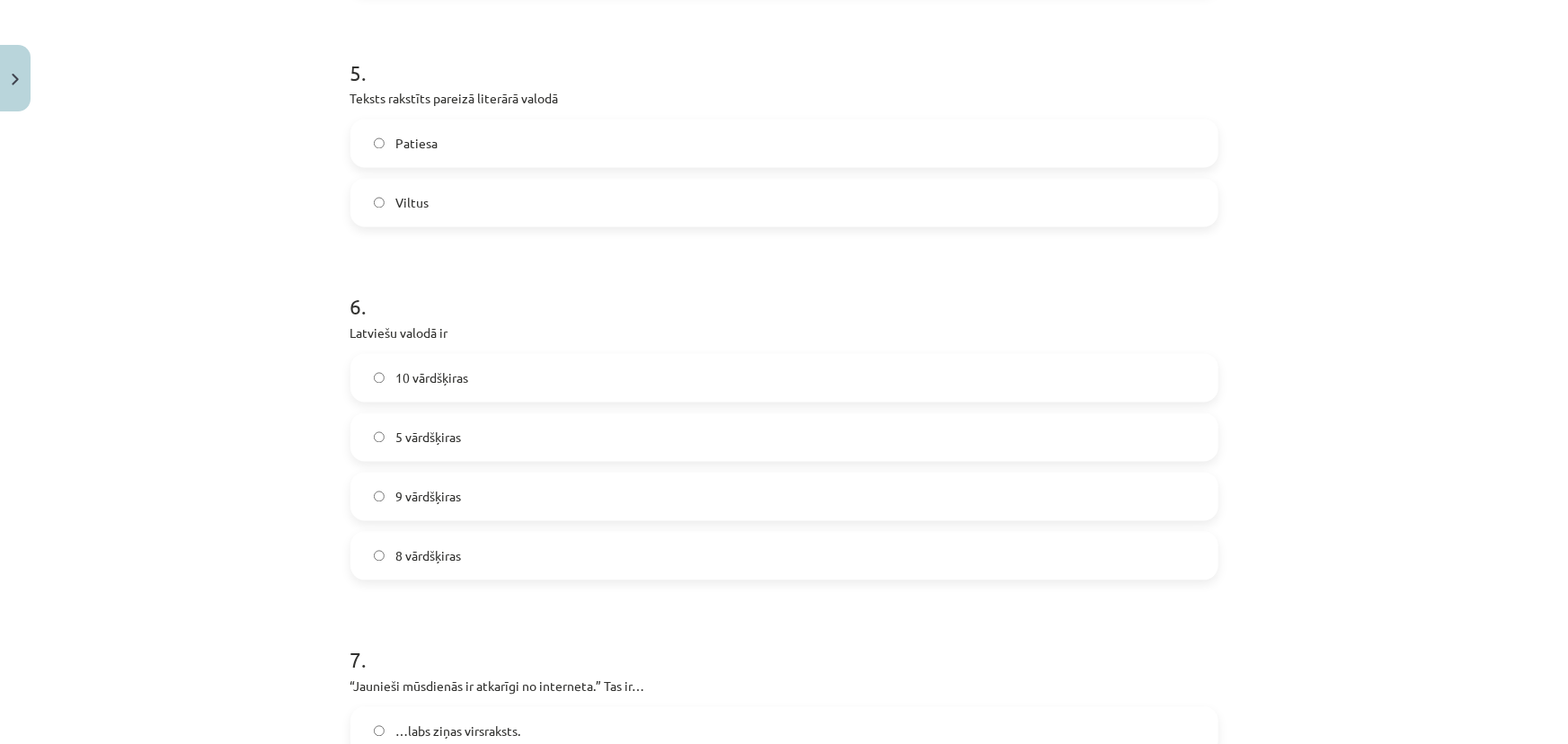
click at [412, 379] on span "10 vārdšķiras" at bounding box center [431, 378] width 72 height 19
click at [396, 206] on span "Viltus" at bounding box center [413, 203] width 34 height 19
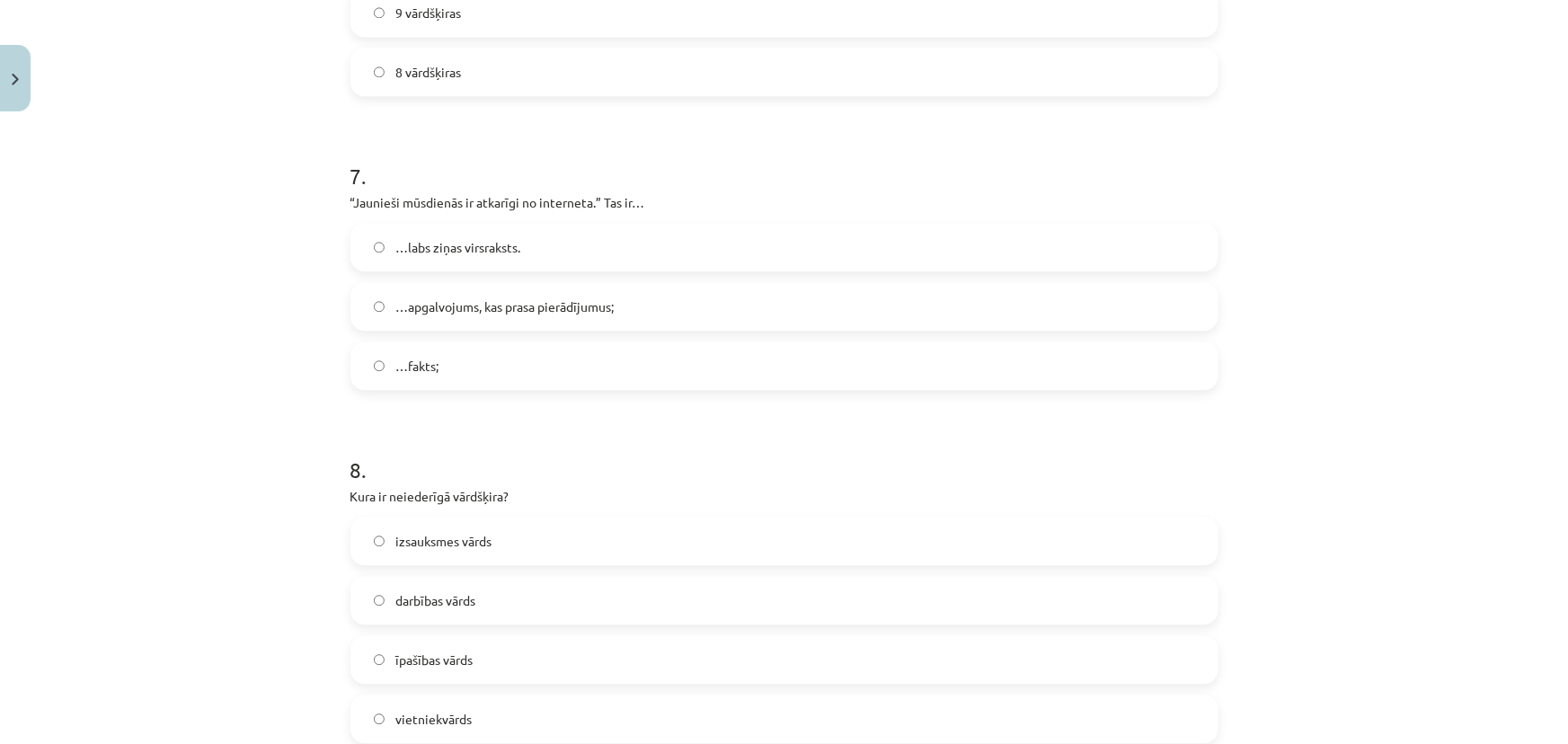
scroll to position [2124, 0]
click at [445, 296] on span "…apgalvojums, kas prasa pierādījumus;" at bounding box center [505, 301] width 218 height 19
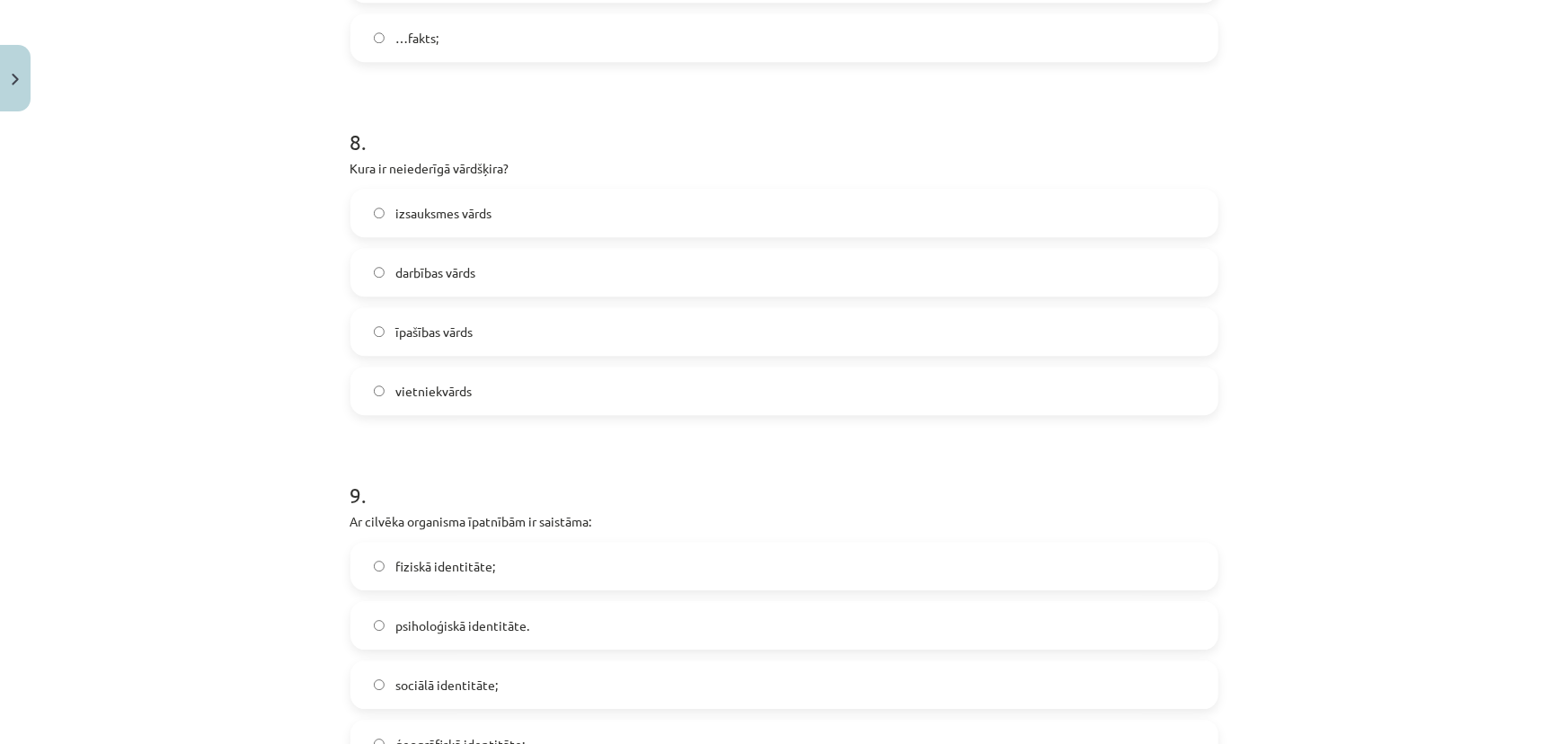
scroll to position [2451, 0]
click at [457, 205] on span "izsauksmes vārds" at bounding box center [443, 208] width 96 height 19
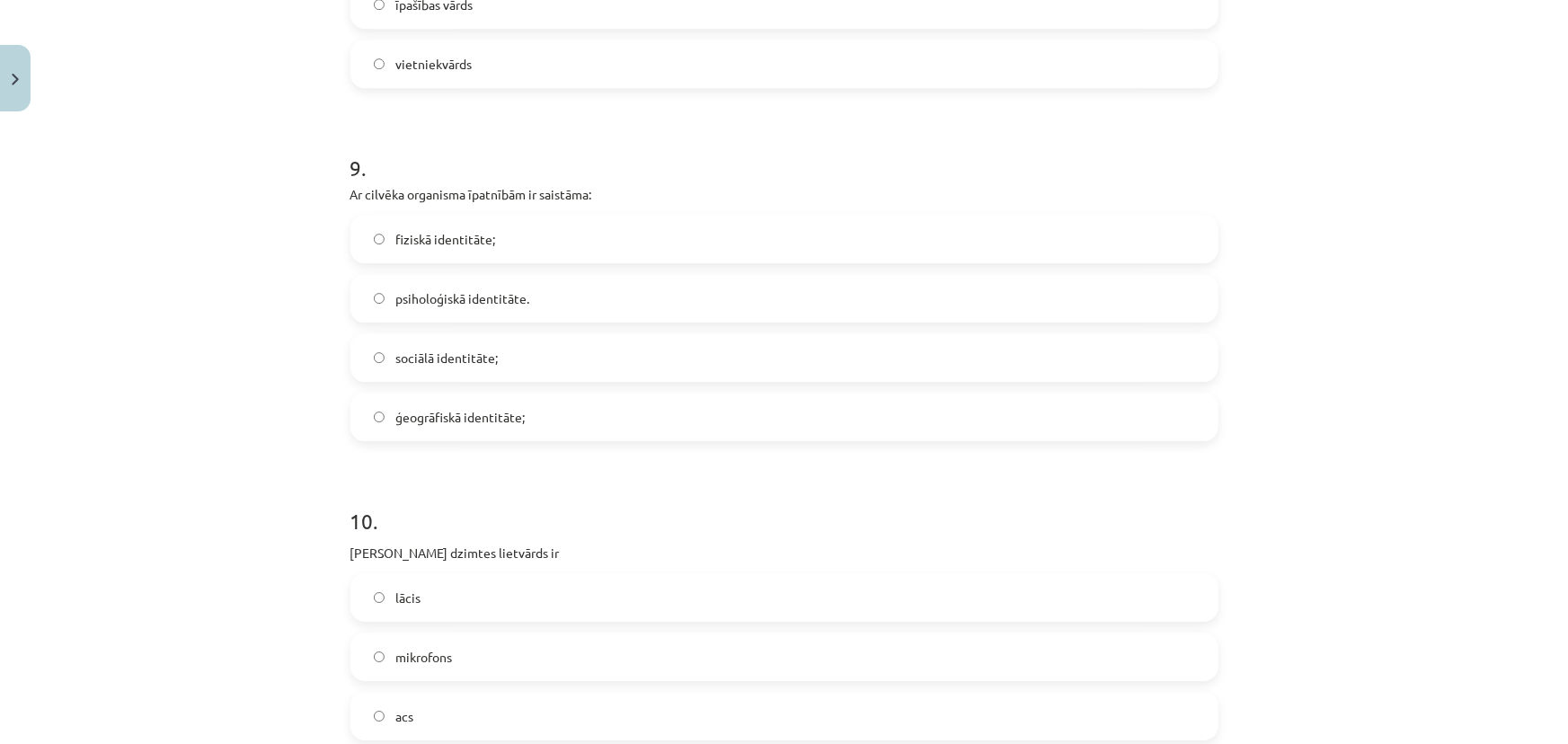
scroll to position [2778, 0]
click at [426, 232] on span "fiziskā identitāte;" at bounding box center [445, 235] width 100 height 19
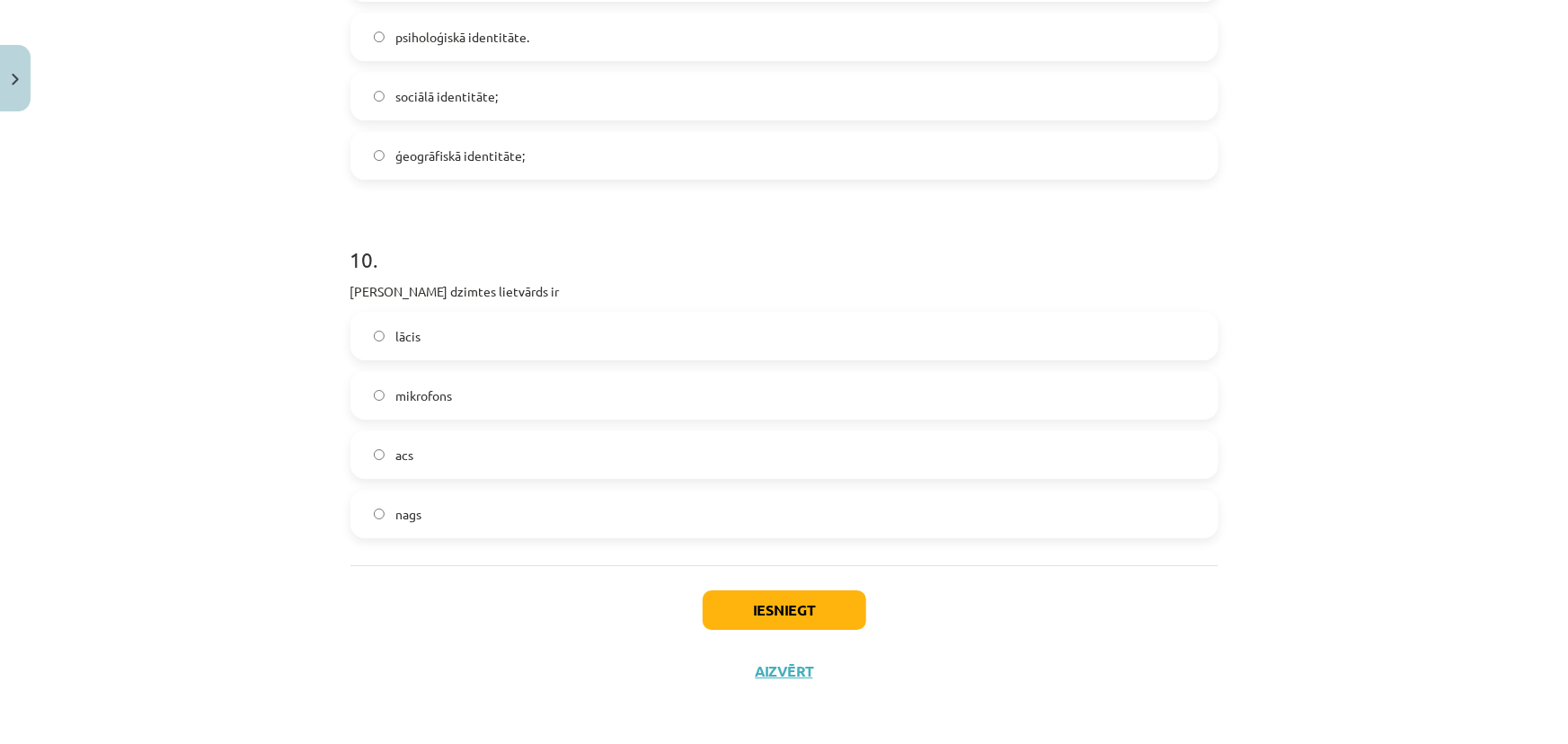
scroll to position [3037, 0]
click at [442, 455] on label "acs" at bounding box center [784, 453] width 865 height 45
click at [772, 608] on button "Iesniegt" at bounding box center [784, 609] width 164 height 40
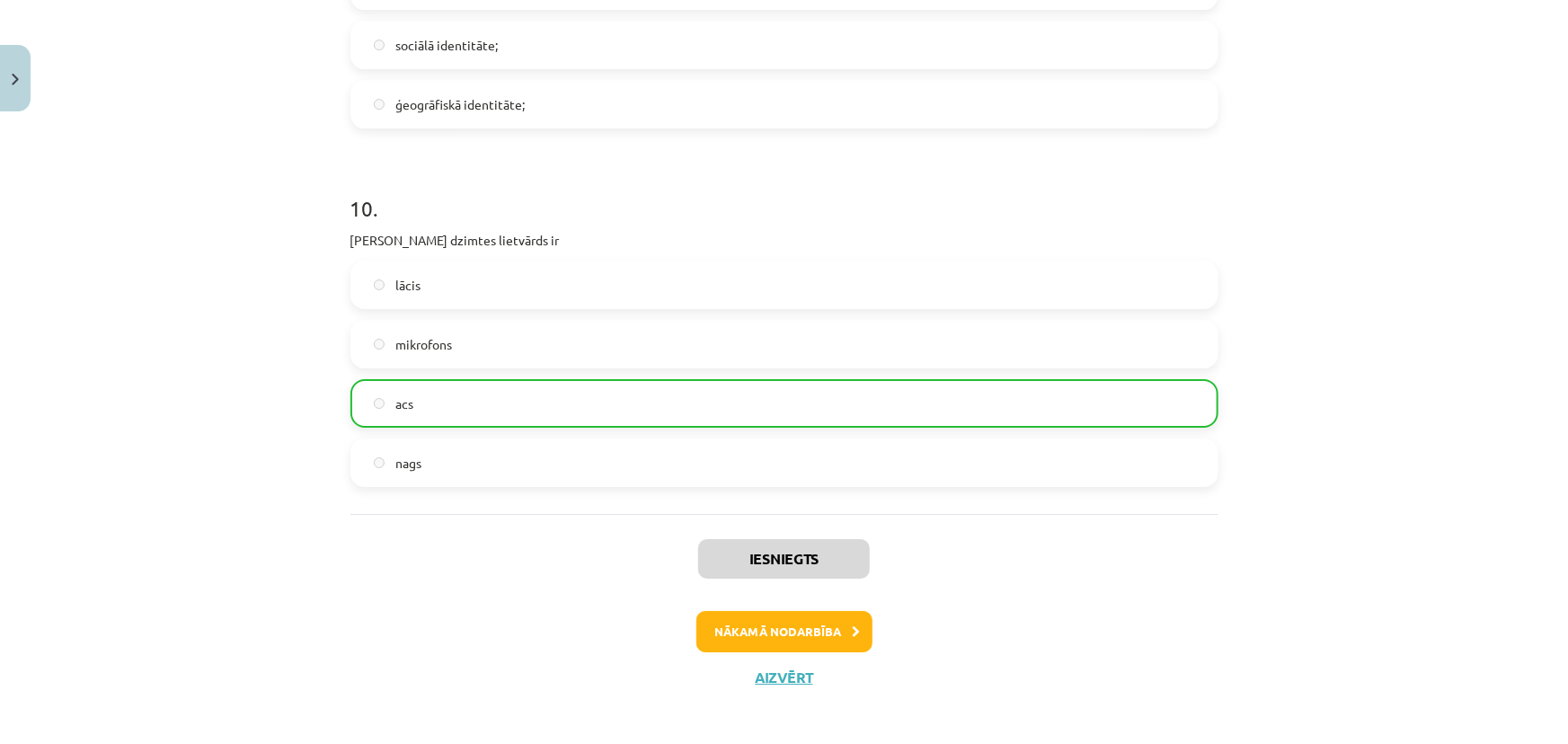
scroll to position [3093, 0]
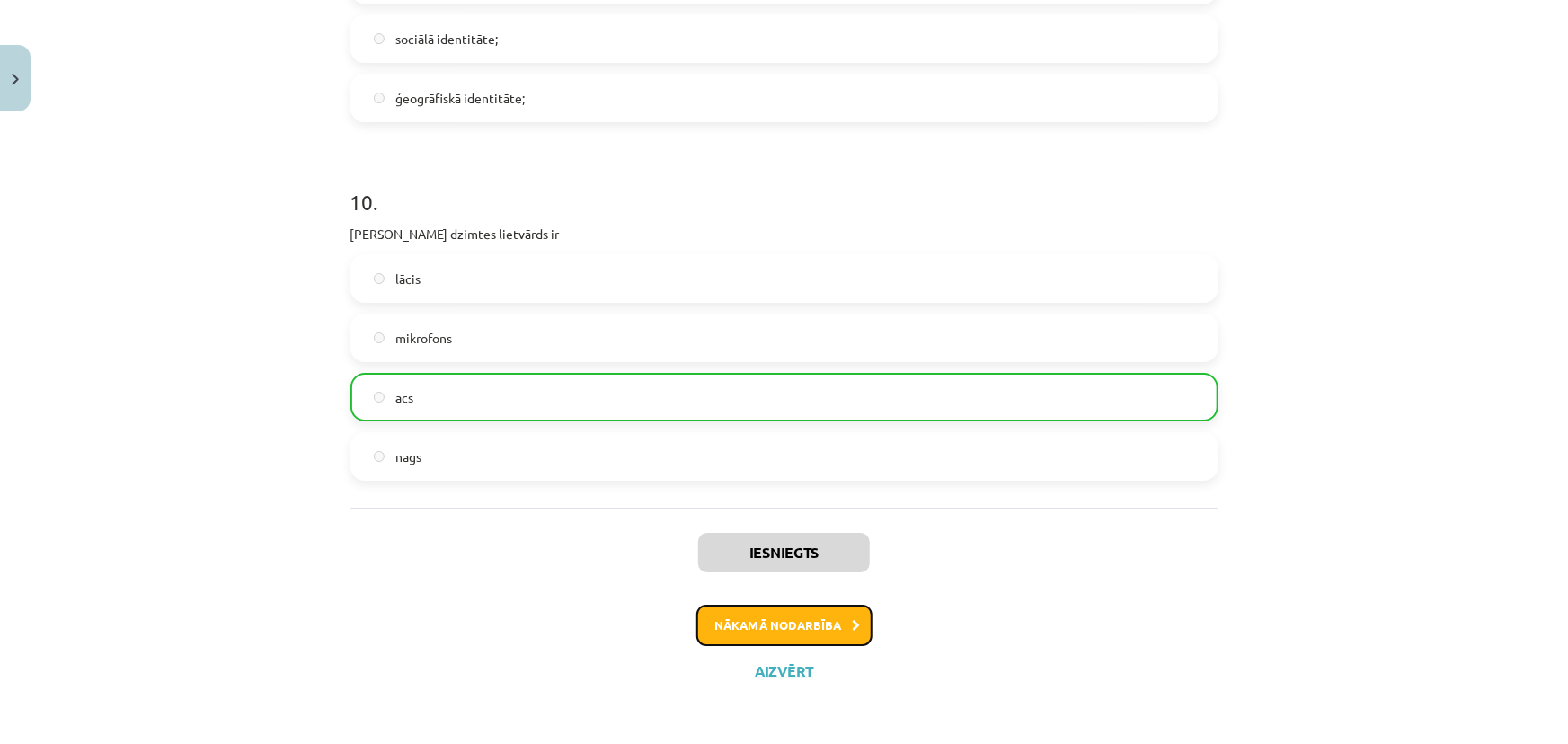
click at [759, 620] on button "Nākamā nodarbība" at bounding box center [784, 626] width 177 height 42
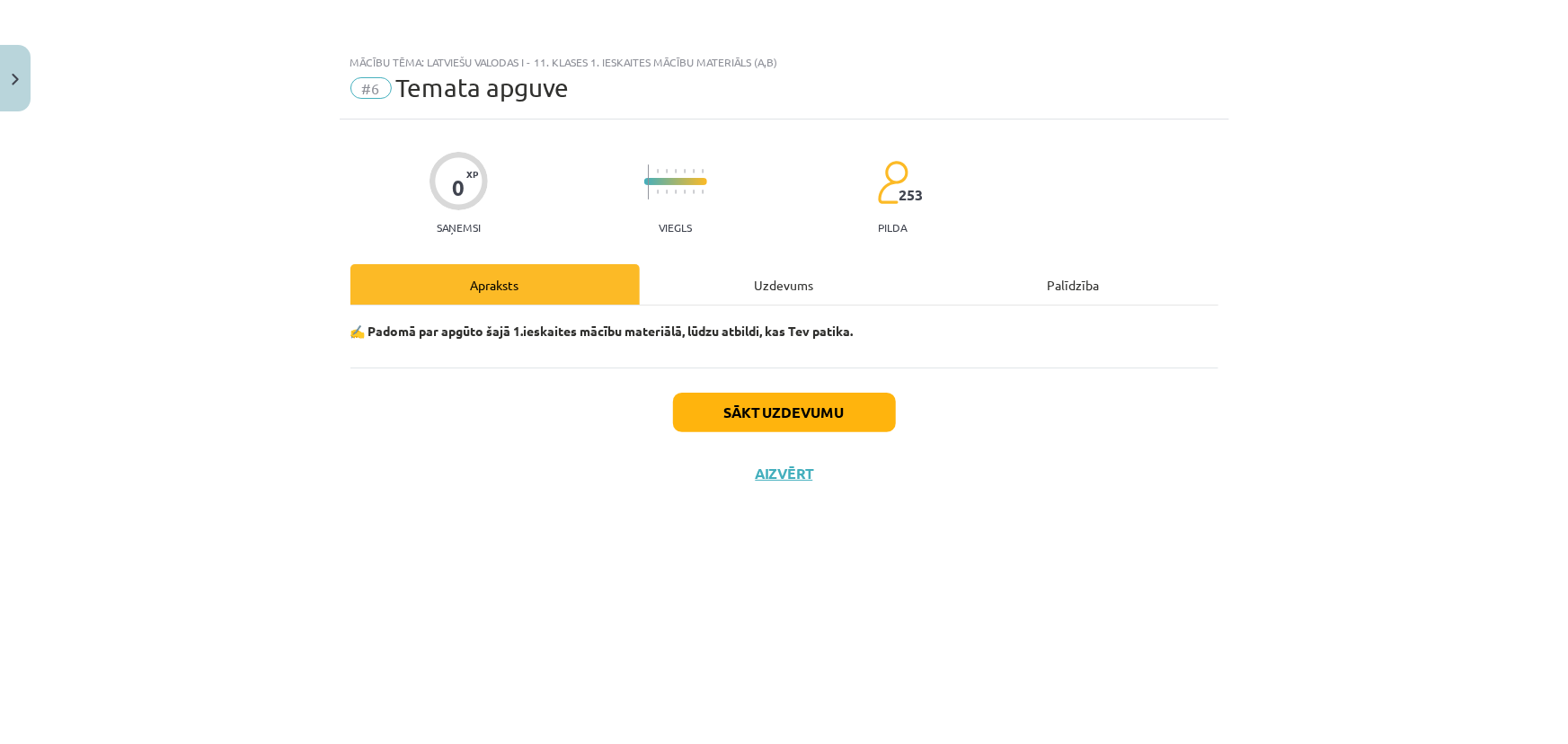
scroll to position [0, 0]
click at [745, 414] on button "Sākt uzdevumu" at bounding box center [784, 413] width 223 height 40
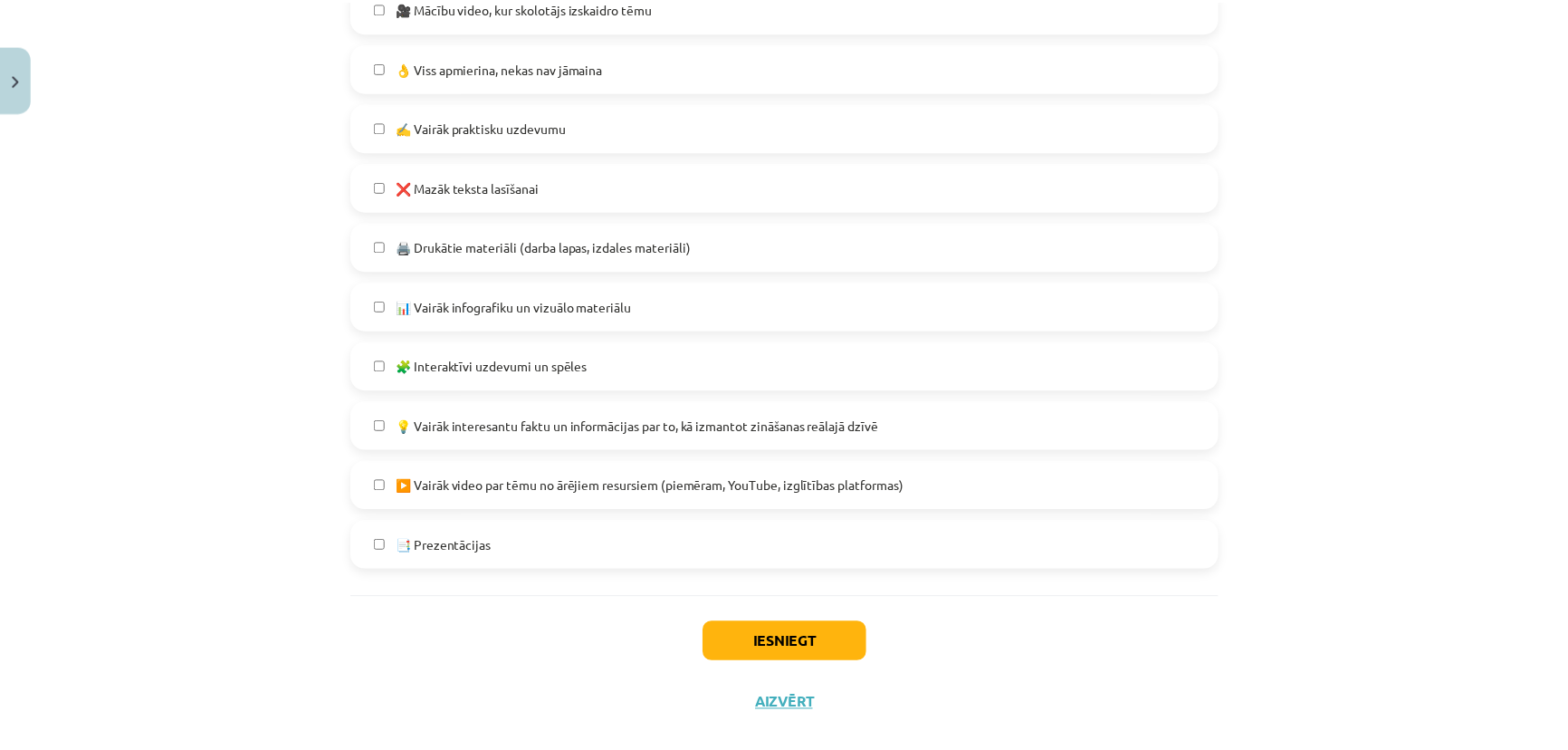
scroll to position [1033, 0]
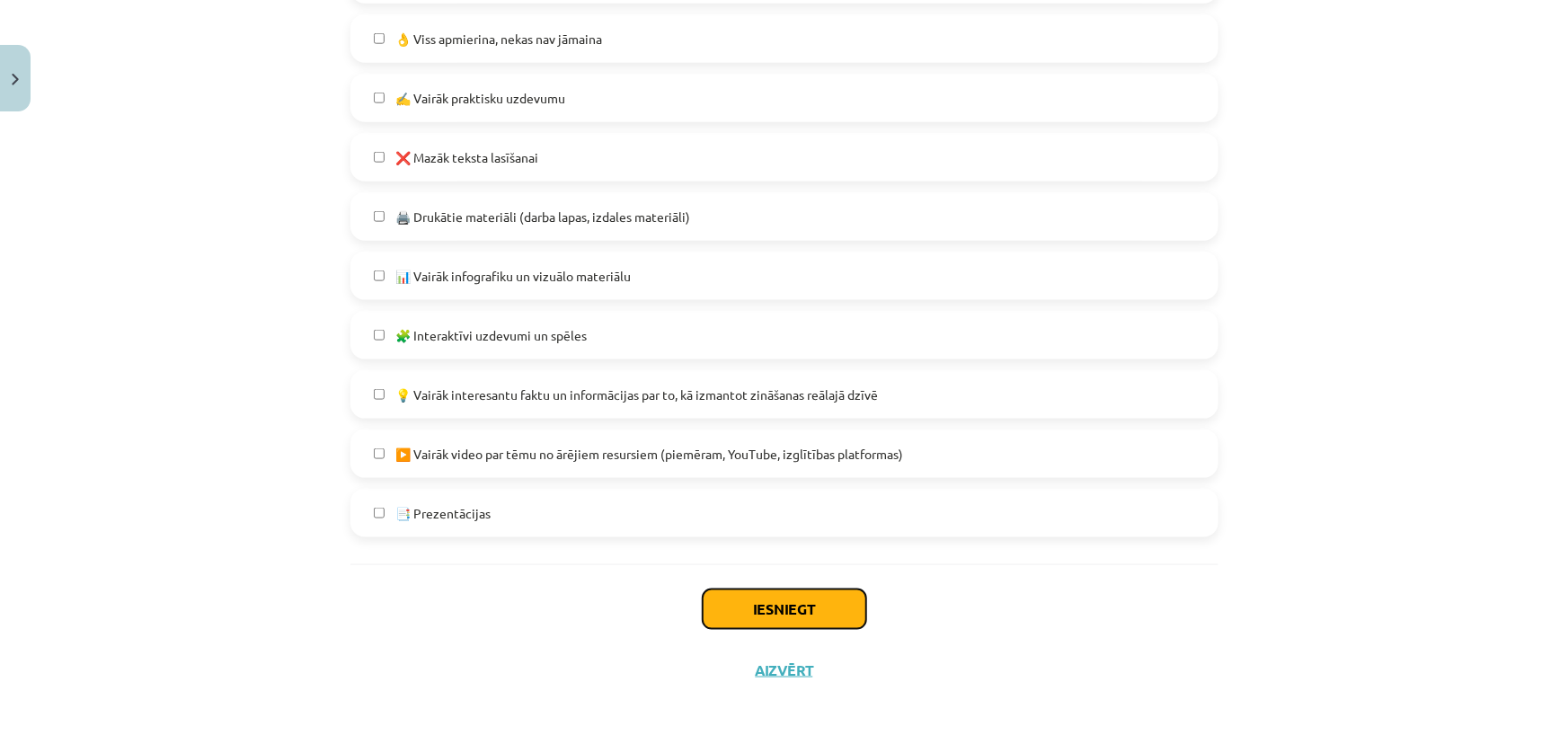
click at [768, 611] on button "Iesniegt" at bounding box center [784, 609] width 164 height 40
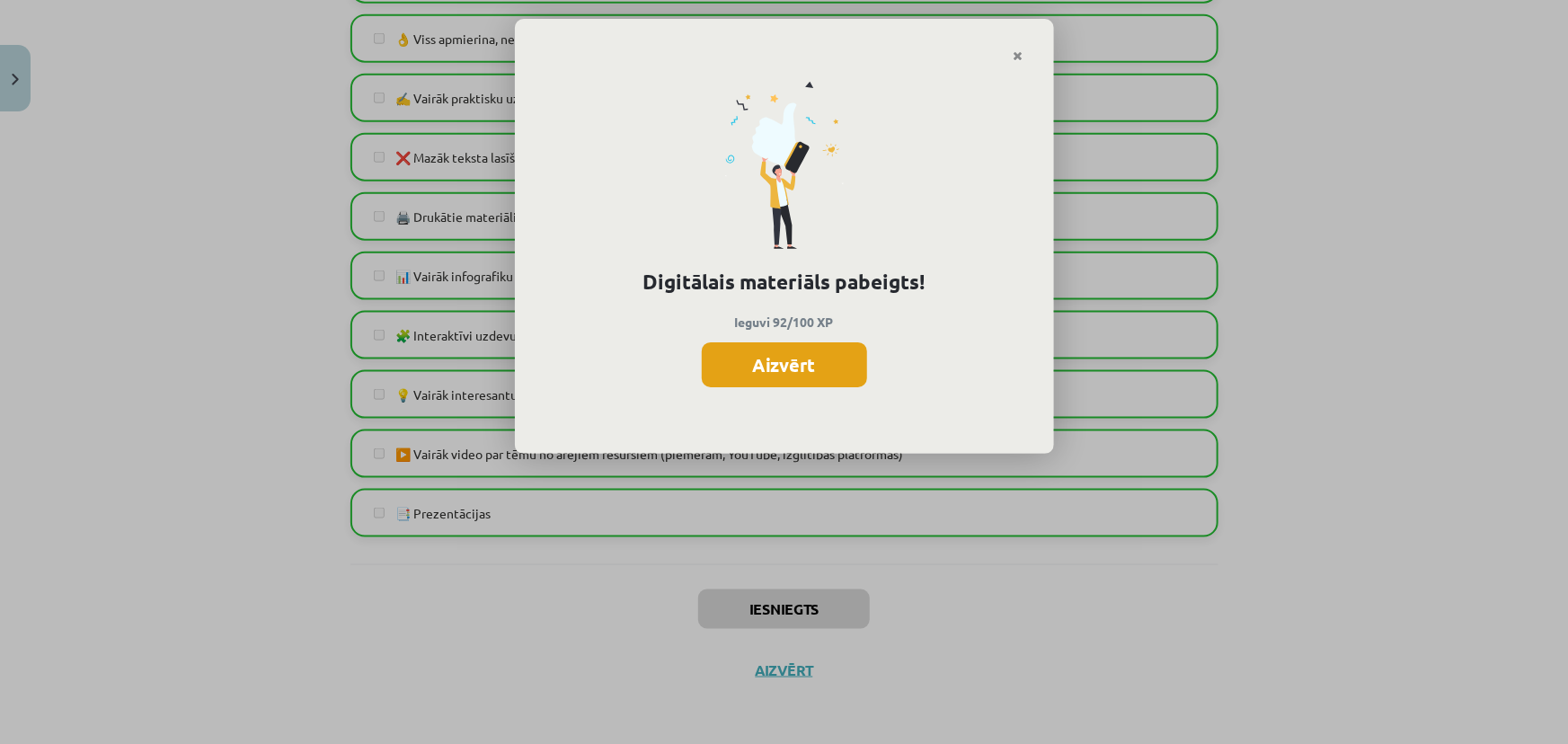
click at [783, 370] on button "Aizvērt" at bounding box center [784, 364] width 166 height 45
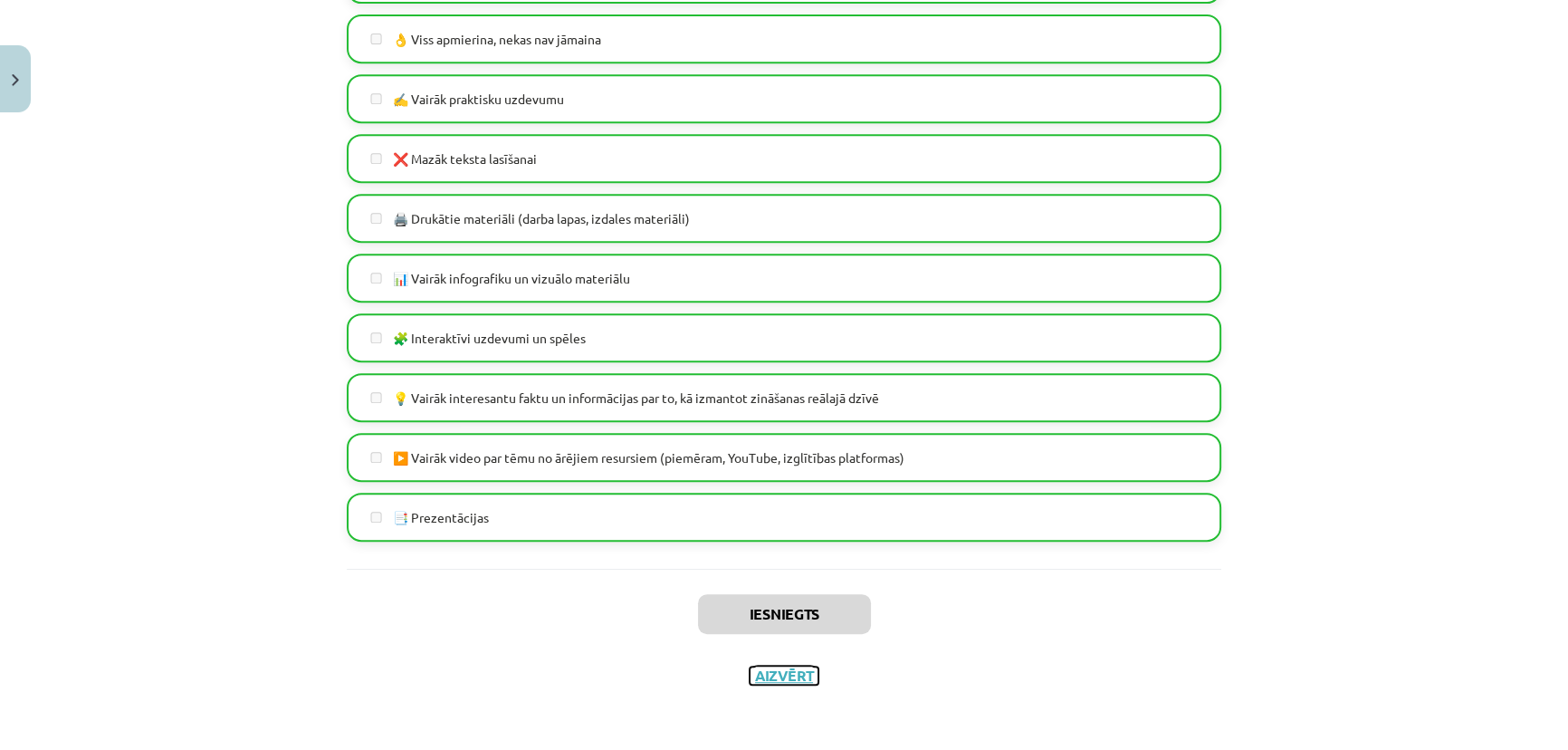
click at [776, 676] on button "Aizvērt" at bounding box center [784, 676] width 69 height 18
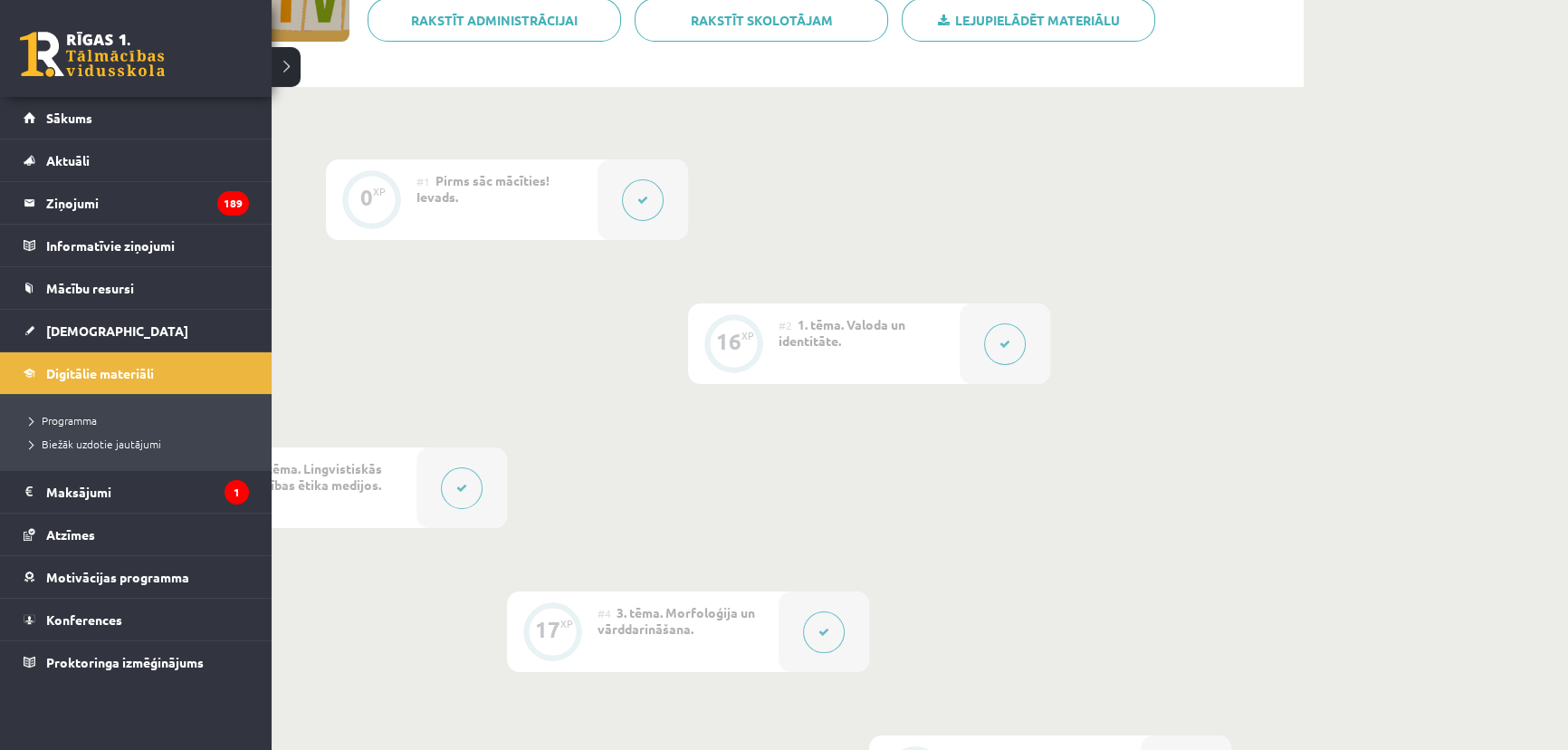
click at [51, 63] on link at bounding box center [92, 54] width 145 height 45
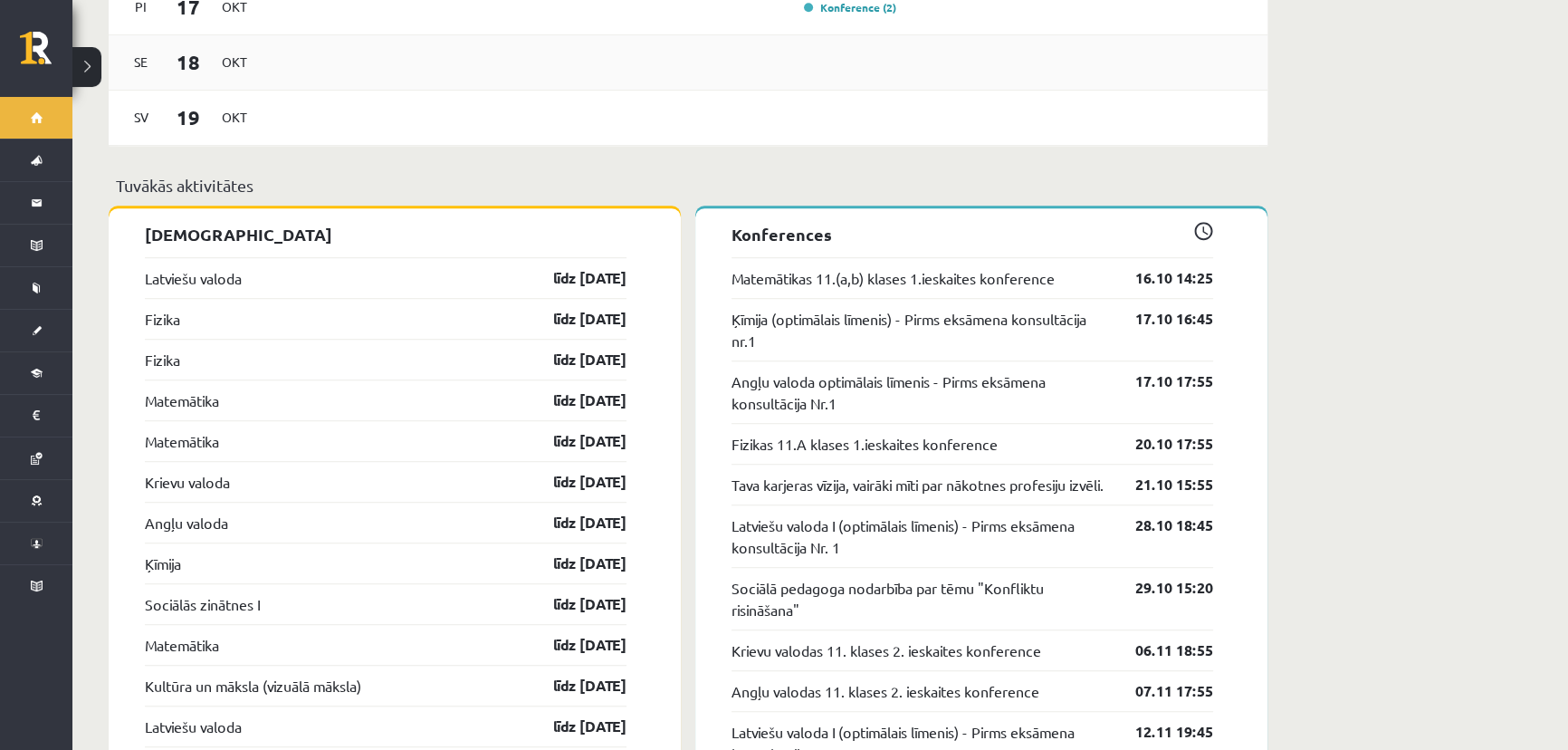
scroll to position [1565, 0]
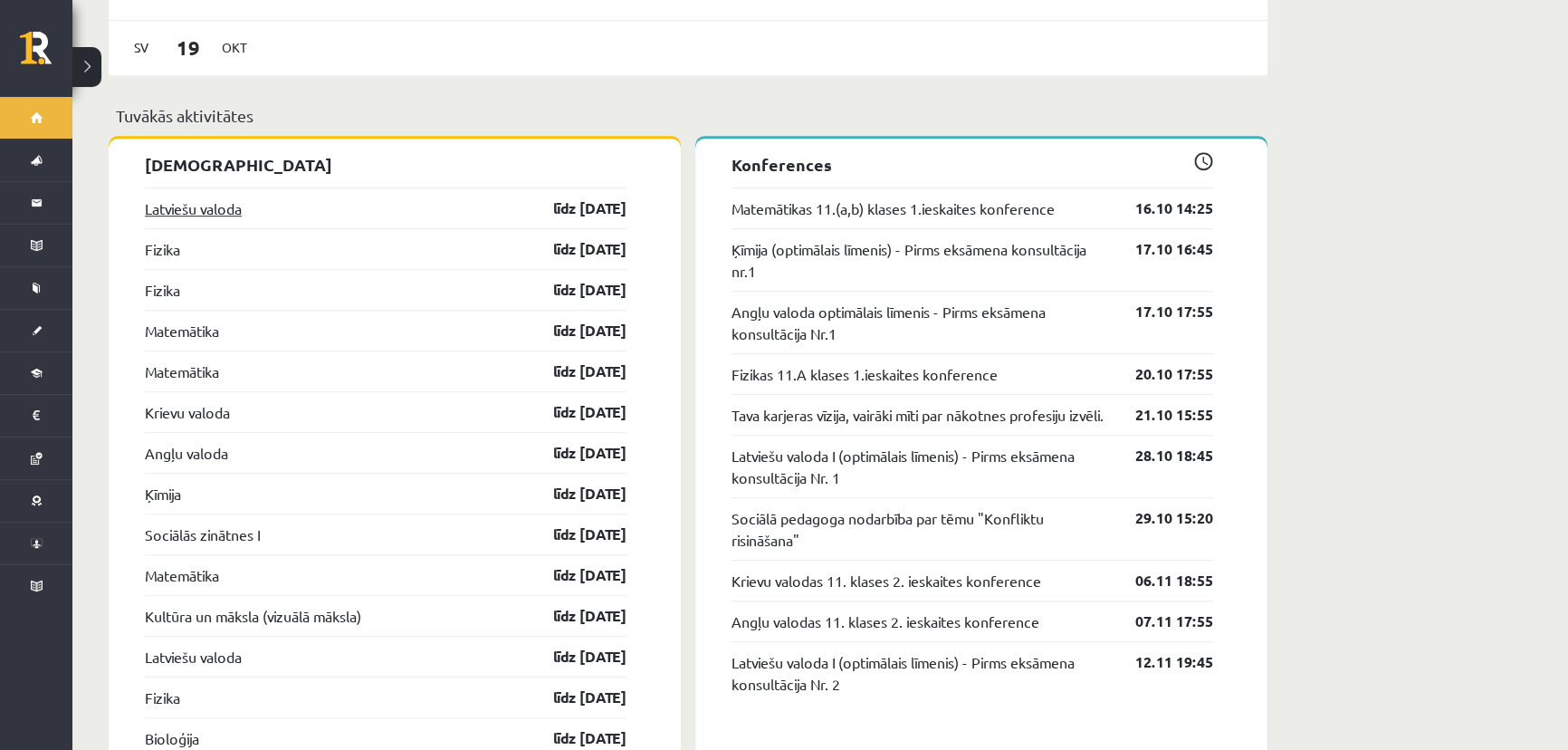
click at [228, 198] on link "Latviešu valoda" at bounding box center [193, 209] width 97 height 22
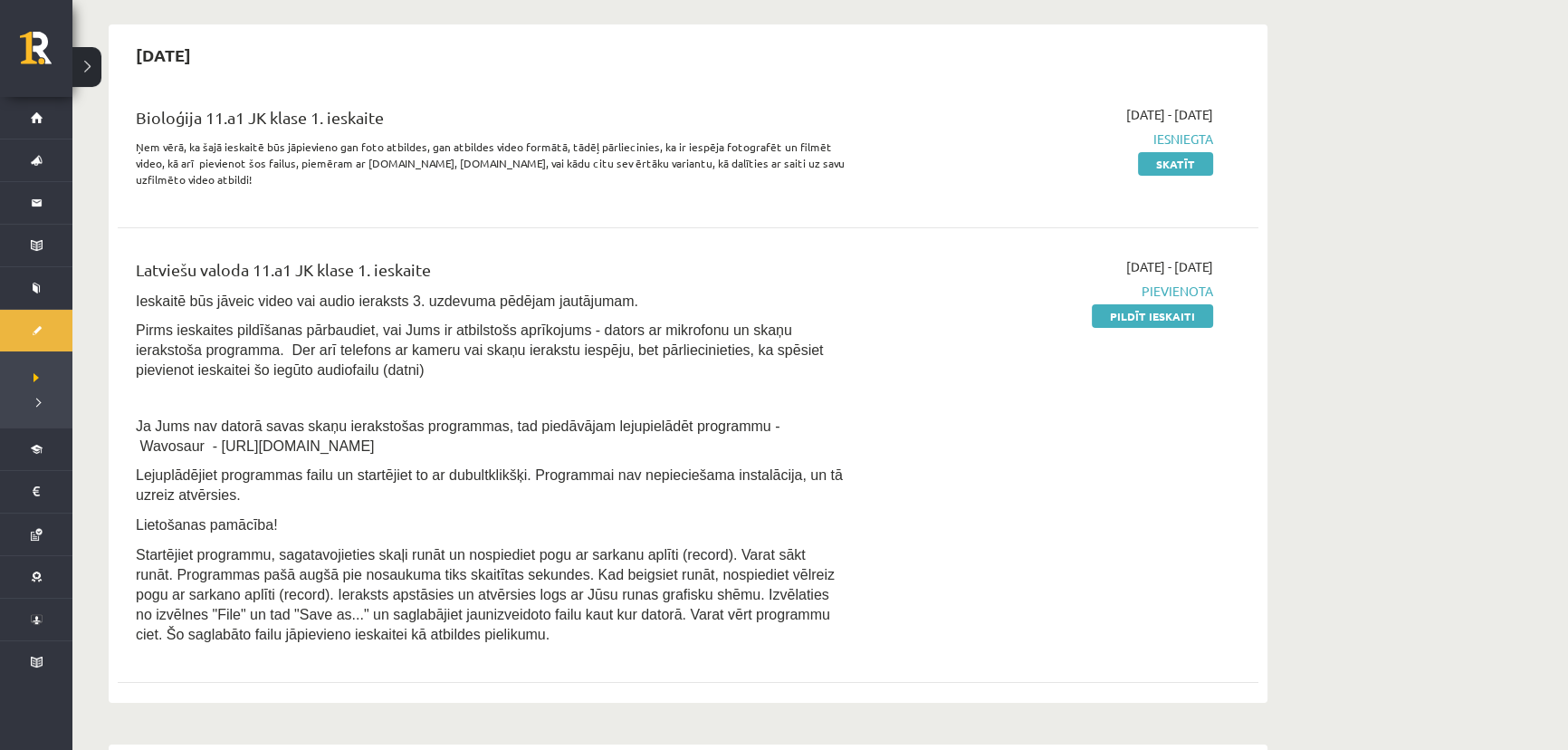
scroll to position [164, 0]
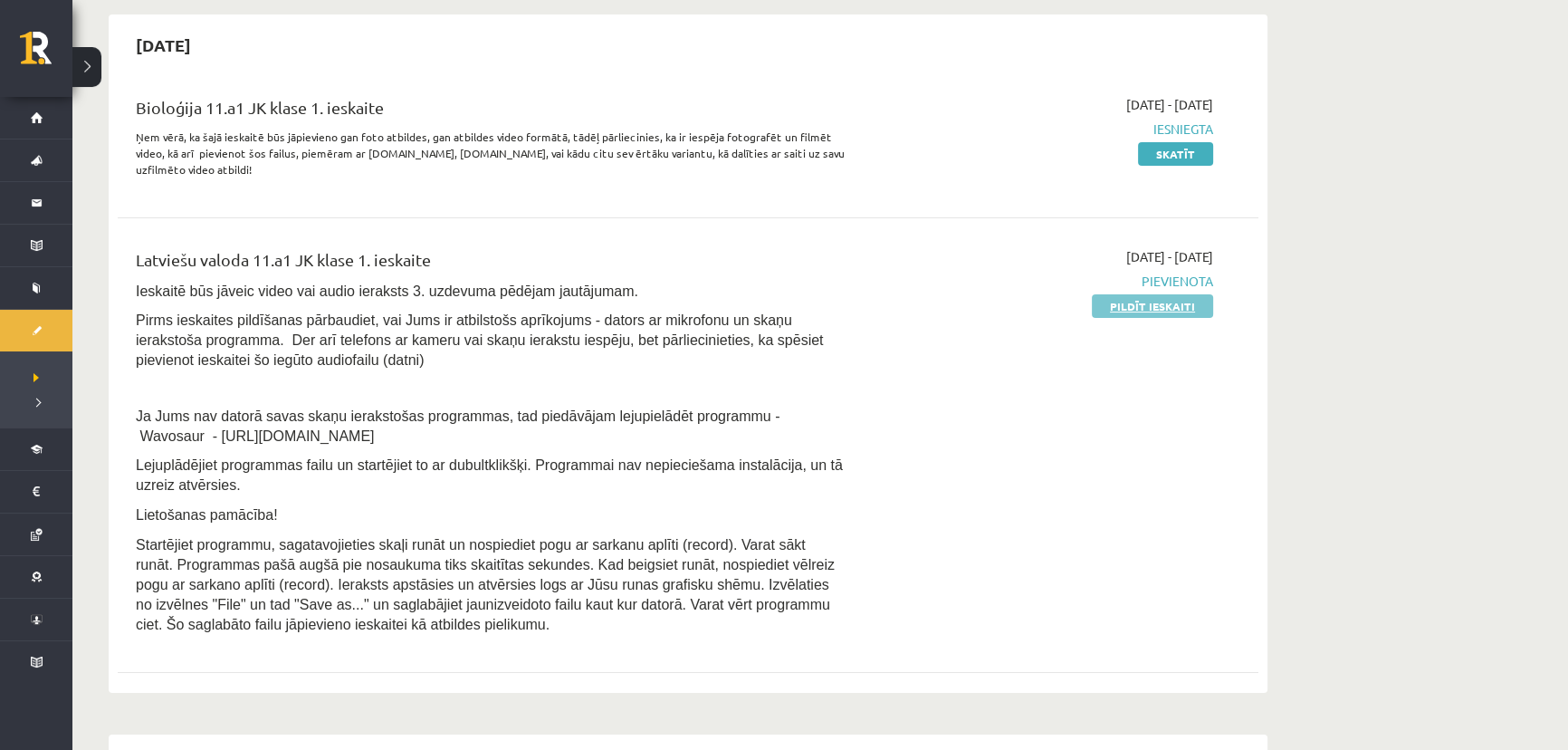
click at [1143, 301] on link "Pildīt ieskaiti" at bounding box center [1152, 306] width 121 height 24
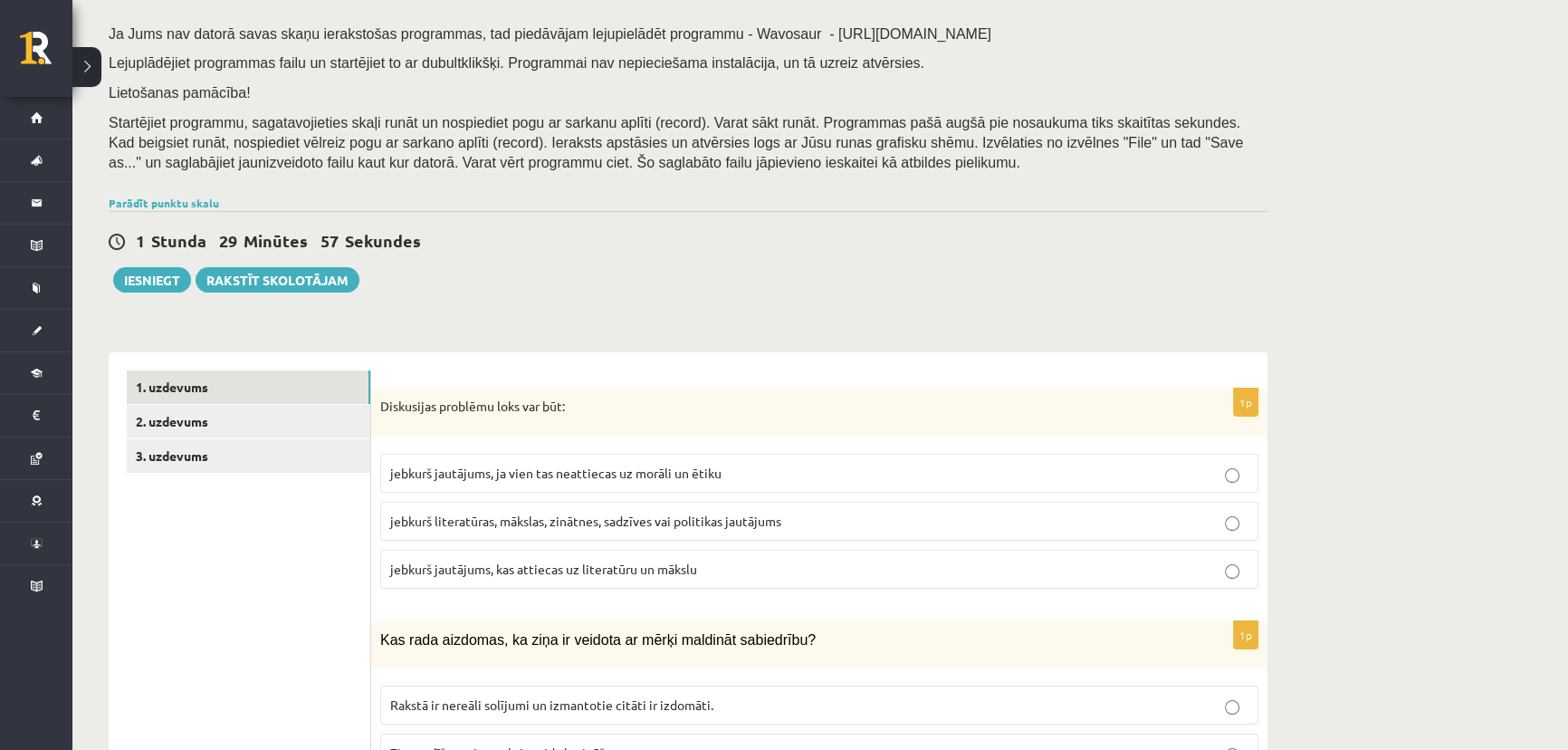
scroll to position [329, 0]
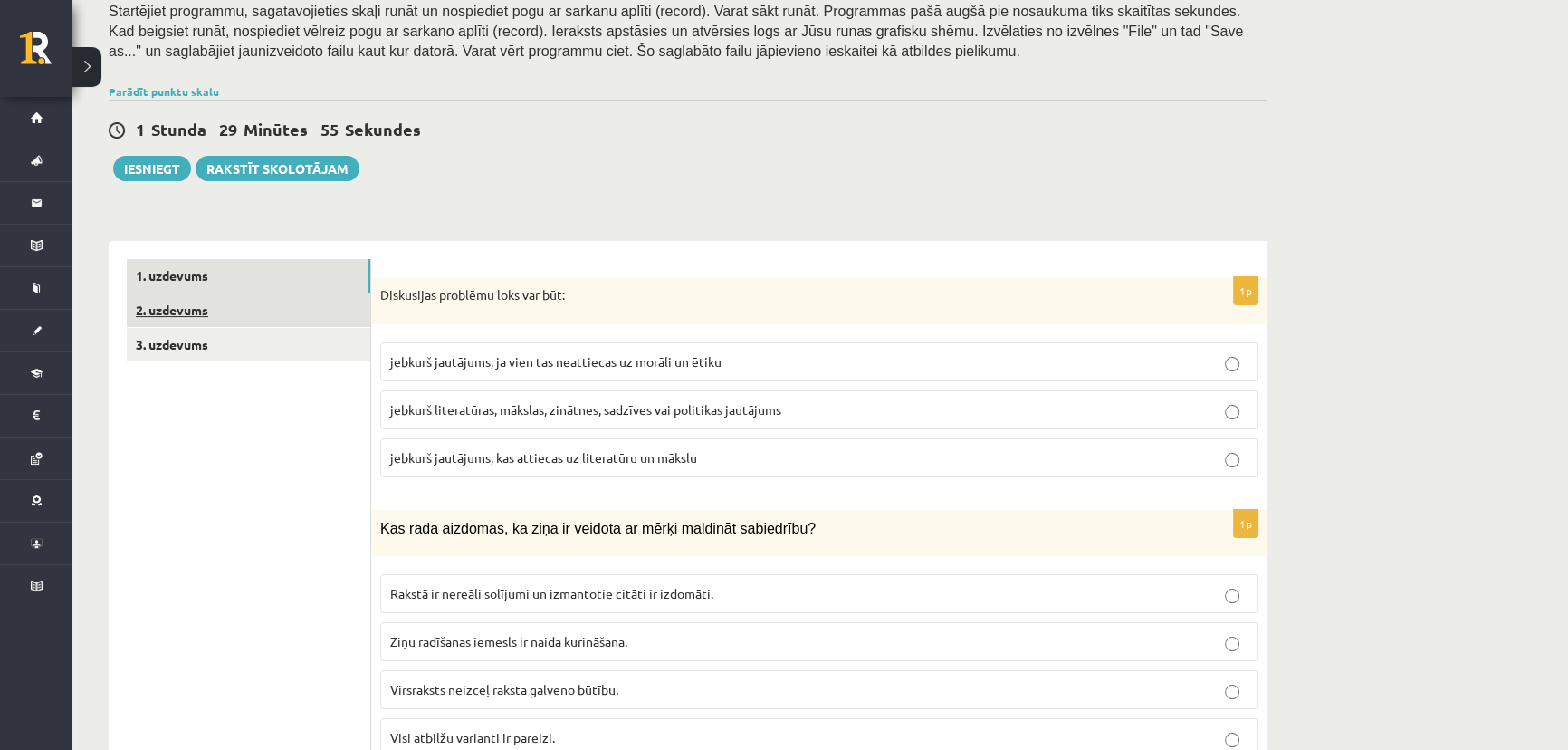
click at [229, 306] on link "2. uzdevums" at bounding box center [249, 311] width 244 height 34
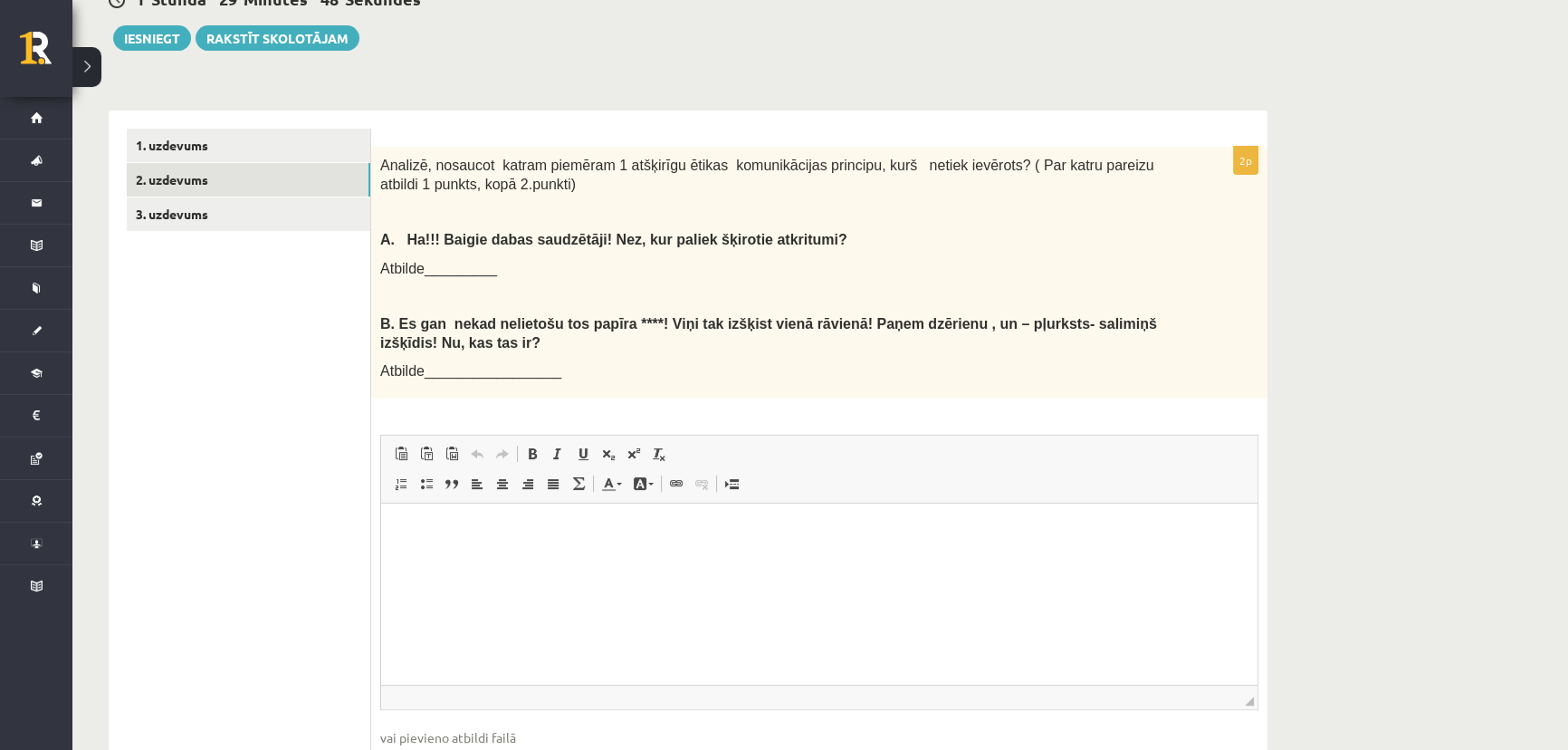
scroll to position [411, 0]
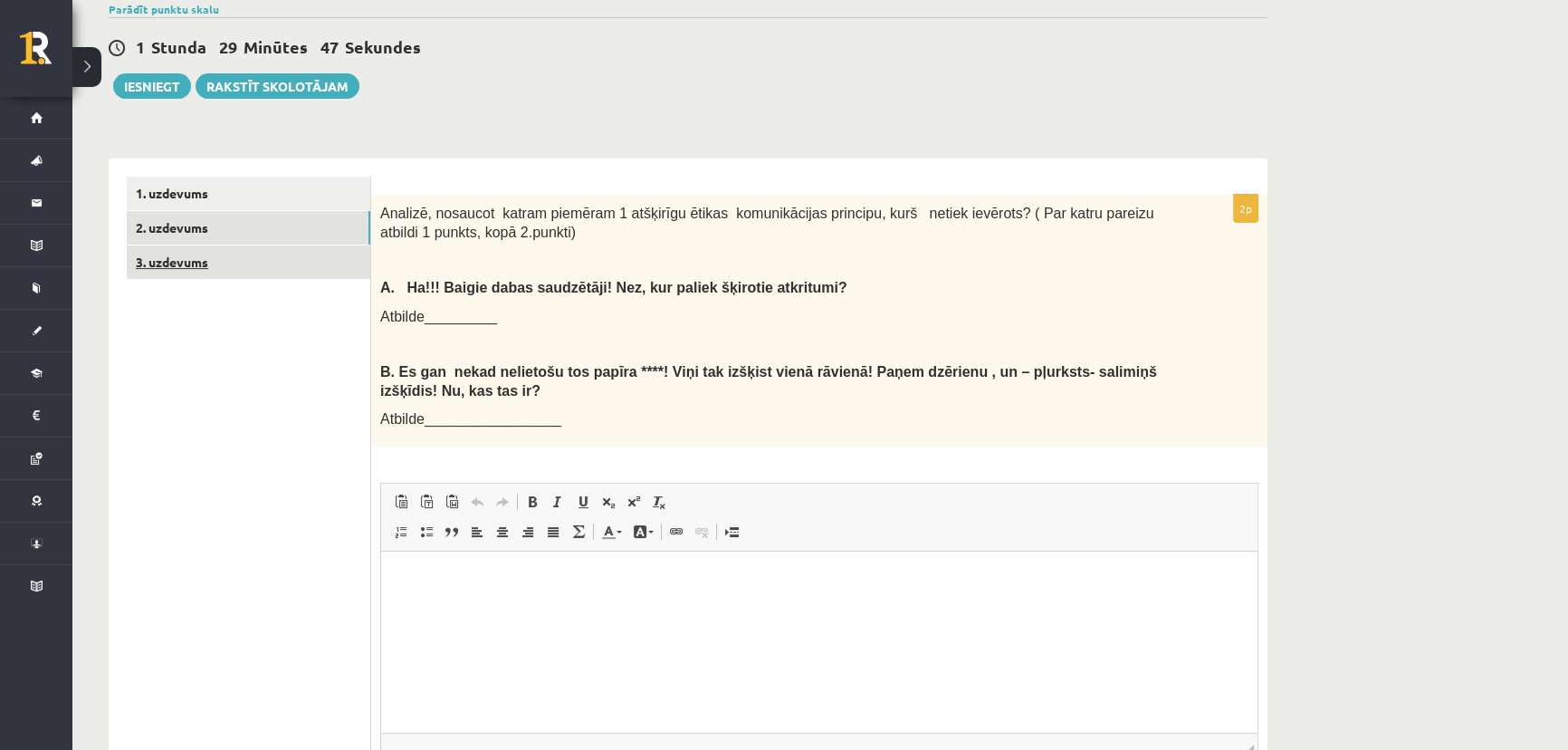
click at [172, 268] on link "3. uzdevums" at bounding box center [249, 263] width 244 height 34
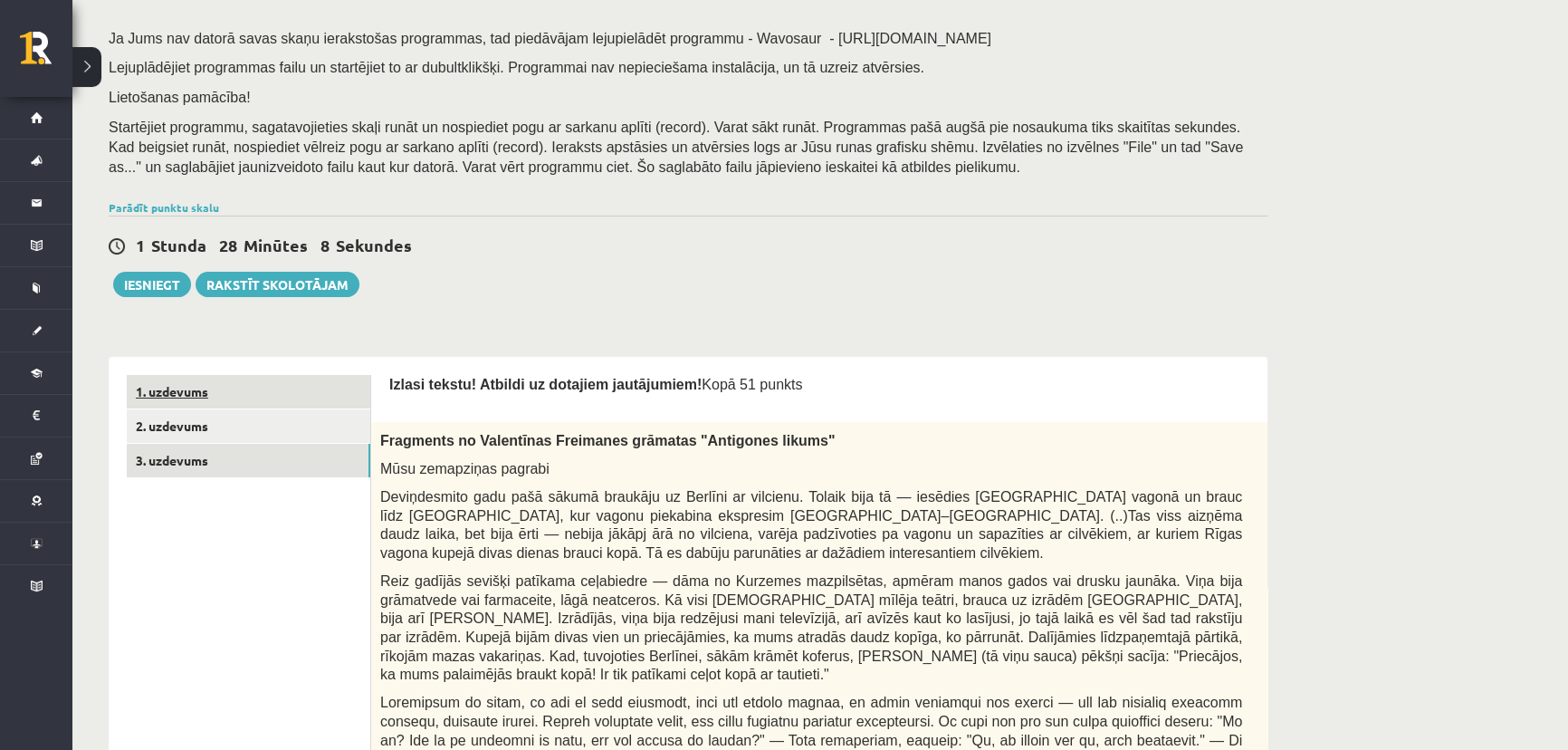
scroll to position [246, 0]
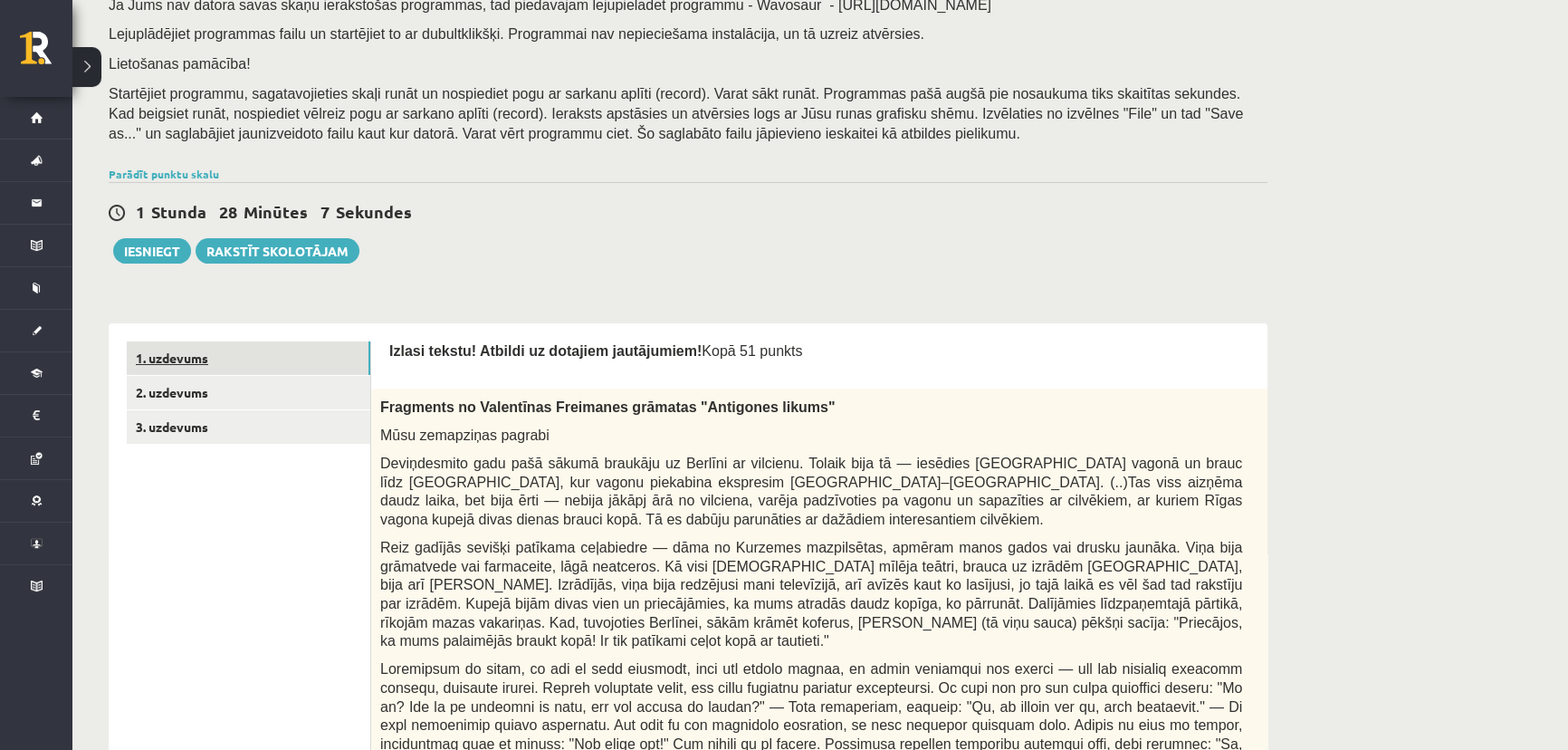
click at [181, 362] on link "1. uzdevums" at bounding box center [249, 359] width 244 height 34
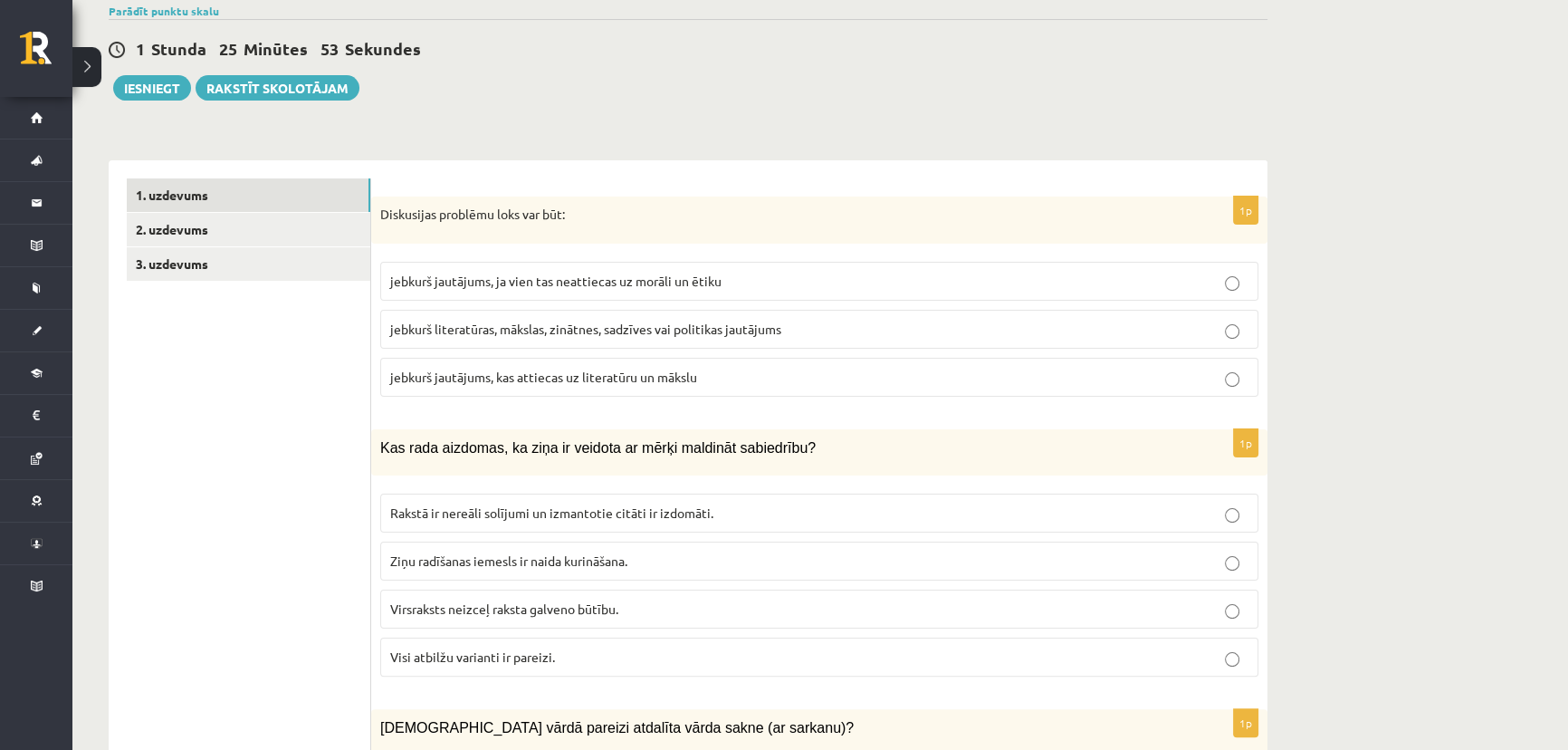
scroll to position [411, 0]
click at [691, 329] on span "jebkurš literatūras, mākslas, zinātnes, sadzīves vai politikas jautājums" at bounding box center [586, 327] width 391 height 16
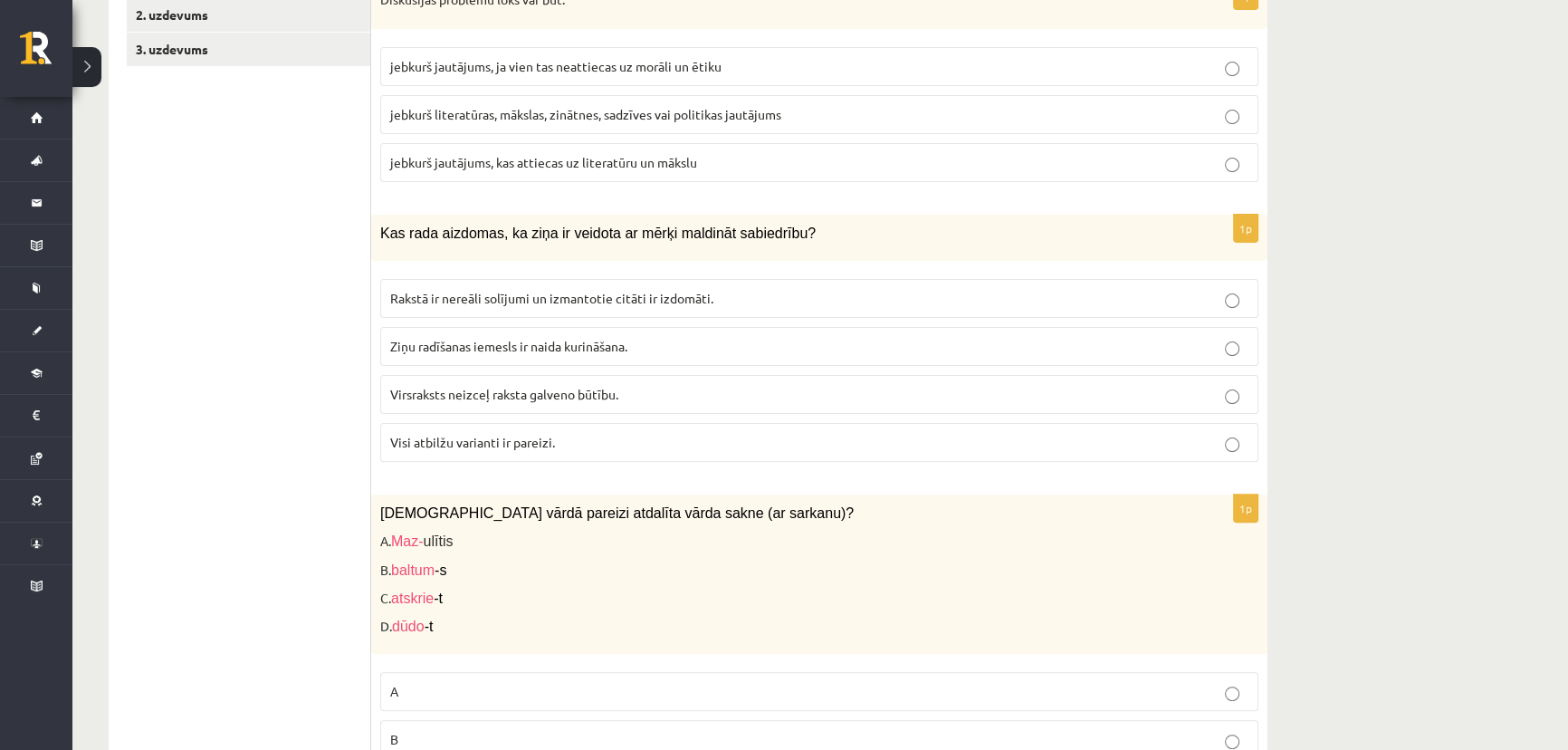
scroll to position [576, 0]
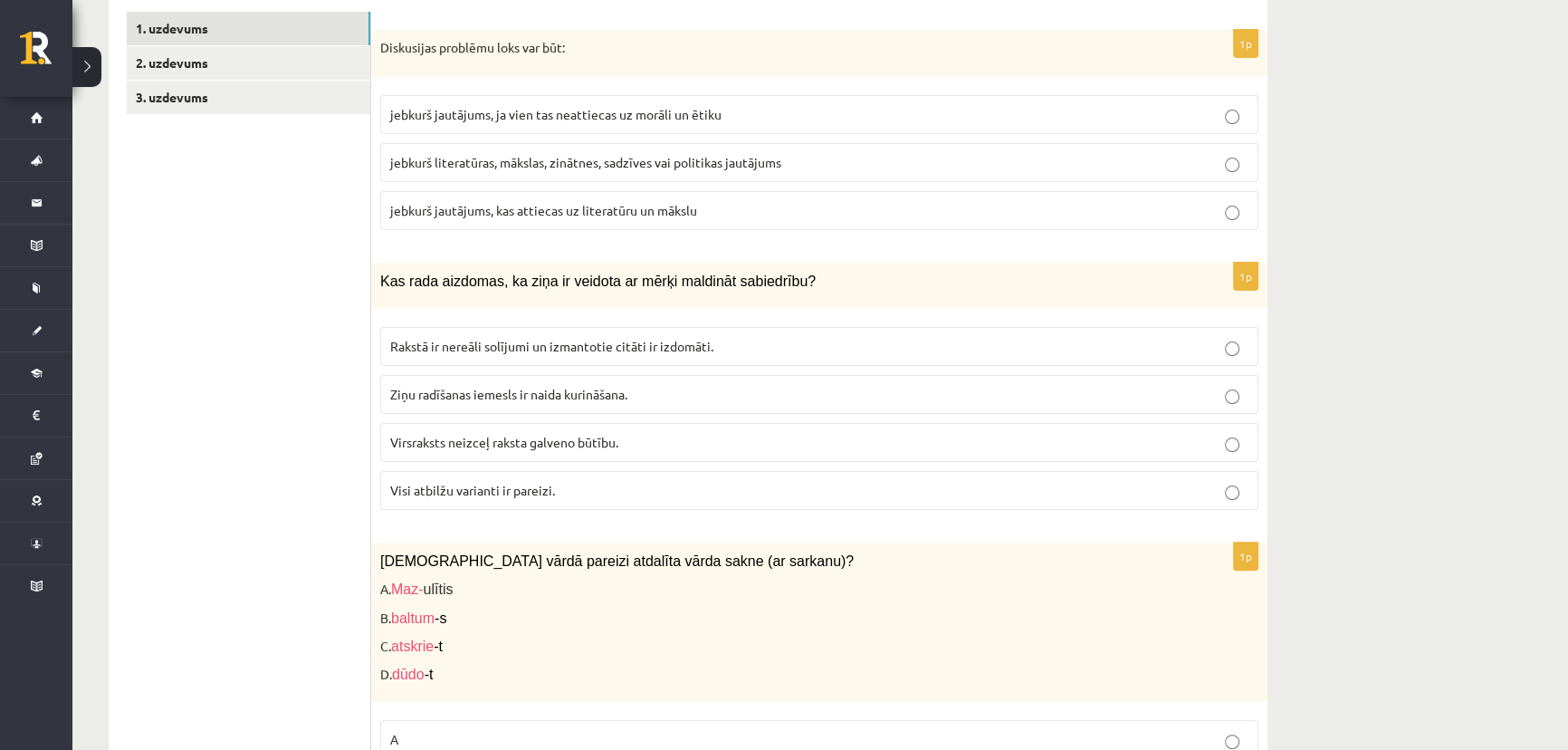
click at [448, 490] on span "Visi atbilžu varianti ir pareizi." at bounding box center [473, 490] width 165 height 16
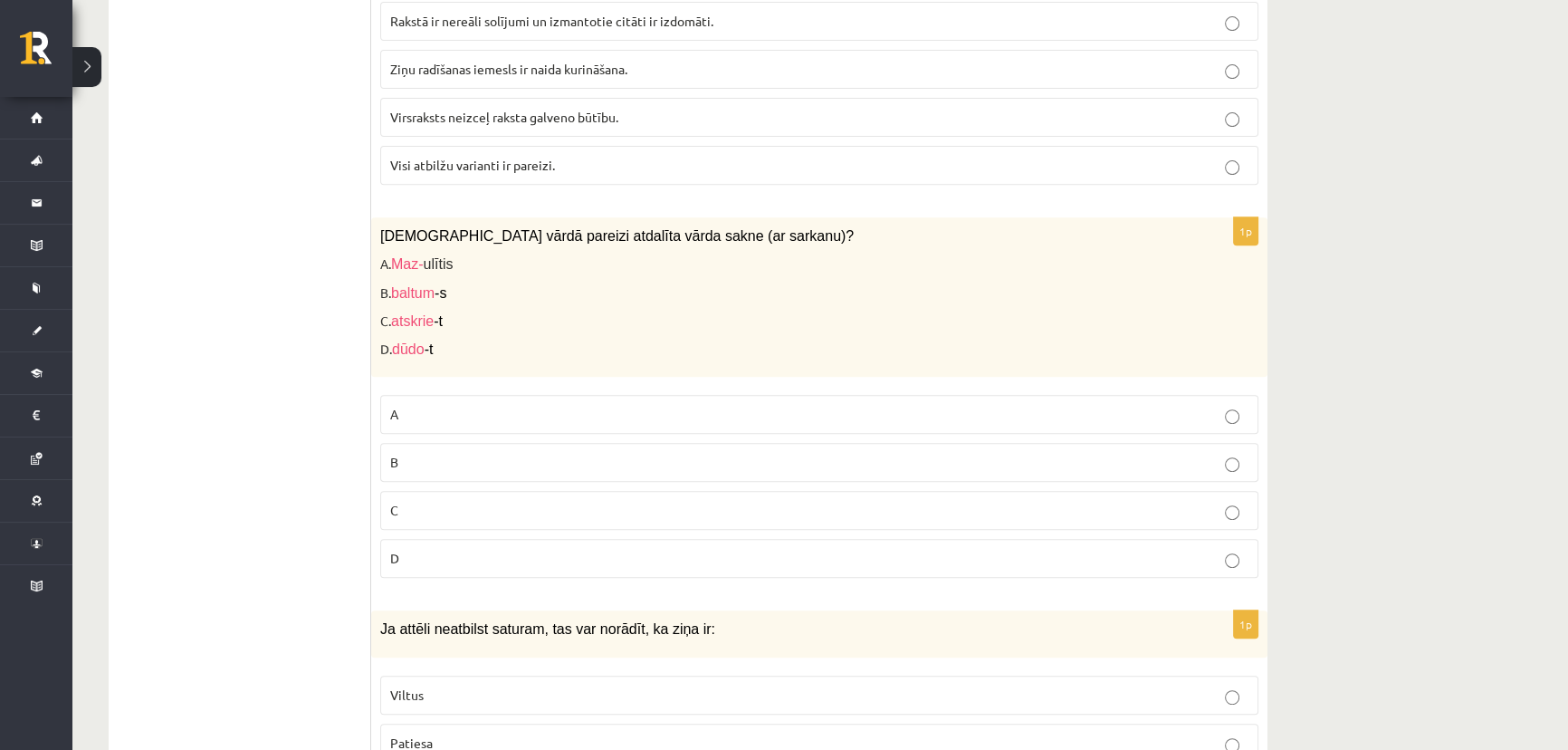
scroll to position [906, 0]
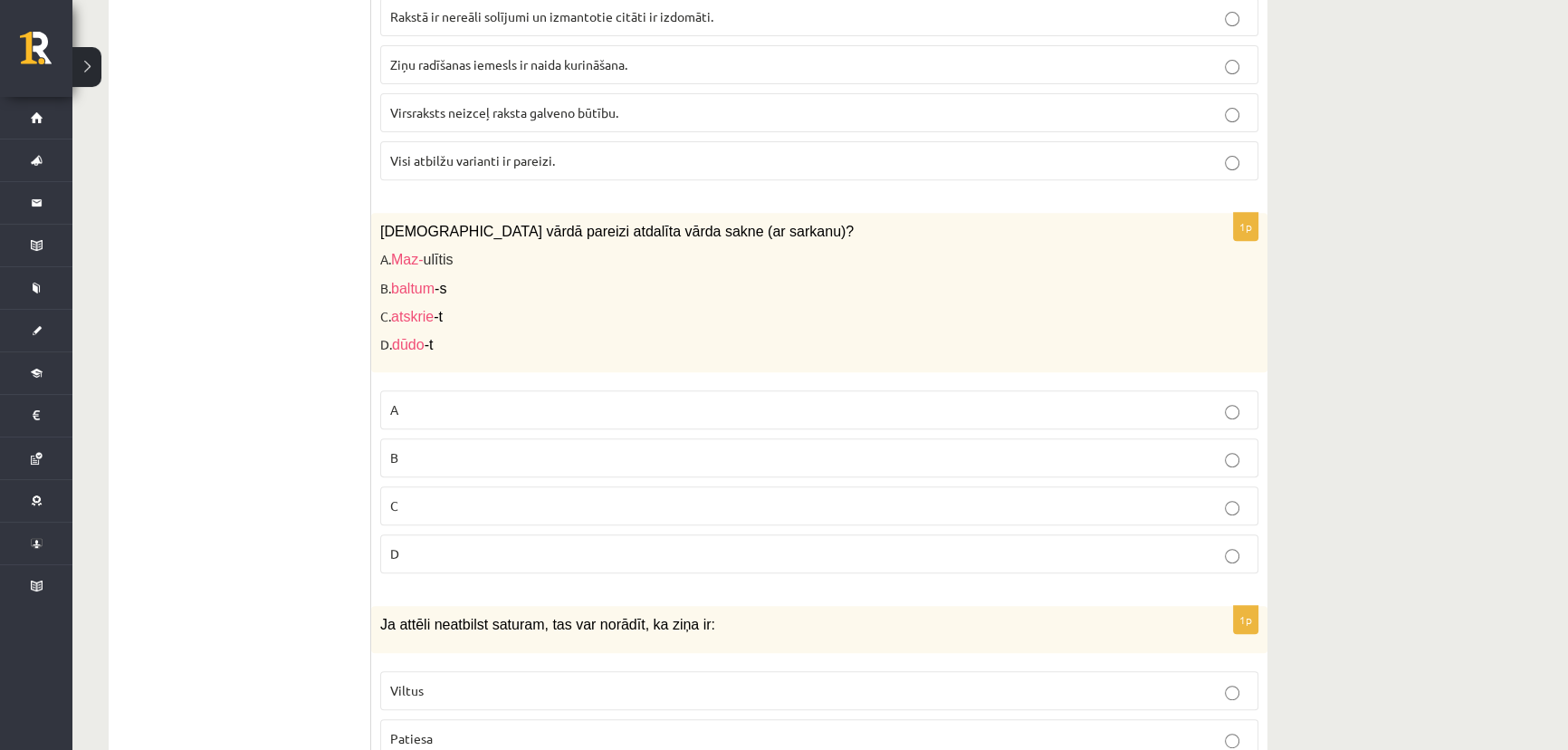
click at [419, 407] on p "A" at bounding box center [819, 410] width 858 height 19
click at [437, 452] on p "B" at bounding box center [819, 458] width 858 height 19
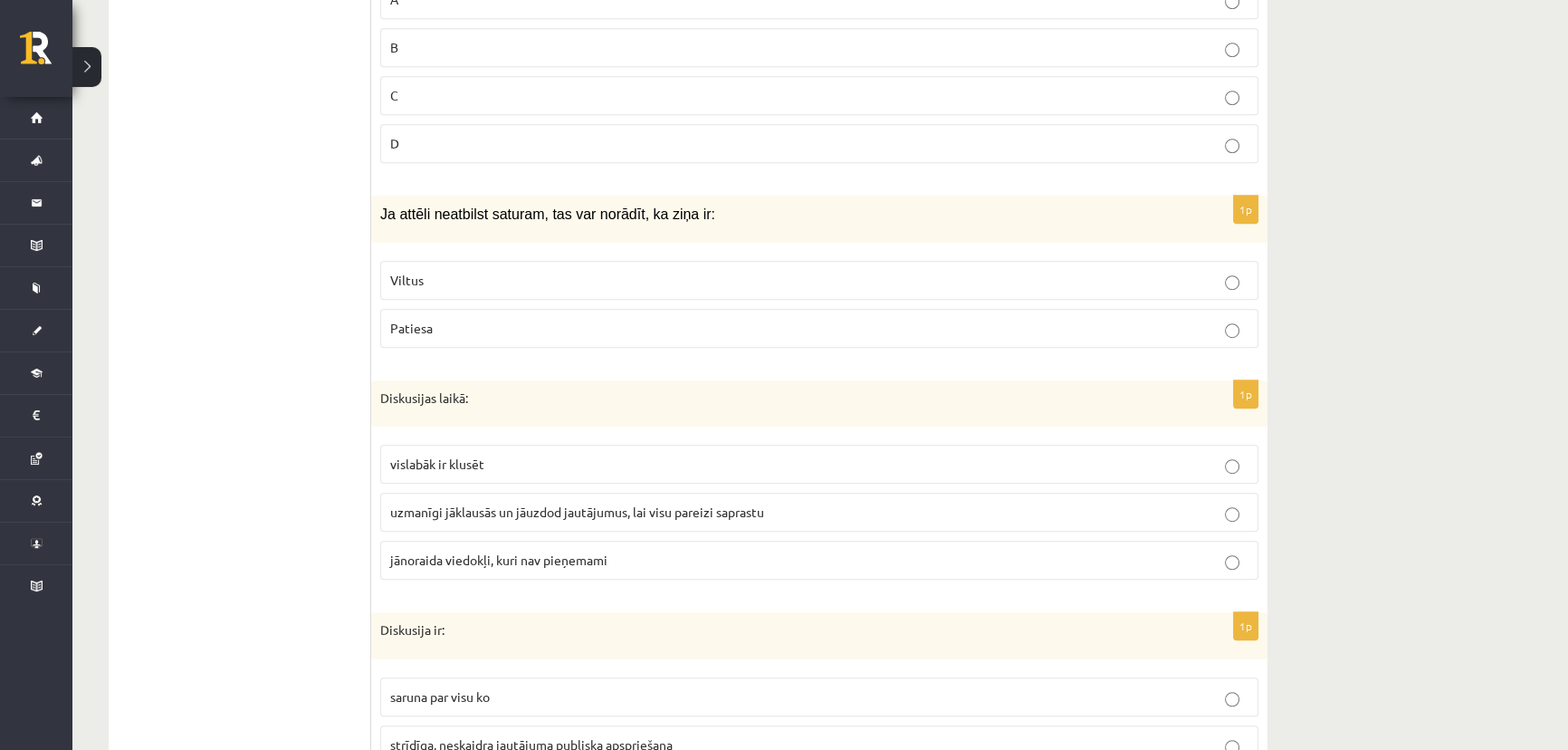
scroll to position [1318, 0]
click at [466, 272] on p "Viltus" at bounding box center [819, 279] width 858 height 19
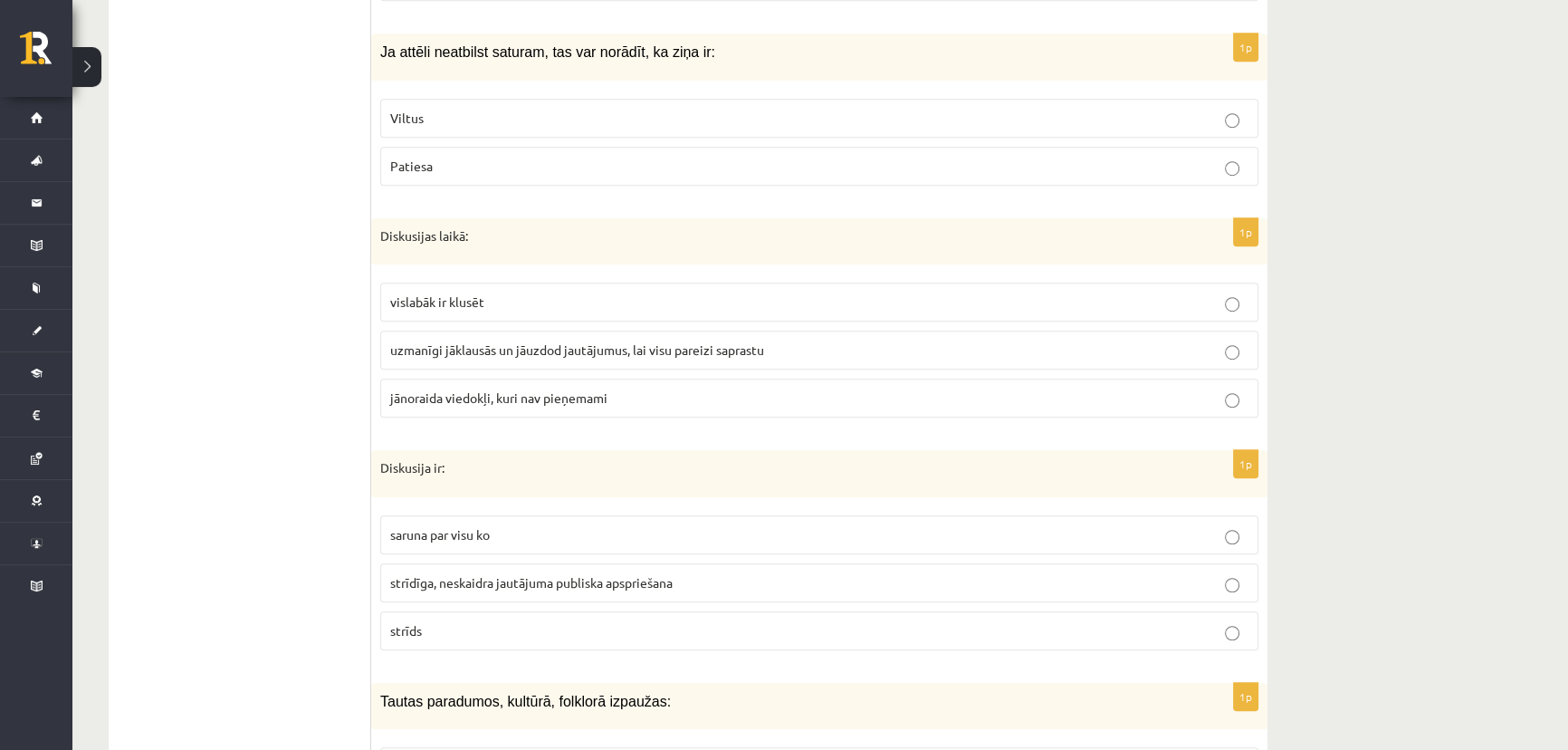
scroll to position [1482, 0]
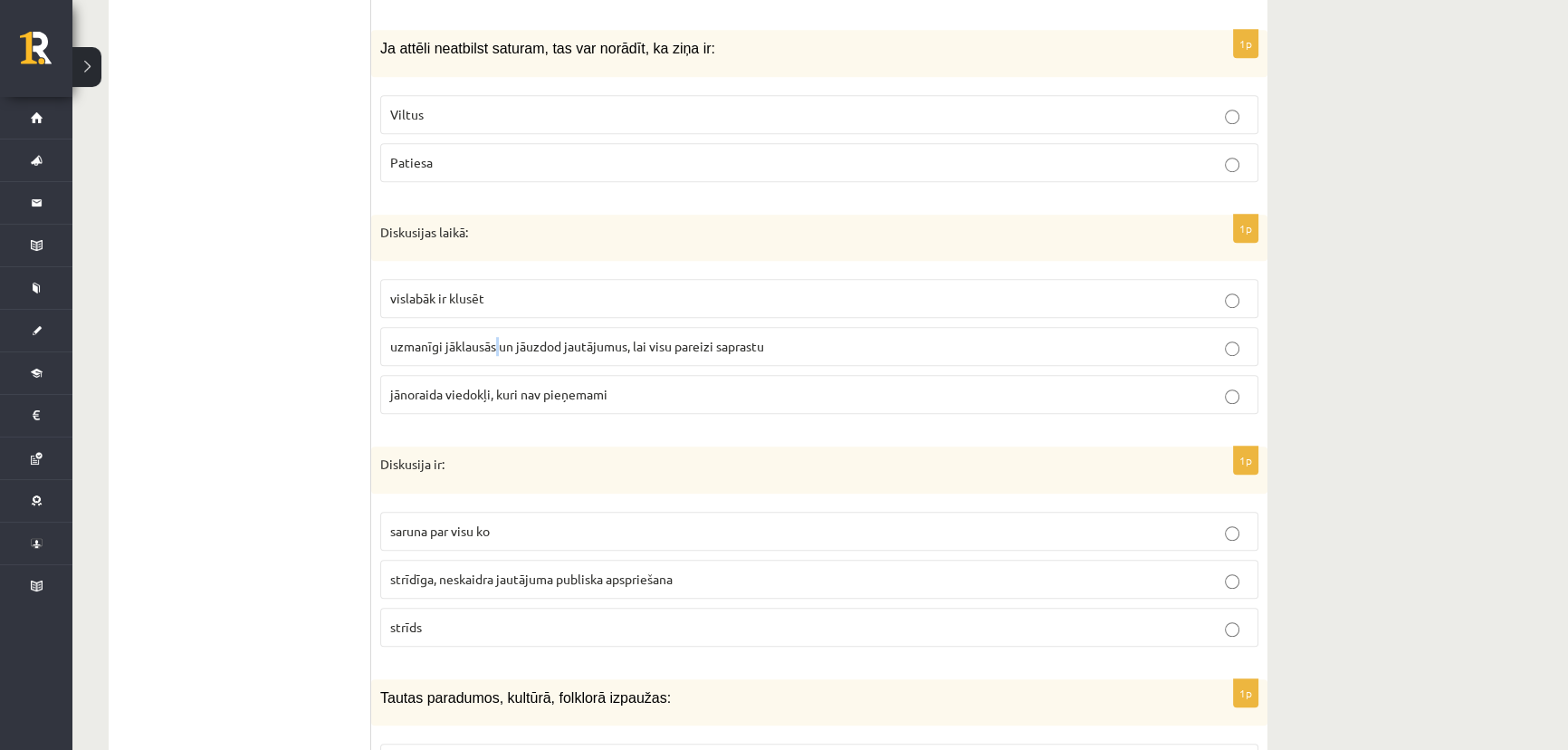
click at [499, 349] on span "uzmanīgi jāklausās un jāuzdod jautājumus, lai visu pareizi saprastu" at bounding box center [578, 346] width 374 height 16
click at [460, 346] on span "uzmanīgi jāklausās un jāuzdod jautājumus, lai visu pareizi saprastu" at bounding box center [578, 346] width 374 height 16
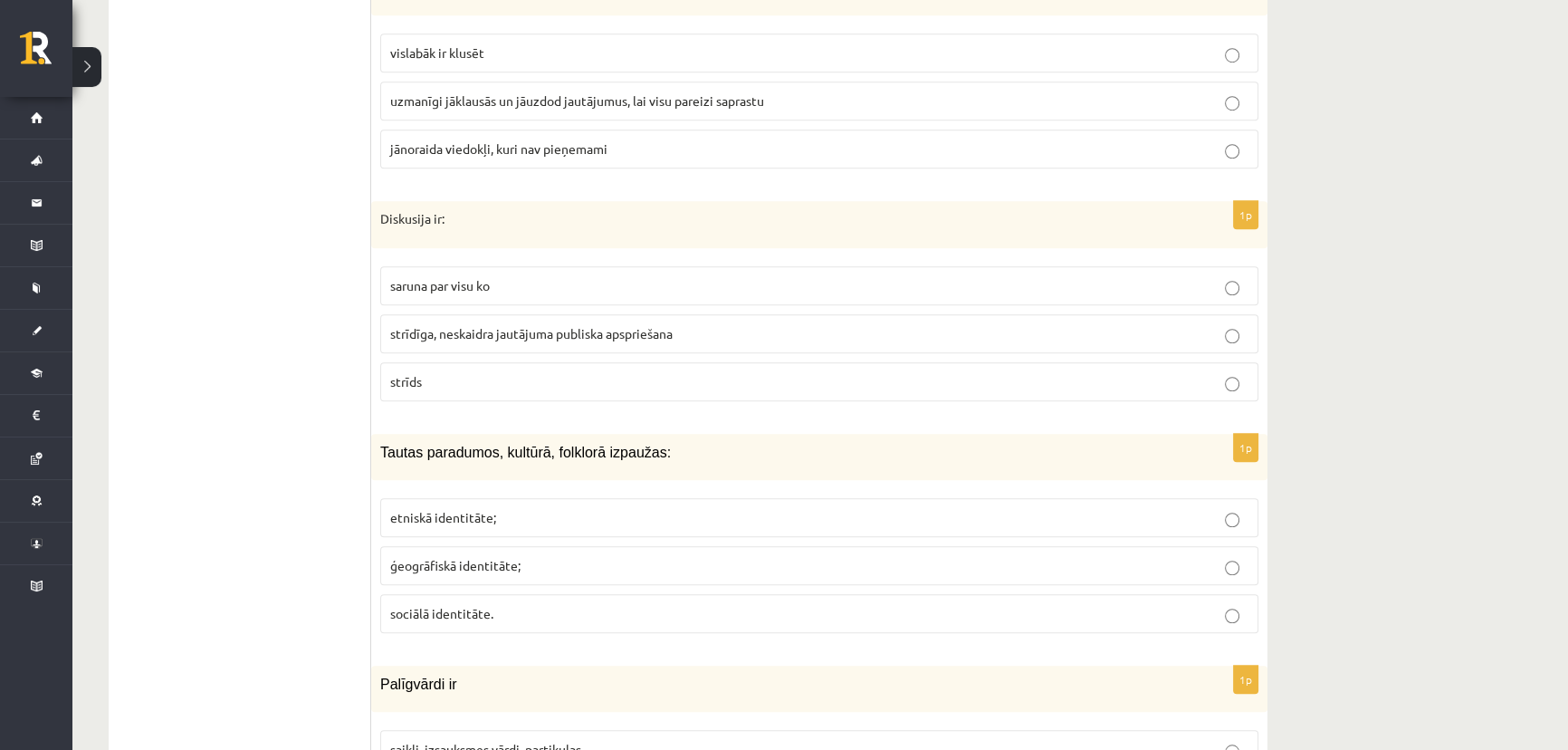
scroll to position [1730, 0]
click at [453, 277] on span "saruna par visu ko" at bounding box center [441, 283] width 100 height 16
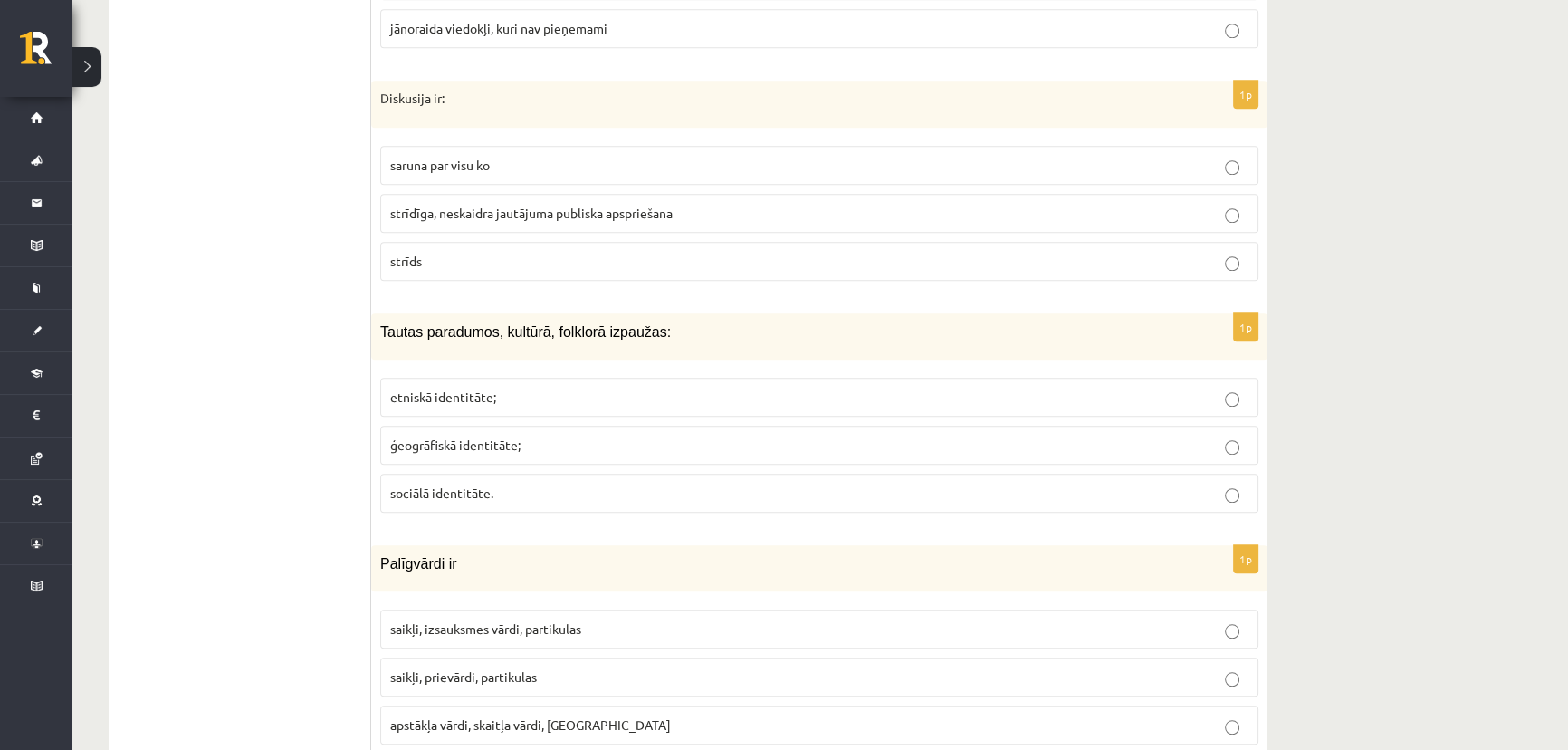
scroll to position [1894, 0]
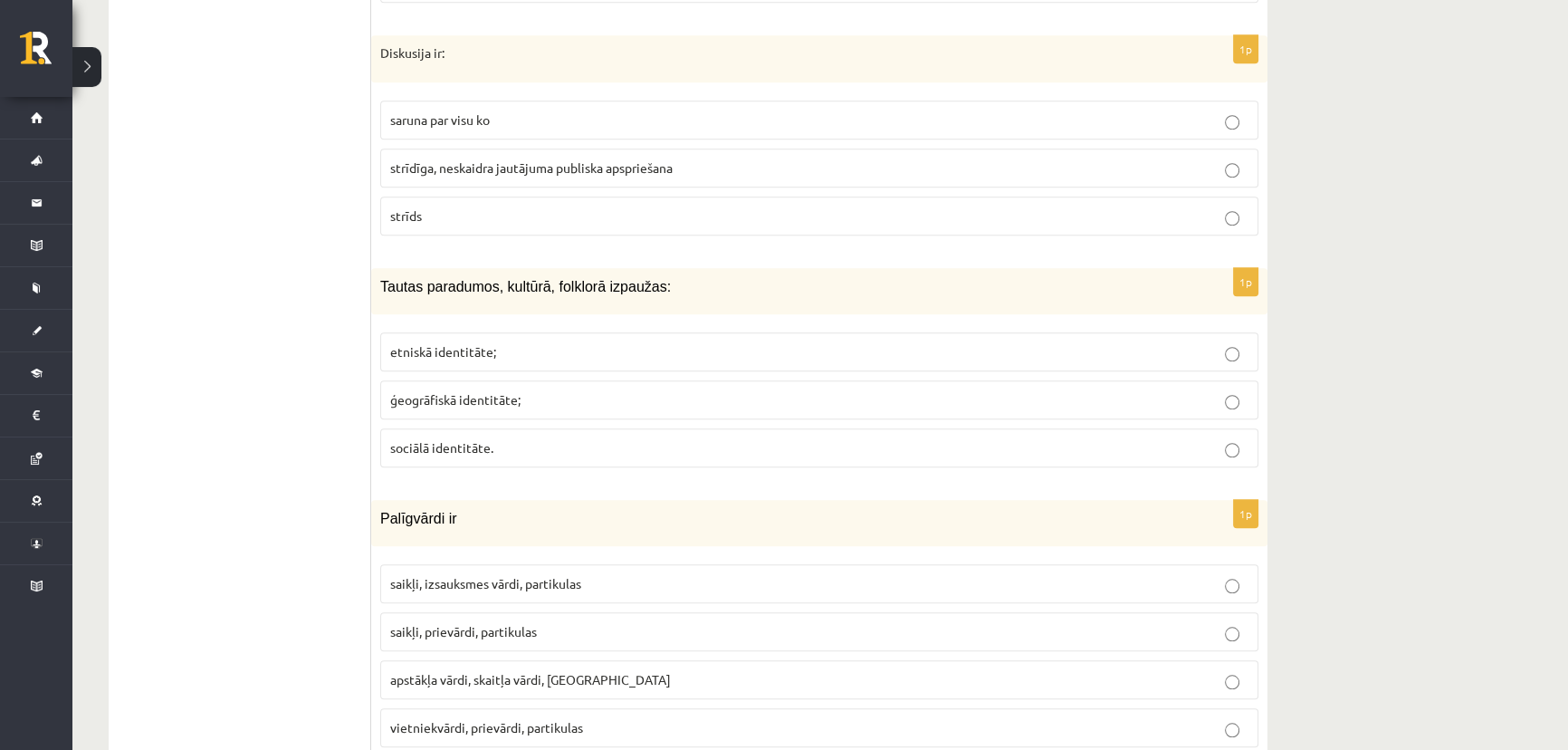
click at [488, 343] on span "etniskā identitāte;" at bounding box center [444, 351] width 106 height 16
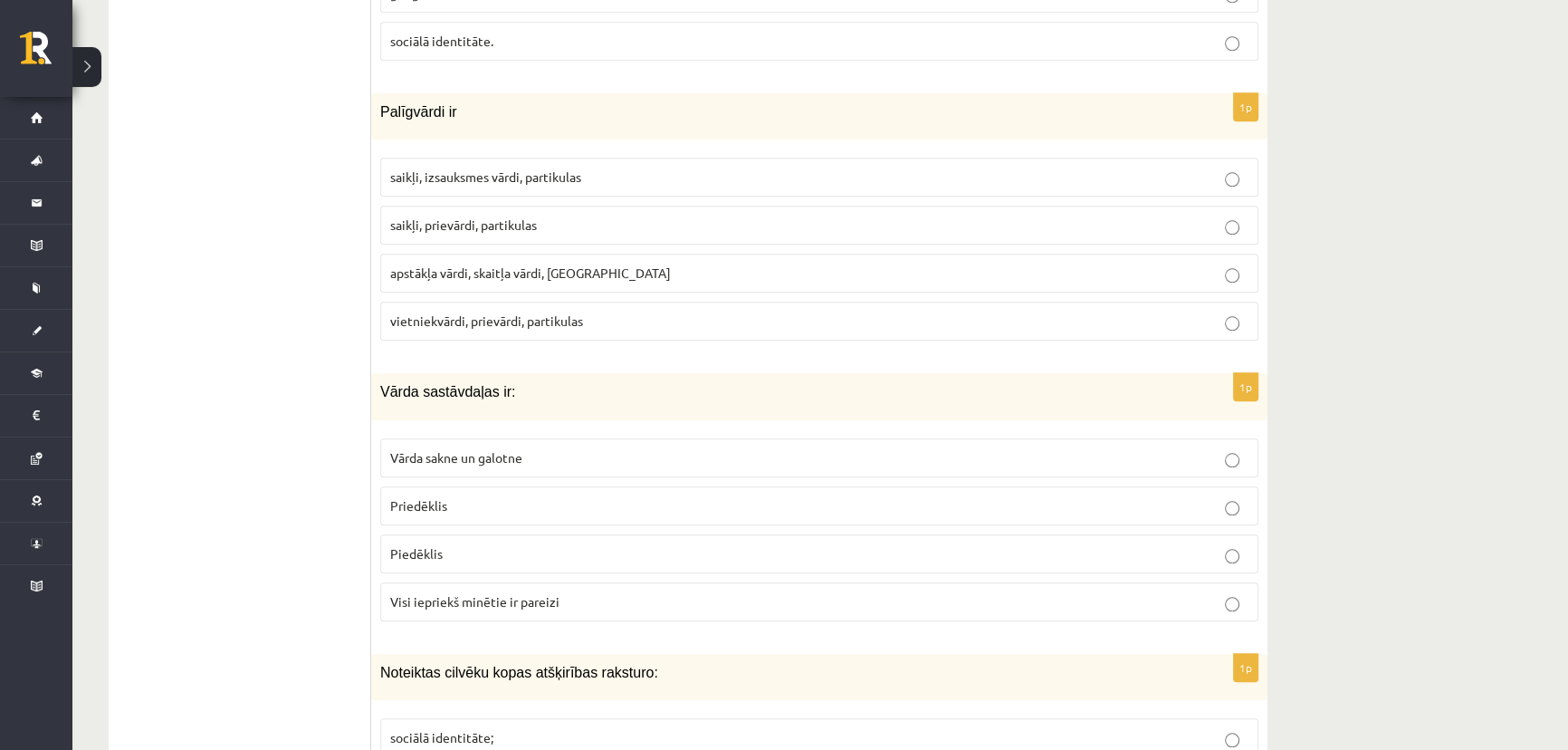
scroll to position [2306, 0]
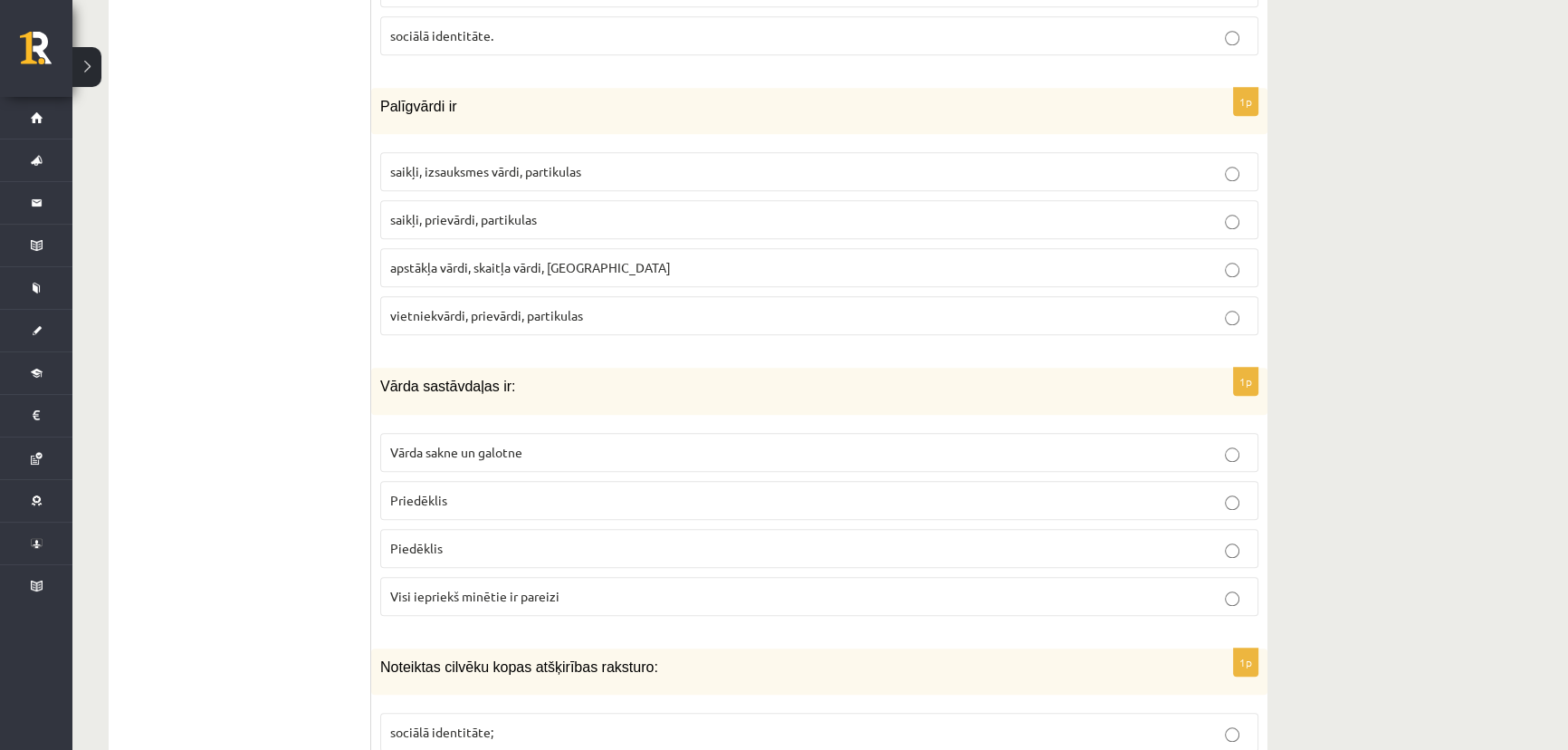
click at [434, 598] on p "Visi iepriekš minētie ir pareizi" at bounding box center [819, 596] width 858 height 19
click at [543, 217] on p "saikļi, prievārdi, partikulas" at bounding box center [819, 219] width 858 height 19
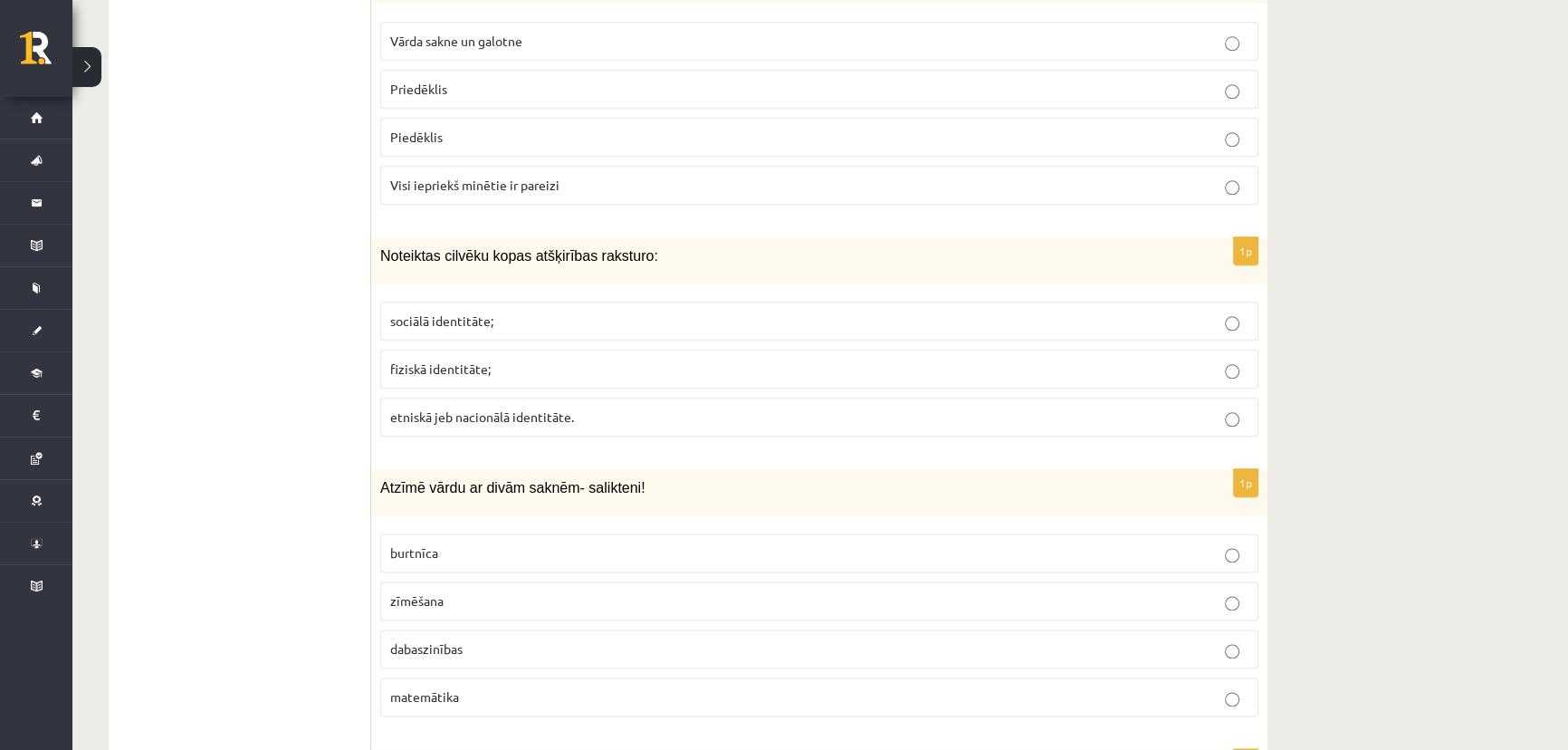
scroll to position [2718, 0]
click at [516, 409] on span "etniskā jeb nacionālā identitāte." at bounding box center [483, 416] width 184 height 16
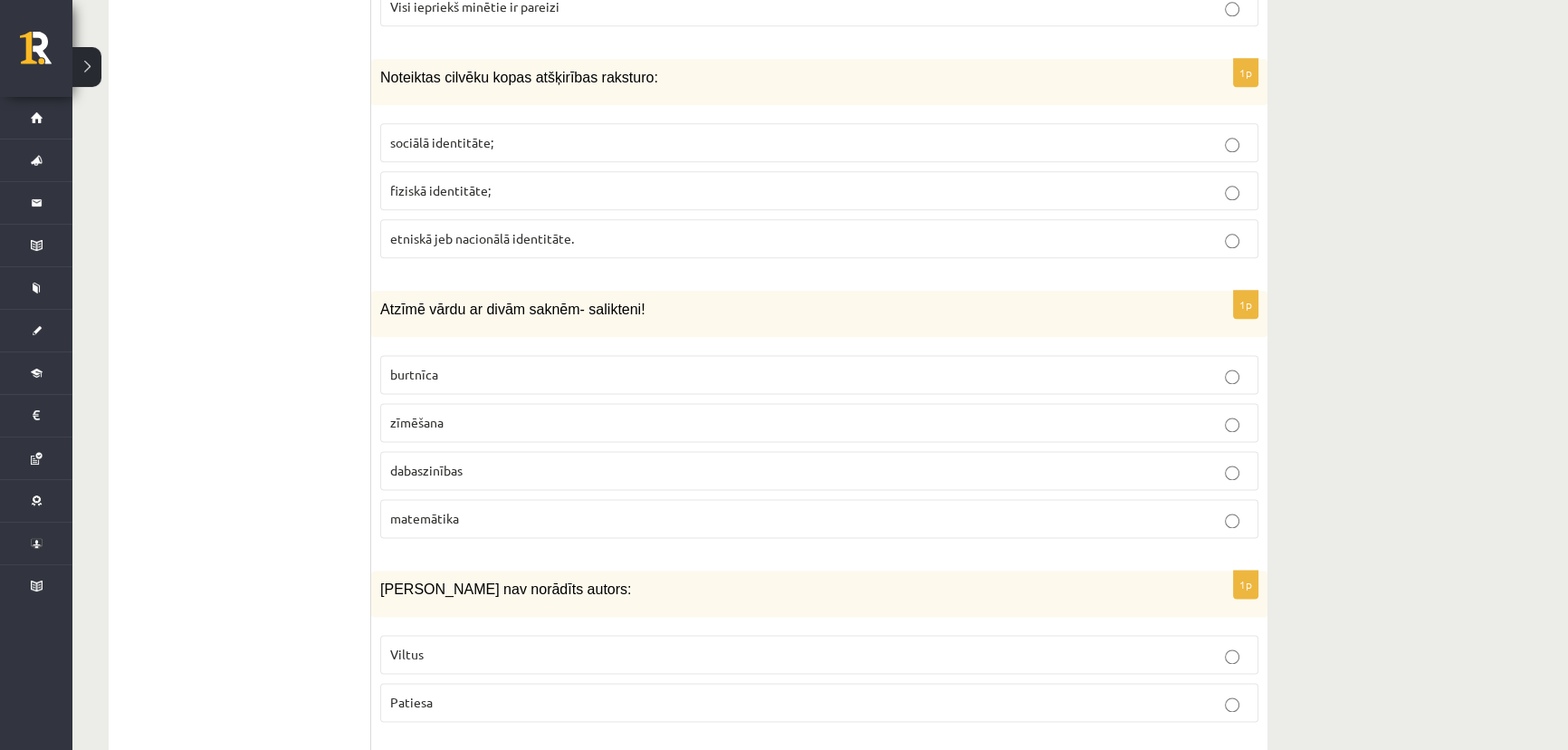
scroll to position [2965, 0]
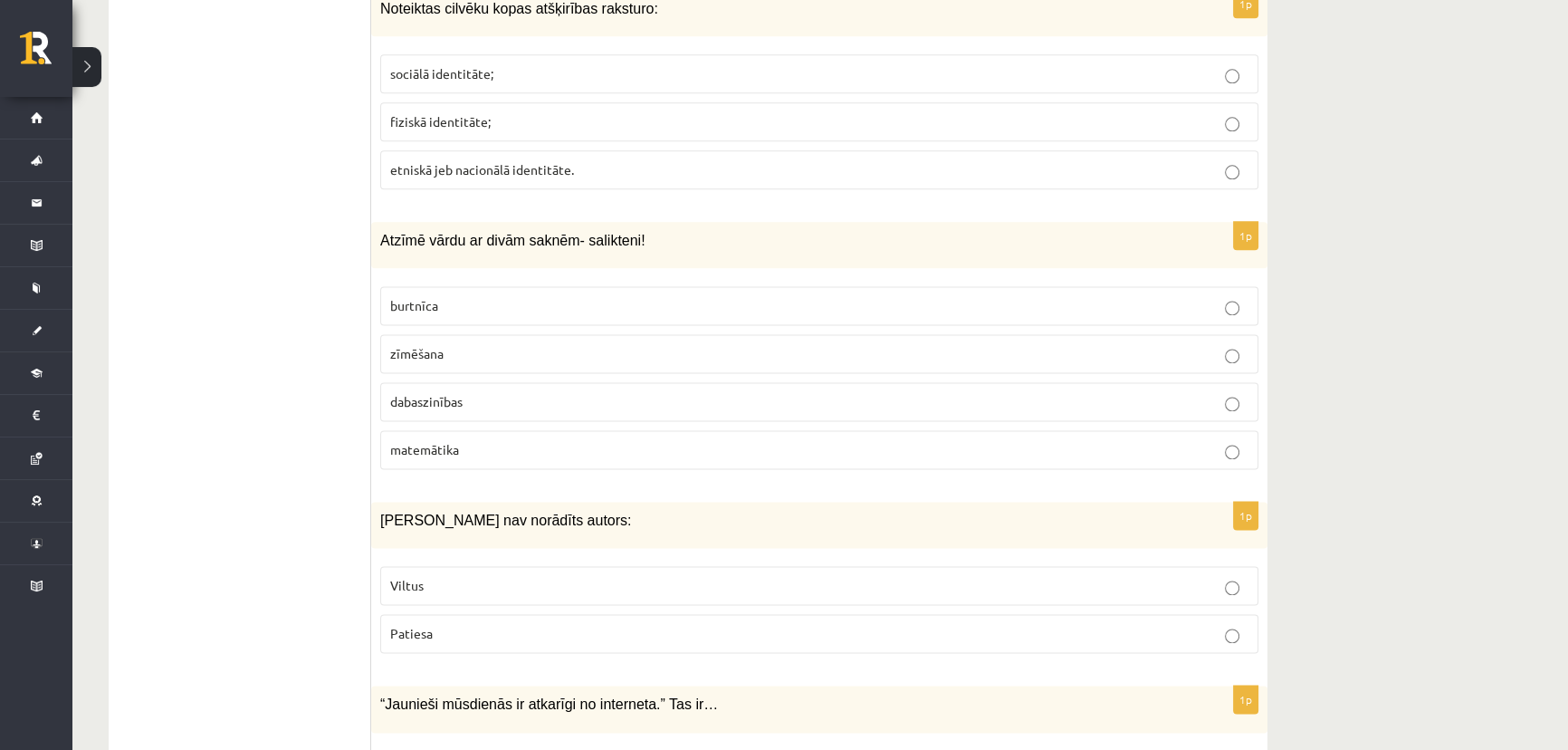
click at [485, 392] on p "dabaszinības" at bounding box center [819, 401] width 858 height 19
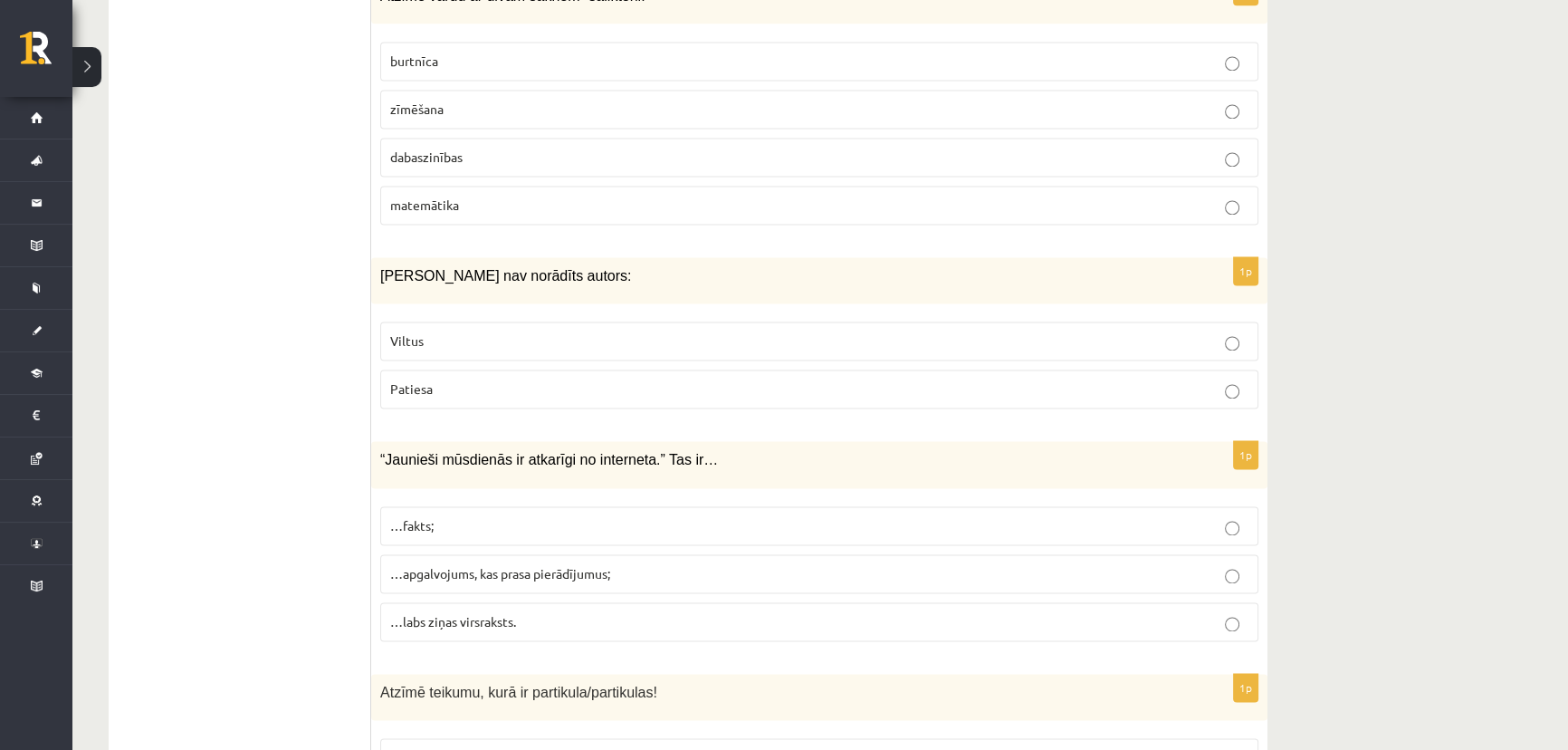
scroll to position [3212, 0]
click at [451, 335] on p "Viltus" at bounding box center [819, 338] width 858 height 19
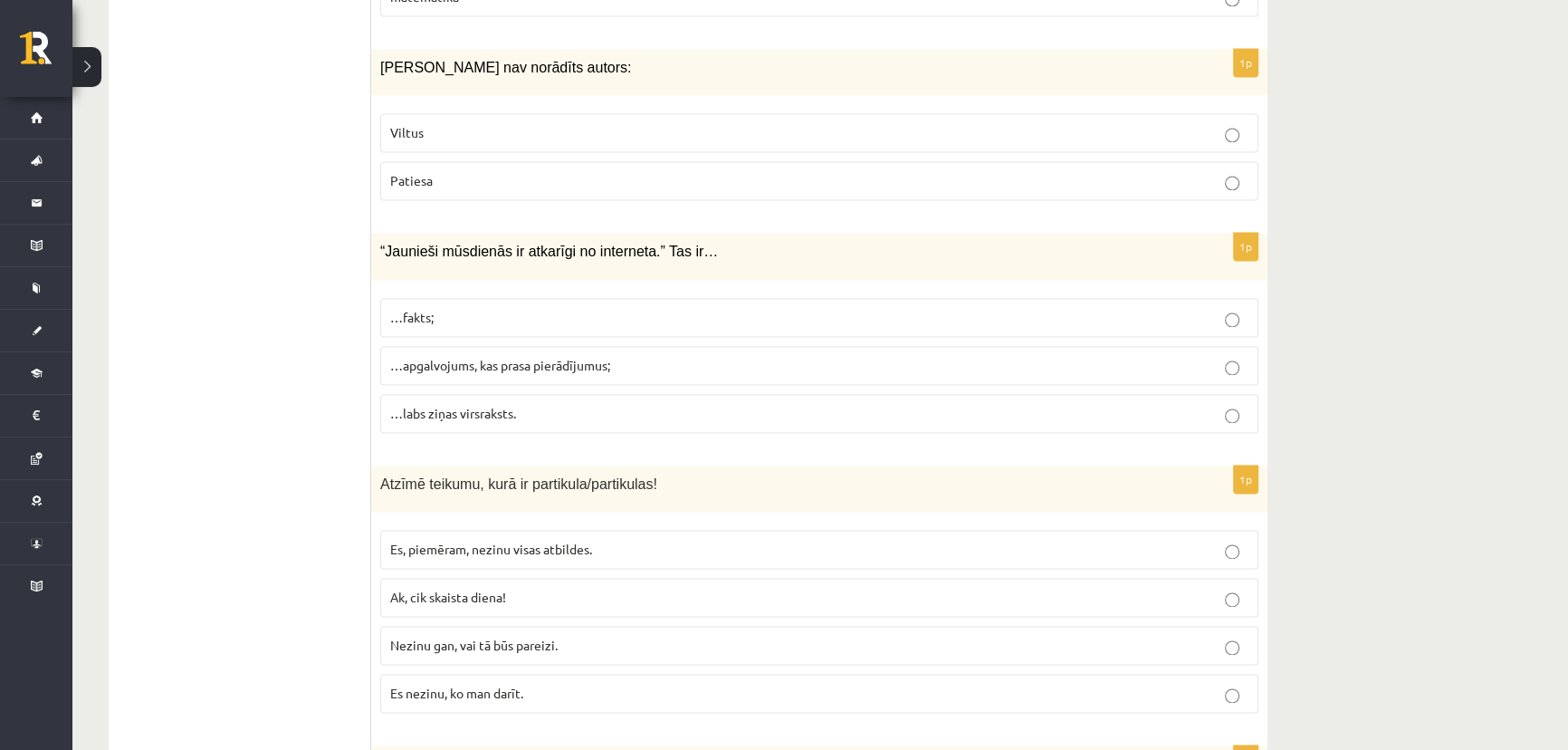
scroll to position [3460, 0]
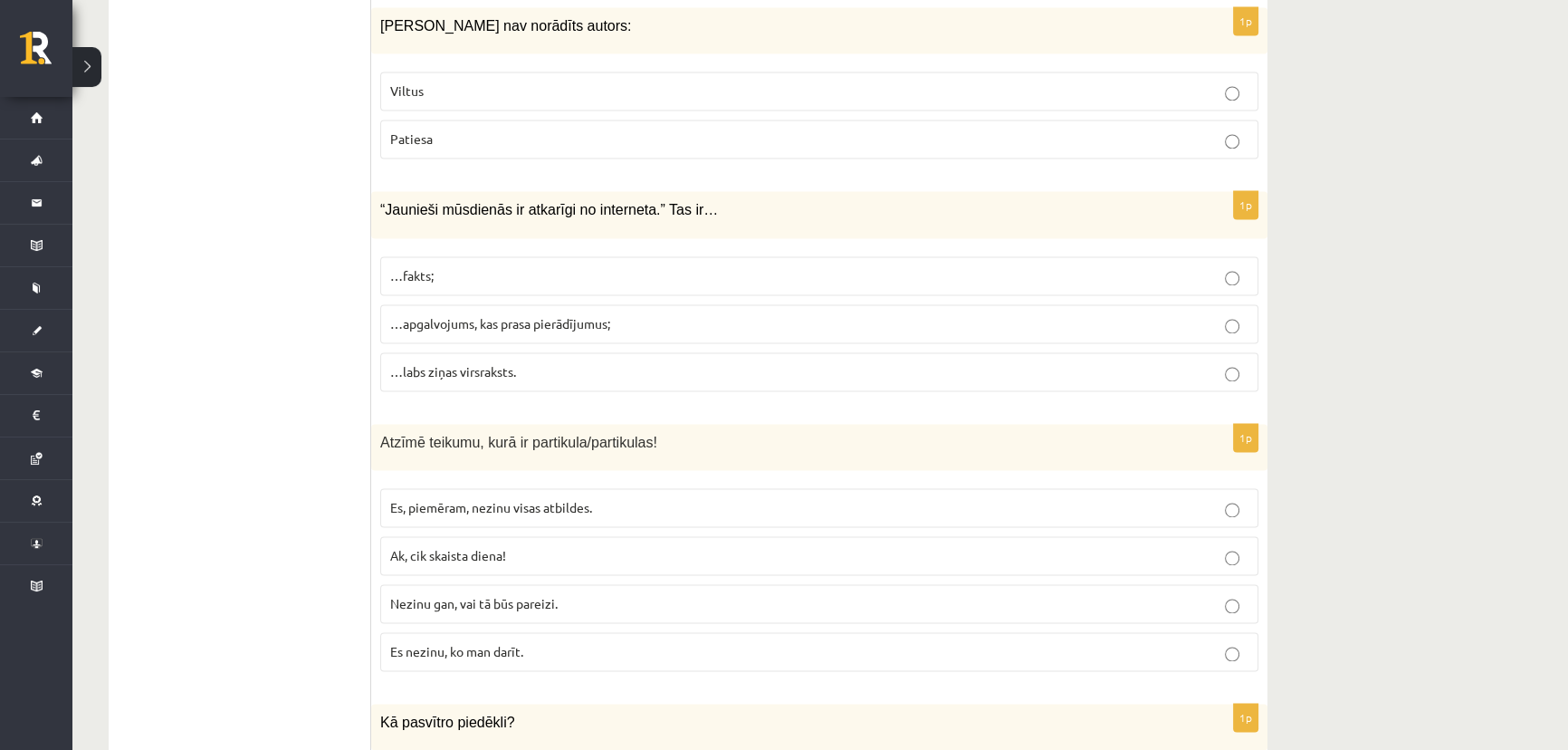
click at [439, 316] on span "…apgalvojums, kas prasa pierādījumus;" at bounding box center [501, 323] width 220 height 16
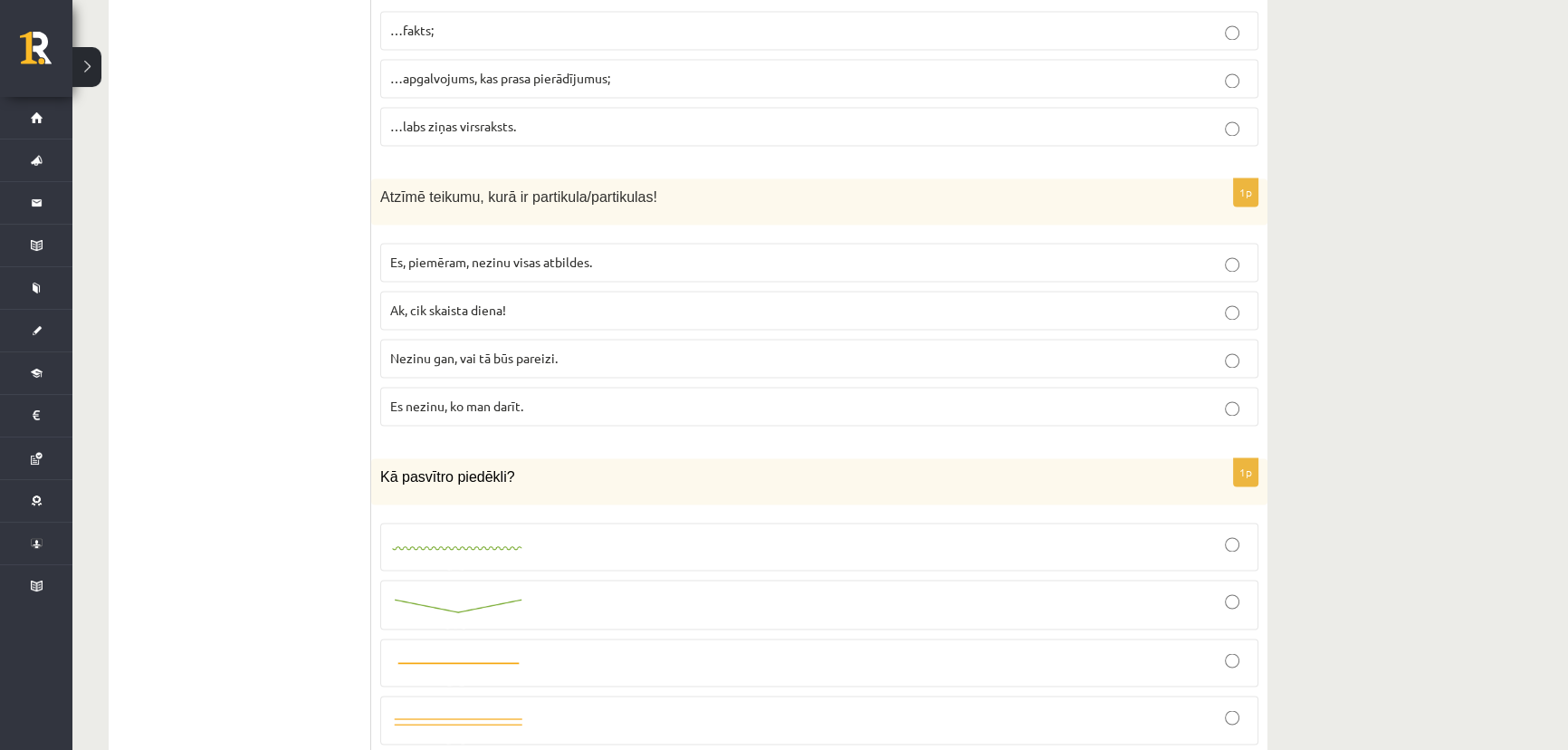
scroll to position [3706, 0]
click at [498, 253] on span "Es, piemēram, nezinu visas atbildes." at bounding box center [492, 261] width 202 height 16
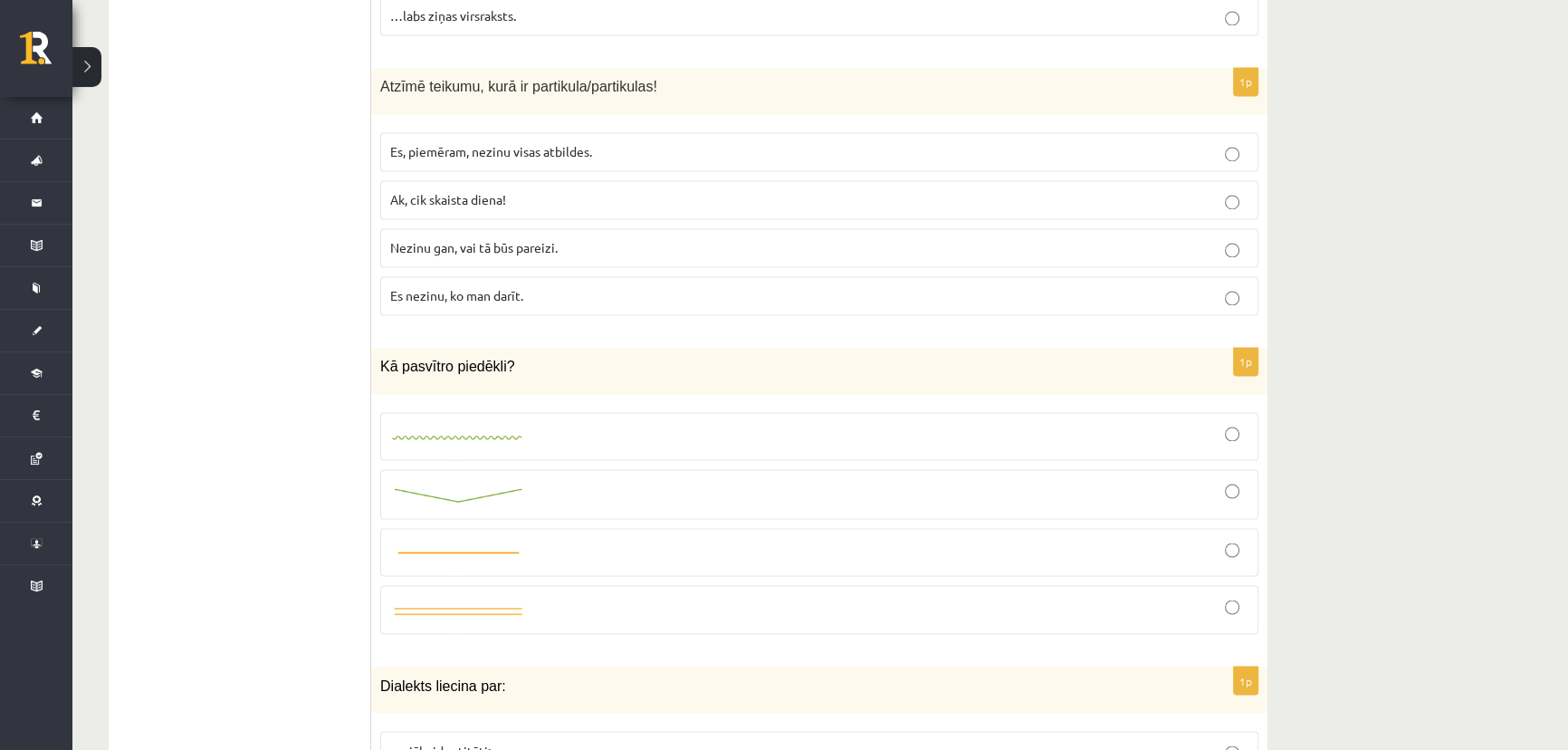
scroll to position [3953, 0]
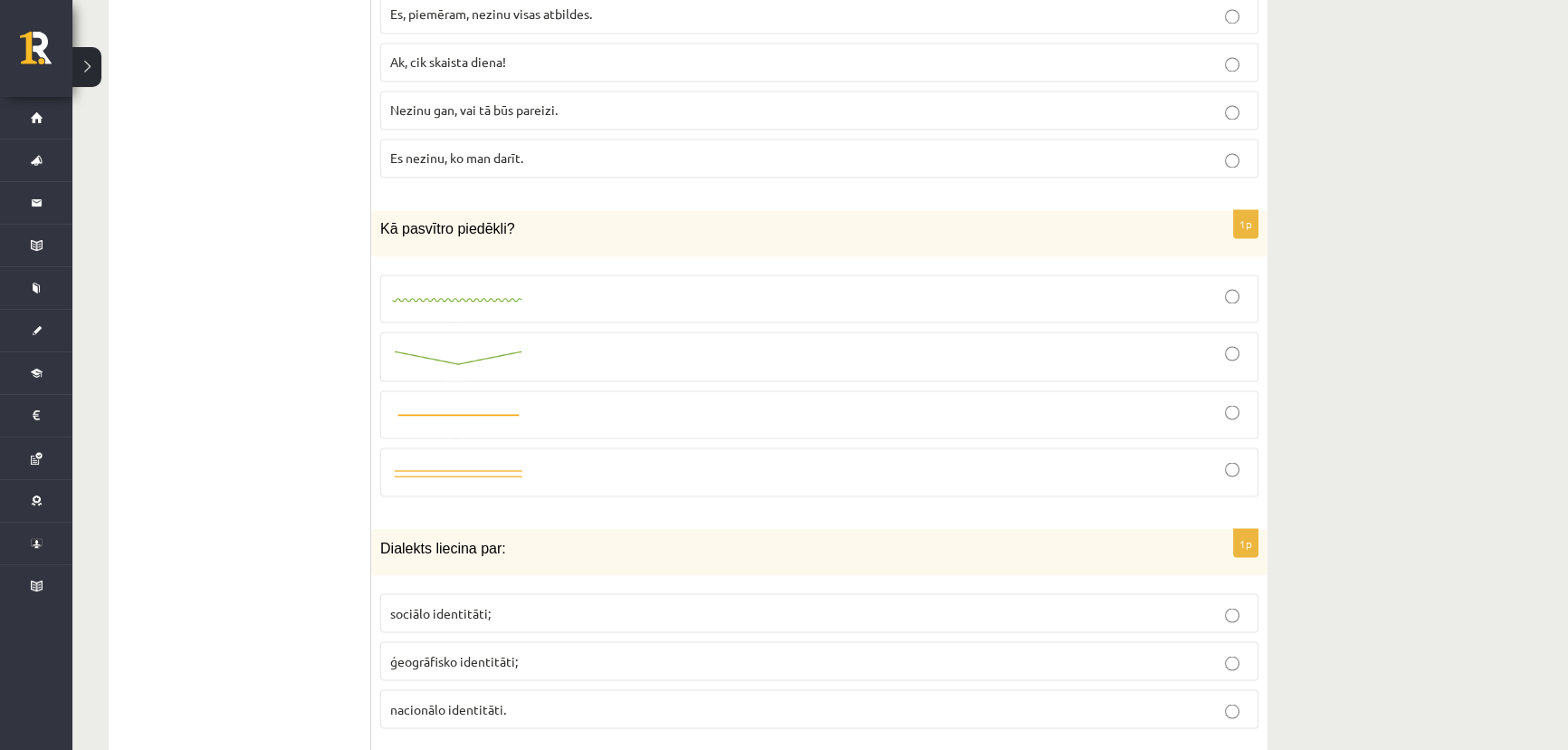
click at [519, 348] on img at bounding box center [459, 357] width 136 height 19
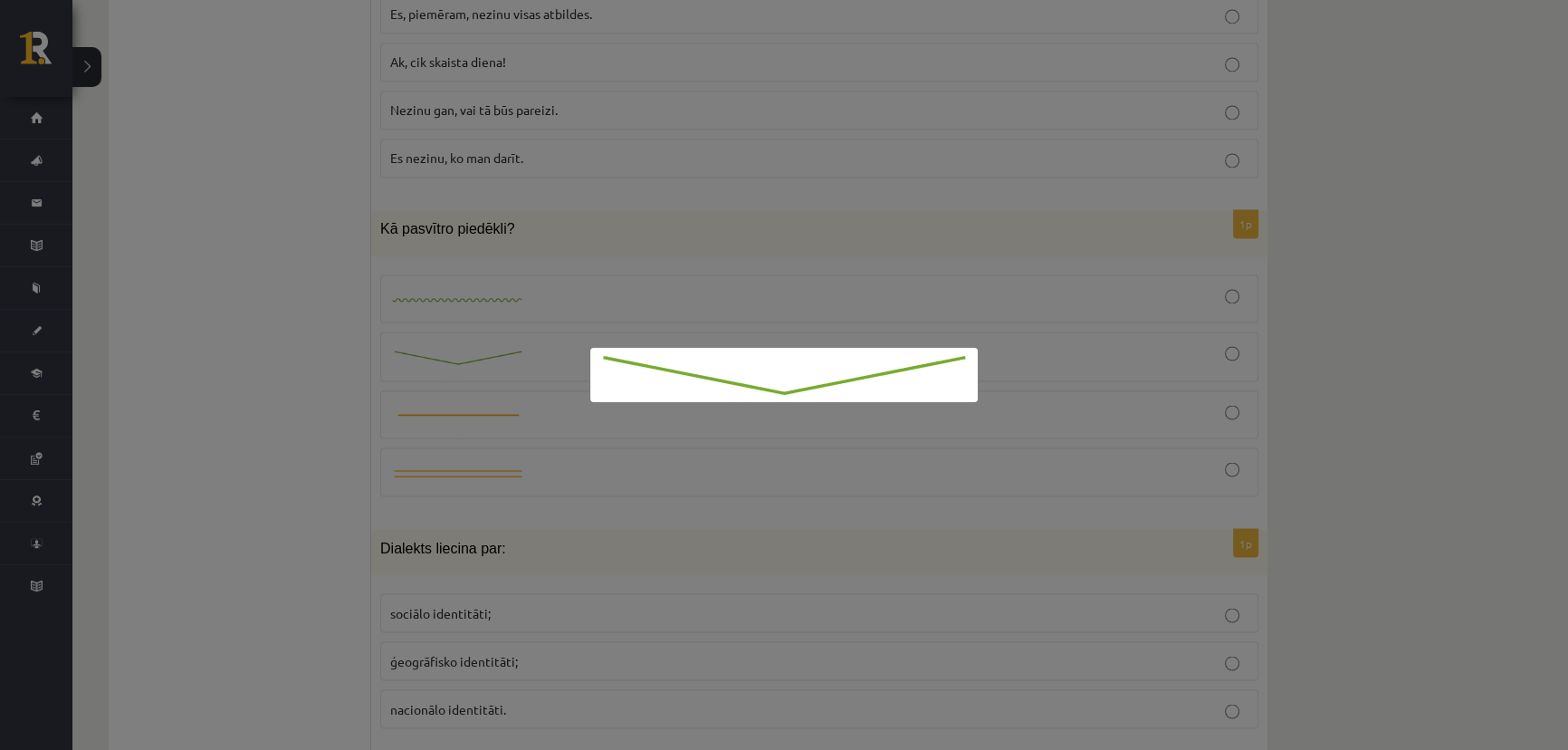
click at [505, 350] on div at bounding box center [784, 375] width 1568 height 750
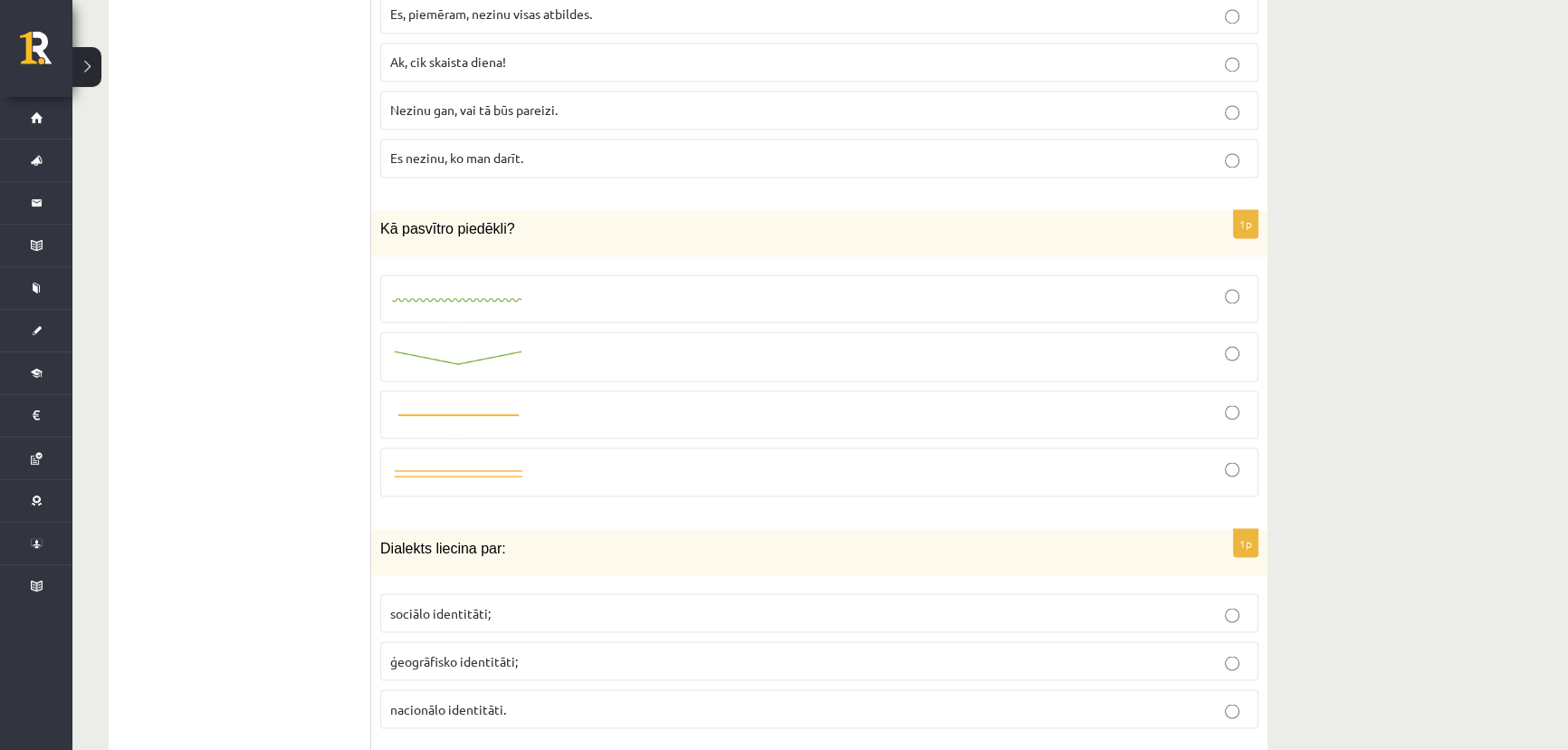
click at [1214, 342] on div at bounding box center [819, 357] width 858 height 30
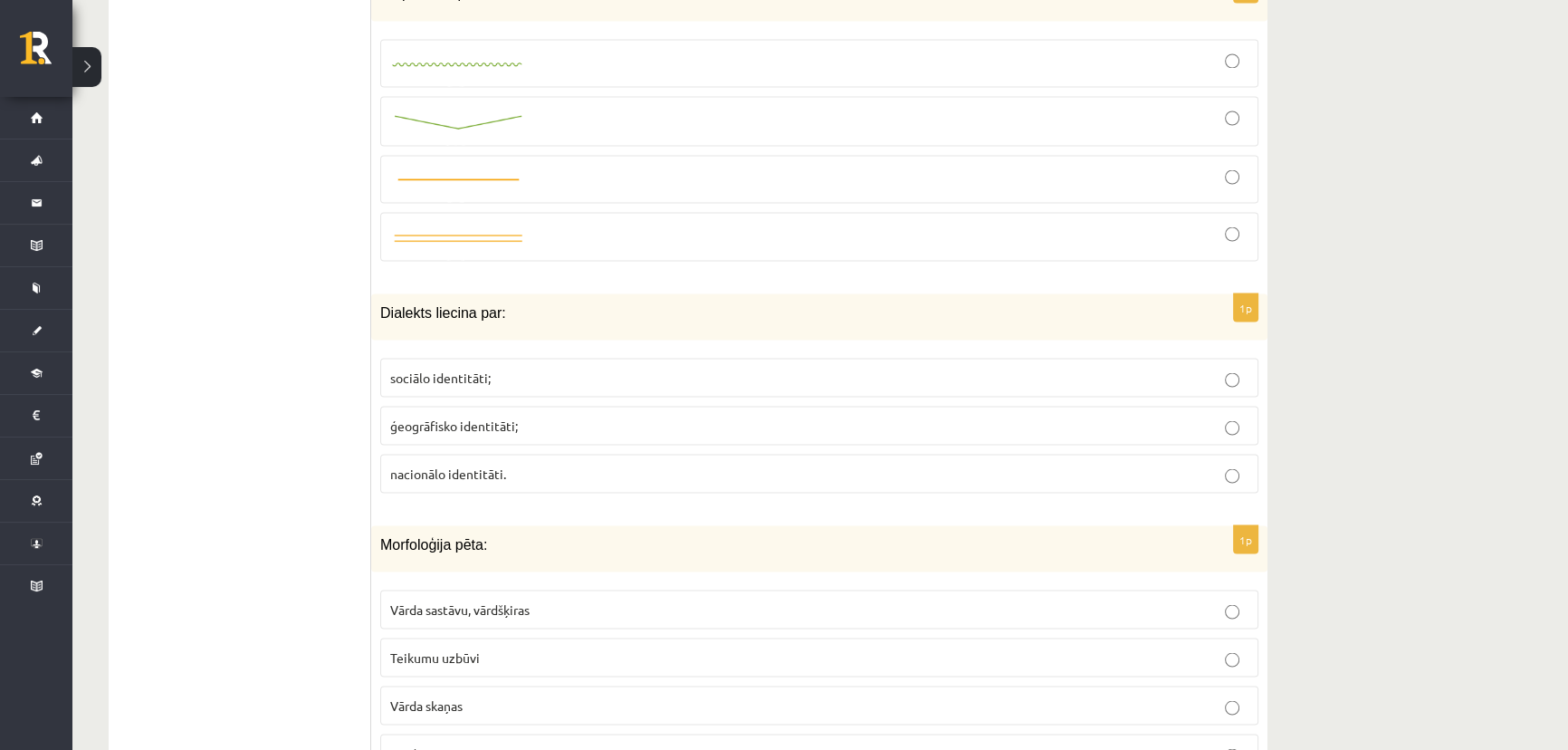
scroll to position [4201, 0]
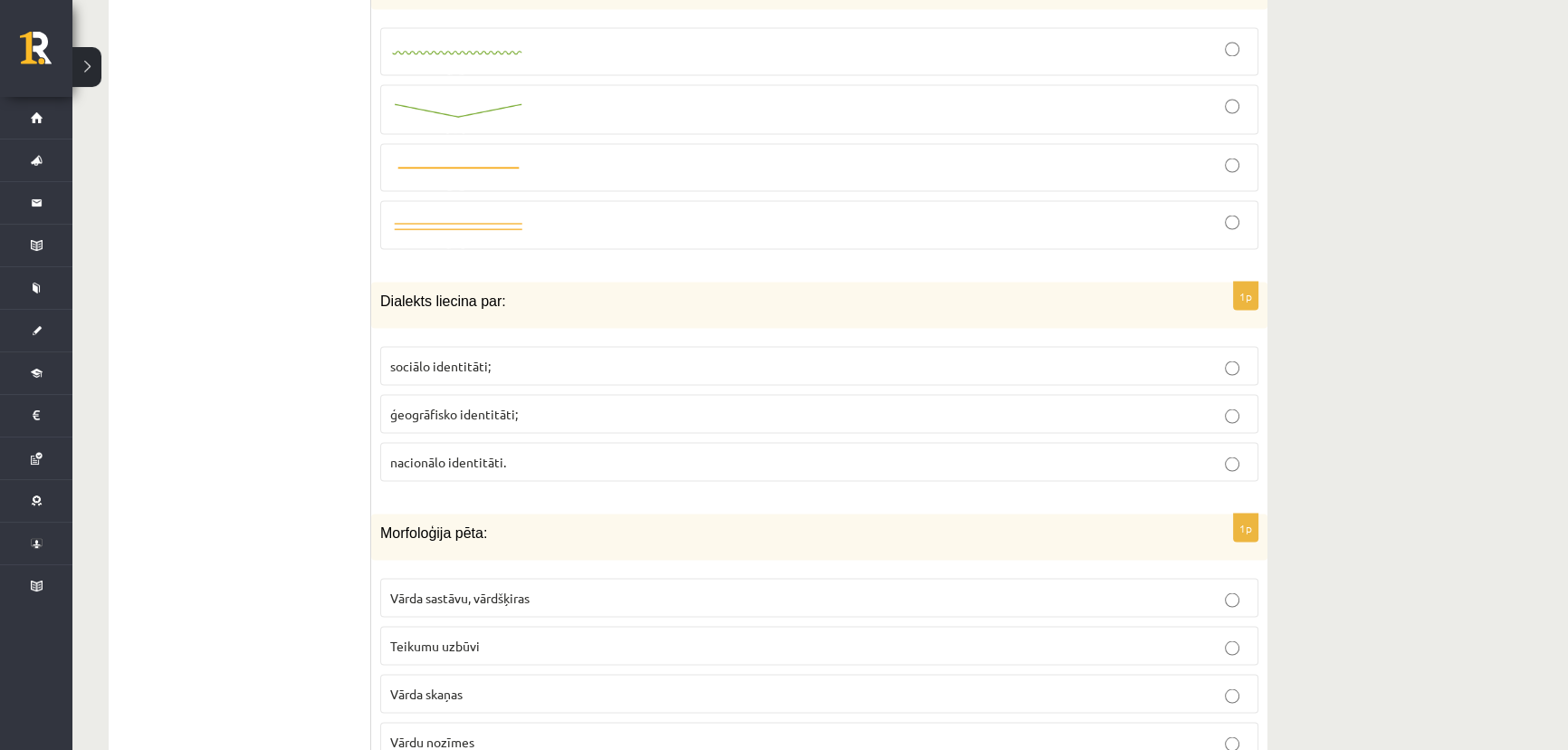
click at [441, 405] on span "ģeogrāfisko identitāti;" at bounding box center [455, 413] width 128 height 16
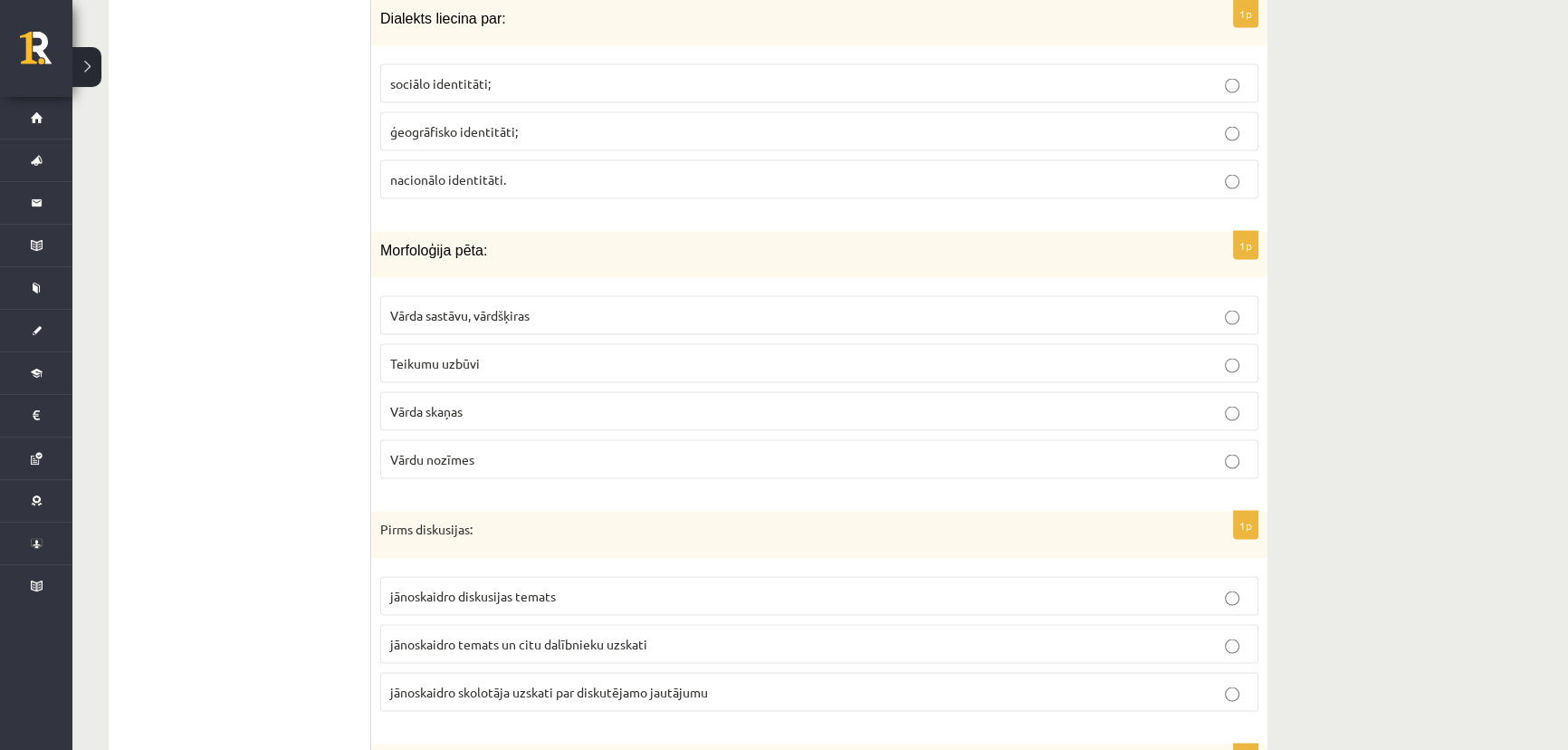
scroll to position [4531, 0]
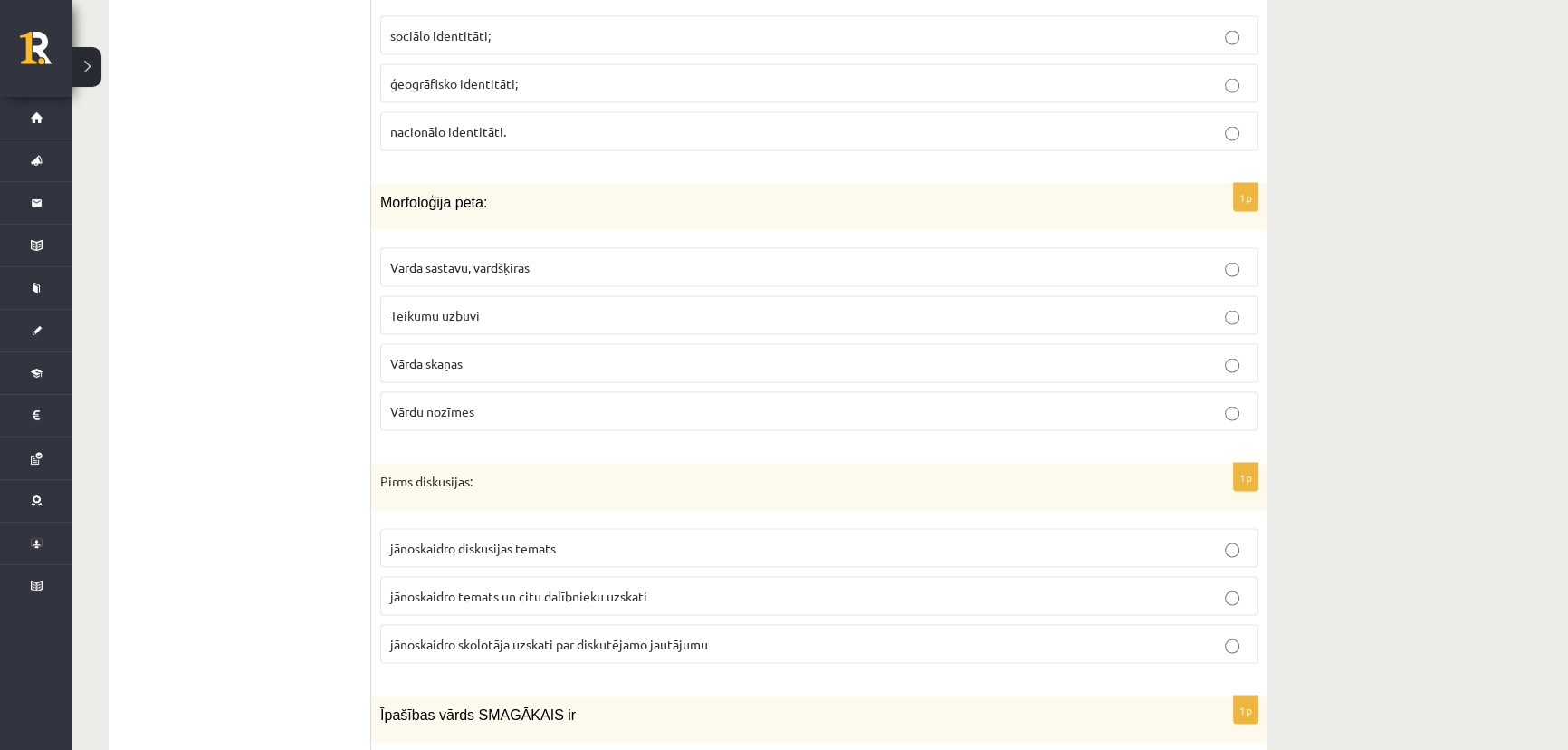
click at [475, 259] on span "Vārda sastāvu, vārdšķiras" at bounding box center [461, 267] width 140 height 16
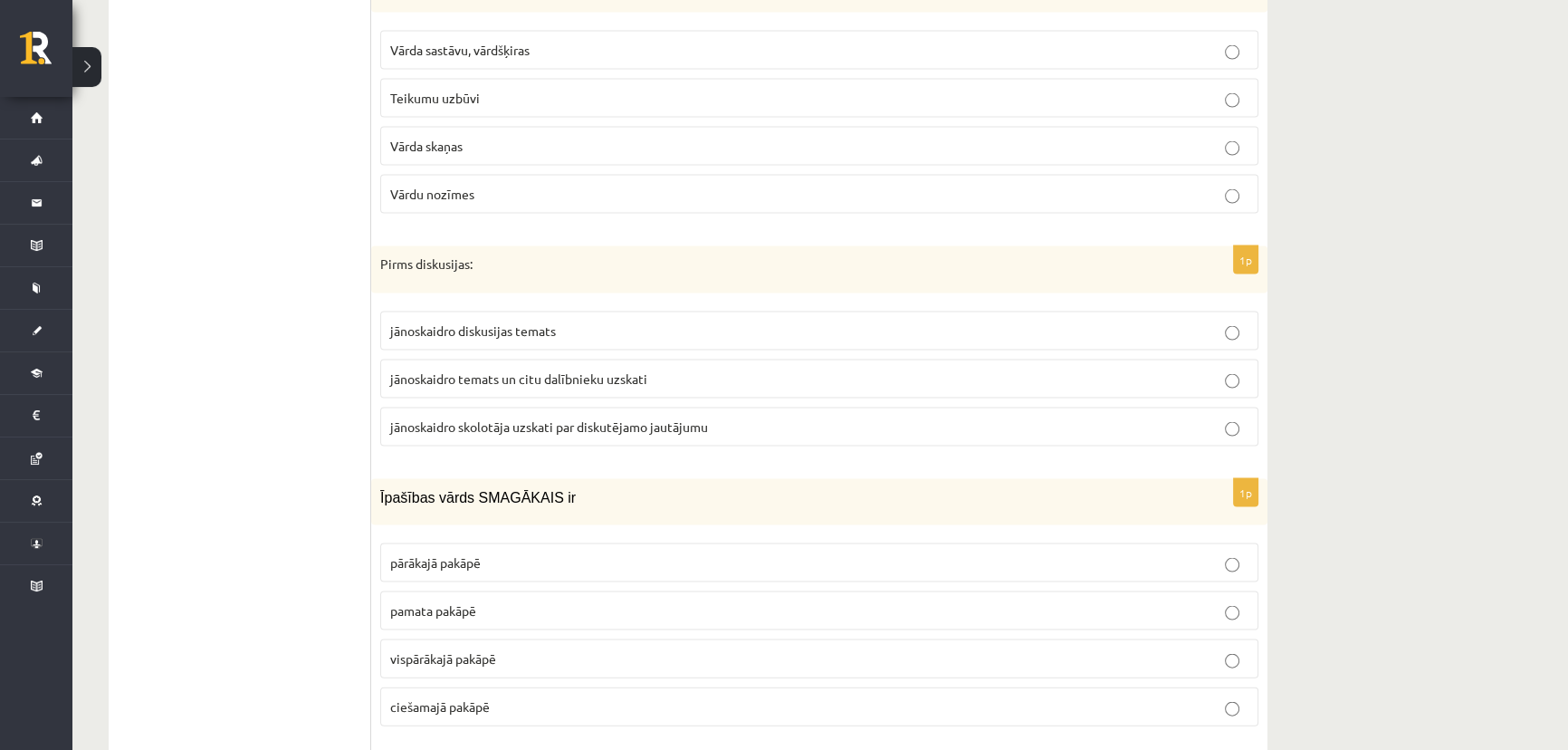
scroll to position [4777, 0]
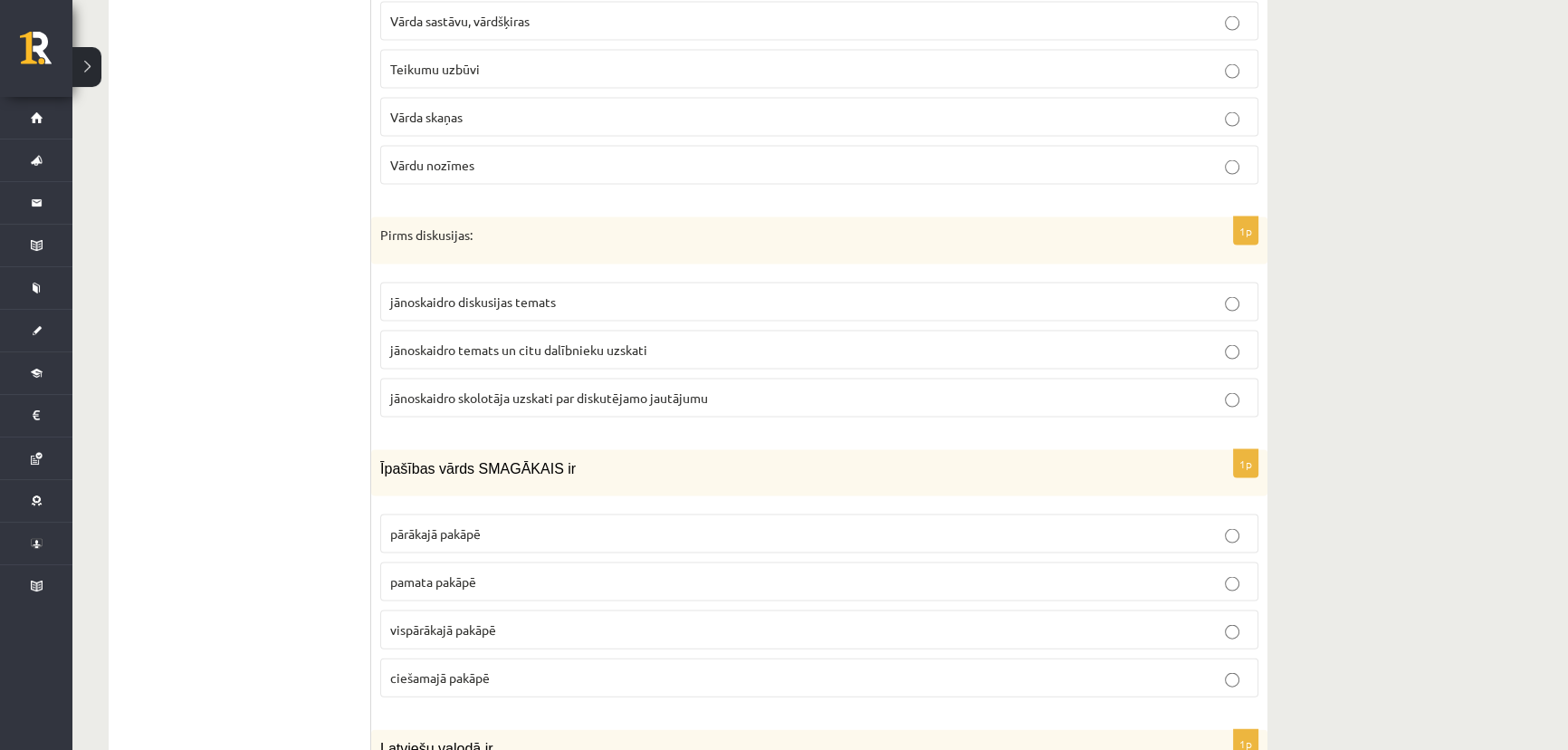
click at [409, 294] on span "jānoskaidro diskusijas temats" at bounding box center [474, 302] width 166 height 16
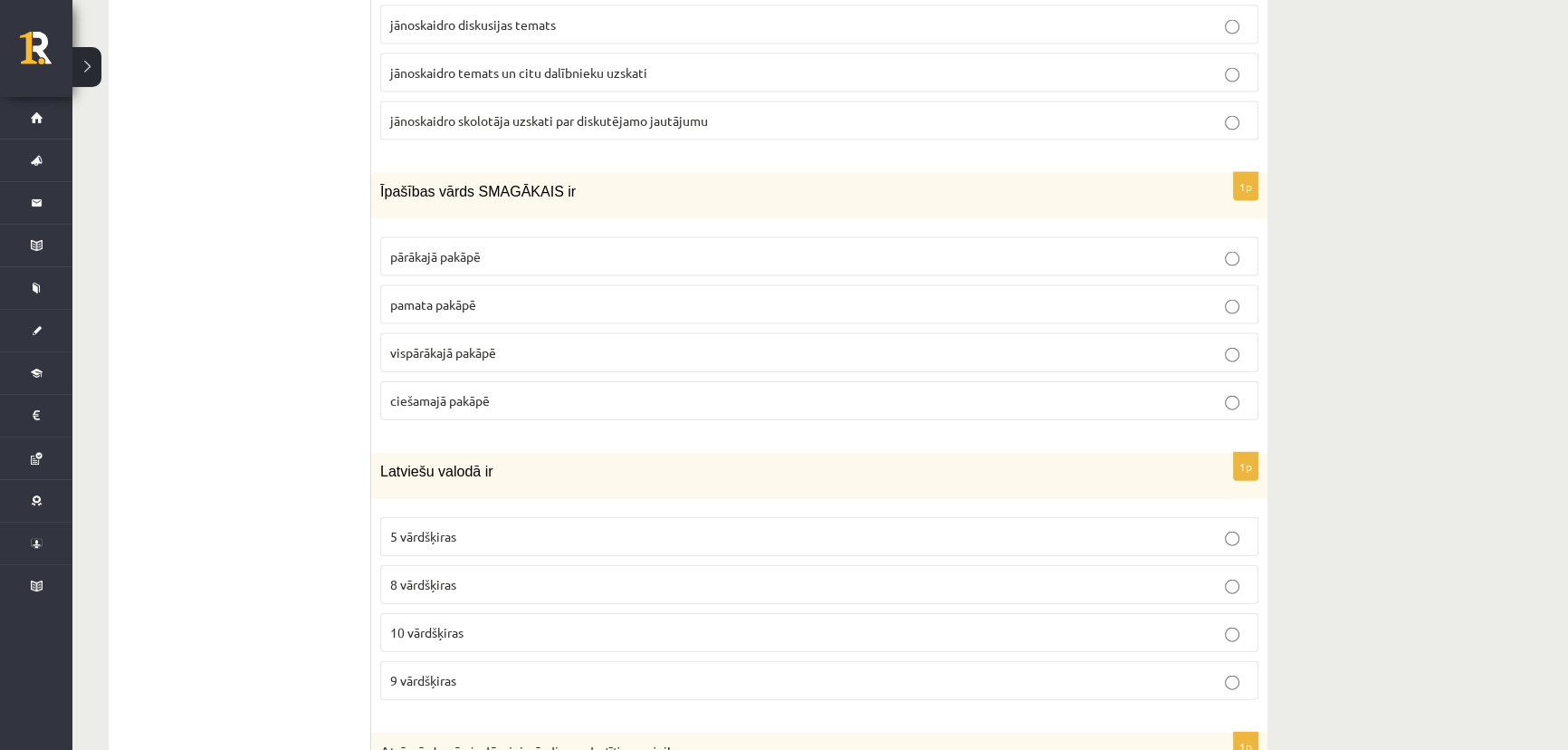
scroll to position [5107, 0]
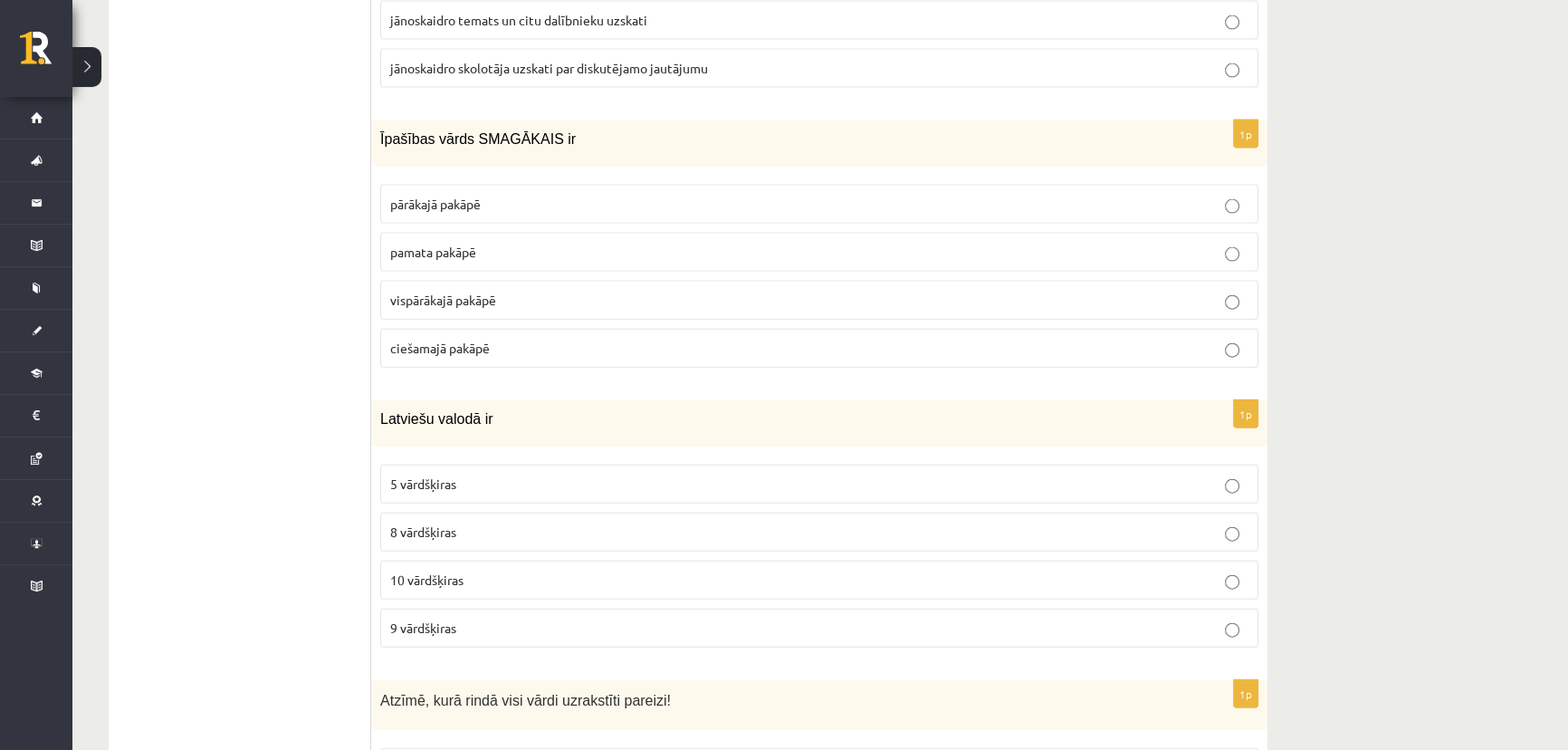
click at [443, 572] on span "10 vārdšķiras" at bounding box center [427, 580] width 73 height 16
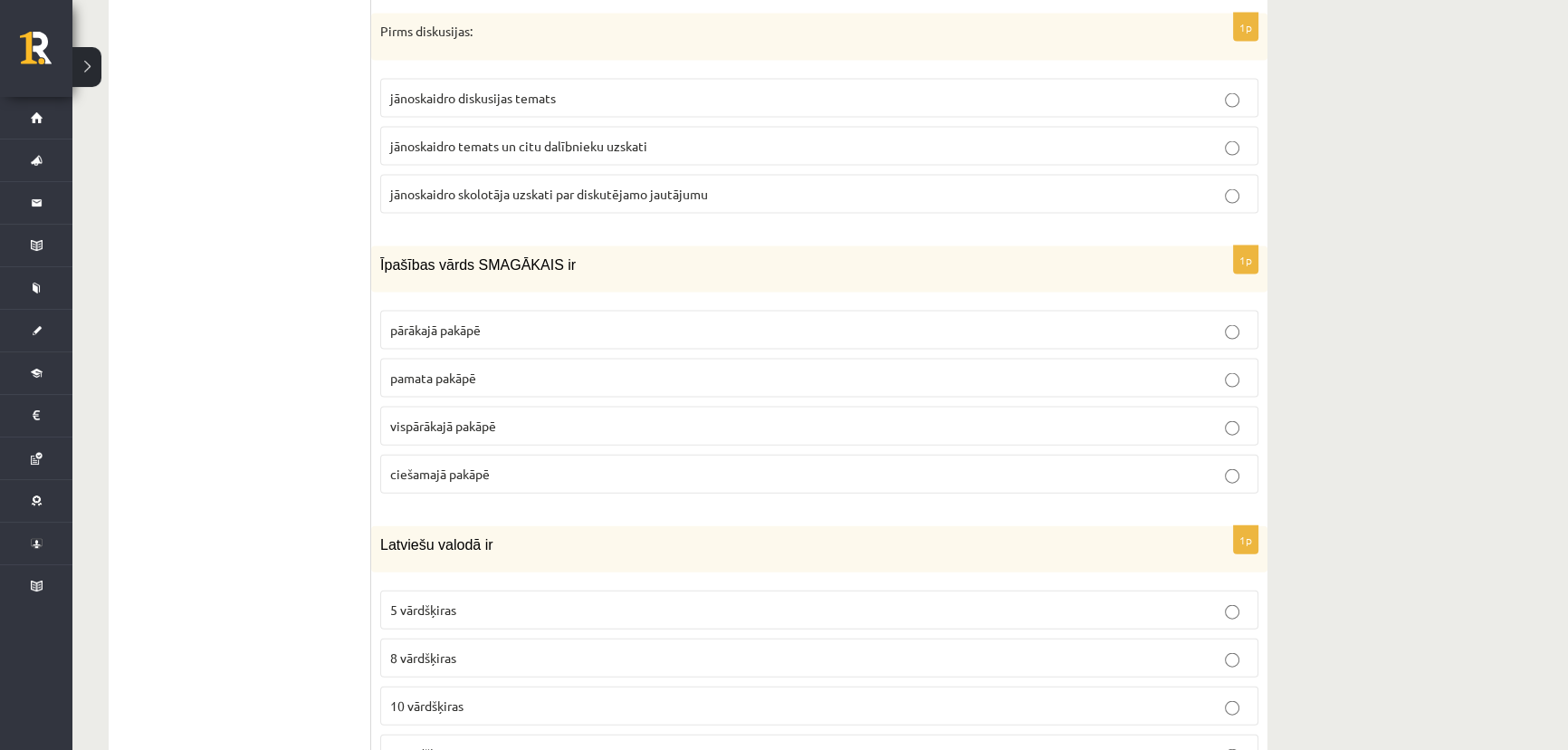
scroll to position [4942, 0]
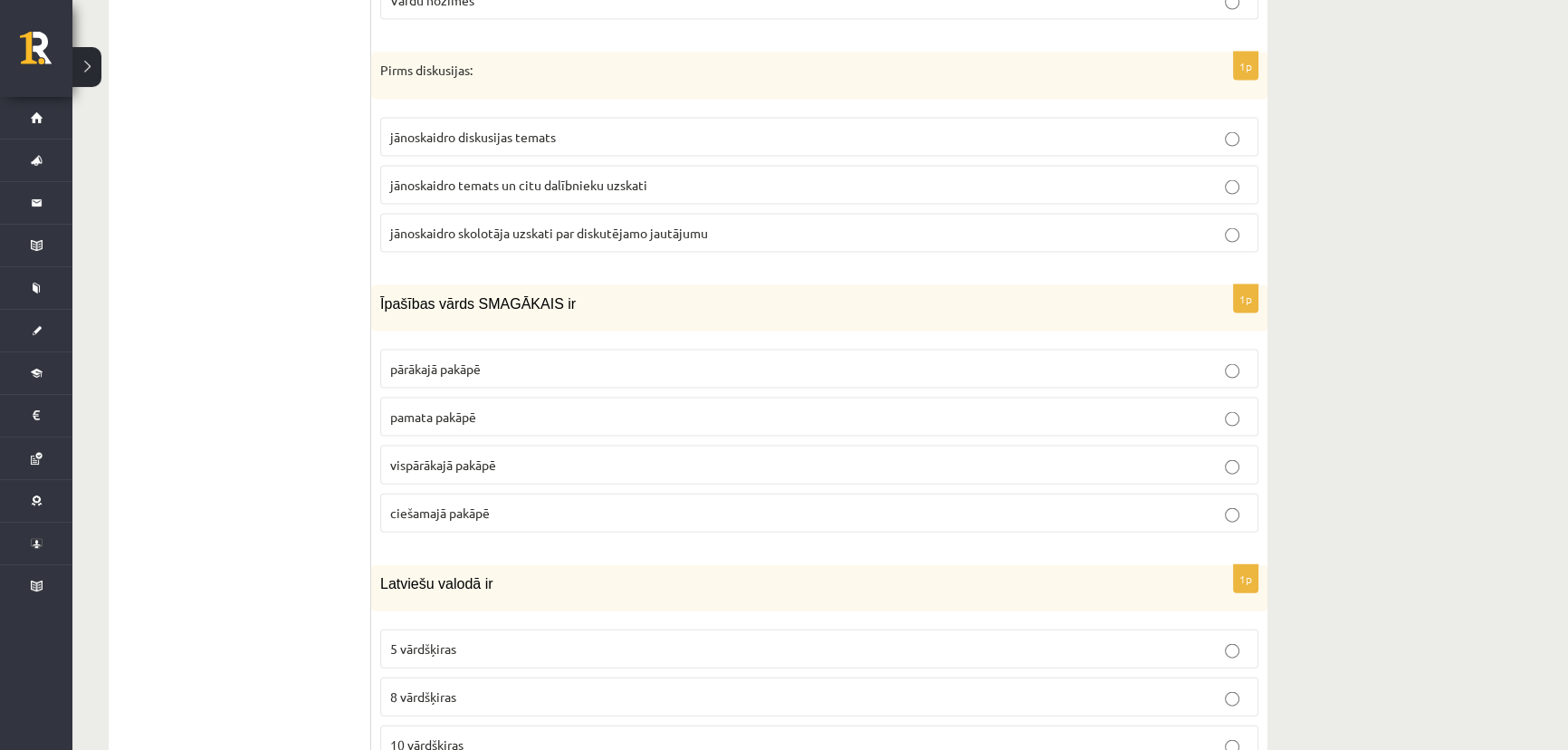
click at [434, 461] on p "vispārākajā pakāpē" at bounding box center [819, 465] width 858 height 19
click at [461, 361] on span "pārākajā pakāpē" at bounding box center [436, 369] width 91 height 16
click at [497, 457] on span "vispārākajā pakāpē" at bounding box center [444, 465] width 106 height 16
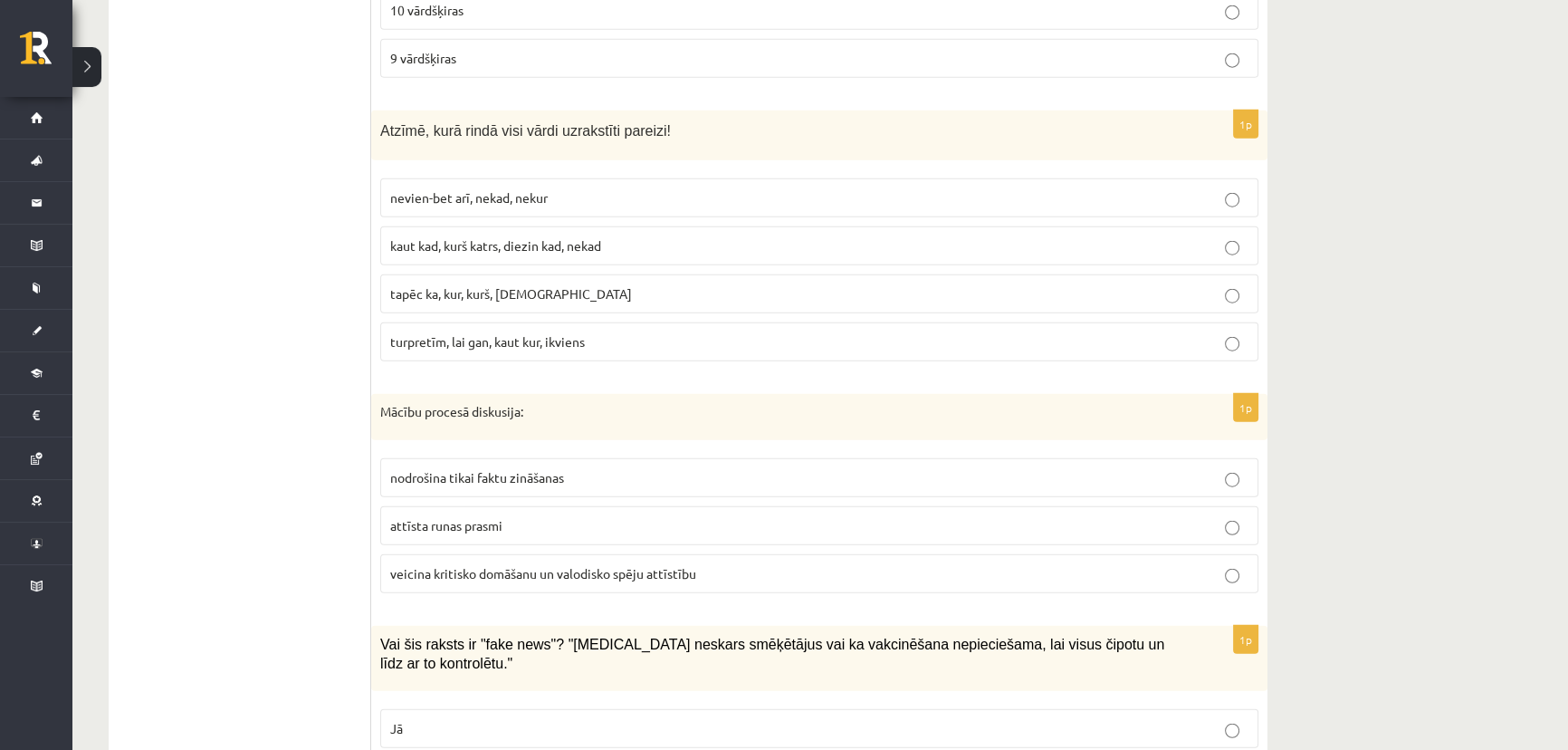
scroll to position [5683, 0]
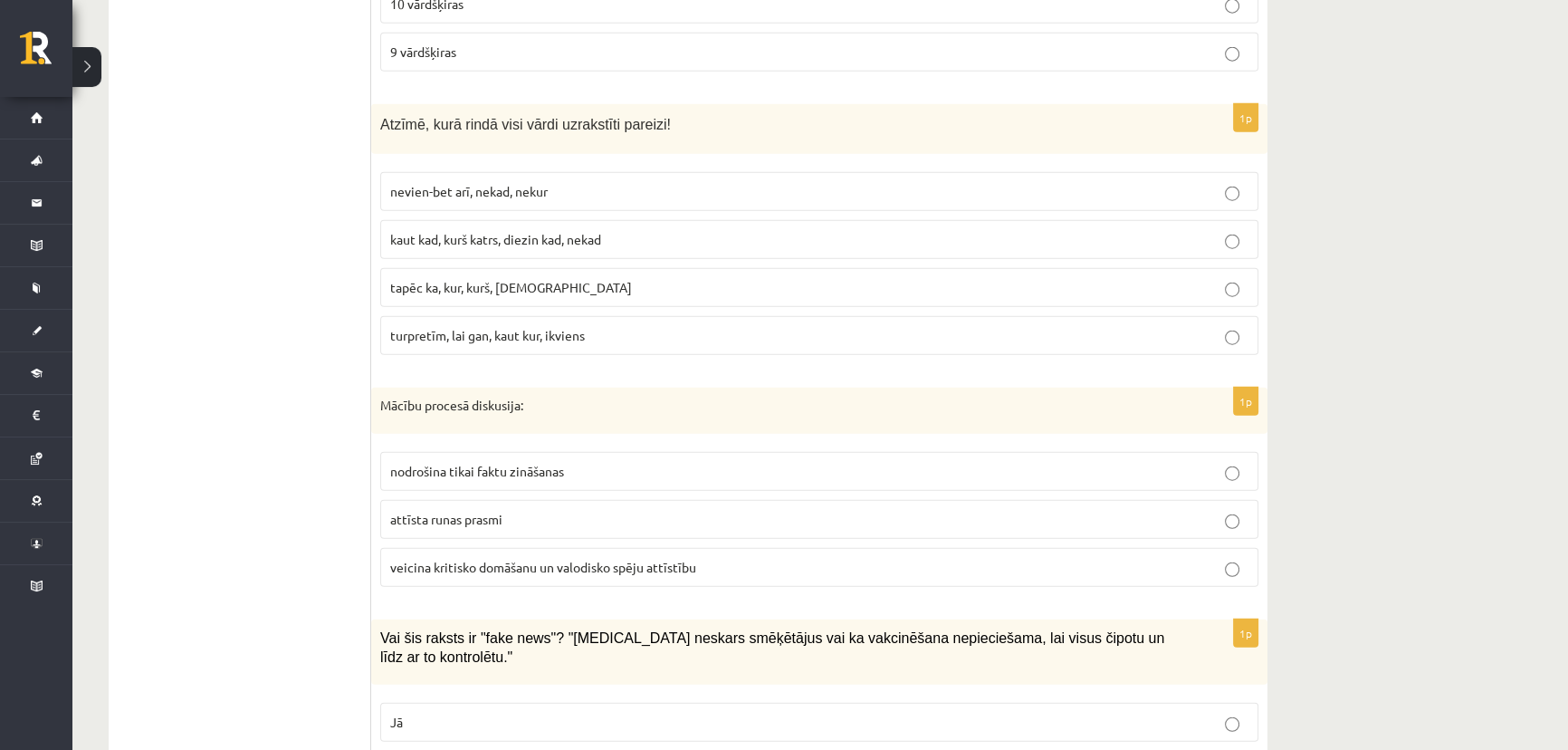
click at [589, 326] on p "turpretīm, lai gan, kaut kur, ikviens" at bounding box center [819, 335] width 858 height 19
click at [453, 183] on span "nevien-bet arī, nekad, nekur" at bounding box center [470, 191] width 158 height 16
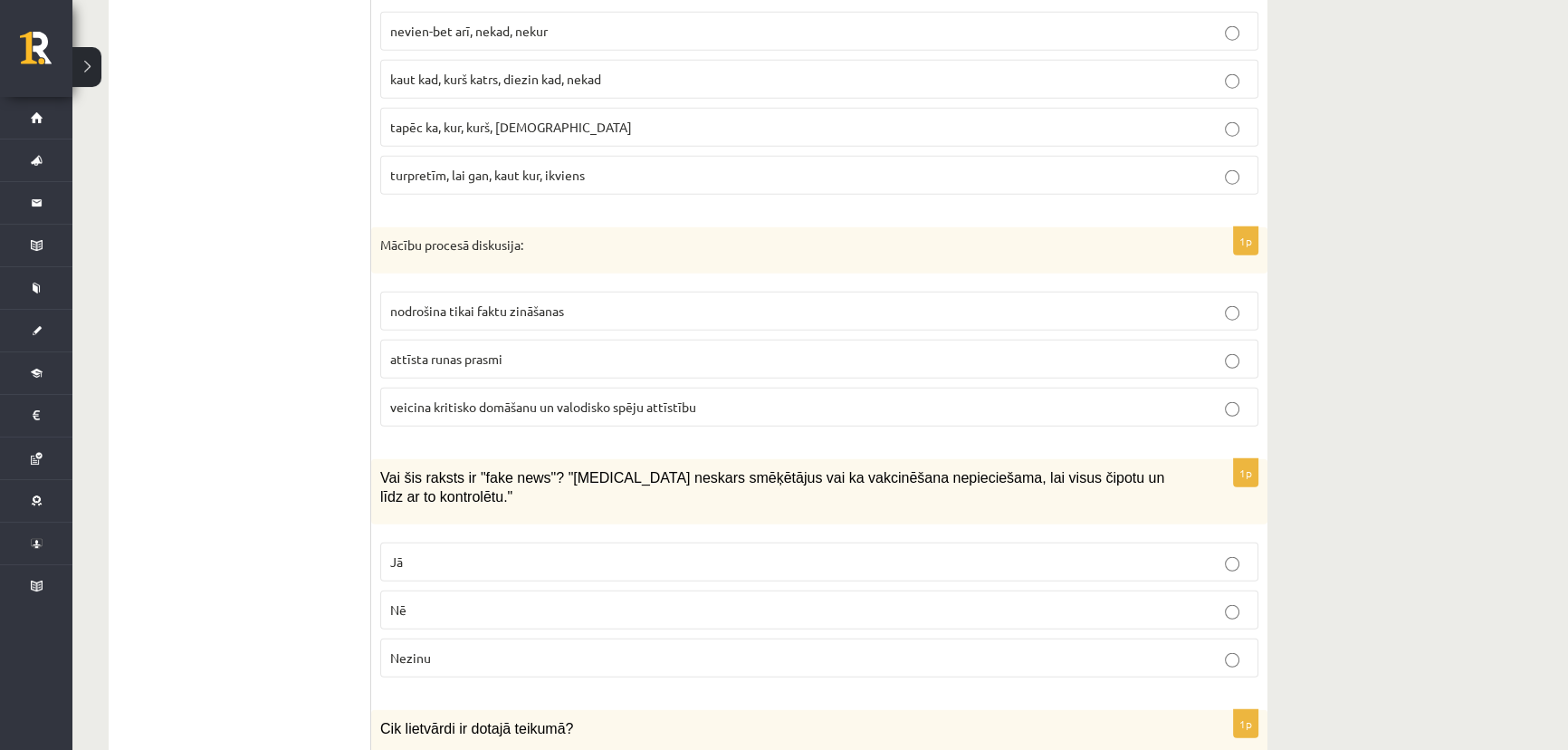
scroll to position [5848, 0]
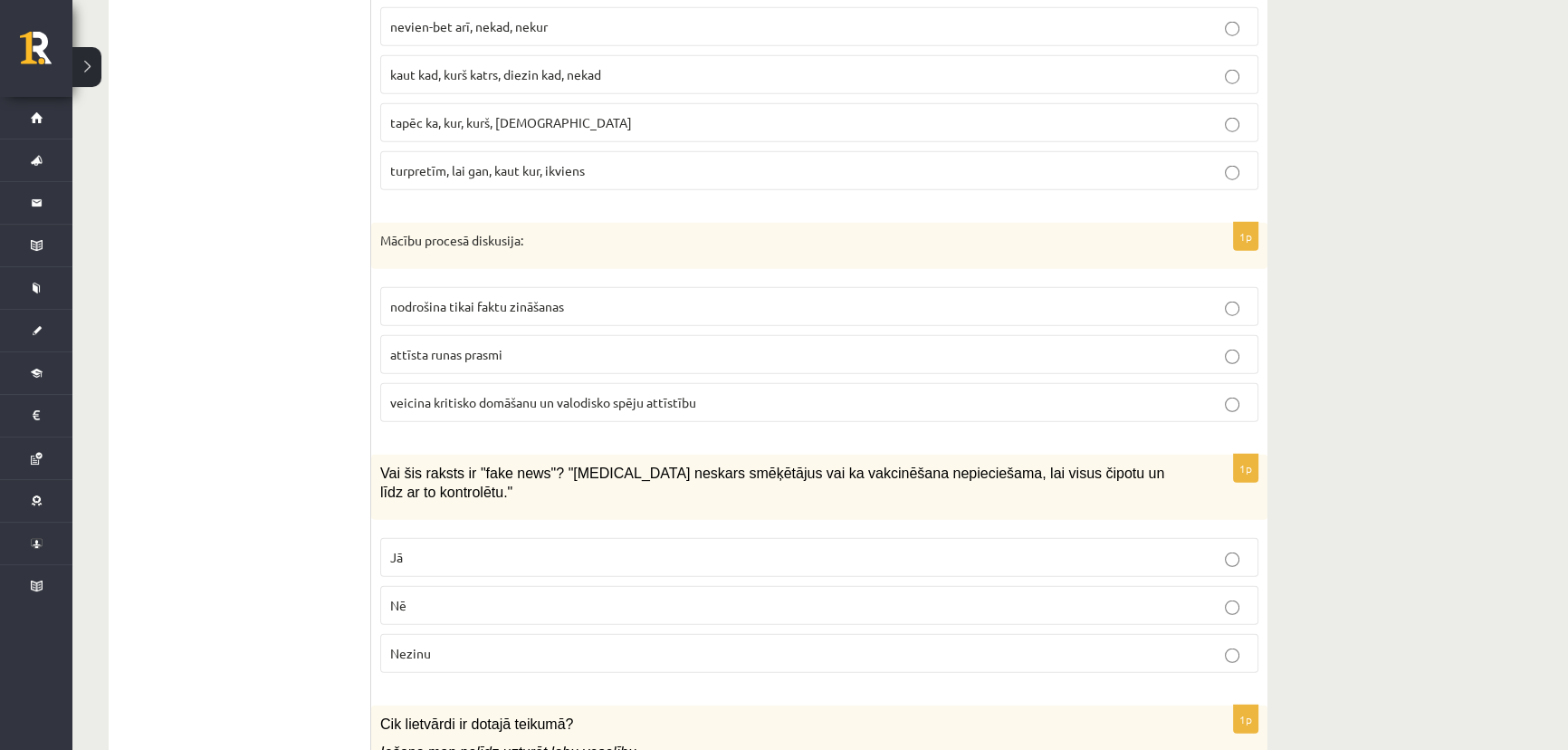
click at [444, 548] on p "Jā" at bounding box center [819, 557] width 858 height 19
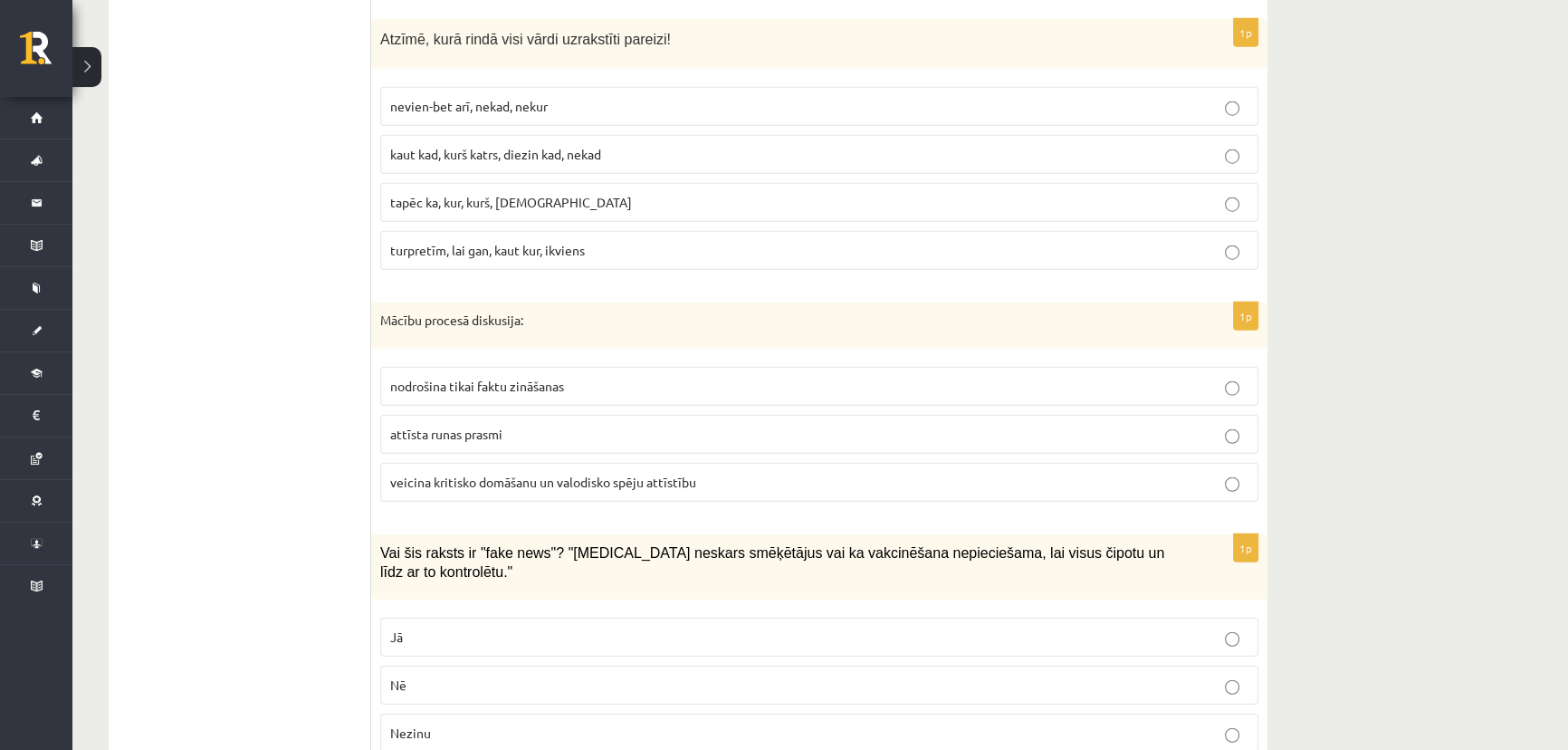
scroll to position [5766, 0]
click at [476, 477] on span "veicina kritisko domāšanu un valodisko spēju attīstību" at bounding box center [544, 485] width 306 height 16
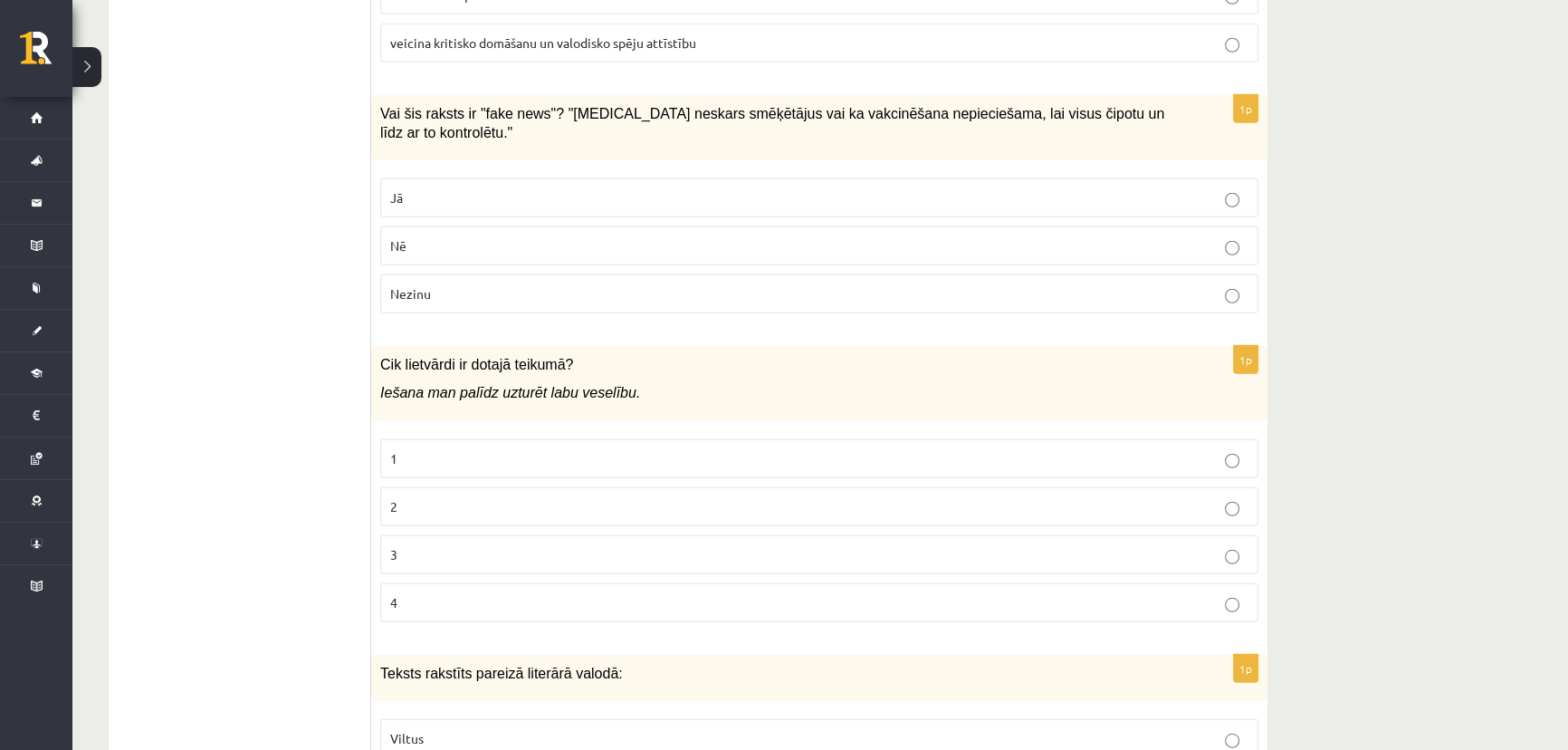
scroll to position [6261, 0]
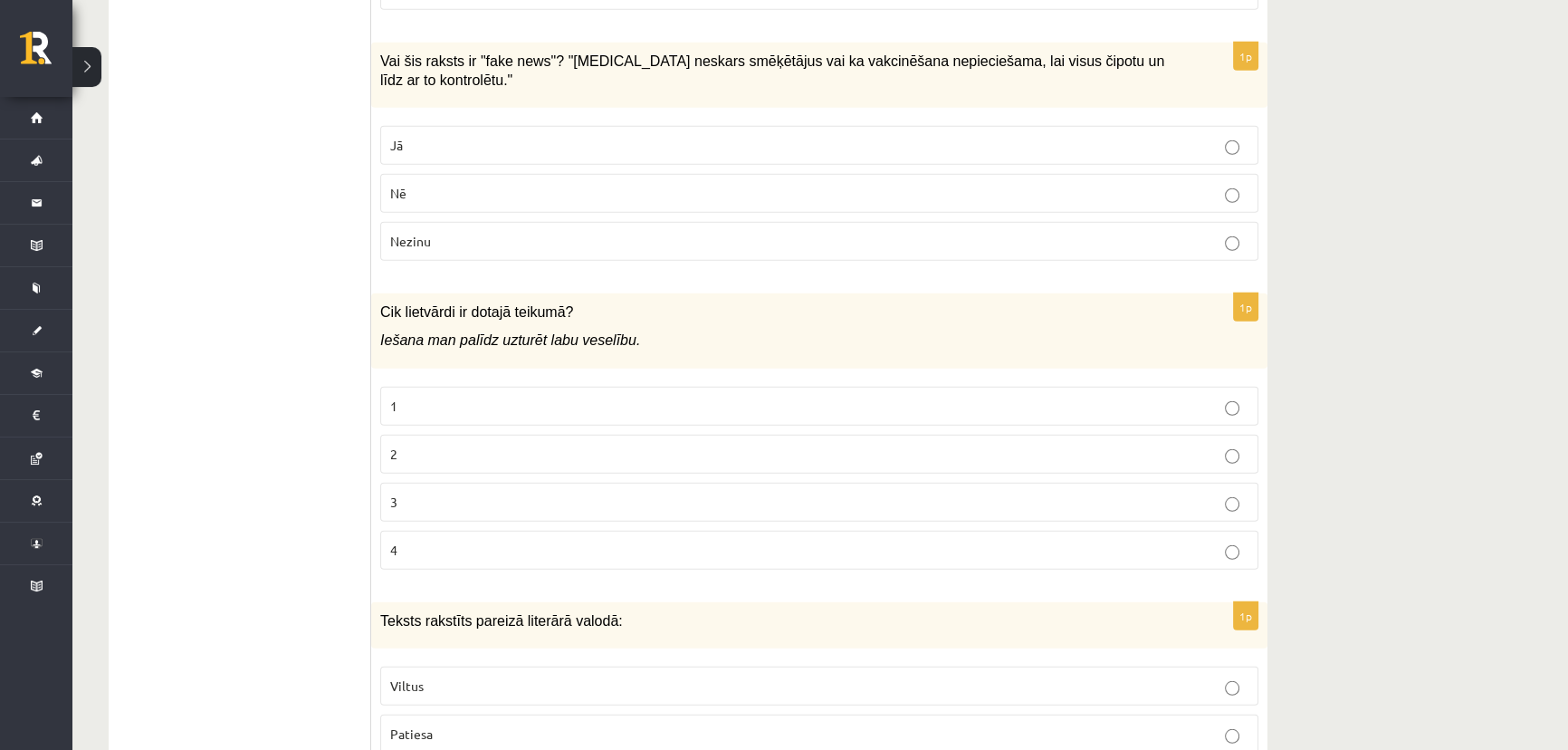
click at [439, 725] on p "Patiesa" at bounding box center [819, 734] width 858 height 19
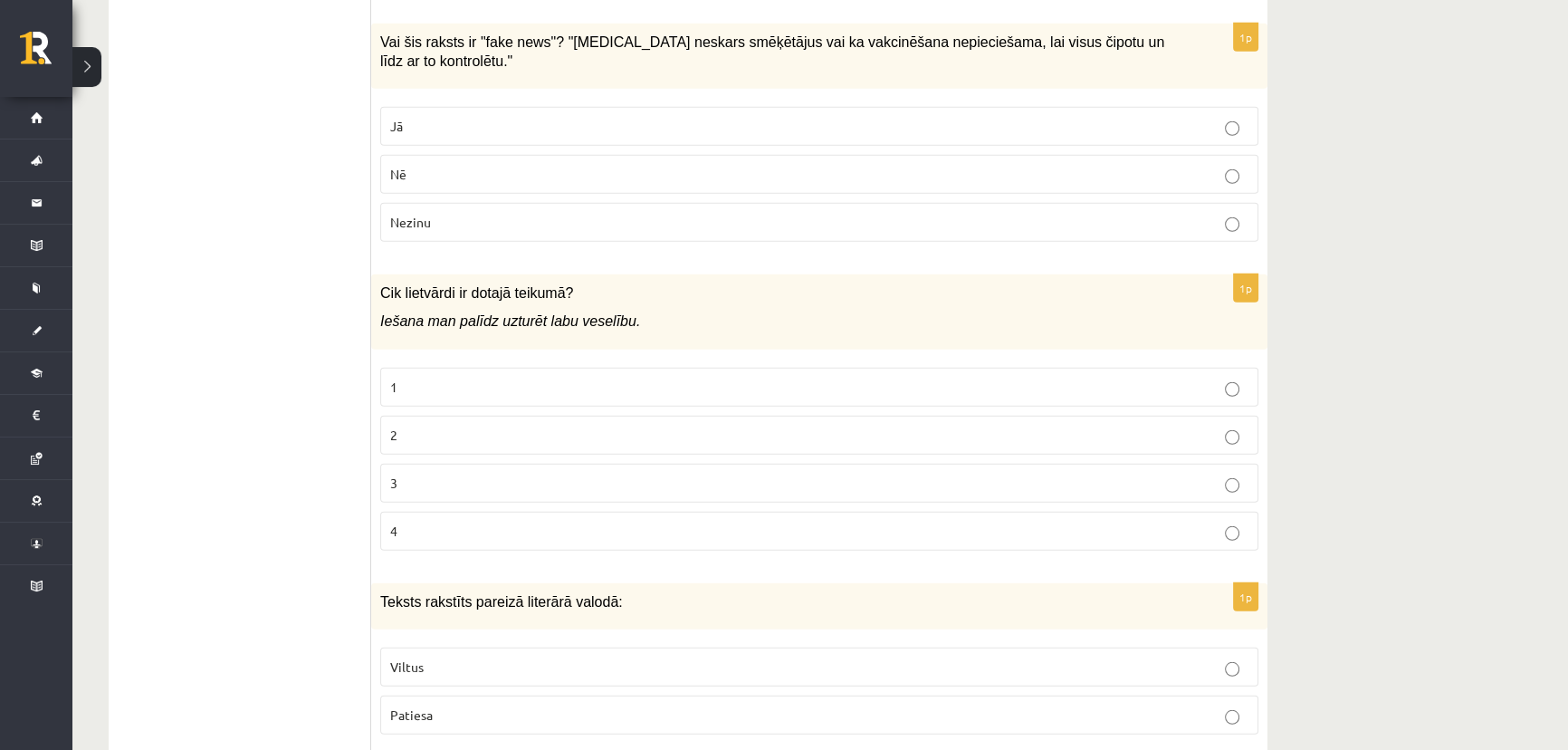
scroll to position [6343, 0]
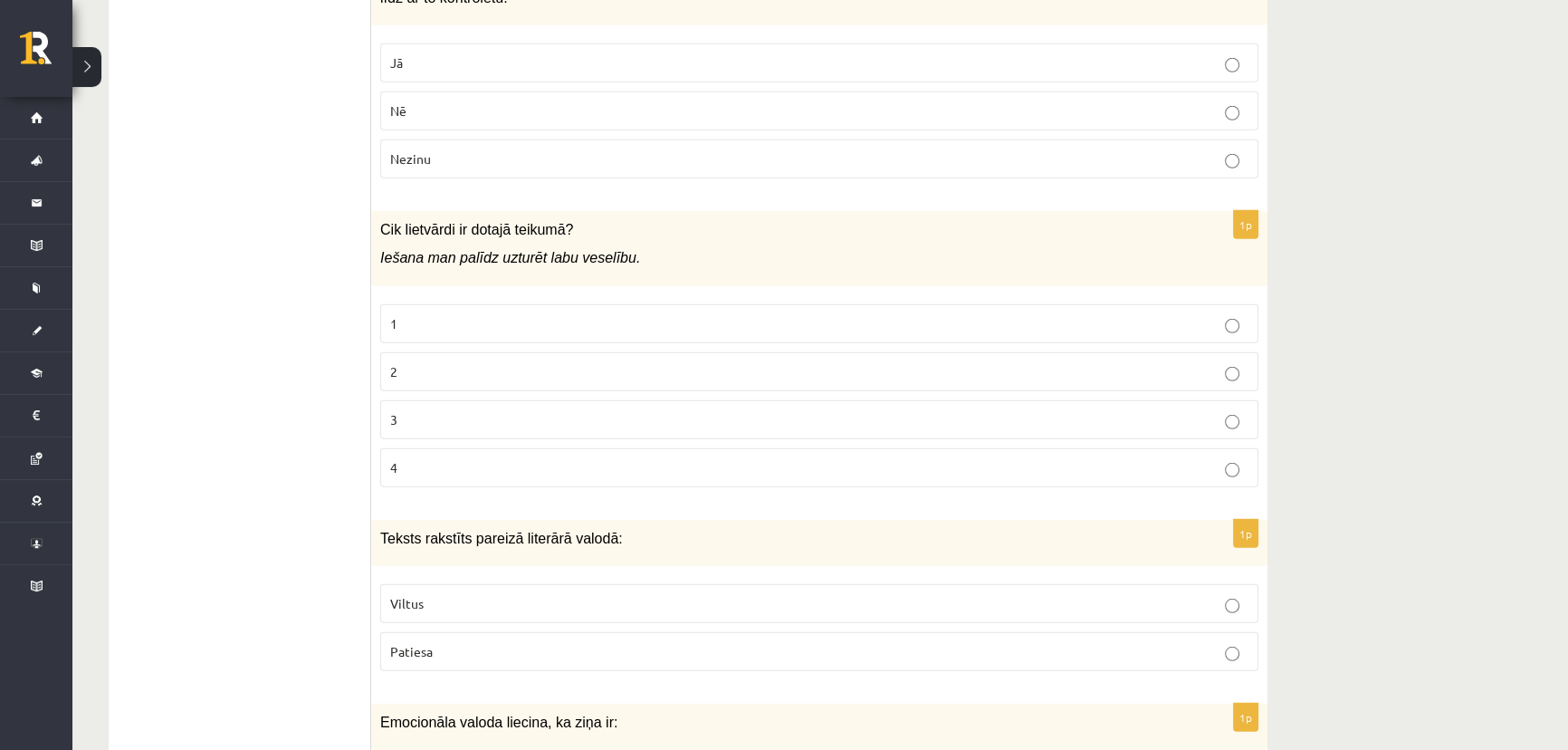
click at [444, 314] on p "1" at bounding box center [819, 323] width 858 height 19
click at [401, 362] on p "2" at bounding box center [819, 371] width 858 height 19
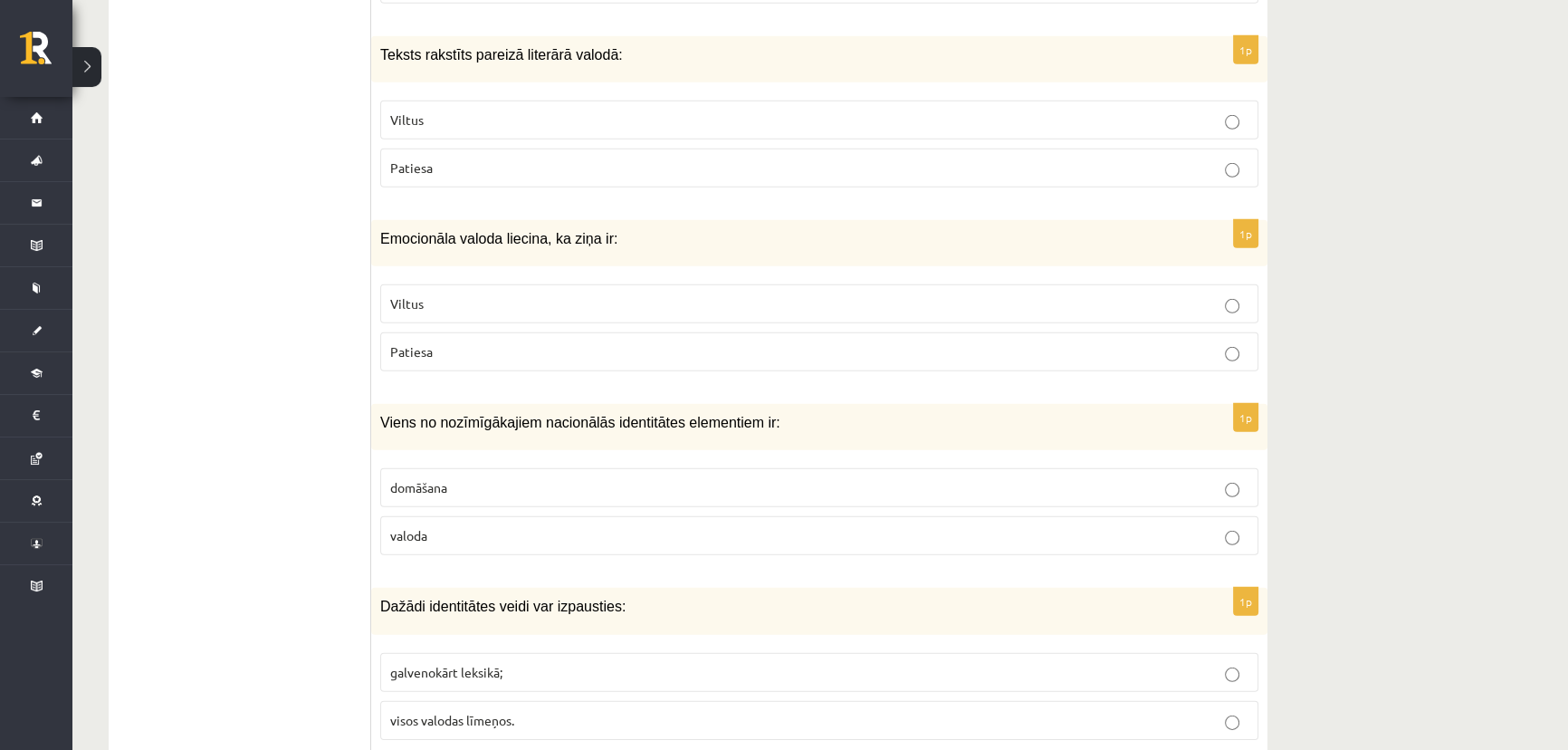
scroll to position [6837, 0]
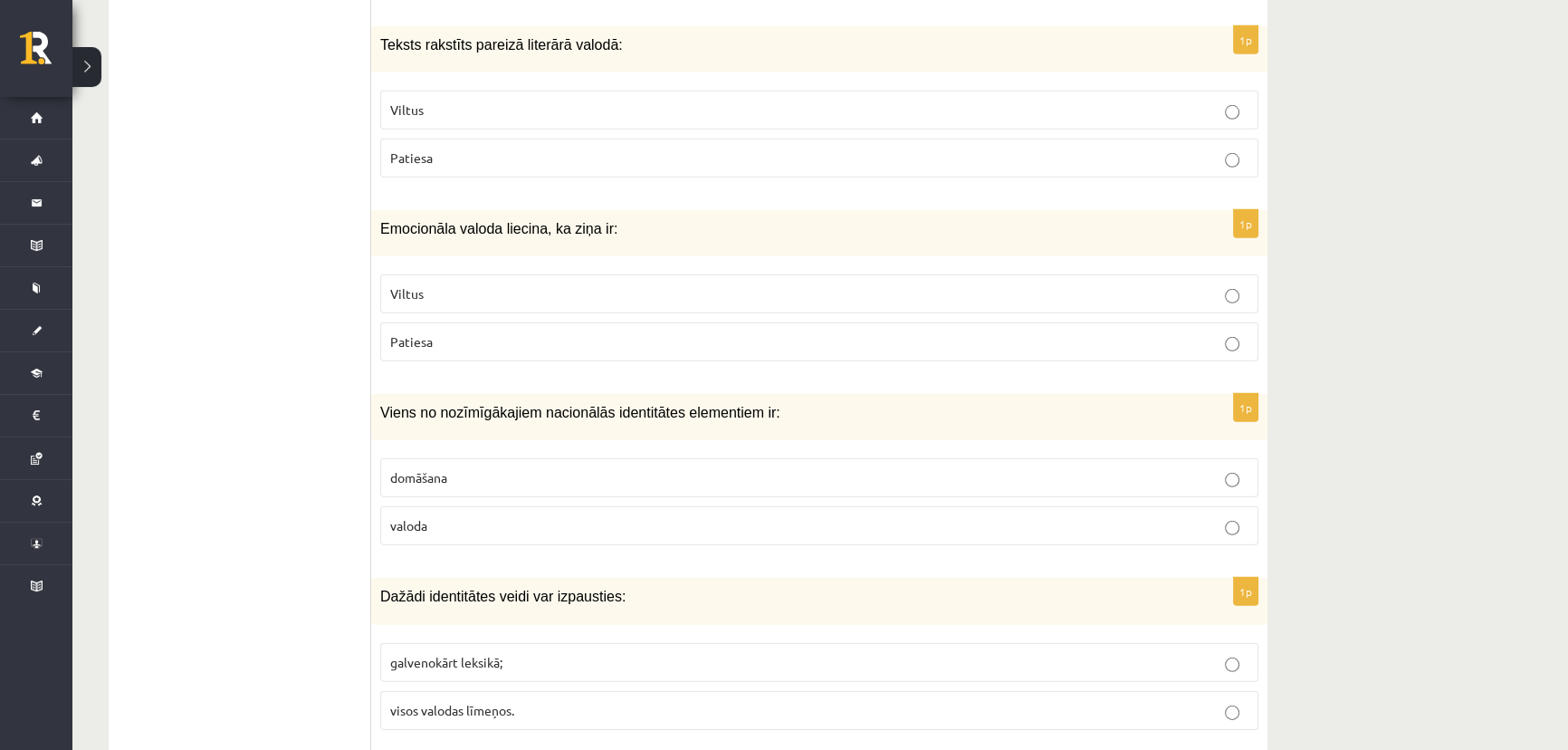
click at [451, 285] on p "Viltus" at bounding box center [819, 294] width 858 height 19
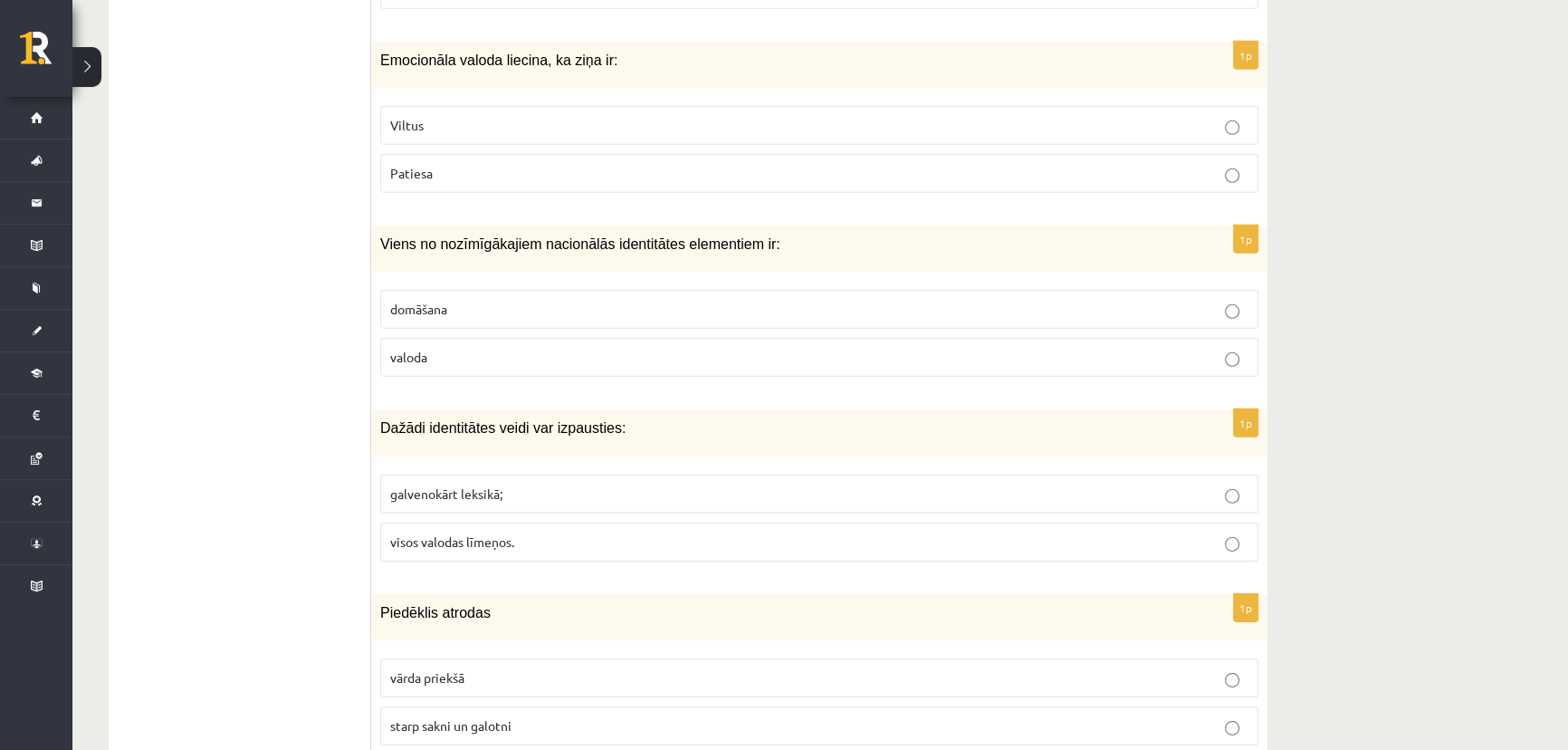
scroll to position [7002, 0]
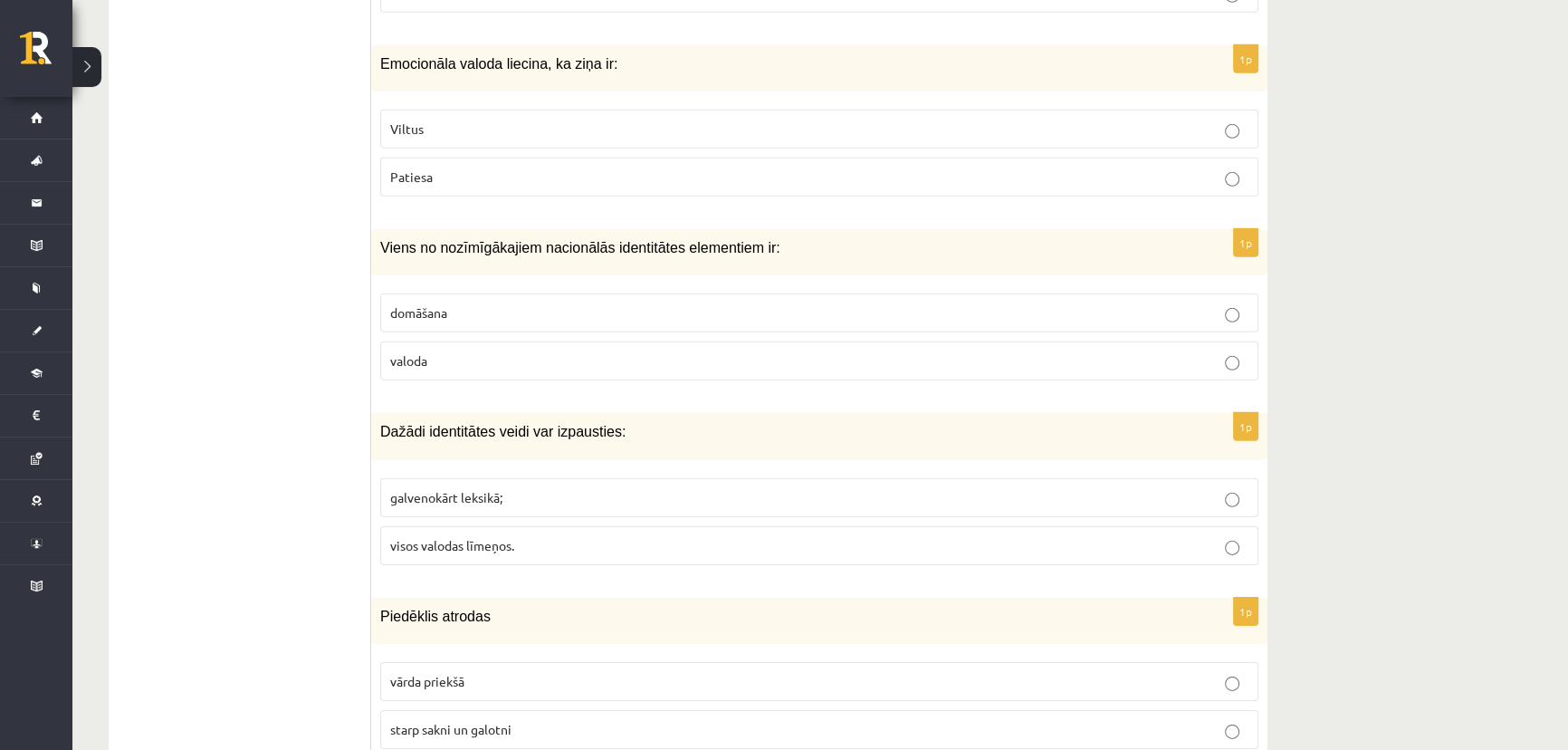
click at [443, 352] on p "valoda" at bounding box center [819, 361] width 858 height 19
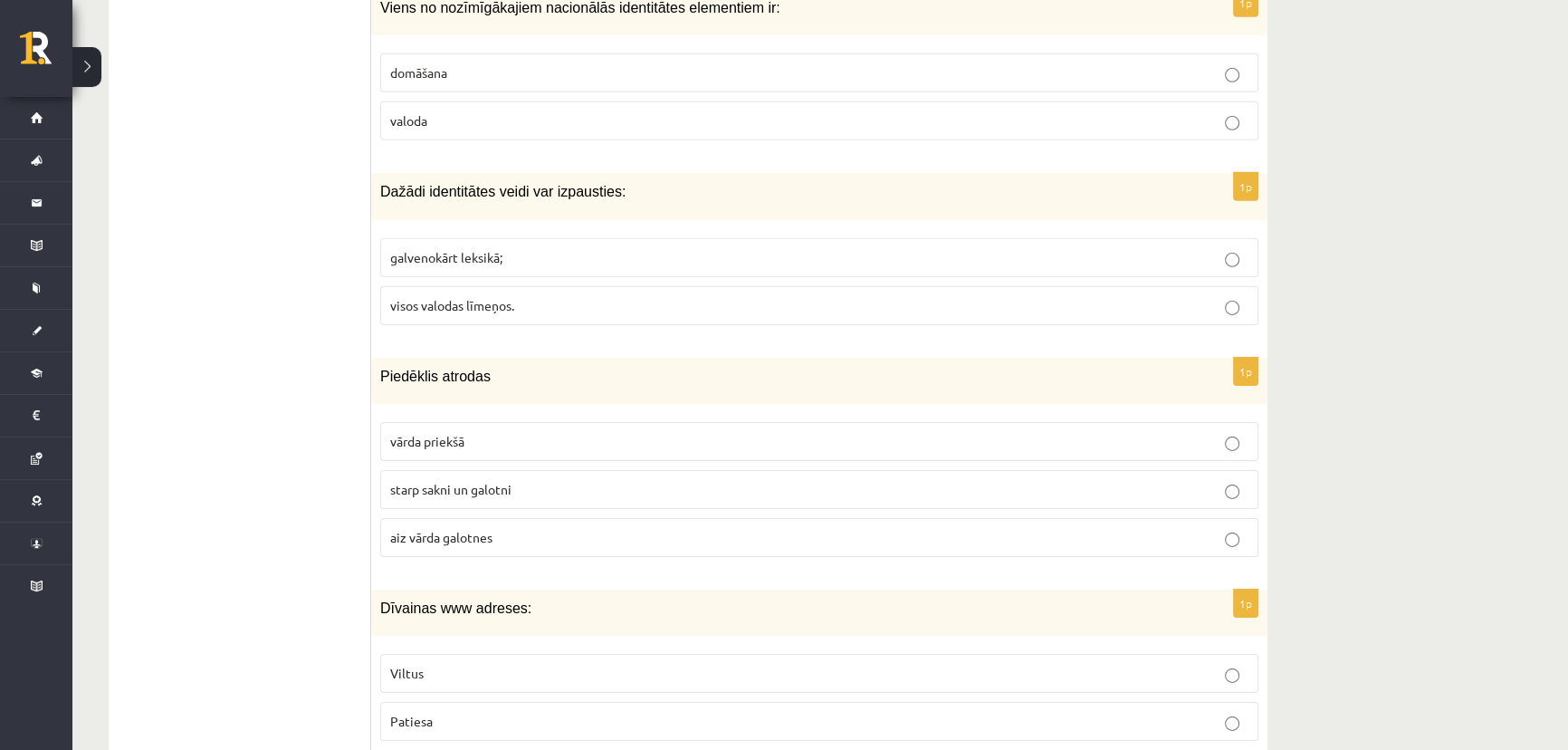
scroll to position [7249, 0]
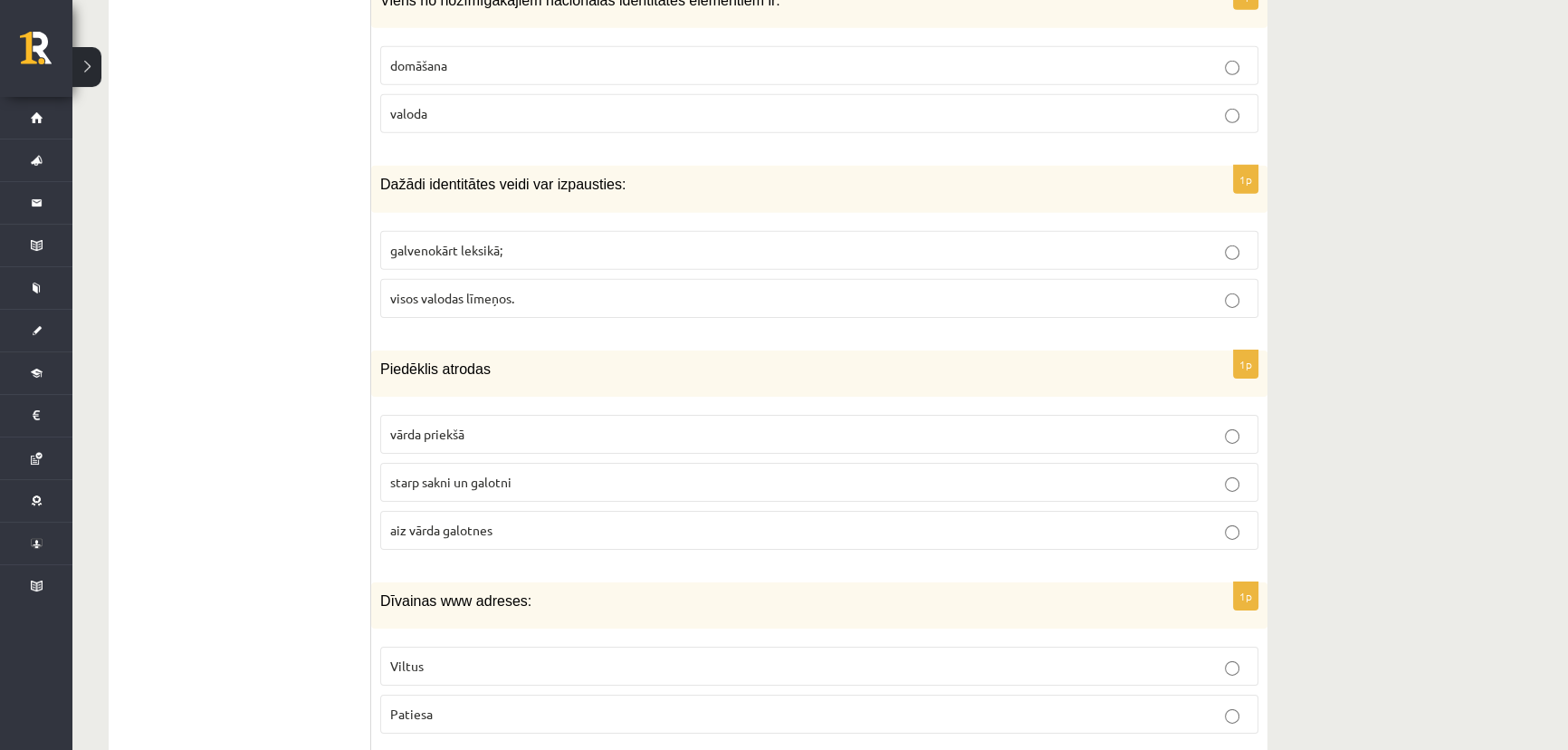
click at [487, 290] on span "visos valodas līmeņos." at bounding box center [453, 298] width 124 height 16
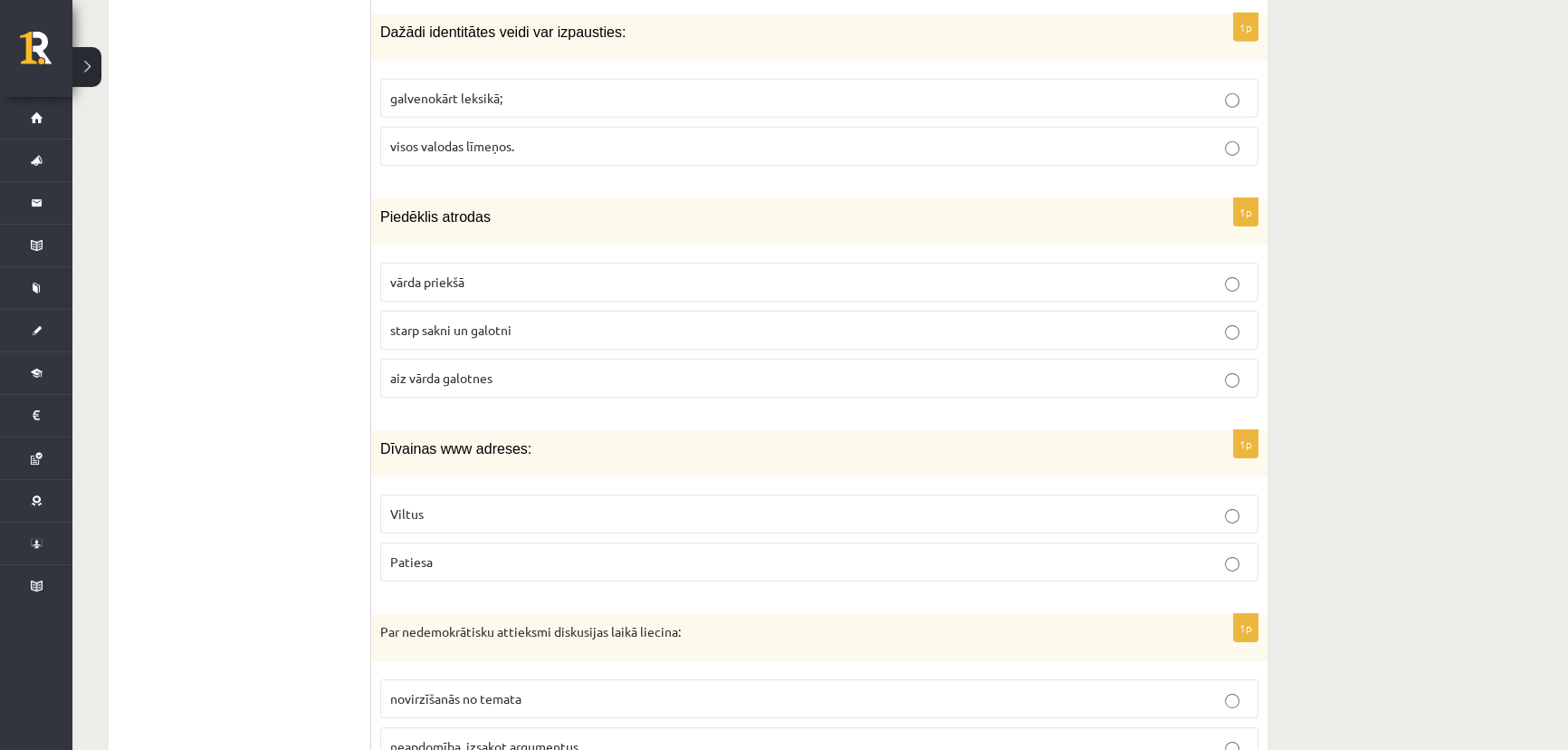
scroll to position [7413, 0]
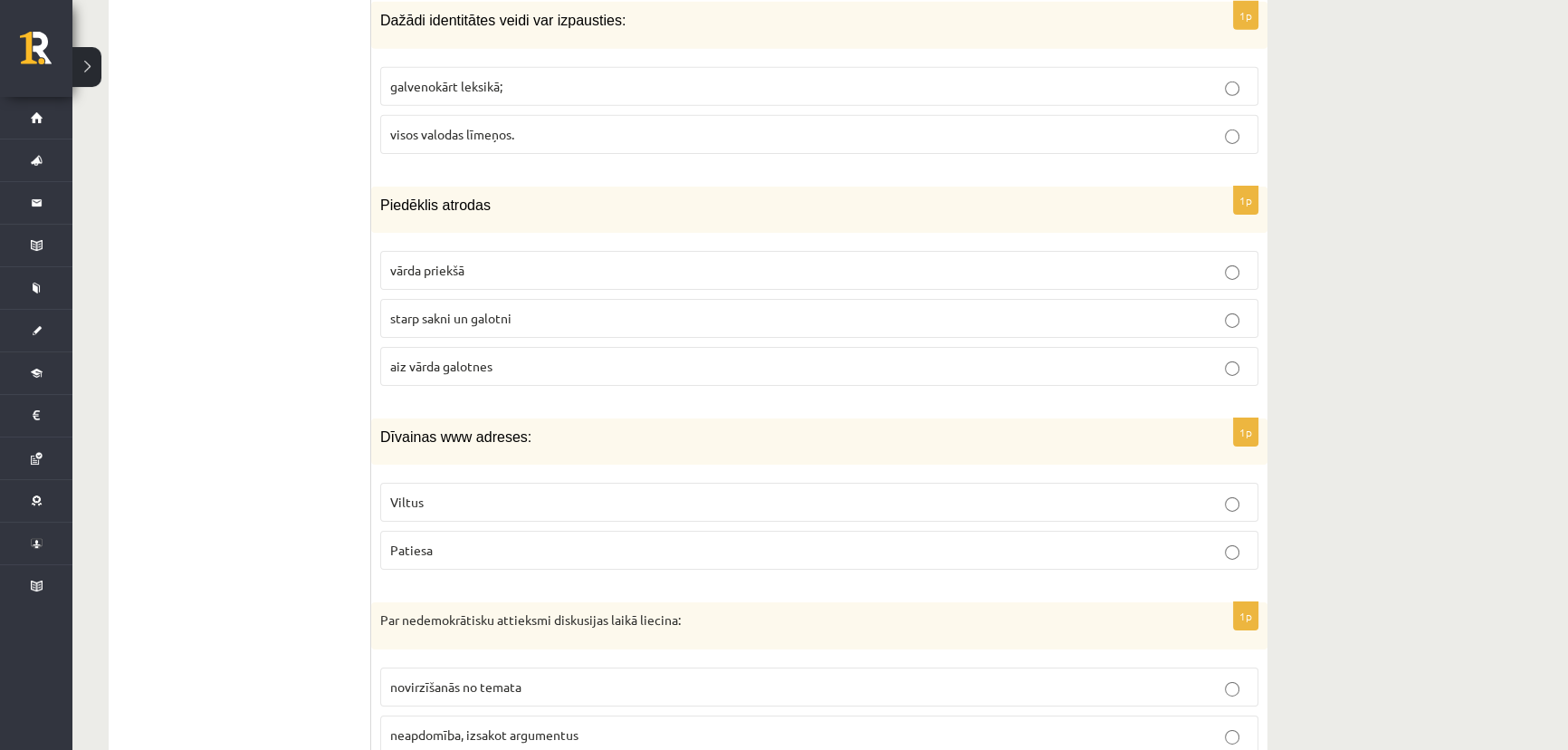
click at [456, 310] on span "starp sakni un galotni" at bounding box center [451, 318] width 121 height 16
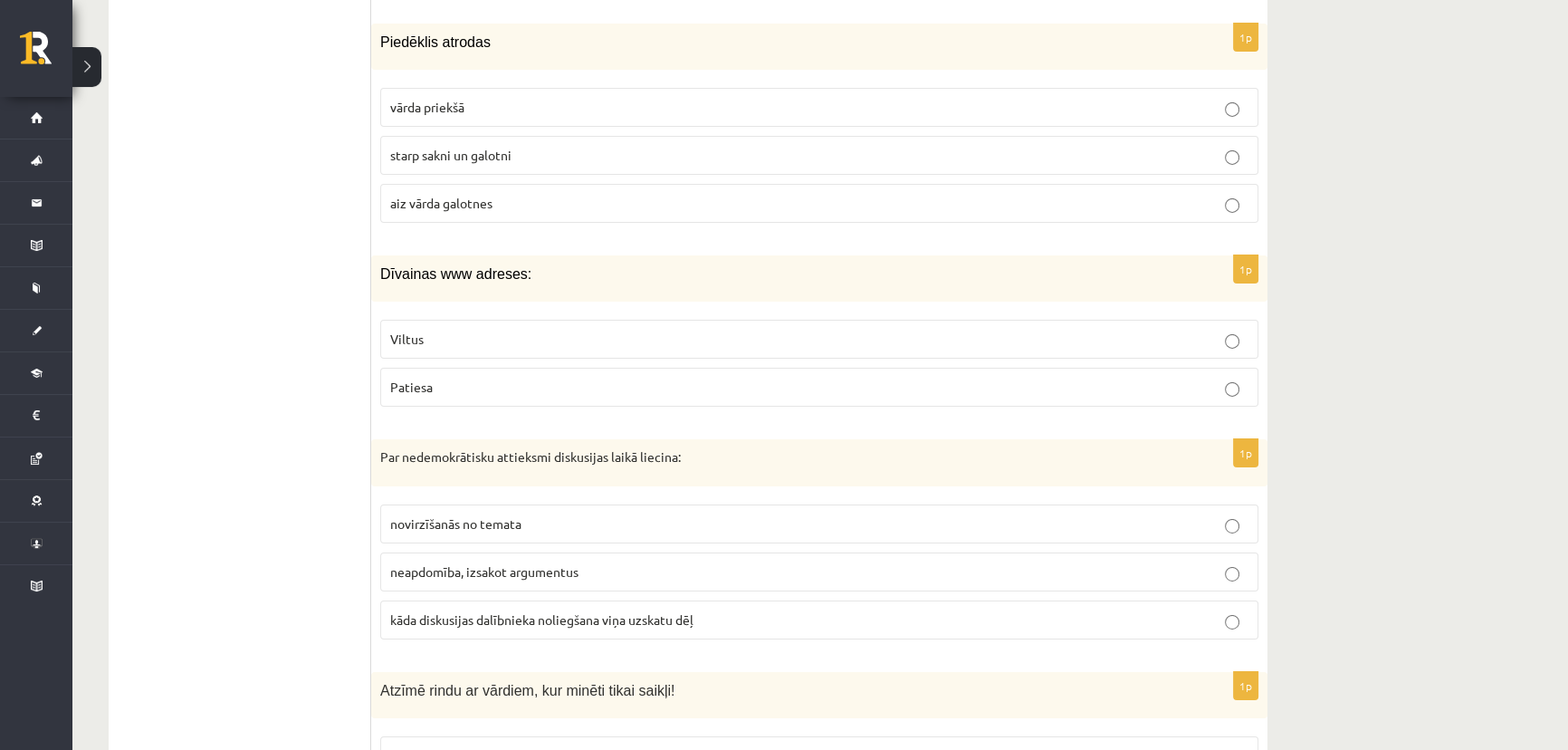
scroll to position [7578, 0]
click at [458, 328] on p "Viltus" at bounding box center [819, 337] width 858 height 19
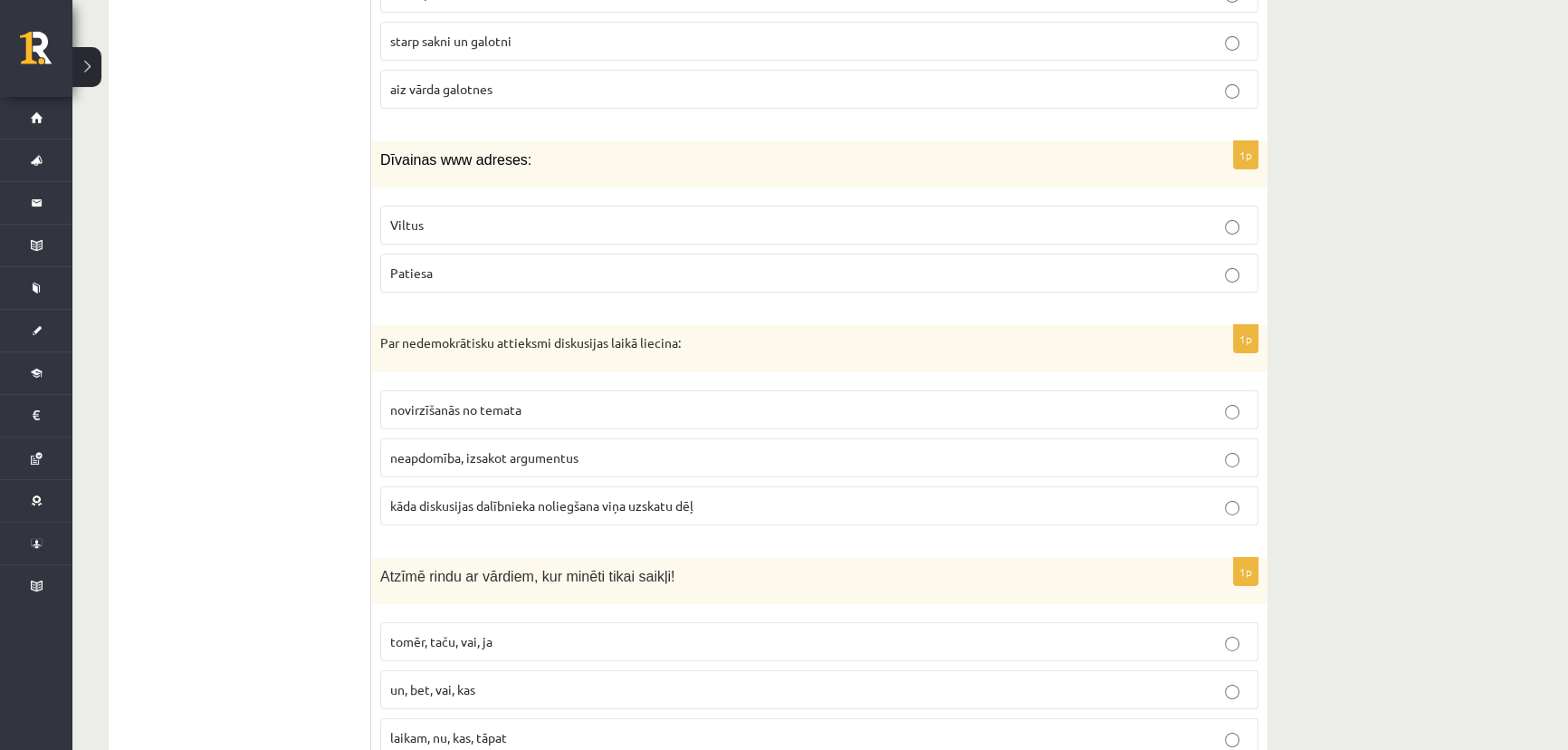
scroll to position [7743, 0]
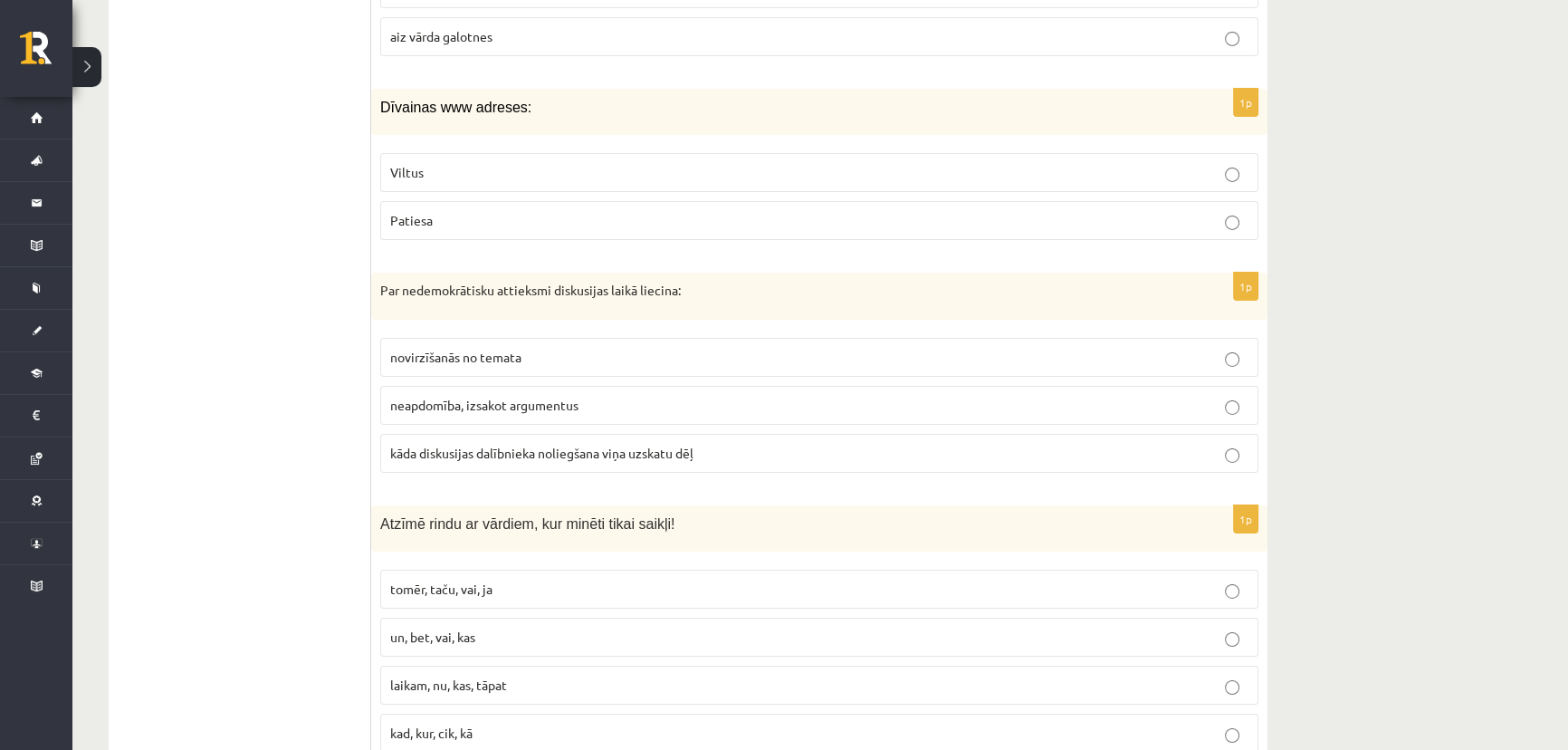
click at [491, 445] on span "kāda diskusijas dalībnieka noliegšana viņa uzskatu dēļ" at bounding box center [543, 453] width 304 height 16
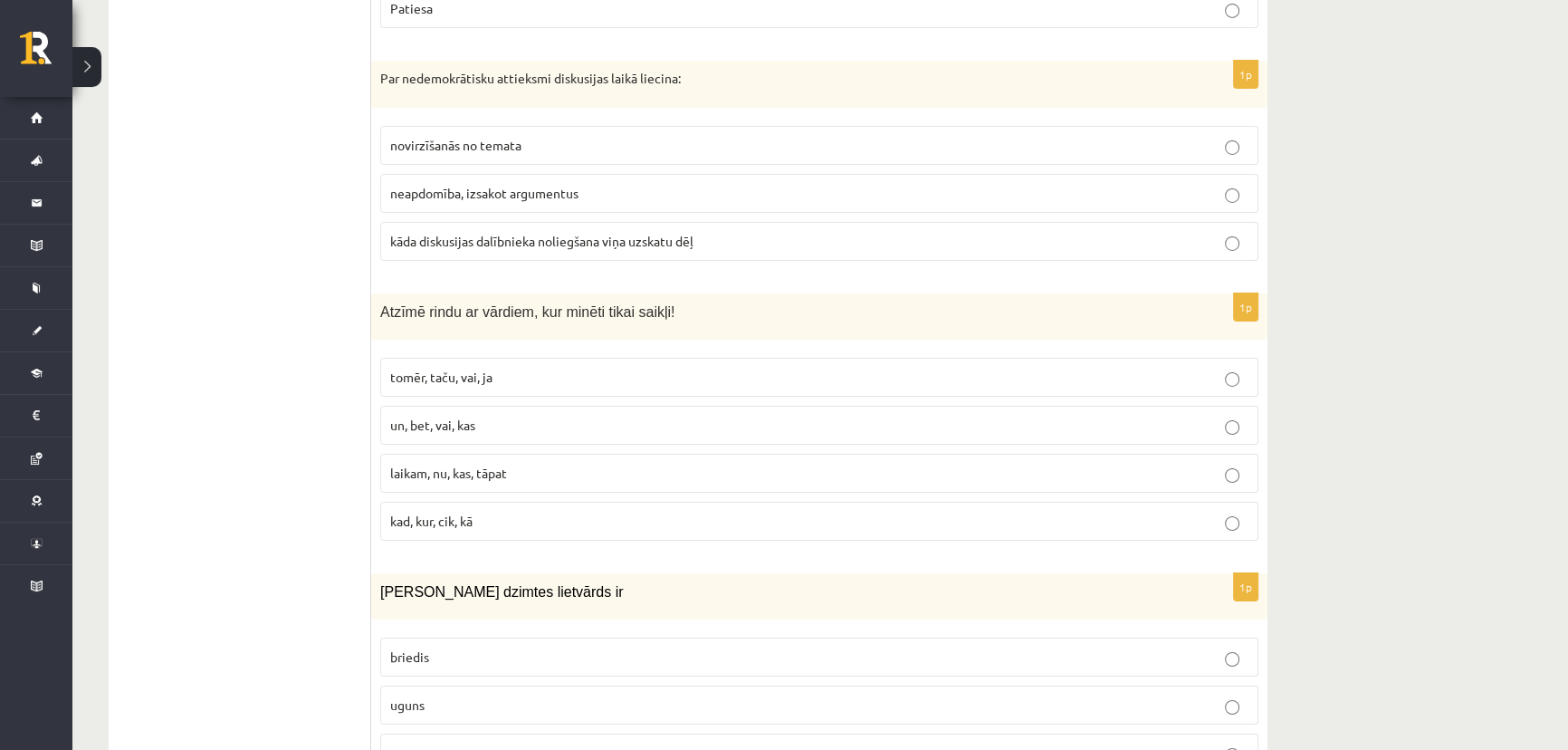
scroll to position [7990, 0]
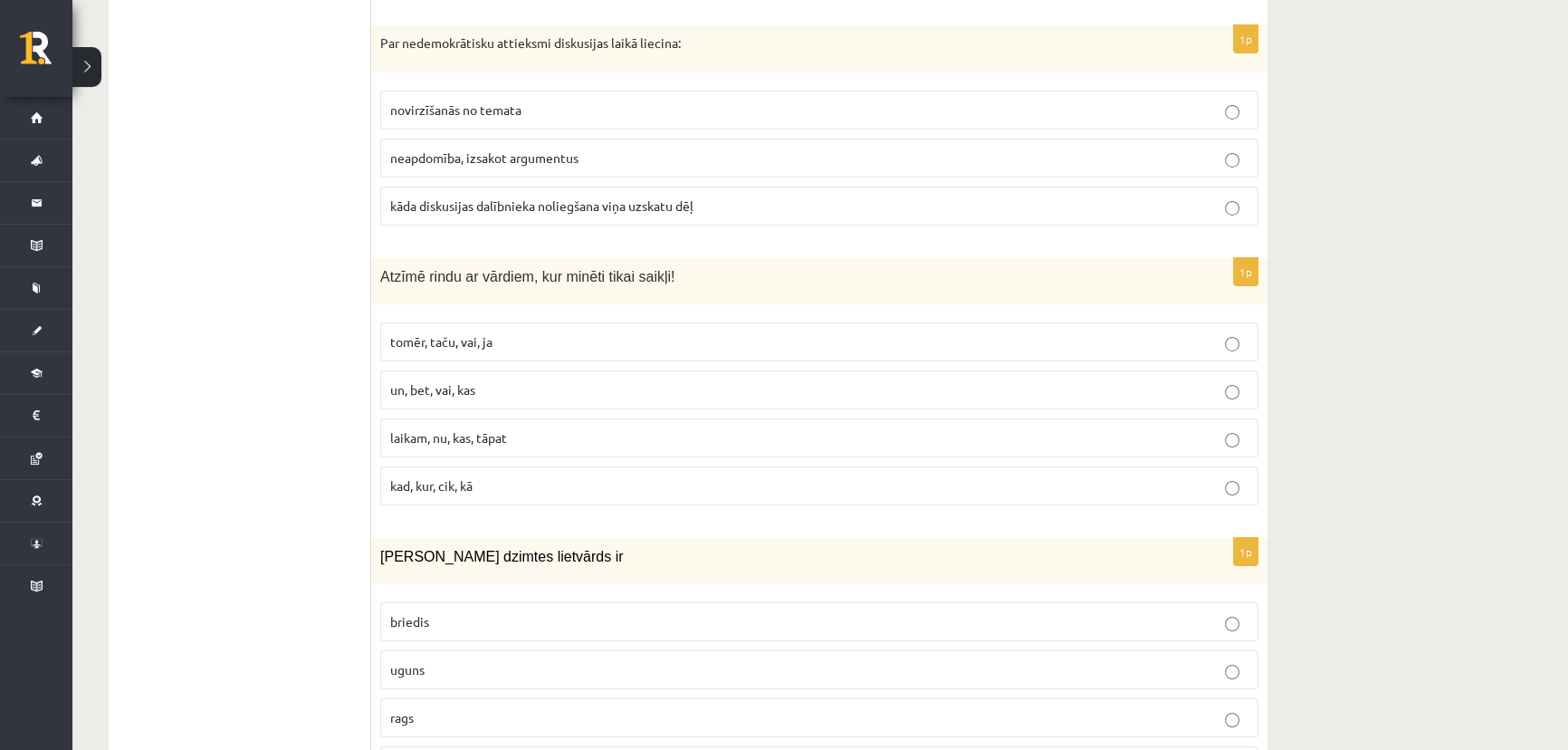
click at [480, 333] on span "tomēr, taču, vai, ja" at bounding box center [442, 341] width 102 height 16
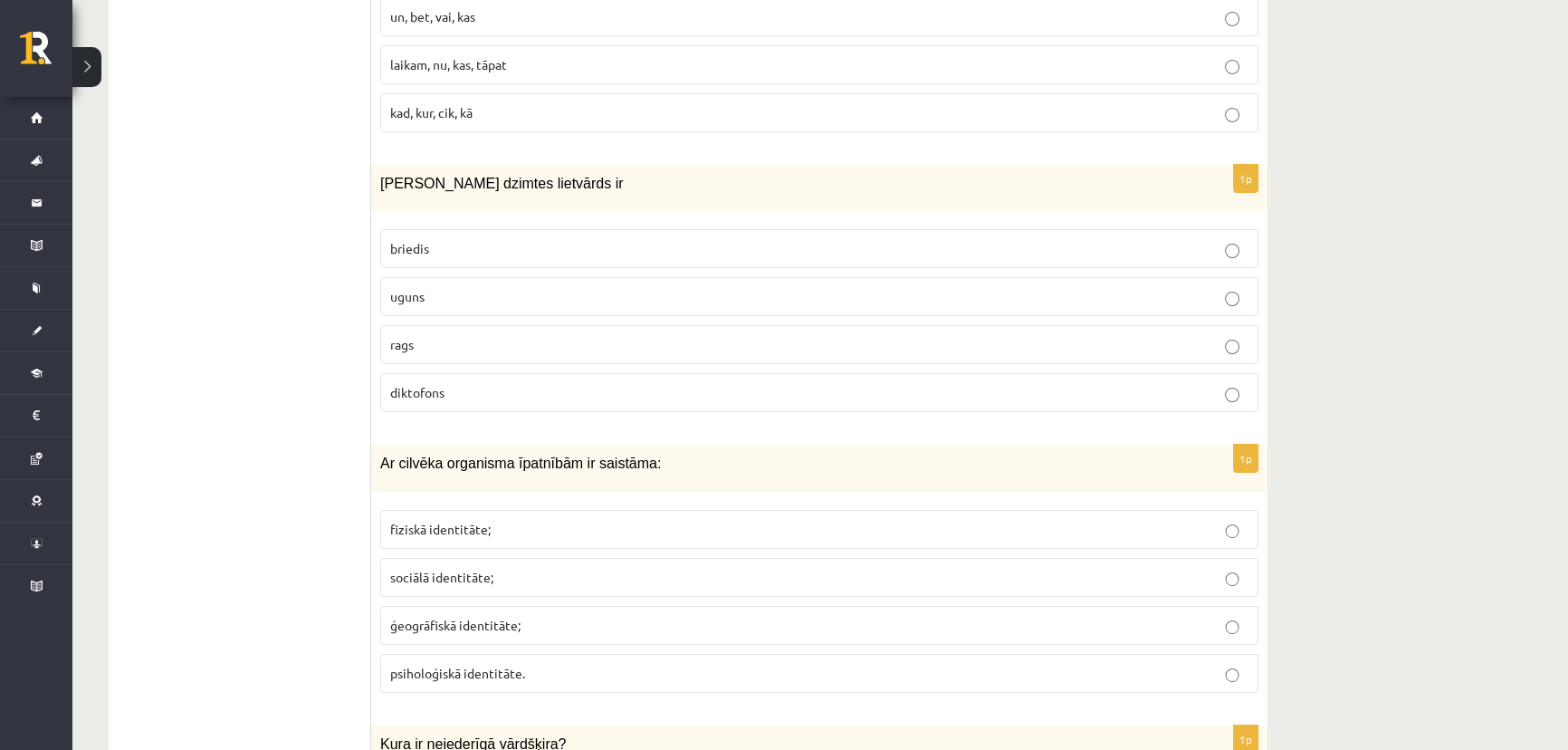
scroll to position [8368, 0]
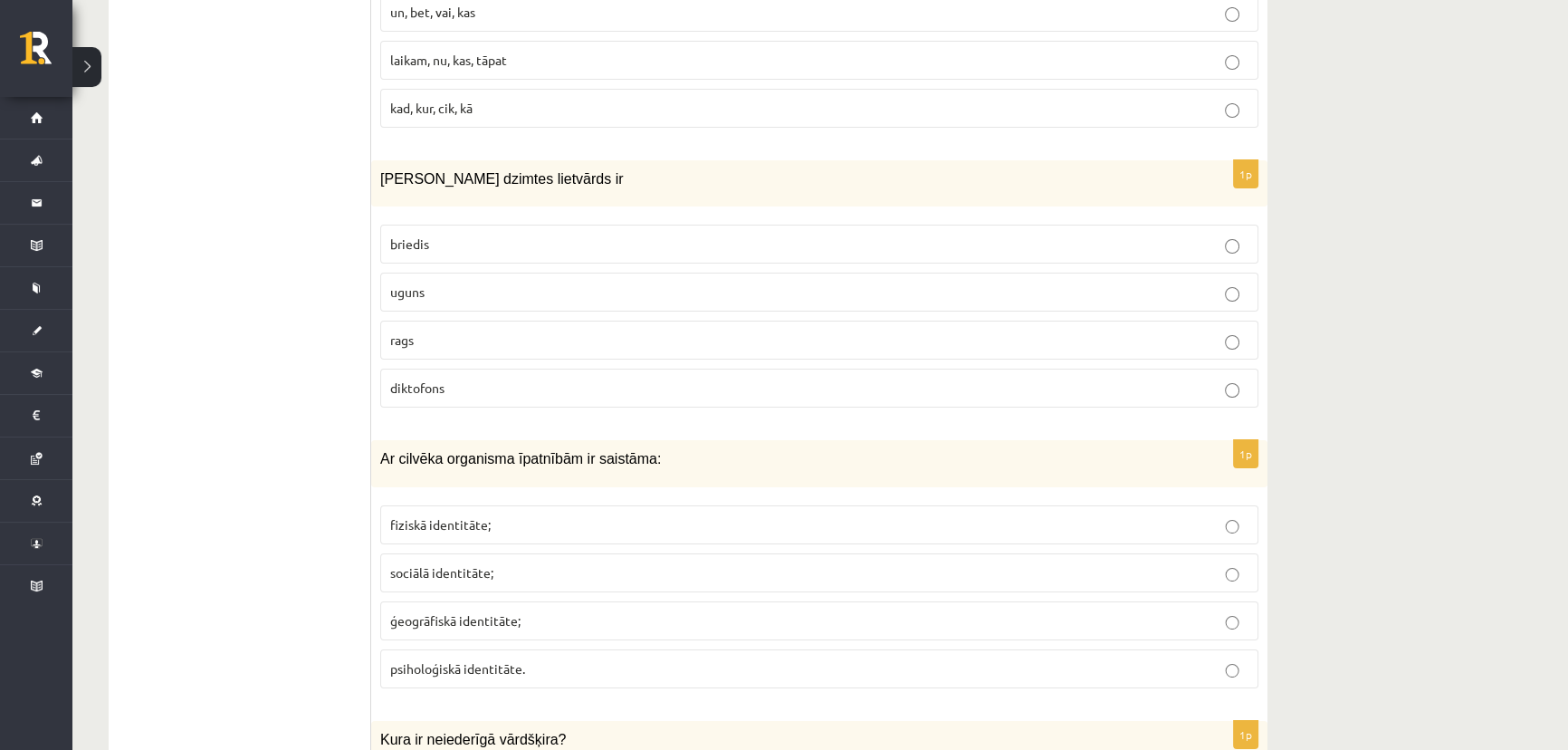
click at [438, 283] on p "uguns" at bounding box center [819, 292] width 858 height 19
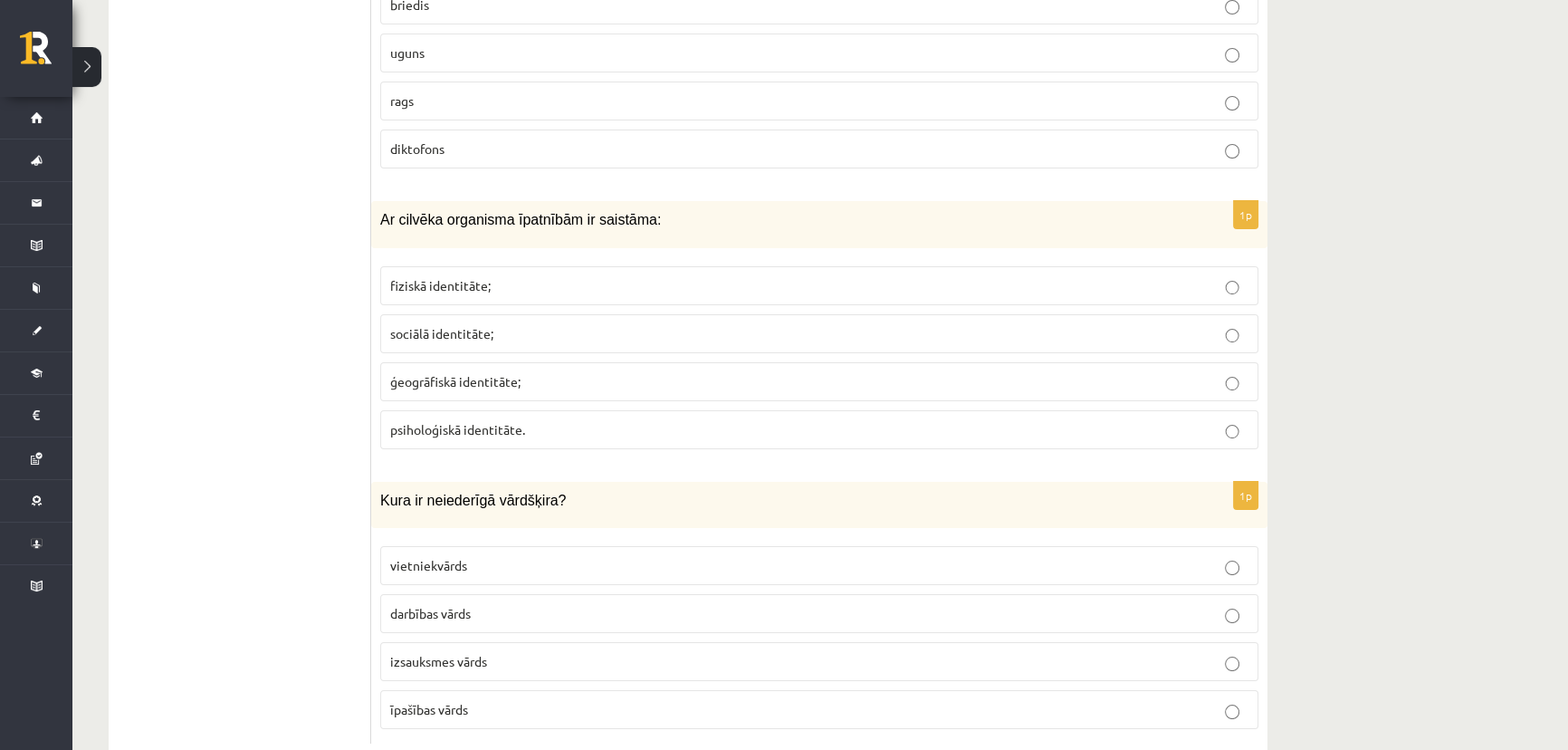
scroll to position [8616, 0]
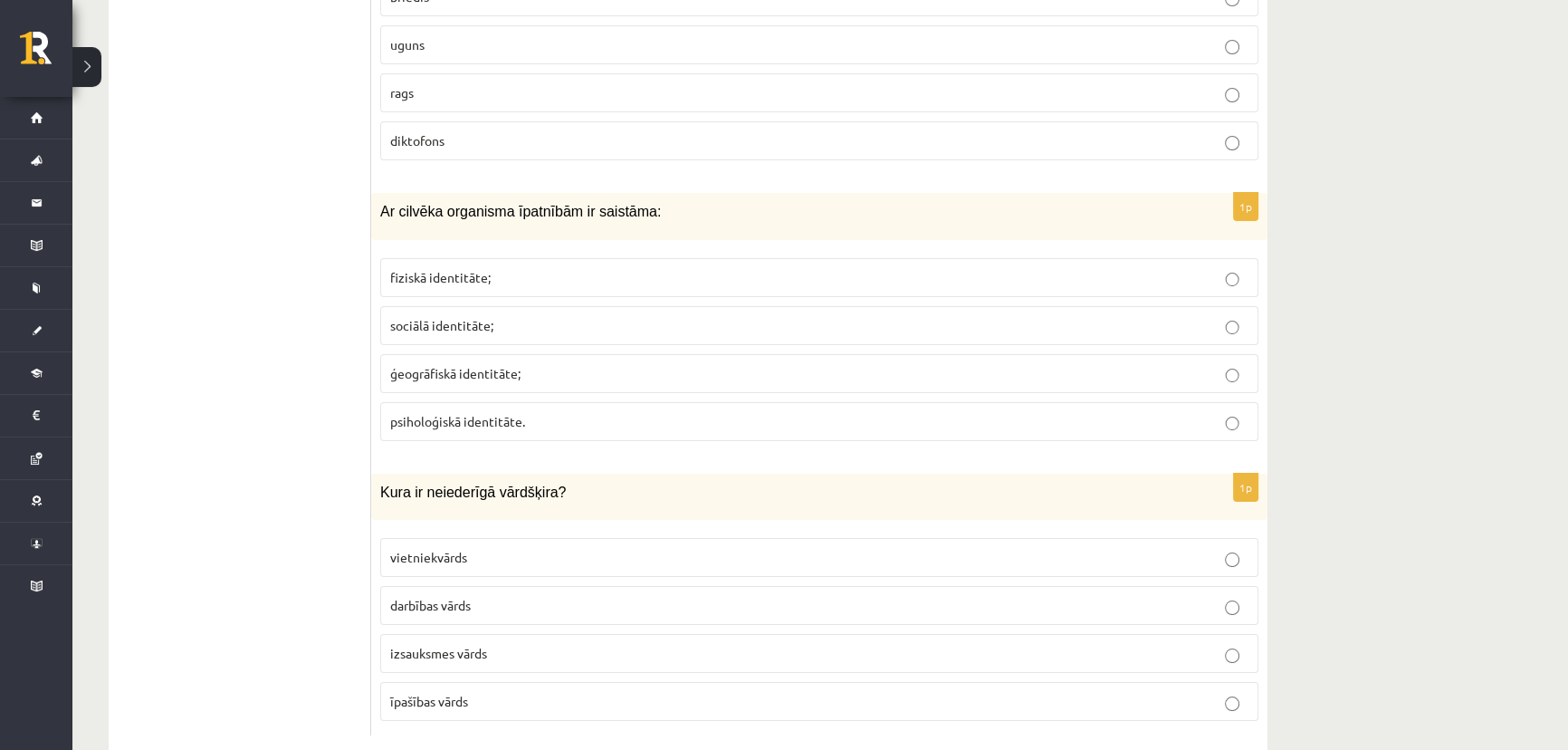
click at [436, 269] on span "fiziskā identitāte;" at bounding box center [441, 277] width 101 height 16
click at [511, 644] on p "izsauksmes vārds" at bounding box center [819, 653] width 858 height 19
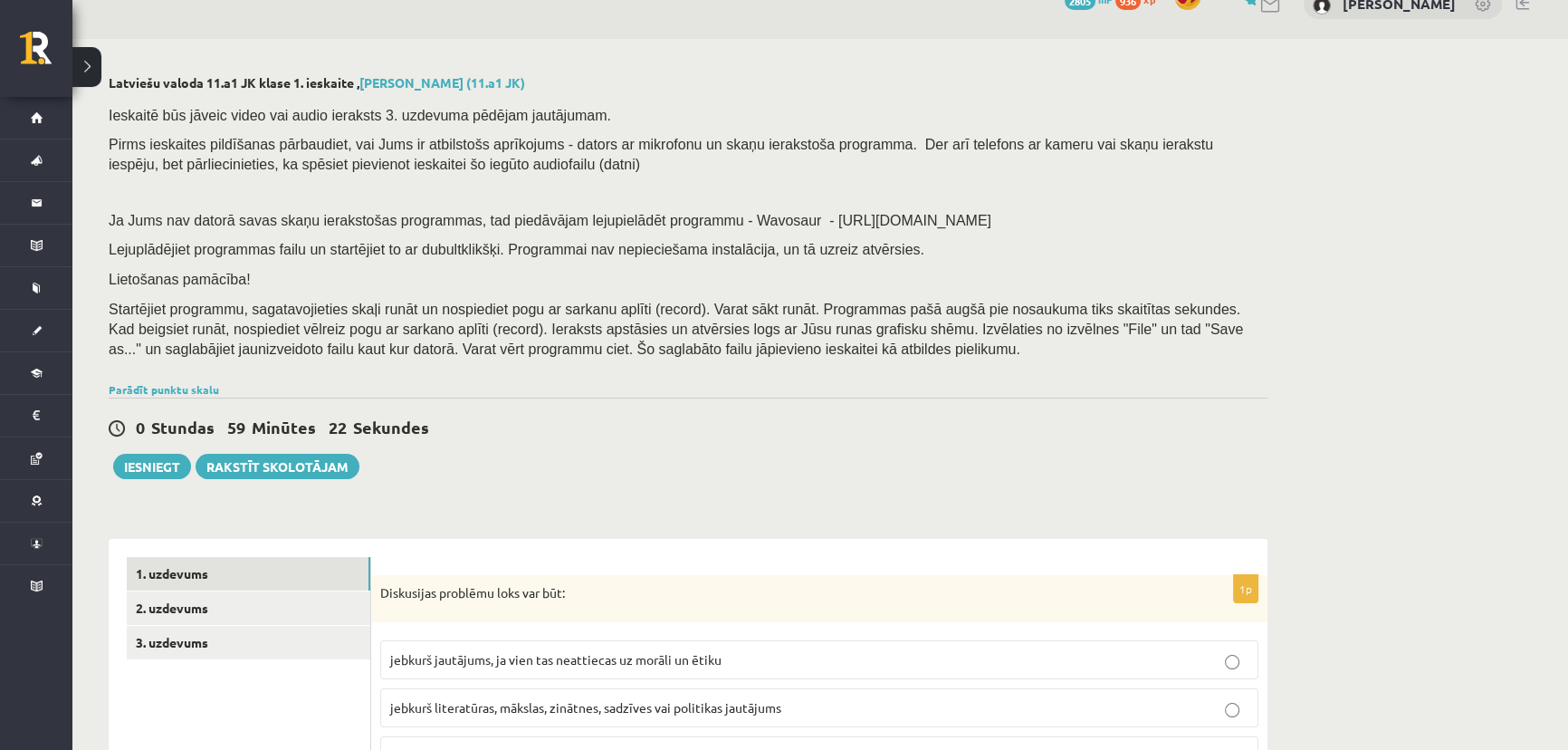
scroll to position [164, 0]
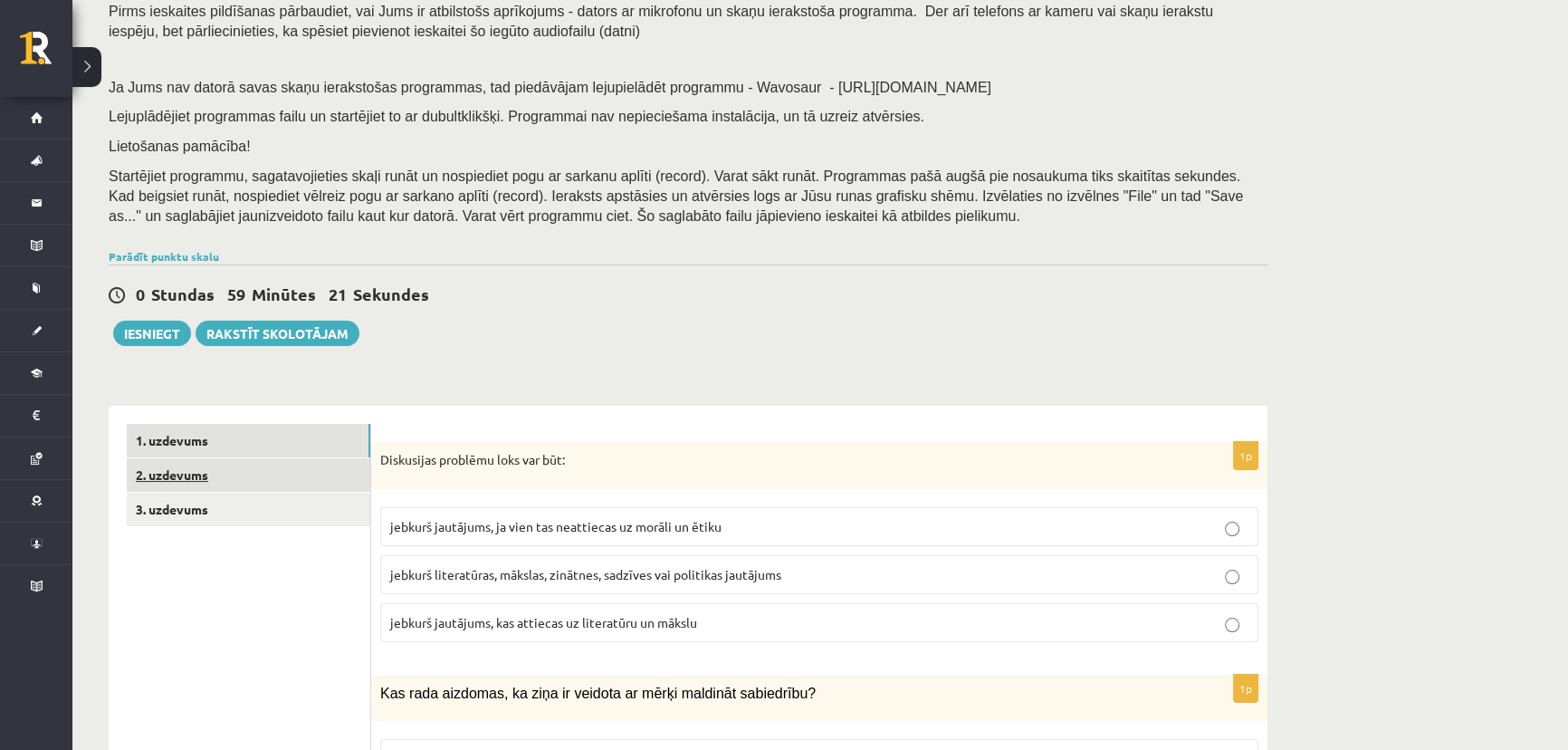
click at [200, 472] on link "2. uzdevums" at bounding box center [249, 476] width 244 height 34
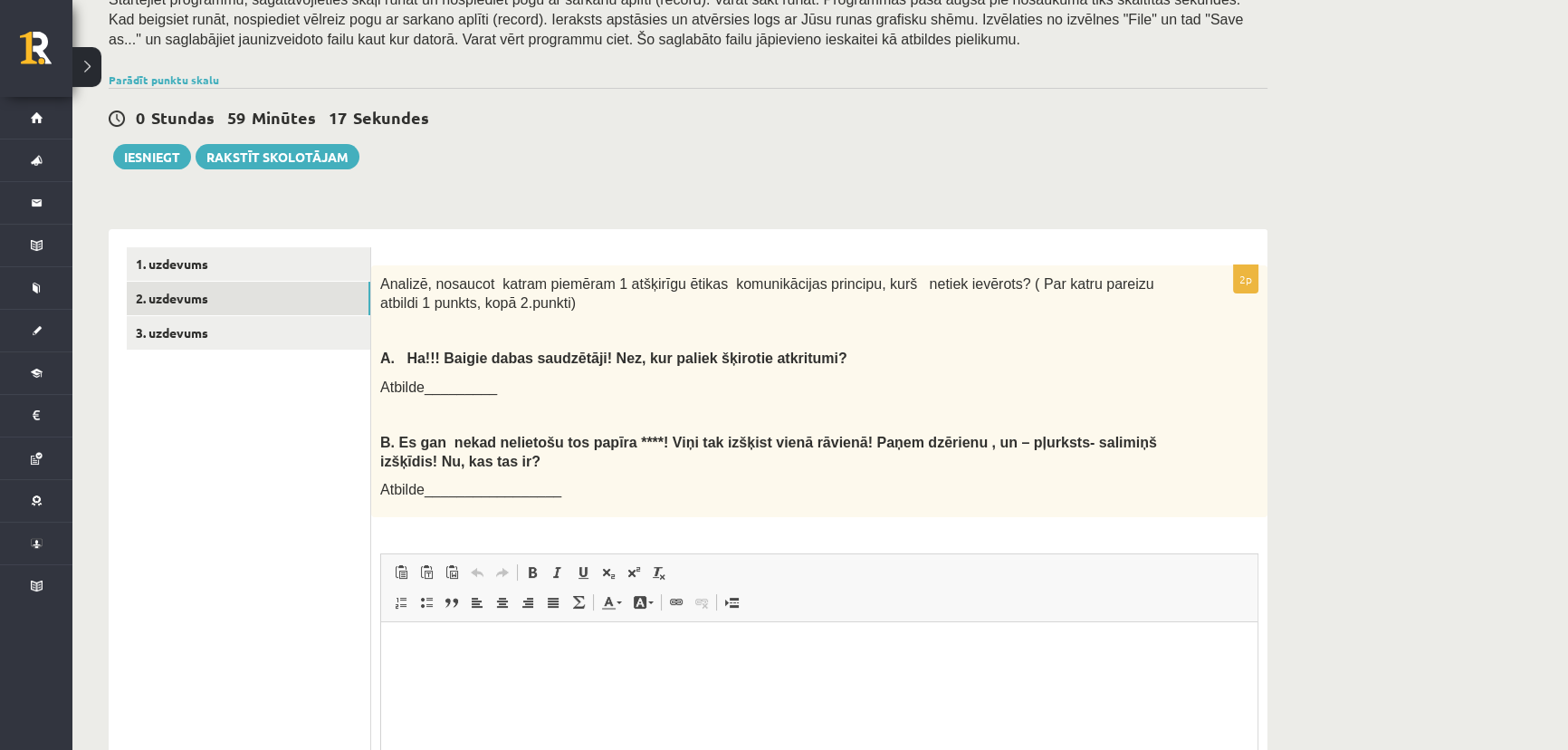
scroll to position [328, 0]
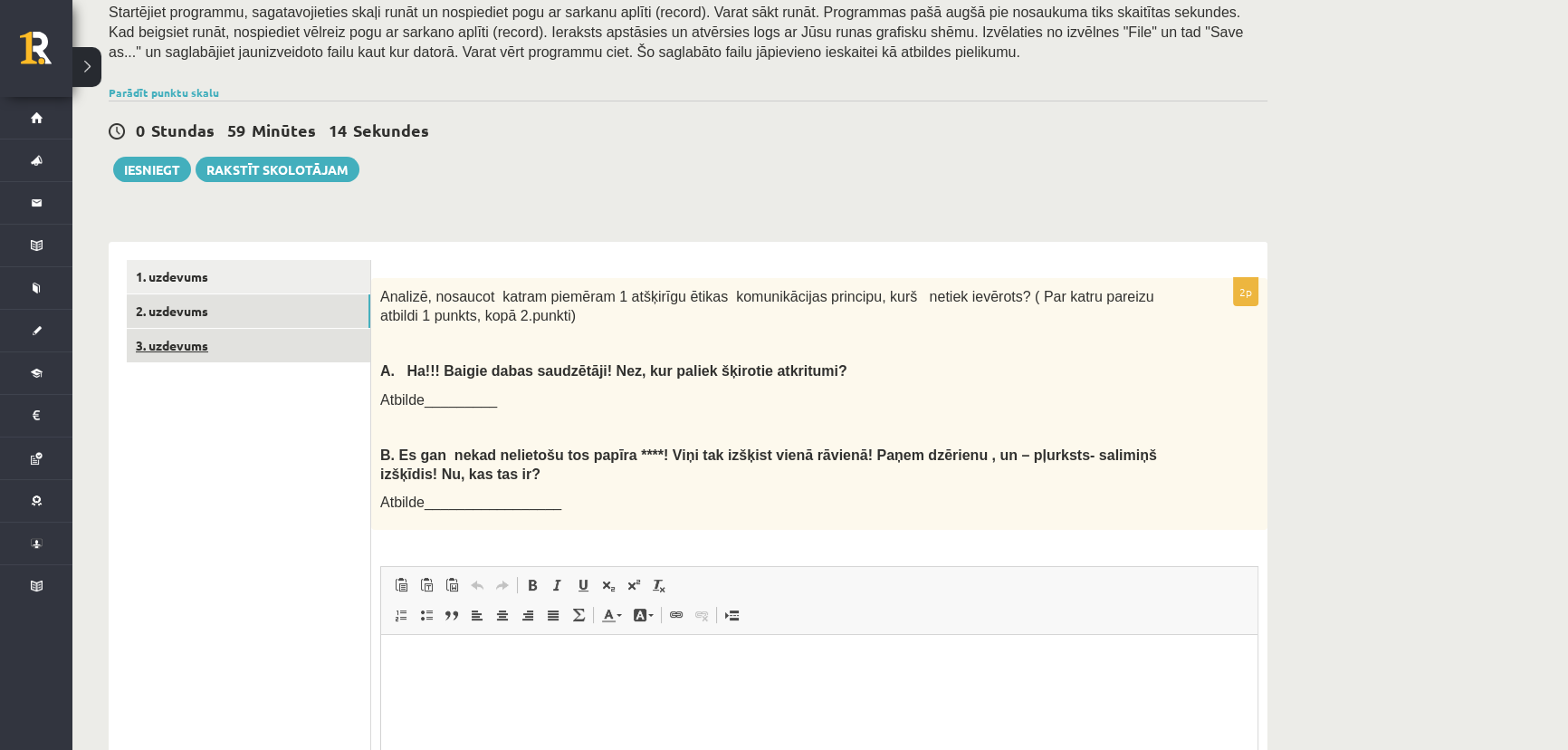
click at [186, 344] on link "3. uzdevums" at bounding box center [249, 346] width 244 height 34
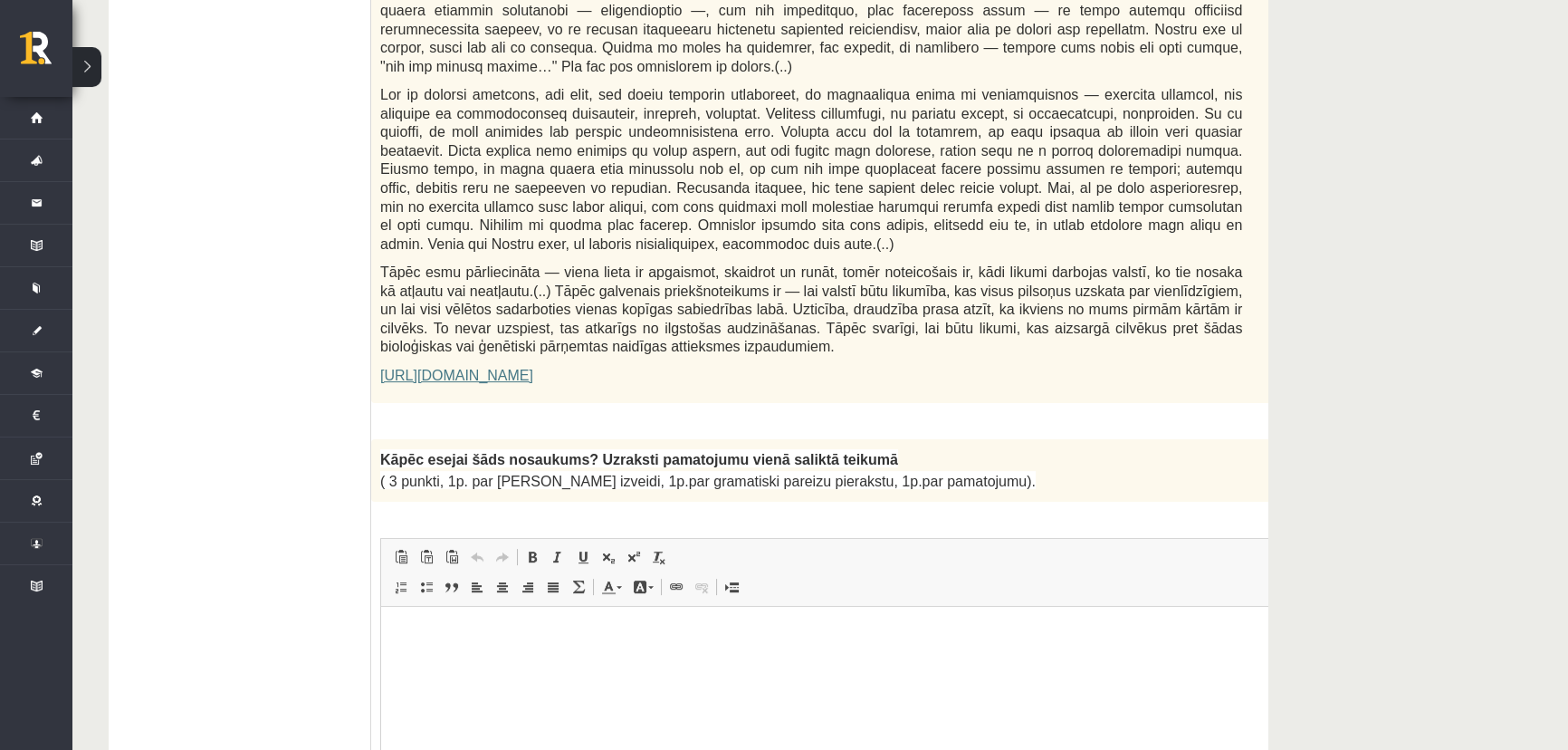
scroll to position [1127, 0]
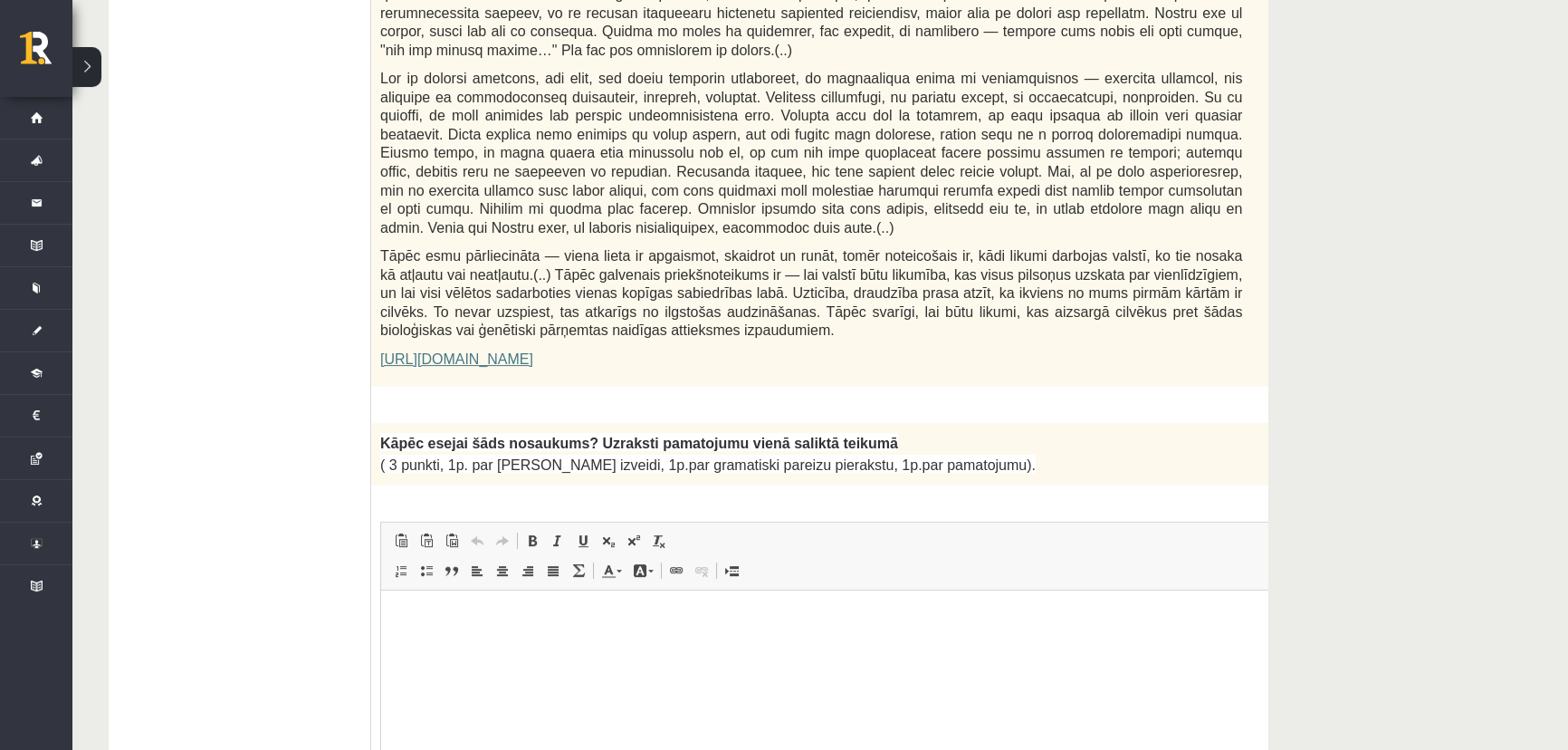
click at [394, 604] on html at bounding box center [855, 617] width 950 height 55
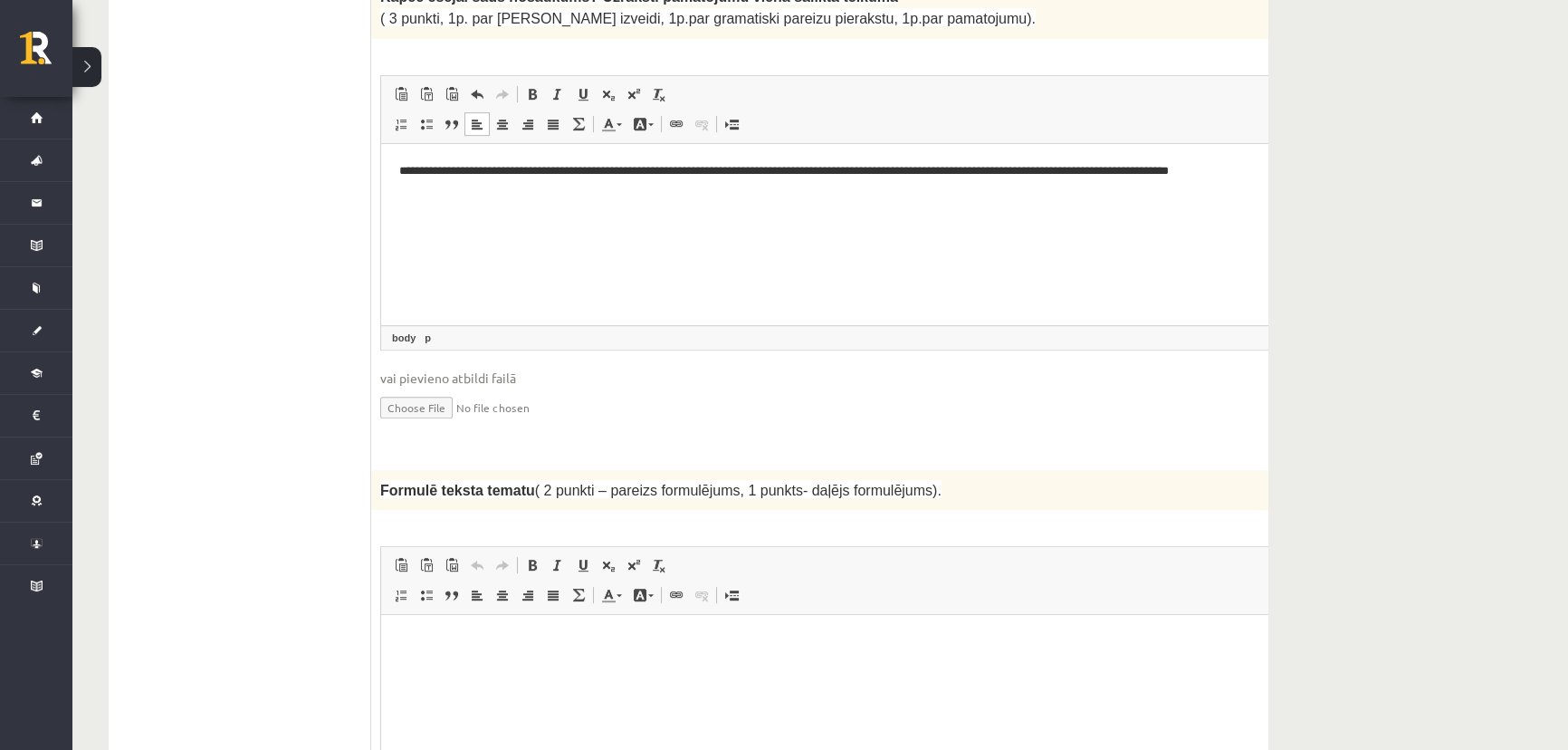
scroll to position [1622, 0]
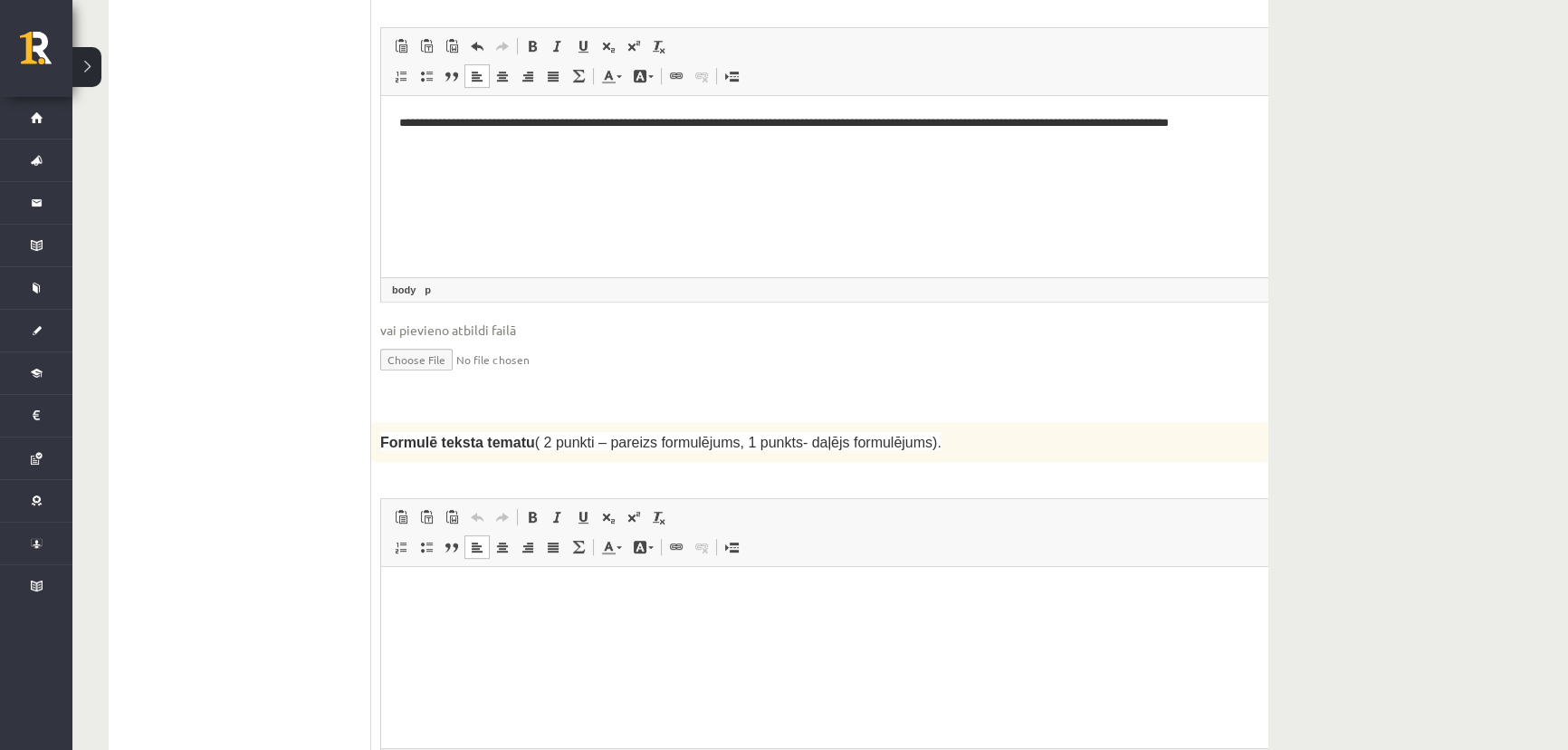
click at [434, 604] on html at bounding box center [855, 594] width 950 height 55
click at [512, 587] on p "**********" at bounding box center [832, 594] width 866 height 19
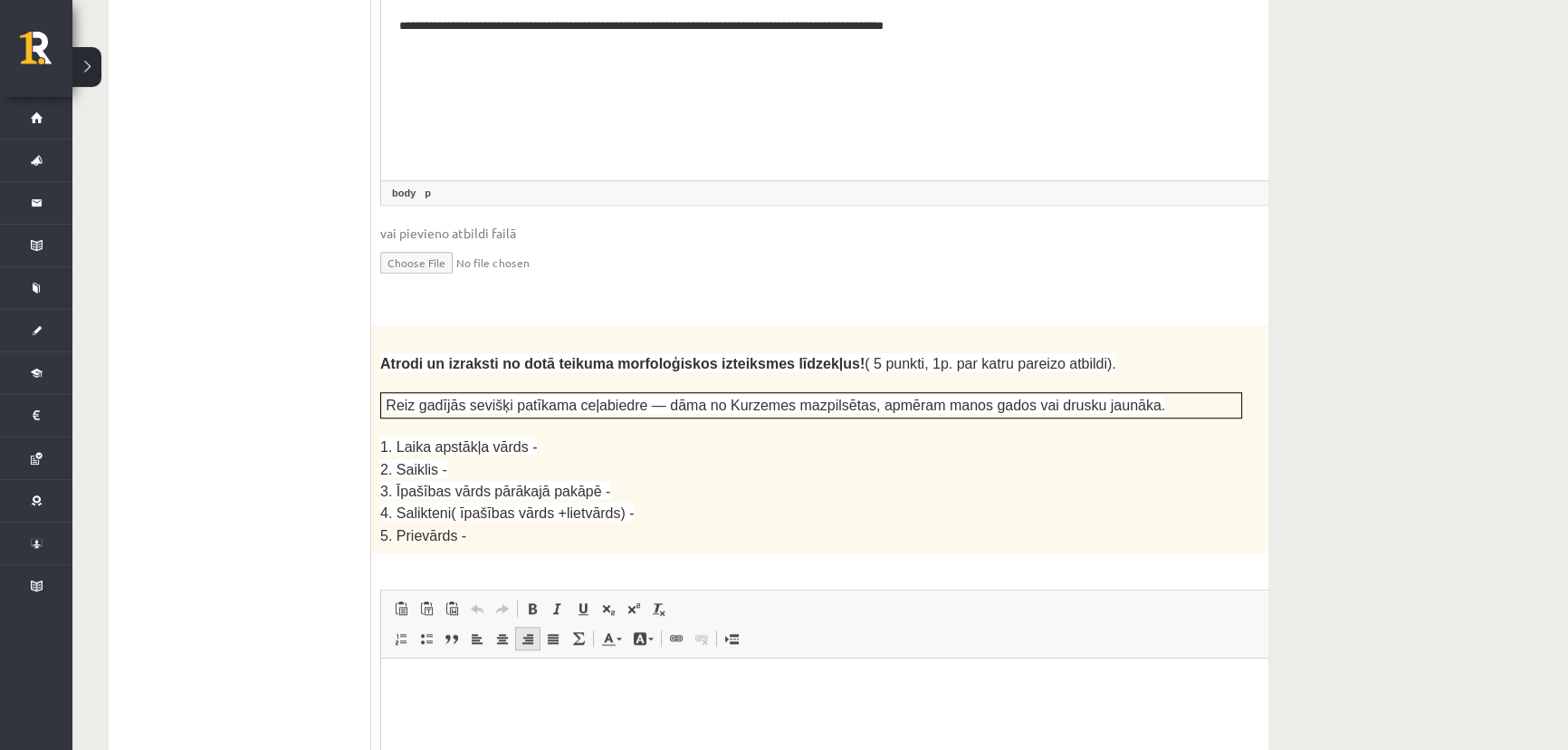
scroll to position [2198, 0]
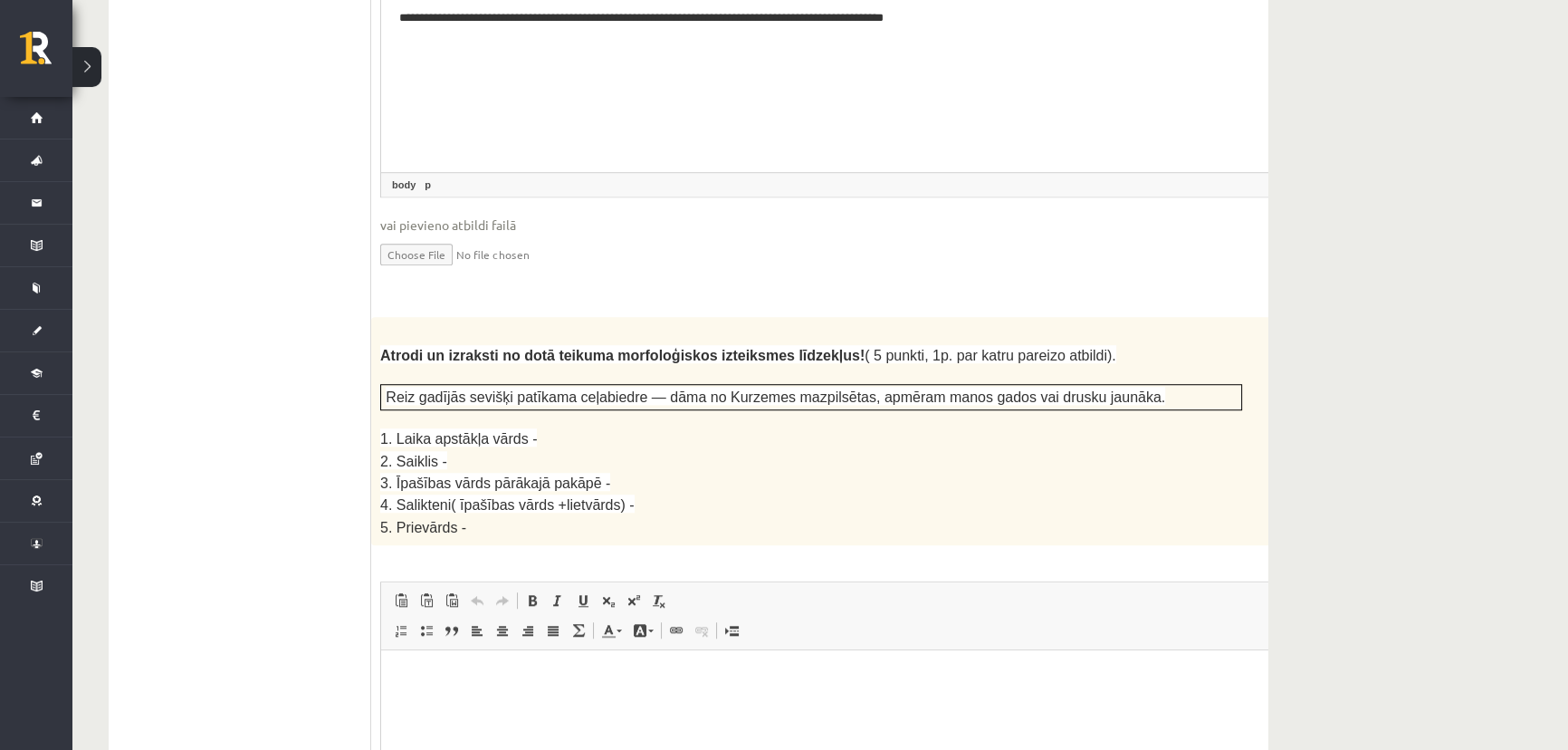
click at [400, 669] on p "Bagātinātā teksta redaktors, wiswyg-editor-user-answer-47433842724260" at bounding box center [856, 678] width 914 height 19
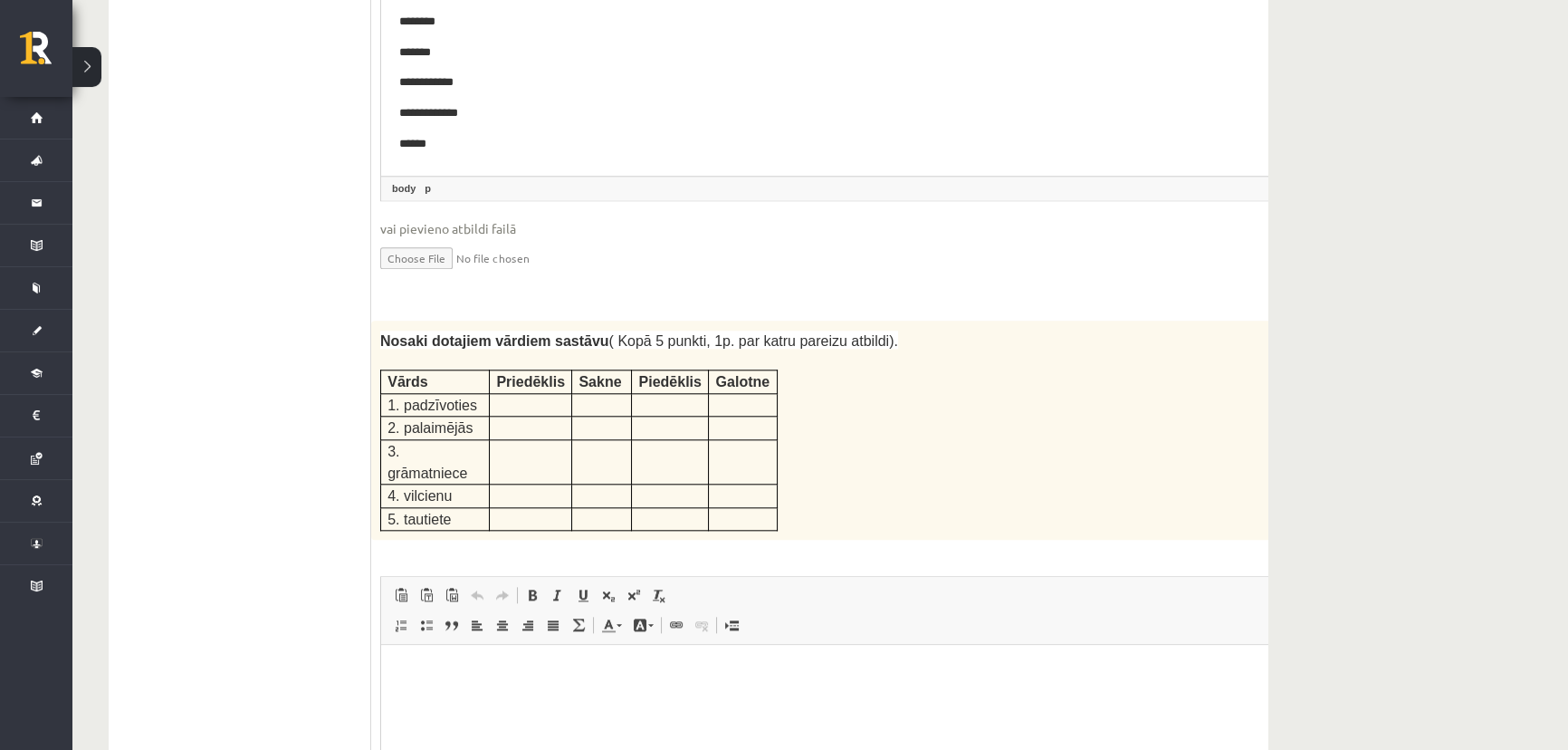
scroll to position [2857, 0]
click at [404, 685] on html at bounding box center [855, 669] width 950 height 55
click at [391, 663] on html at bounding box center [855, 669] width 950 height 55
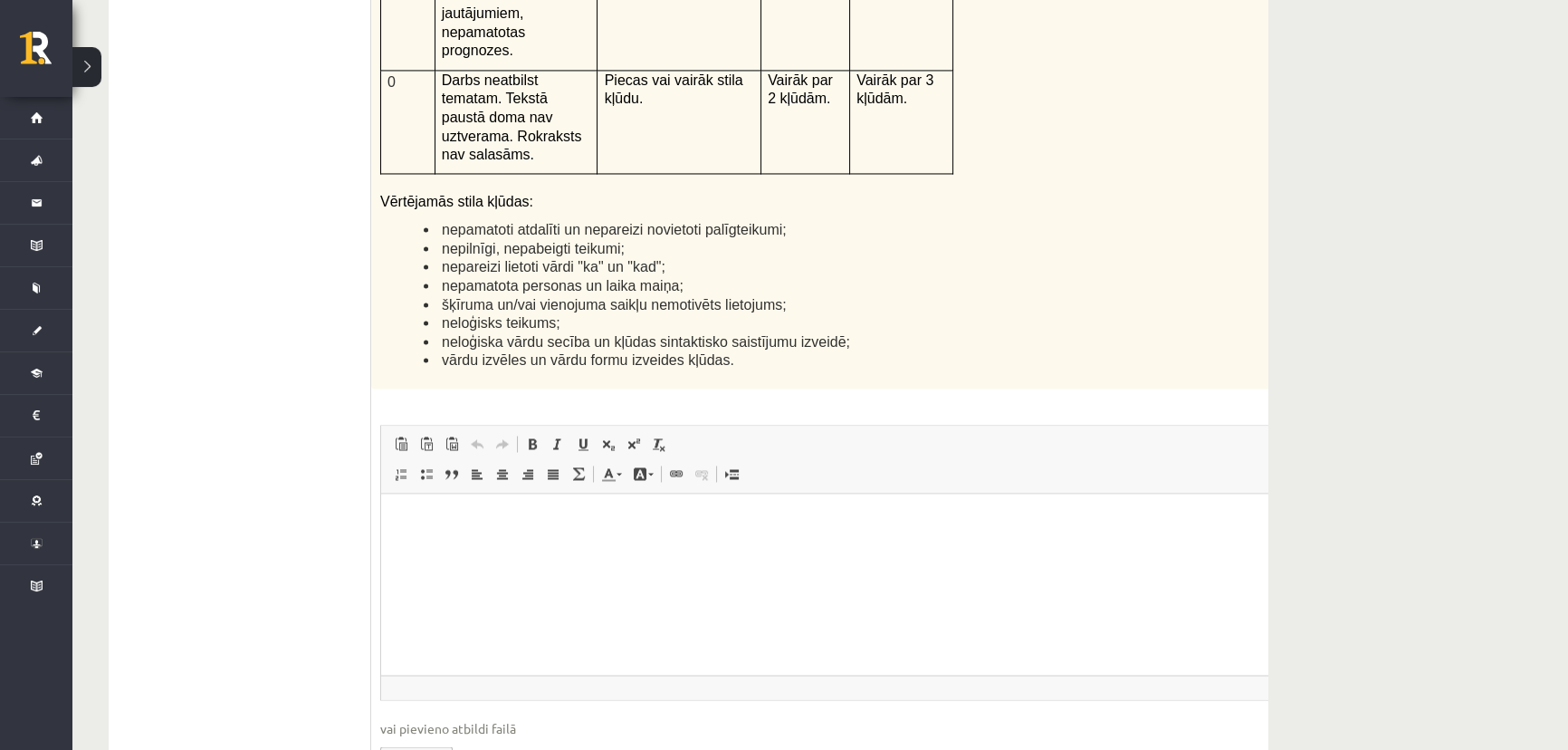
scroll to position [4422, 0]
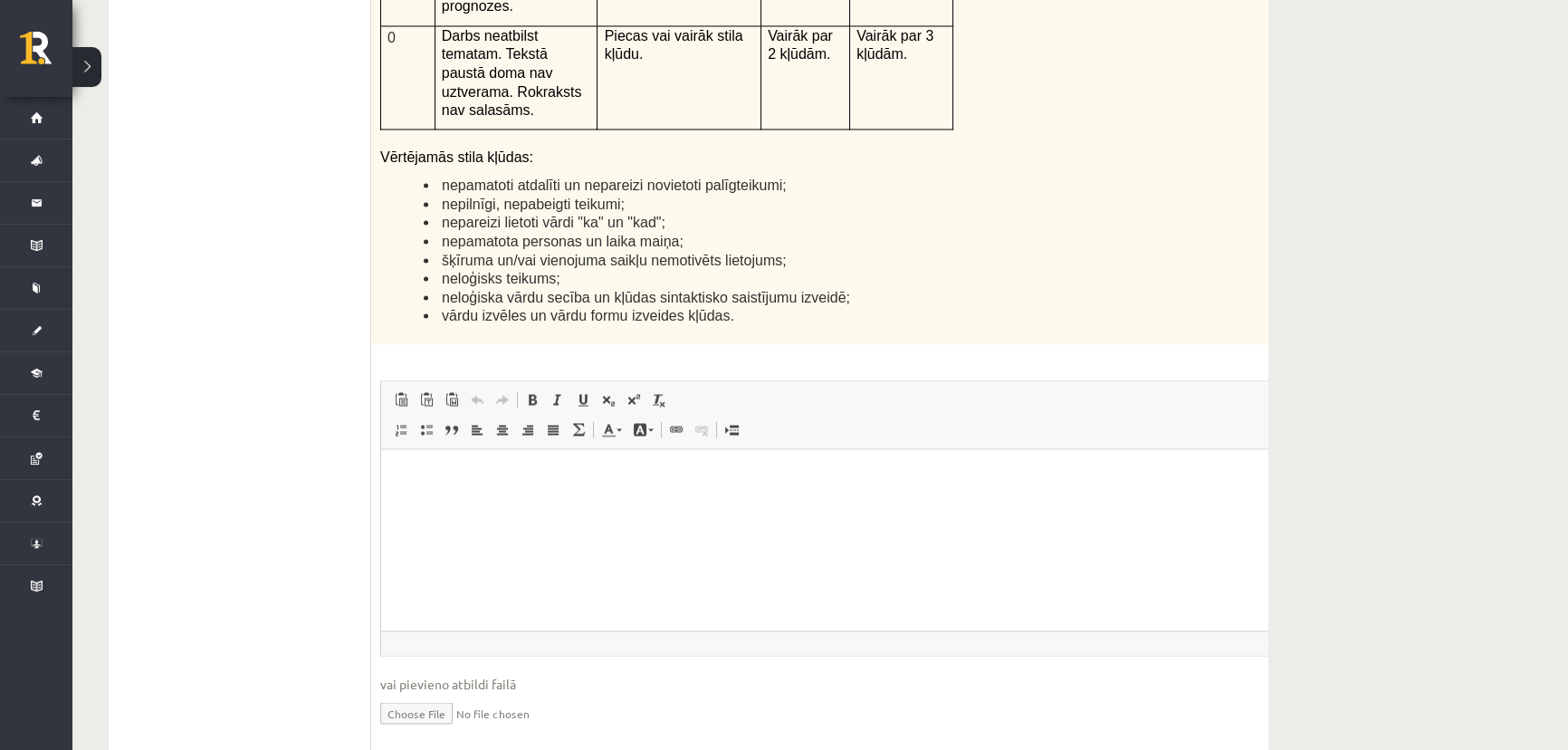
click at [545, 505] on html at bounding box center [855, 476] width 950 height 55
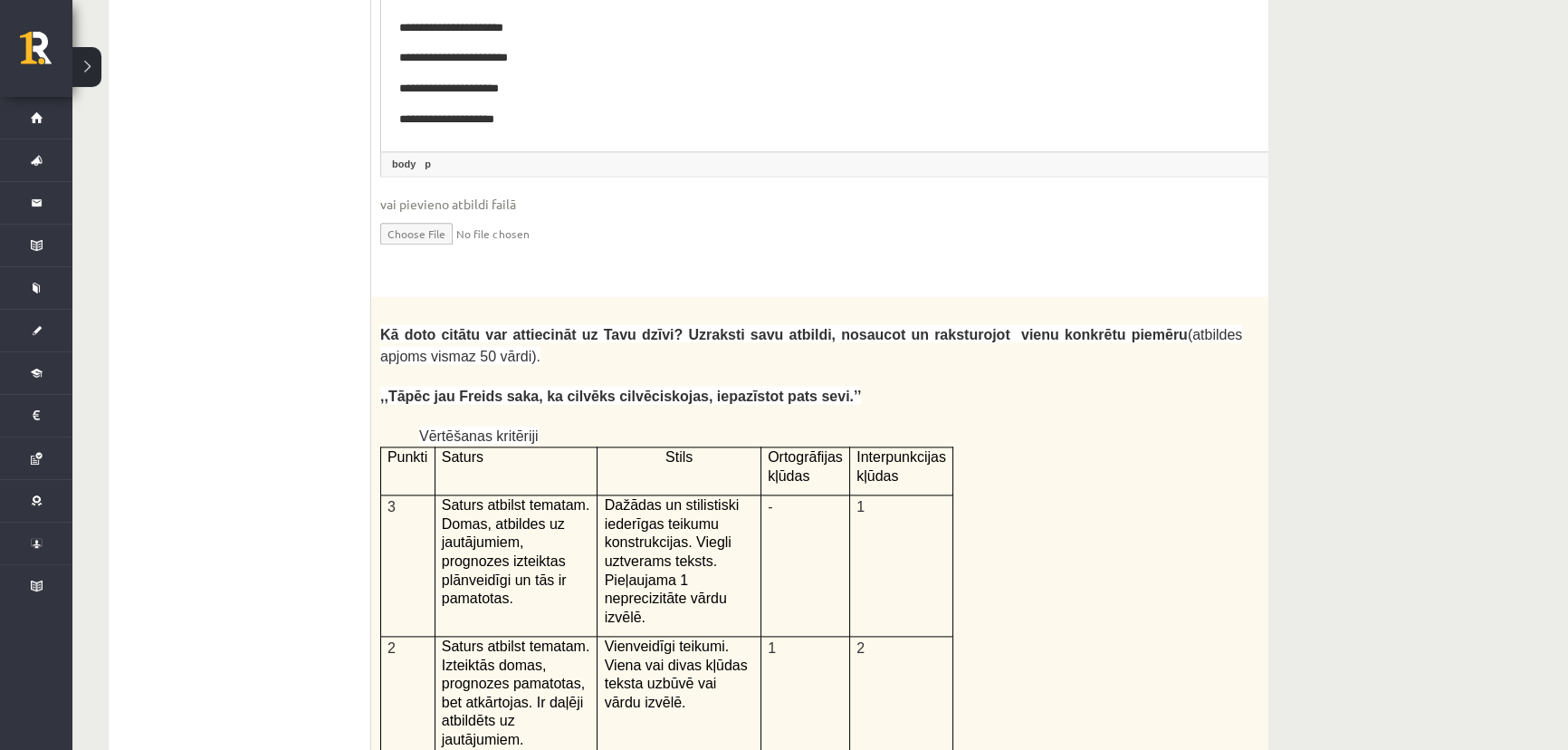
scroll to position [3352, 0]
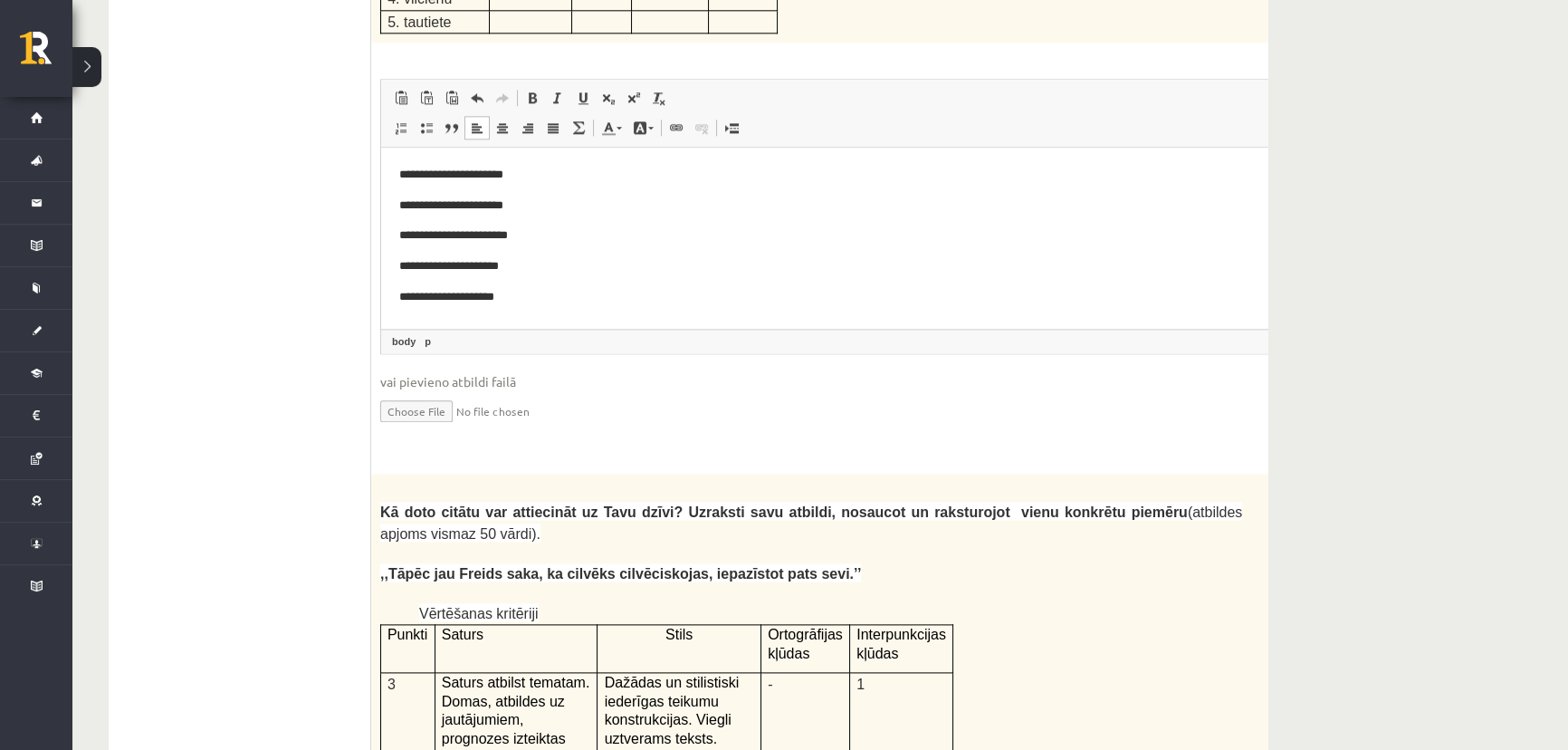
drag, startPoint x: 381, startPoint y: 455, endPoint x: 795, endPoint y: 449, distance: 414.0
click at [795, 563] on p ",,Tāpēc jau Freids saka, ka cilvēks cilvēciskojas, iepazīstot pats sevi.’’" at bounding box center [811, 574] width 862 height 22
copy span ",,Tāpēc jau Freids saka, ka cilvēks cilvēciskojas, iepazīstot pats sevi.’’"
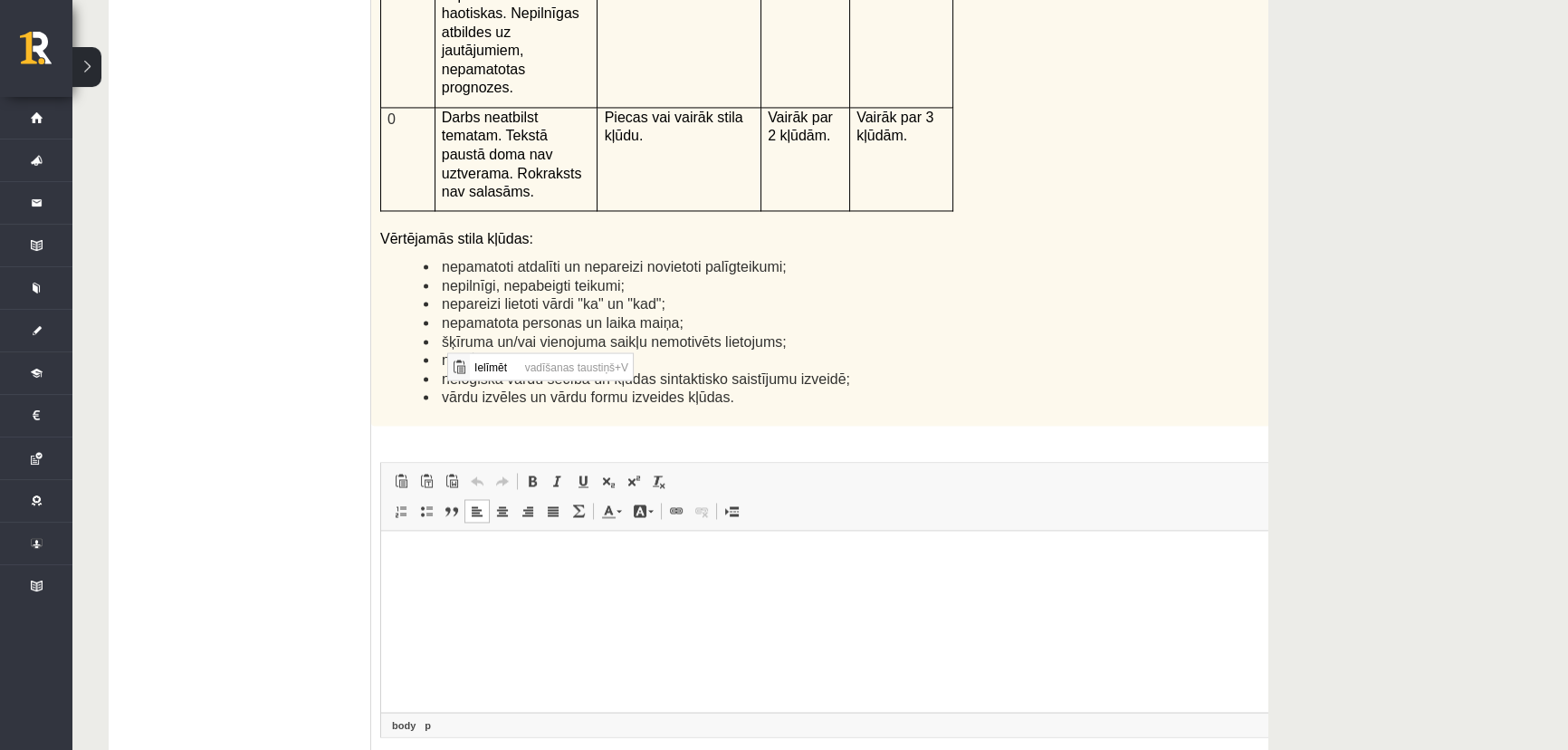
scroll to position [0, 0]
click at [491, 363] on span "Ielīmēt" at bounding box center [494, 366] width 51 height 26
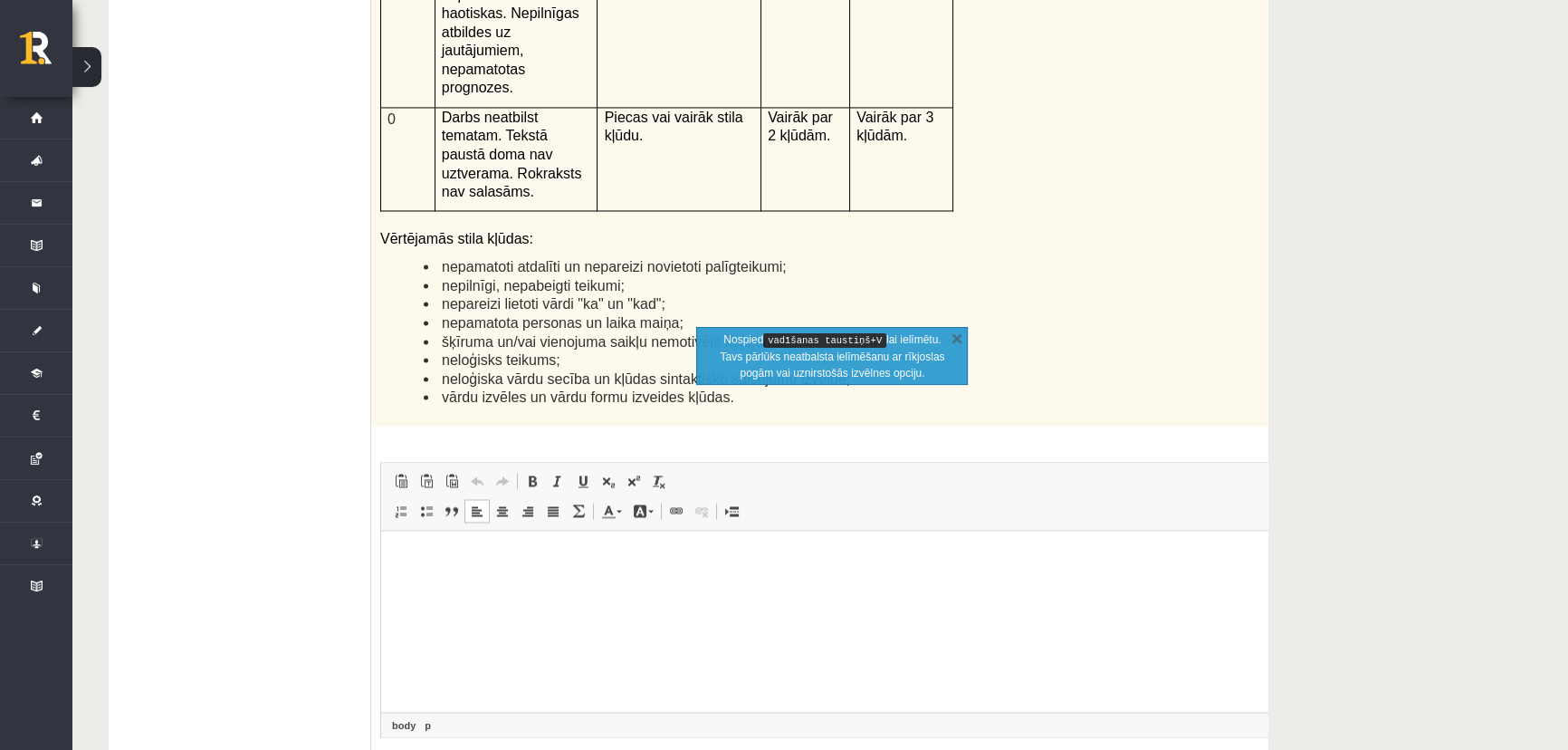
click at [492, 577] on html at bounding box center [855, 558] width 950 height 55
click at [528, 586] on html "**********" at bounding box center [855, 558] width 950 height 55
click at [1110, 583] on html "**********" at bounding box center [855, 558] width 950 height 55
click at [951, 336] on link "X" at bounding box center [957, 338] width 18 height 18
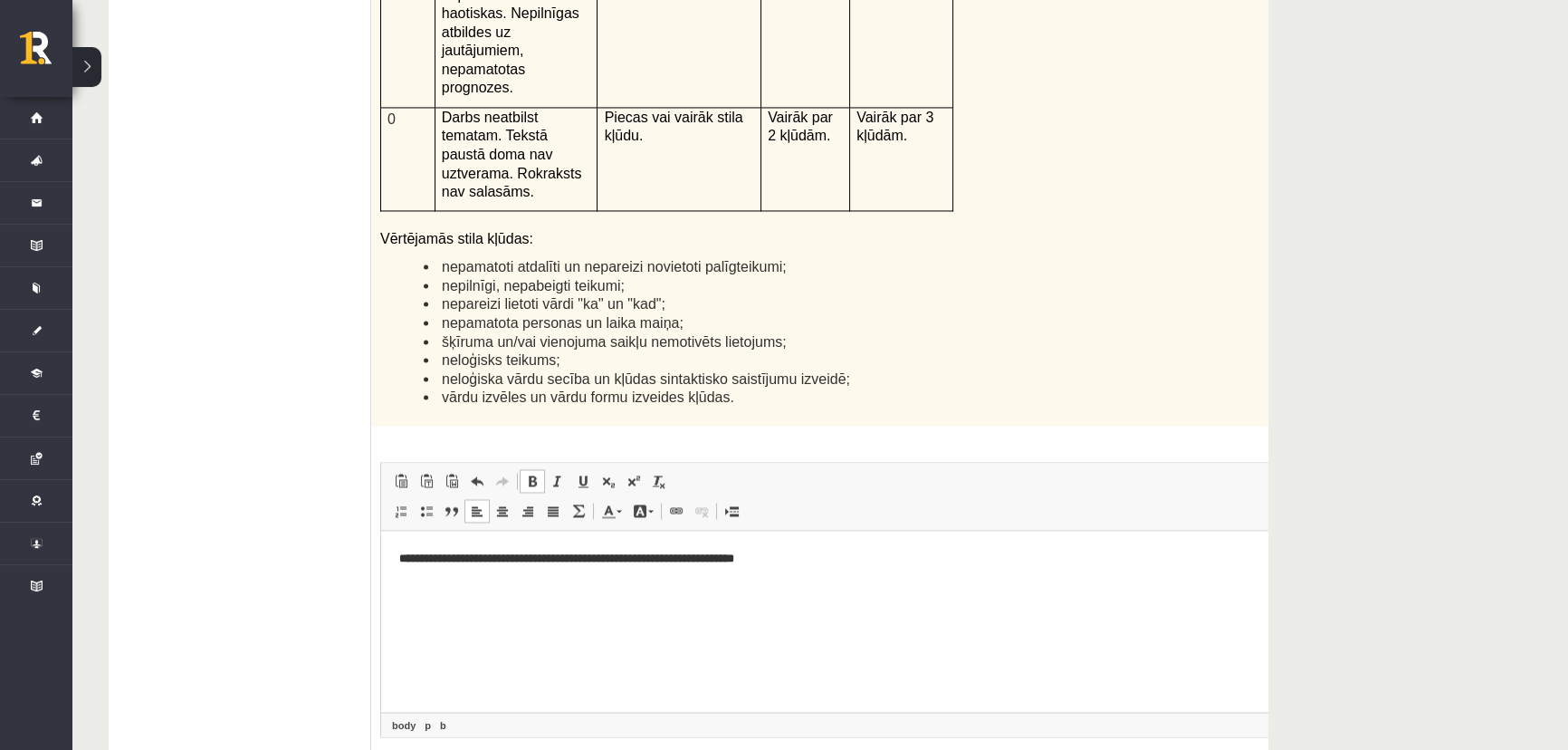
click at [823, 549] on p "**********" at bounding box center [856, 558] width 914 height 19
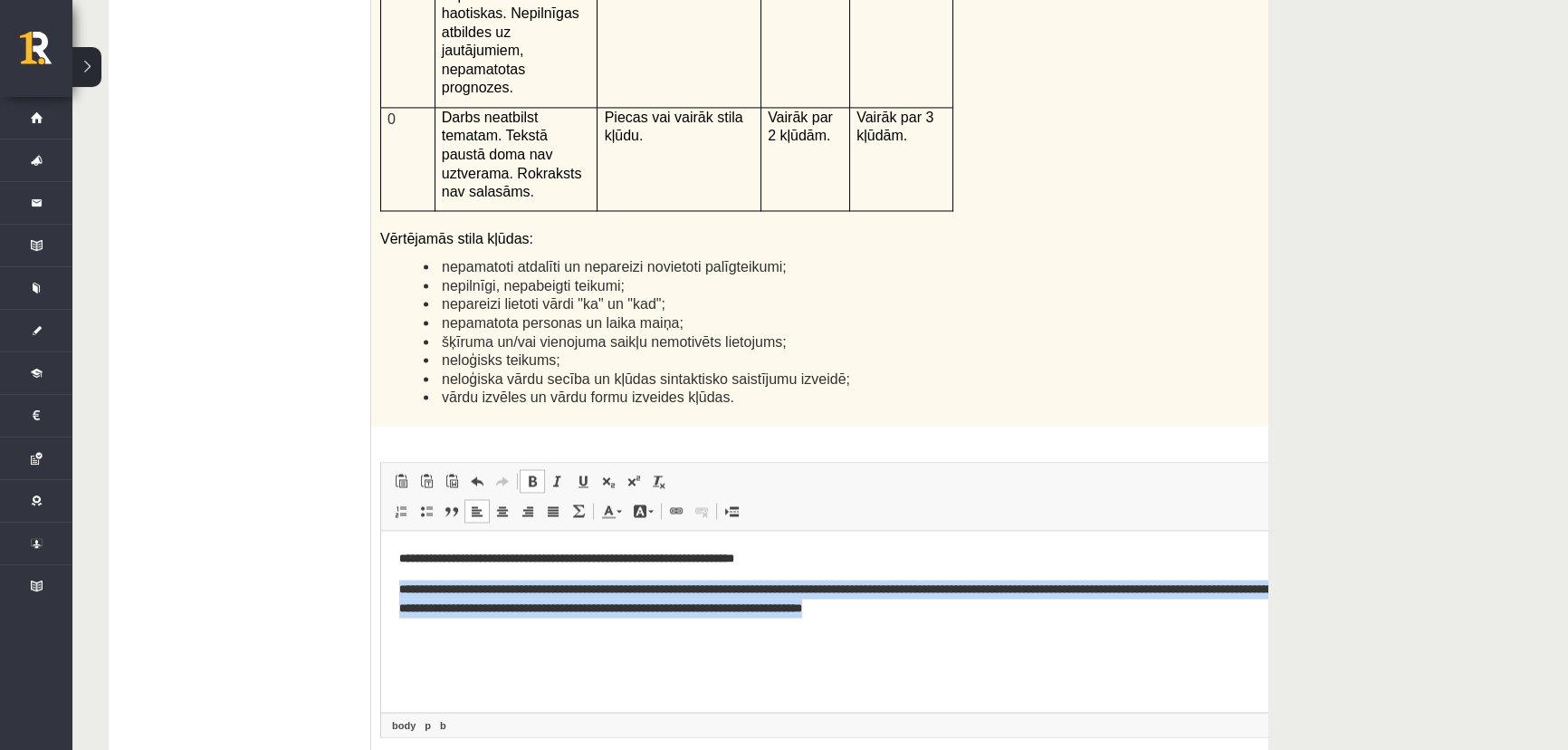
drag, startPoint x: 1222, startPoint y: 617, endPoint x: 394, endPoint y: 591, distance: 828.4
click at [394, 591] on html "**********" at bounding box center [855, 583] width 950 height 104
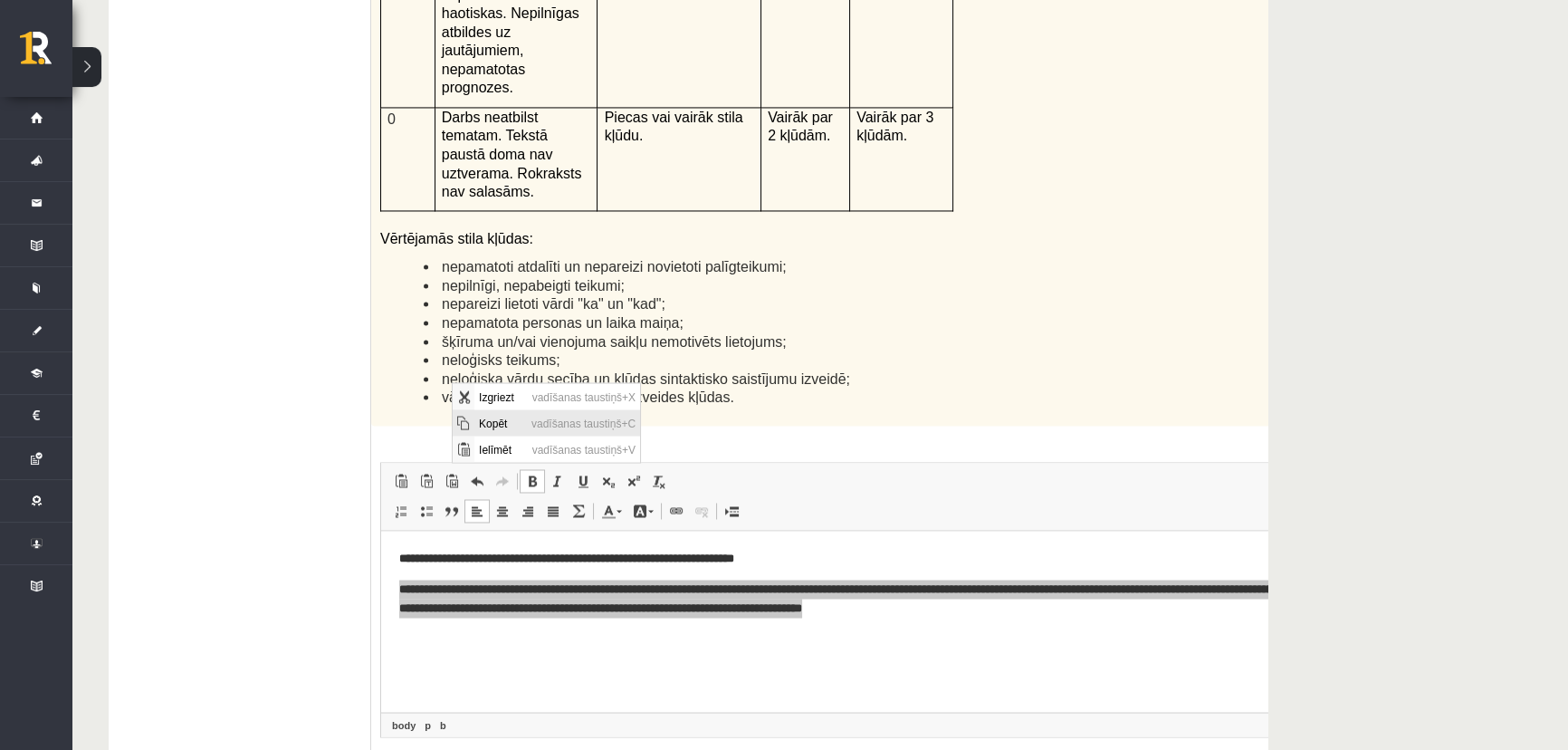
click at [506, 424] on span "Kopēt" at bounding box center [500, 423] width 53 height 26
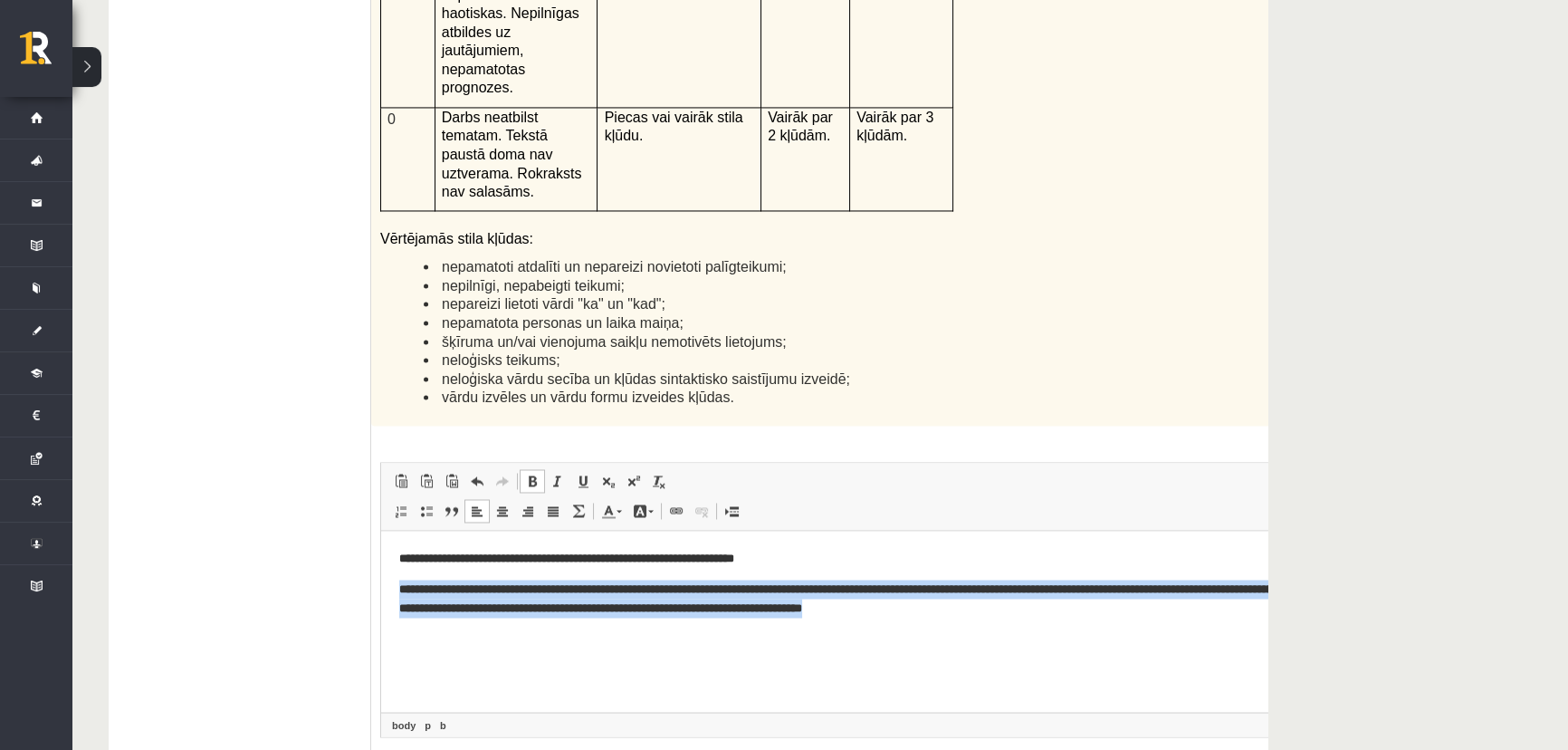
click at [822, 635] on html "**********" at bounding box center [855, 583] width 950 height 104
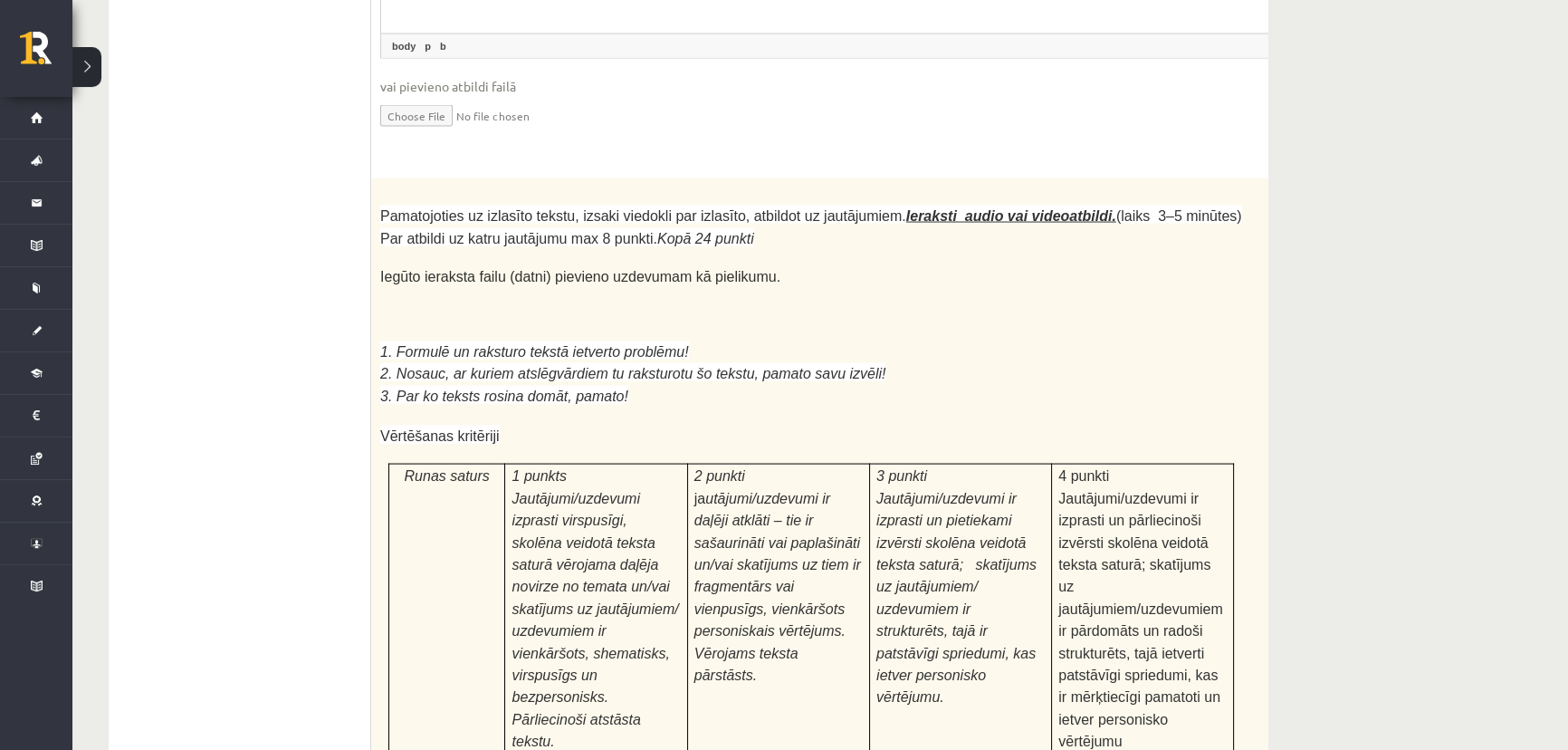
scroll to position [5082, 0]
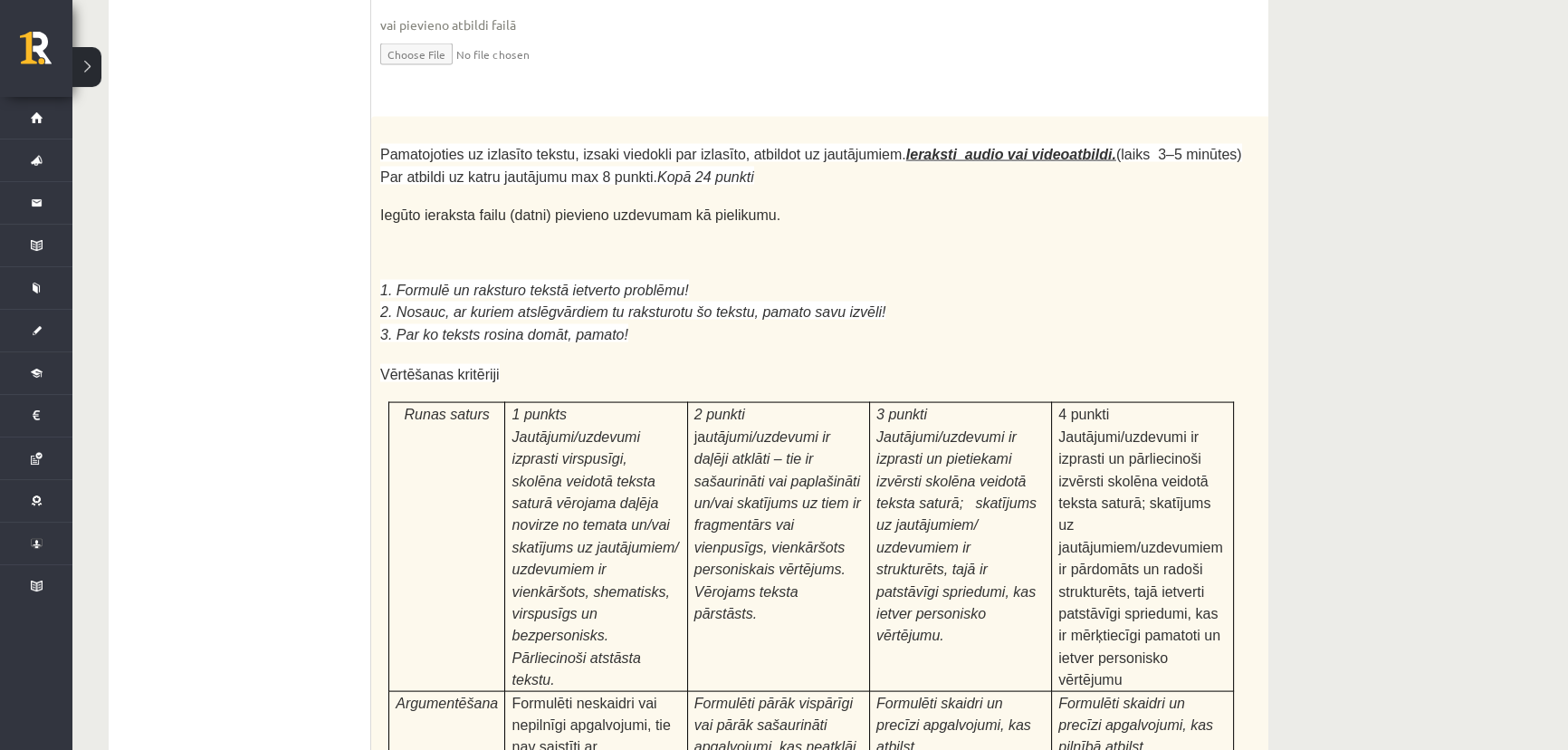
drag, startPoint x: 859, startPoint y: 434, endPoint x: 862, endPoint y: 446, distance: 12.4
drag, startPoint x: 862, startPoint y: 446, endPoint x: 710, endPoint y: 391, distance: 161.6
click at [710, 403] on td "2 punkti ja utājumi/uzdevumi ir daļēji atklāti – tie ir sašaurināti vai paplaši…" at bounding box center [779, 547] width 182 height 288
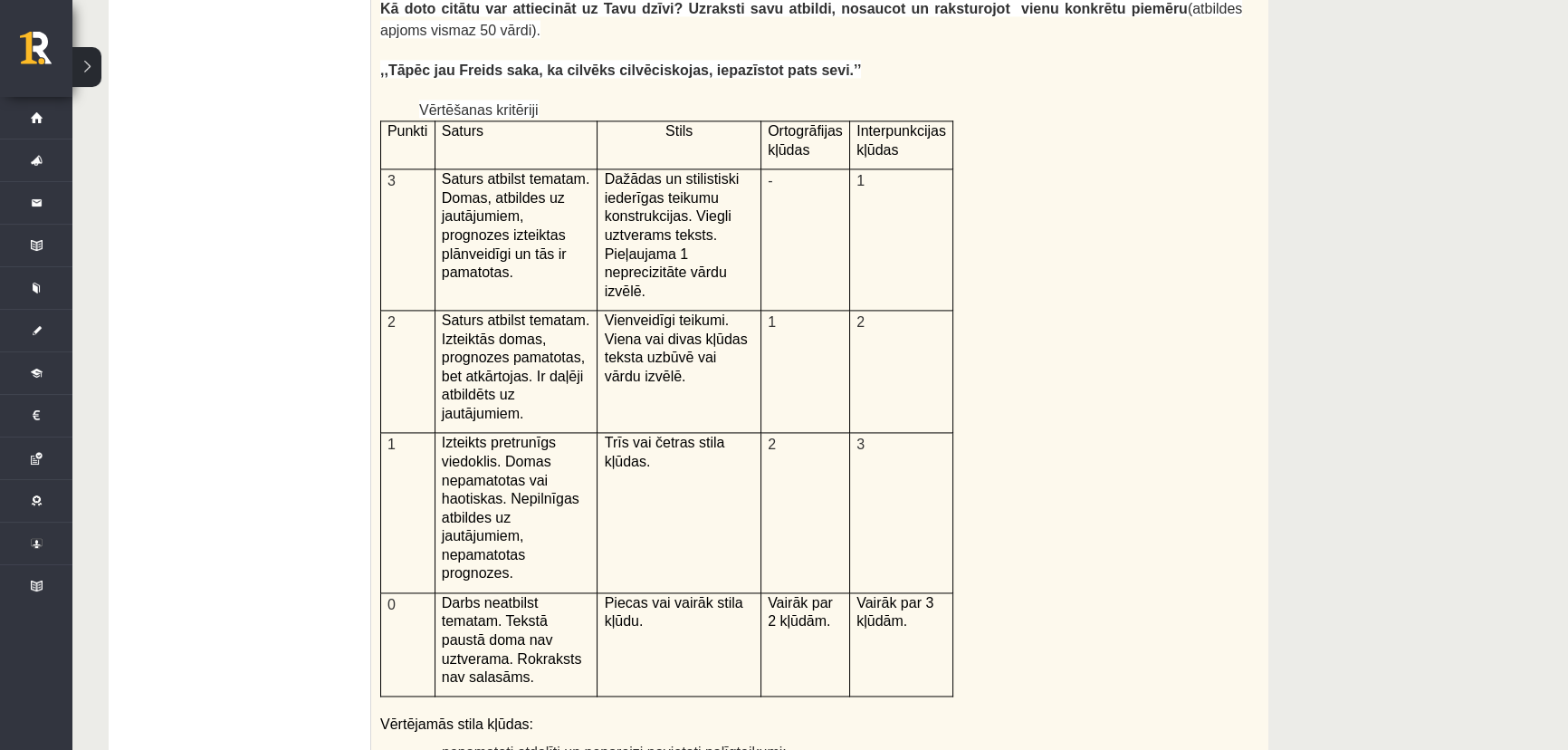
scroll to position [3613, 0]
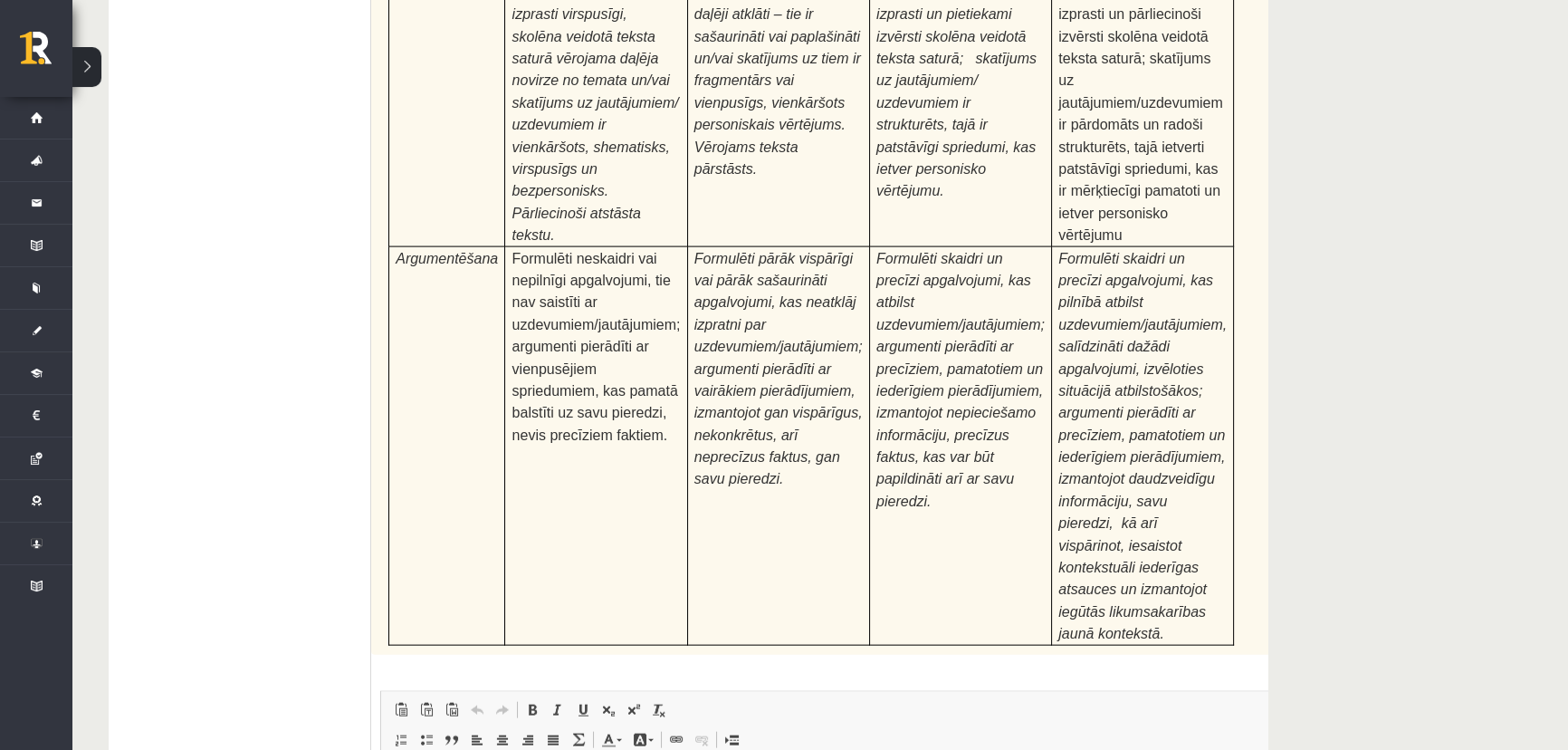
scroll to position [5533, 0]
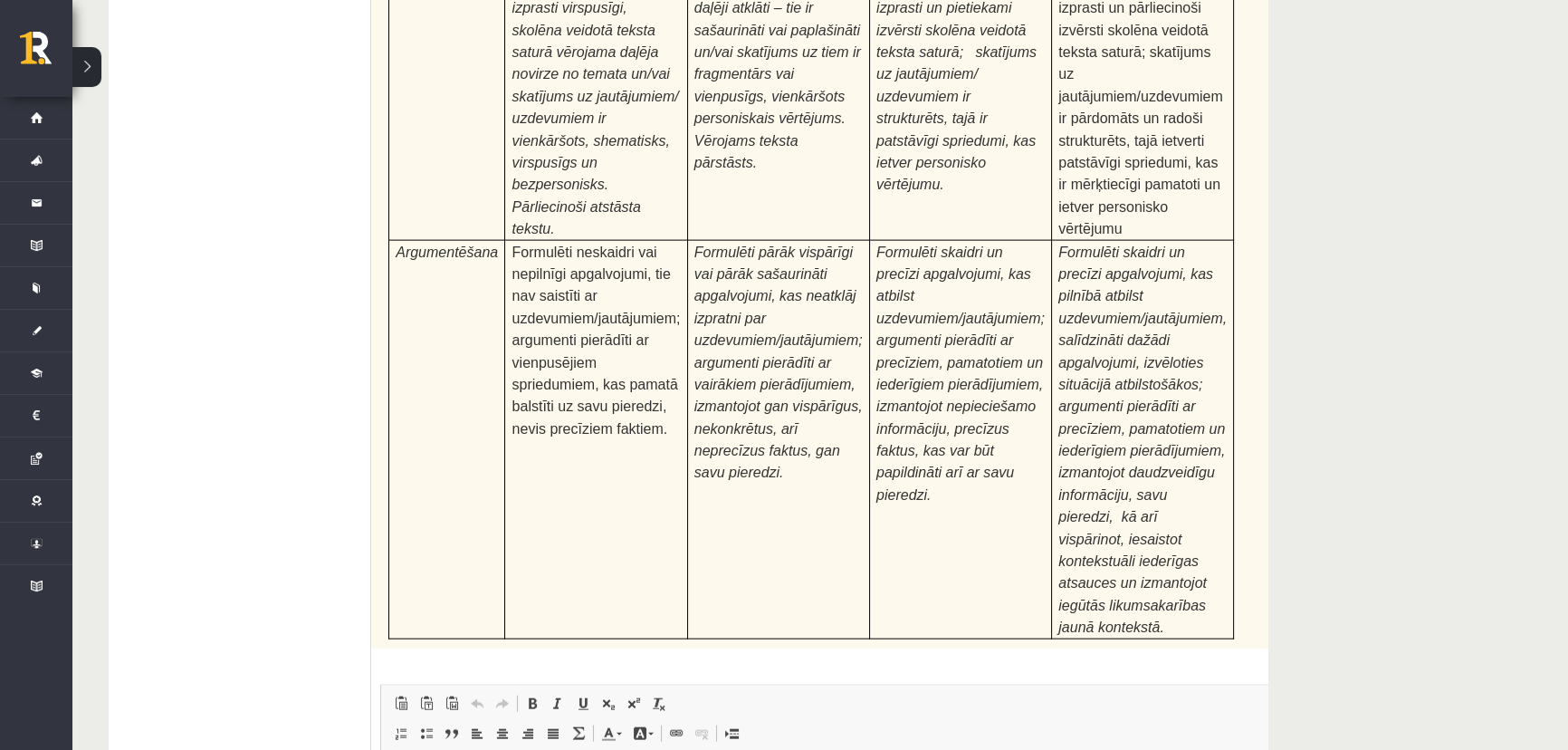
type input "**********"
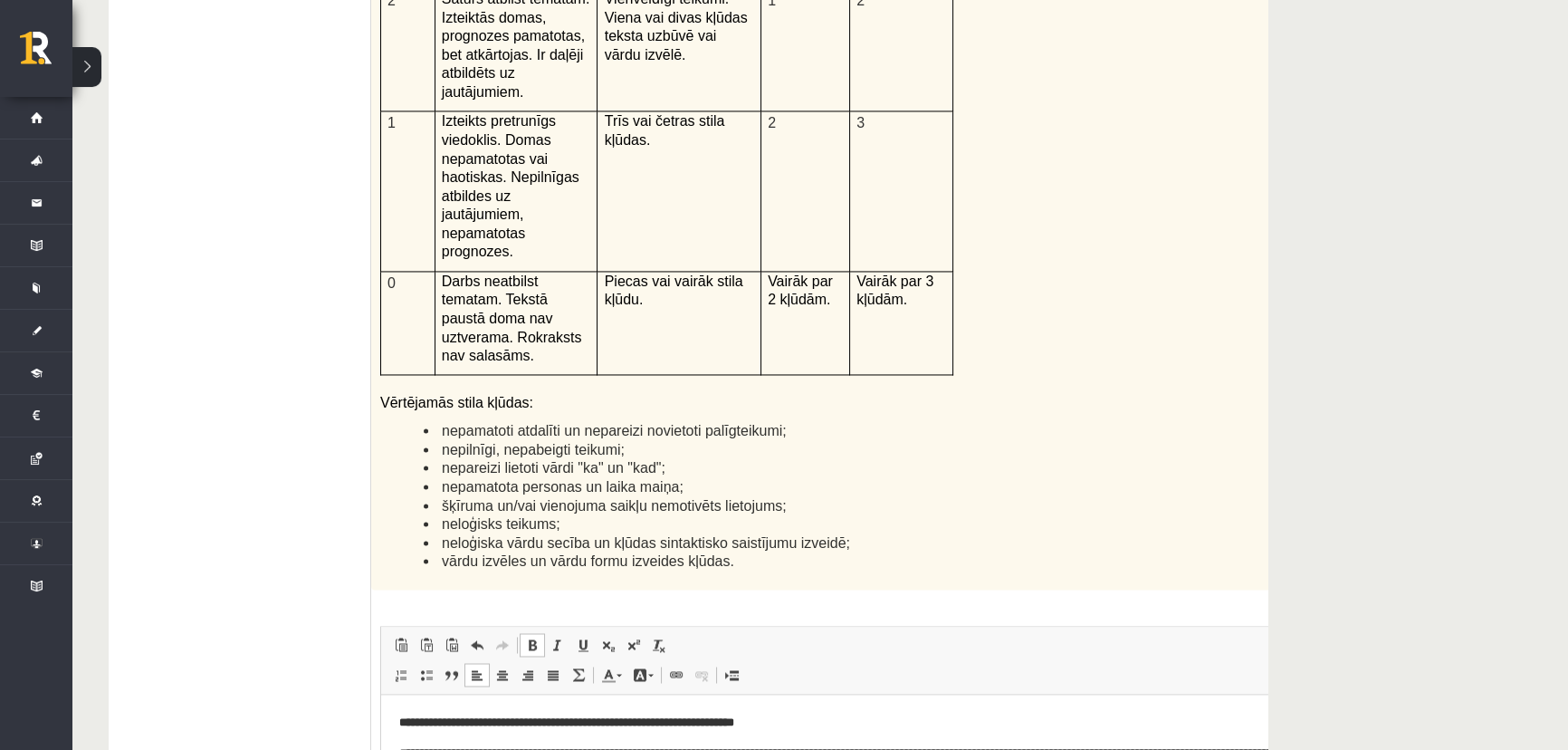
scroll to position [3968, 0]
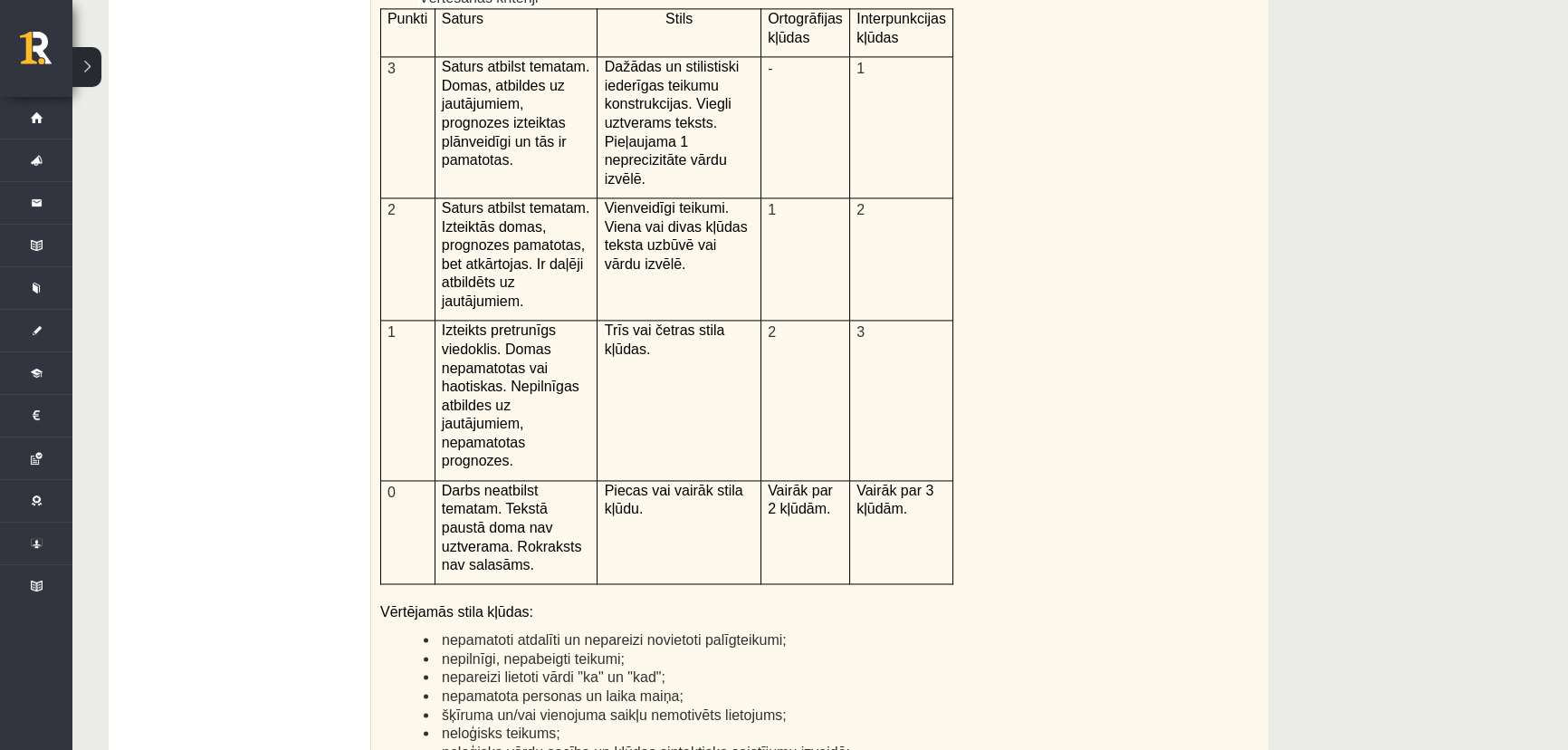
drag, startPoint x: 1567, startPoint y: 488, endPoint x: 1579, endPoint y: 489, distance: 12.0
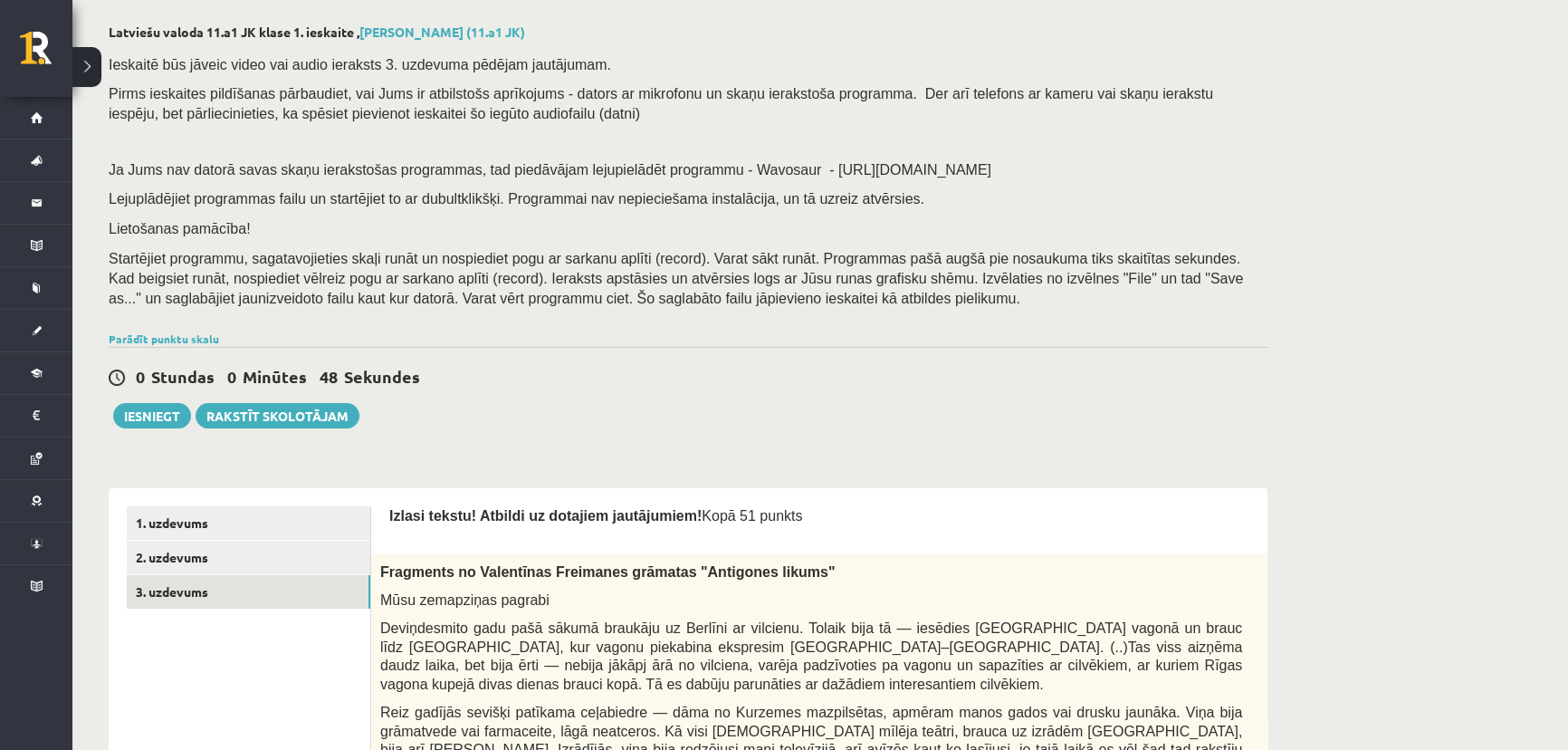
scroll to position [182, 0]
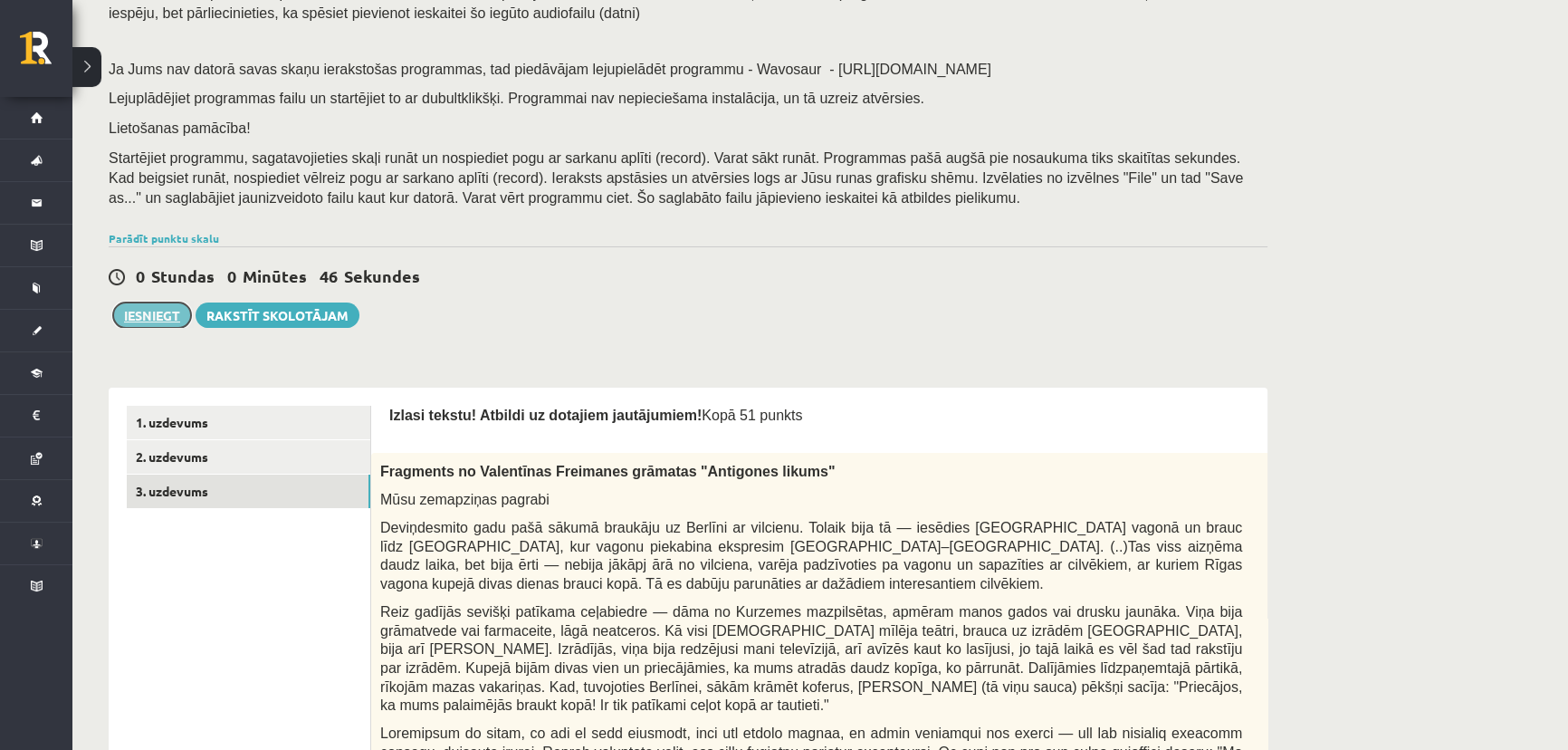
click at [145, 313] on button "Iesniegt" at bounding box center [152, 315] width 78 height 25
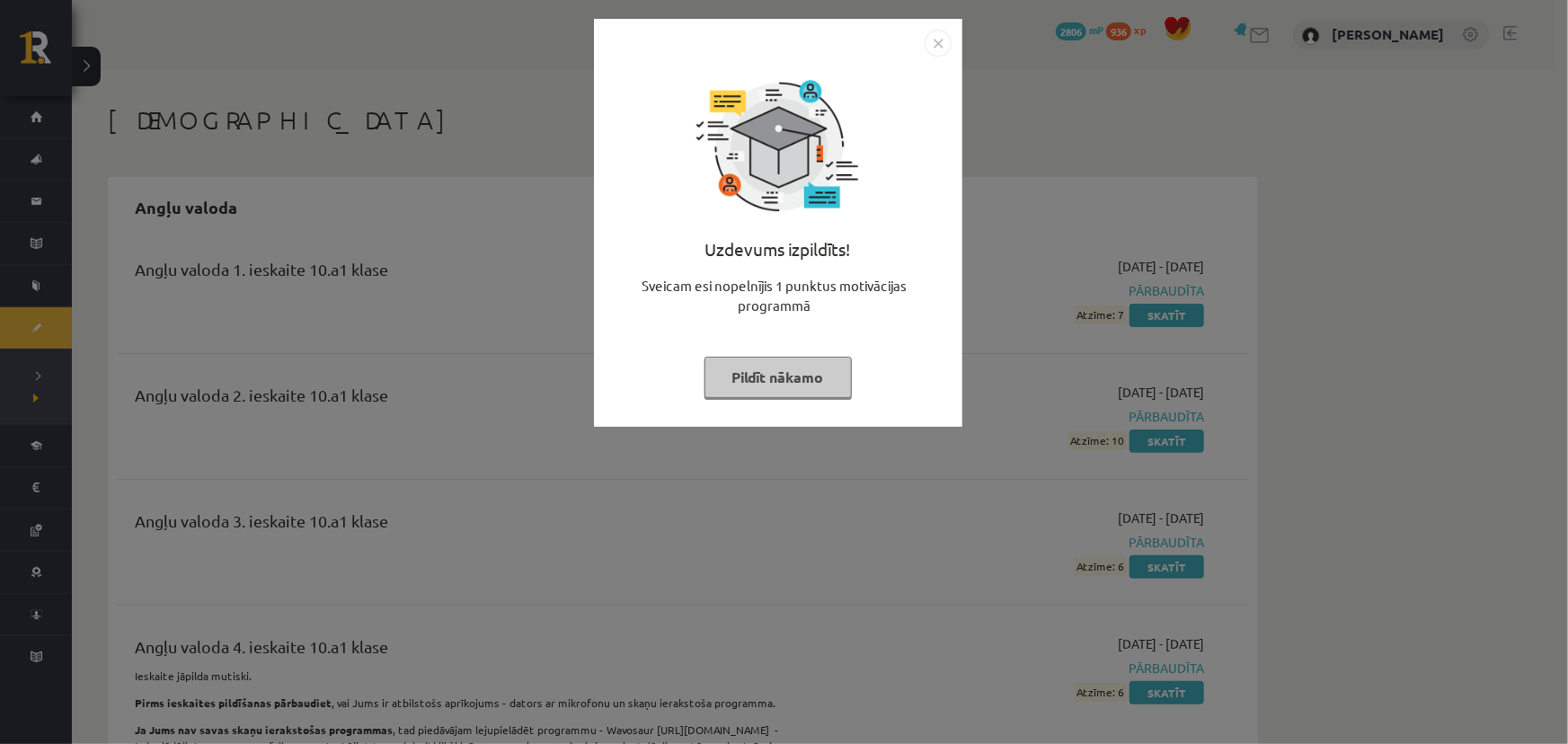
click at [809, 375] on button "Pildīt nākamo" at bounding box center [778, 378] width 148 height 42
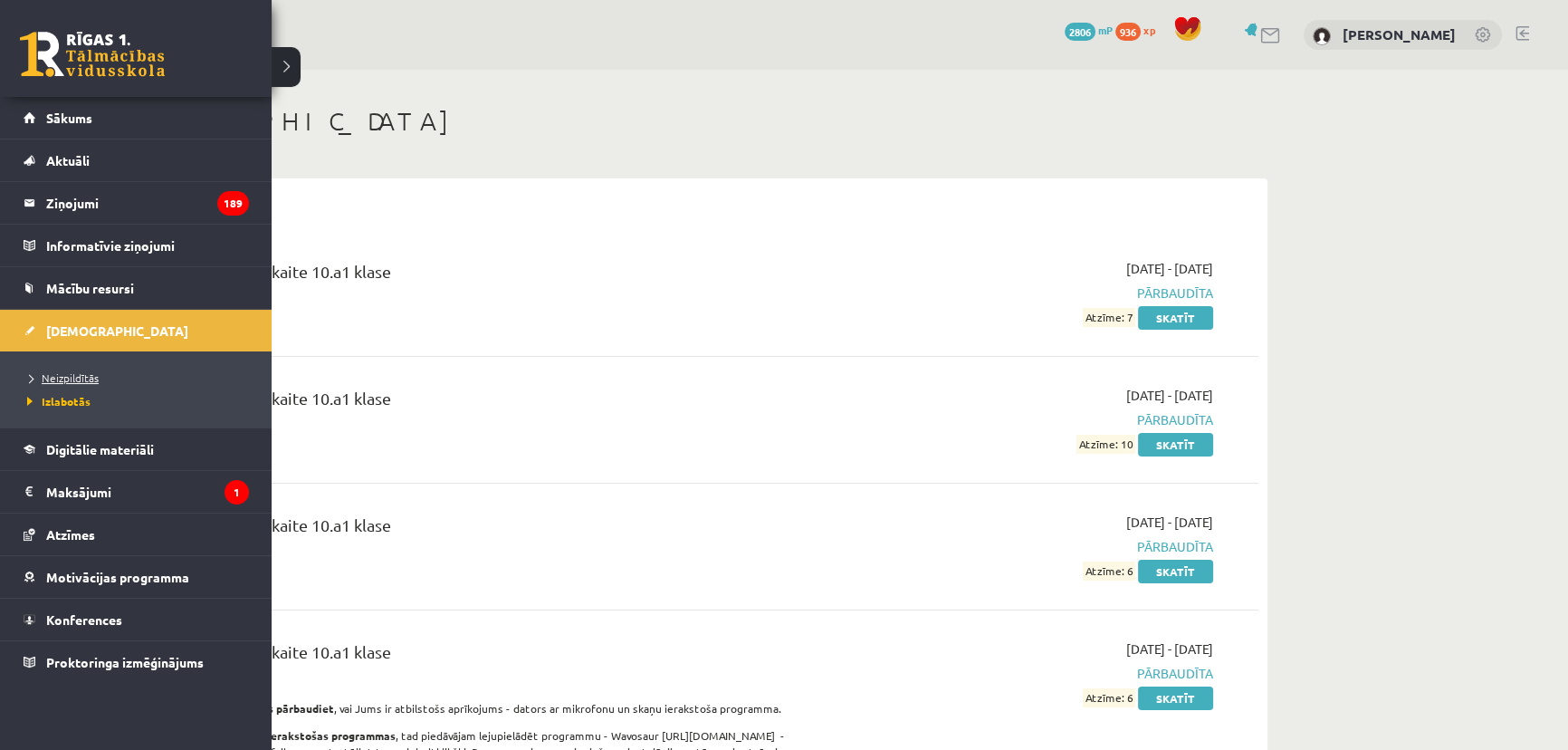
click at [71, 372] on span "Neizpildītās" at bounding box center [61, 378] width 76 height 14
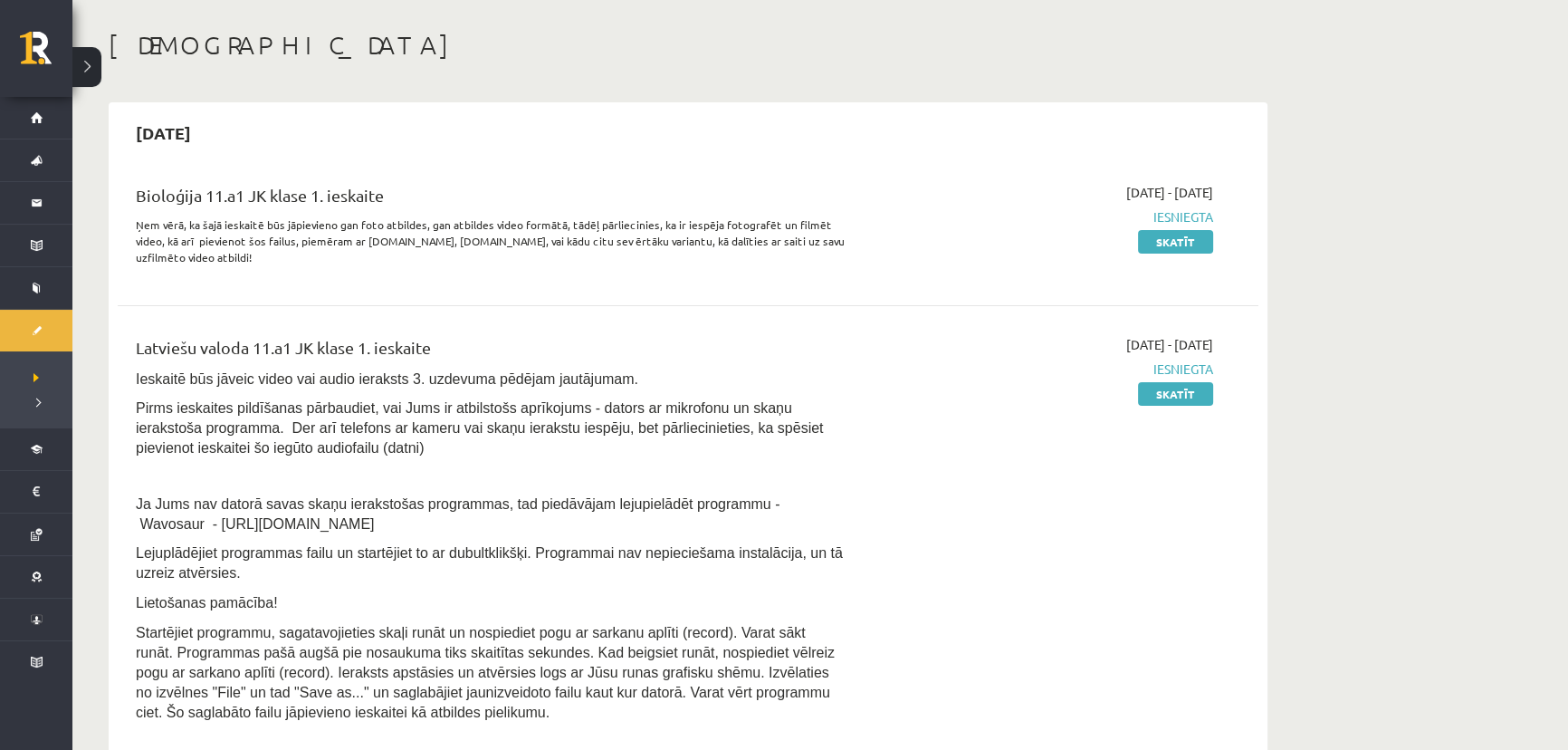
scroll to position [82, 0]
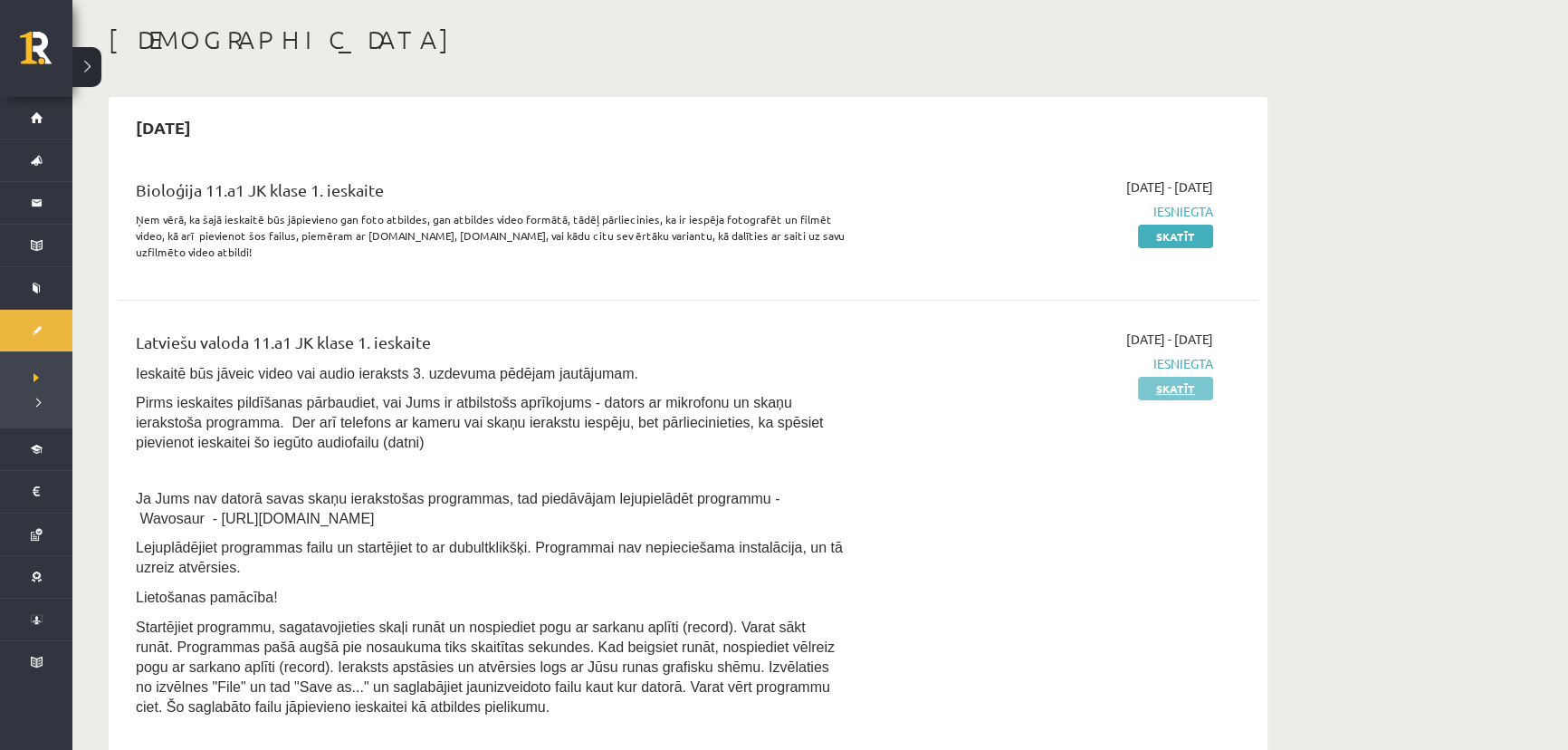
click at [1197, 390] on link "Skatīt" at bounding box center [1175, 389] width 75 height 24
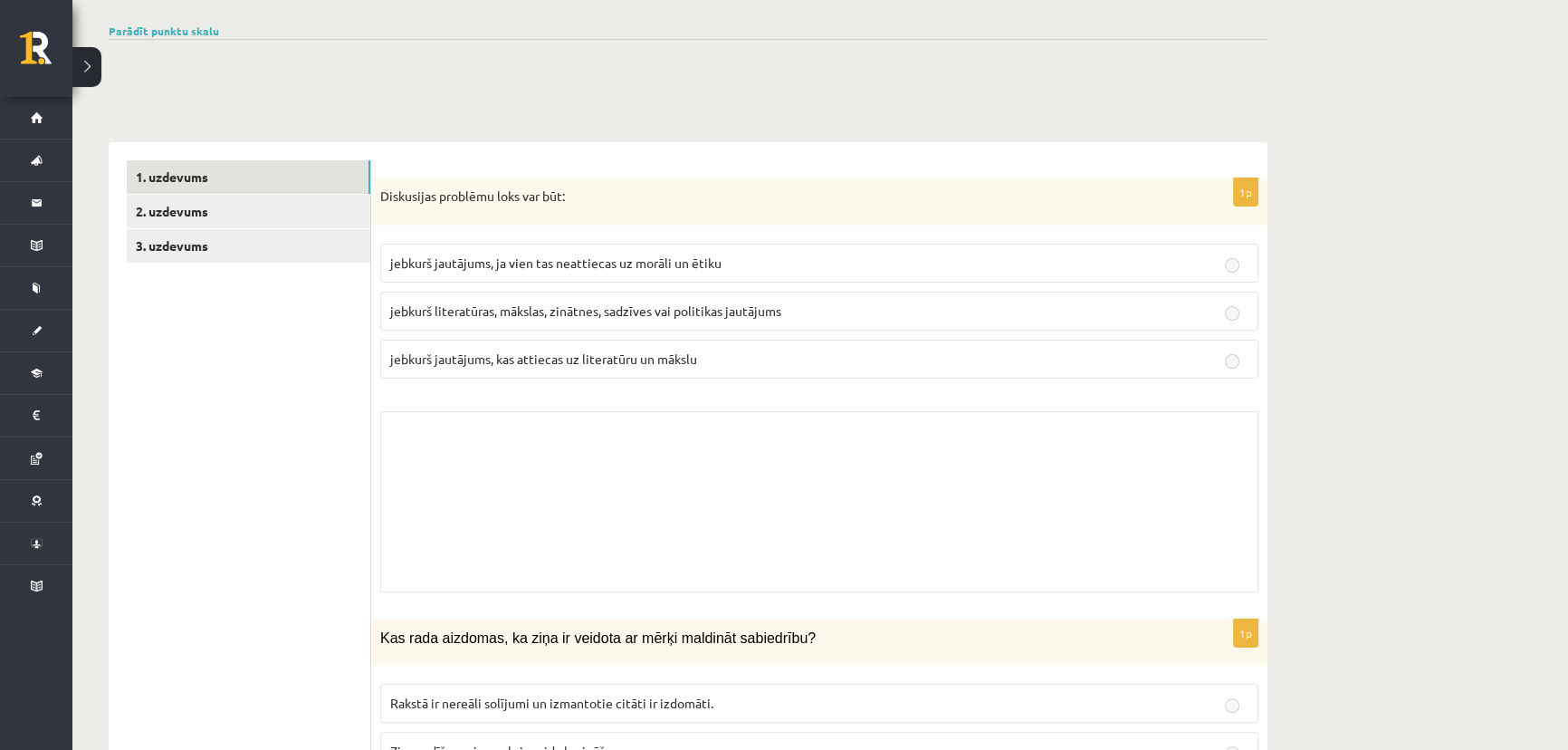
scroll to position [411, 0]
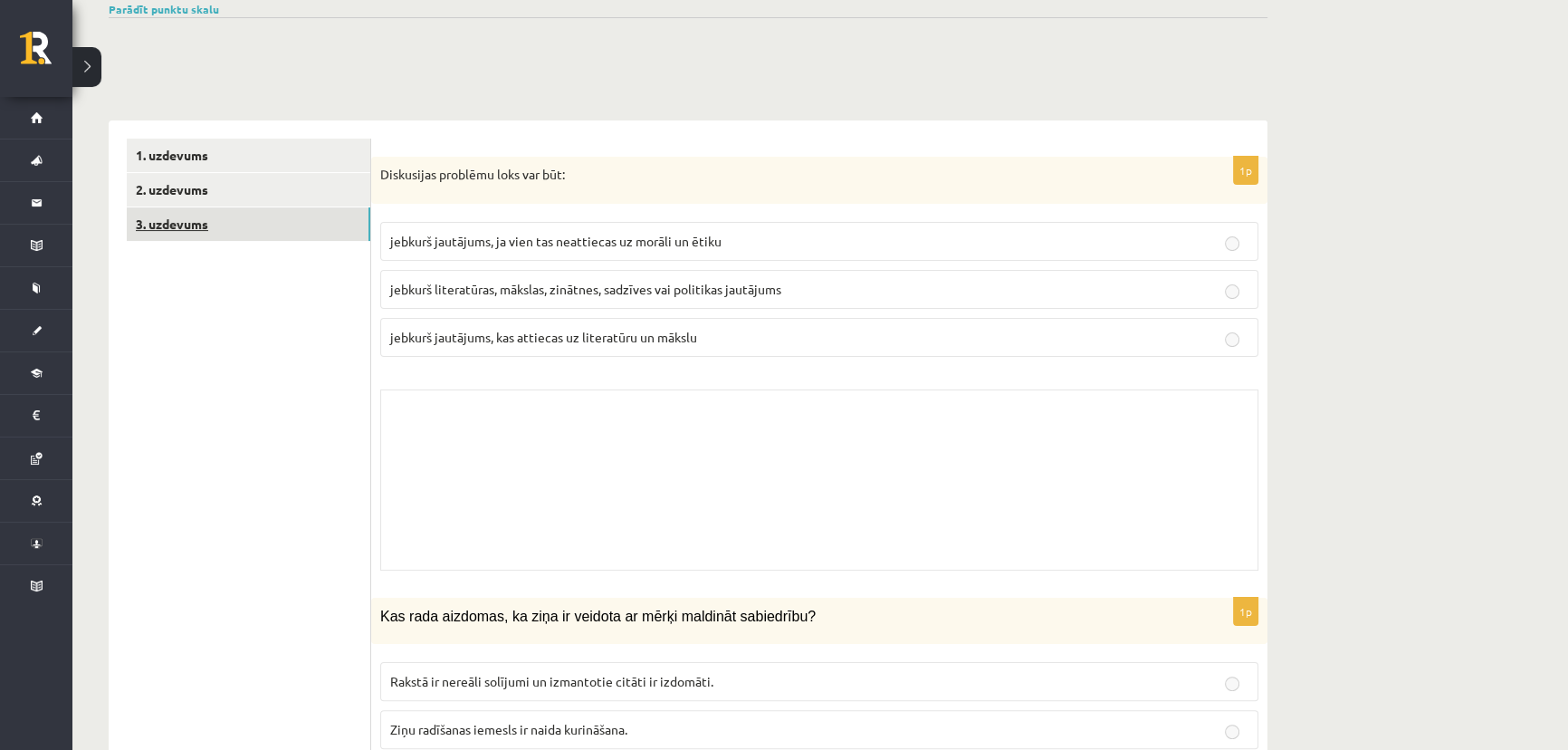
click at [206, 227] on link "3. uzdevums" at bounding box center [249, 225] width 244 height 34
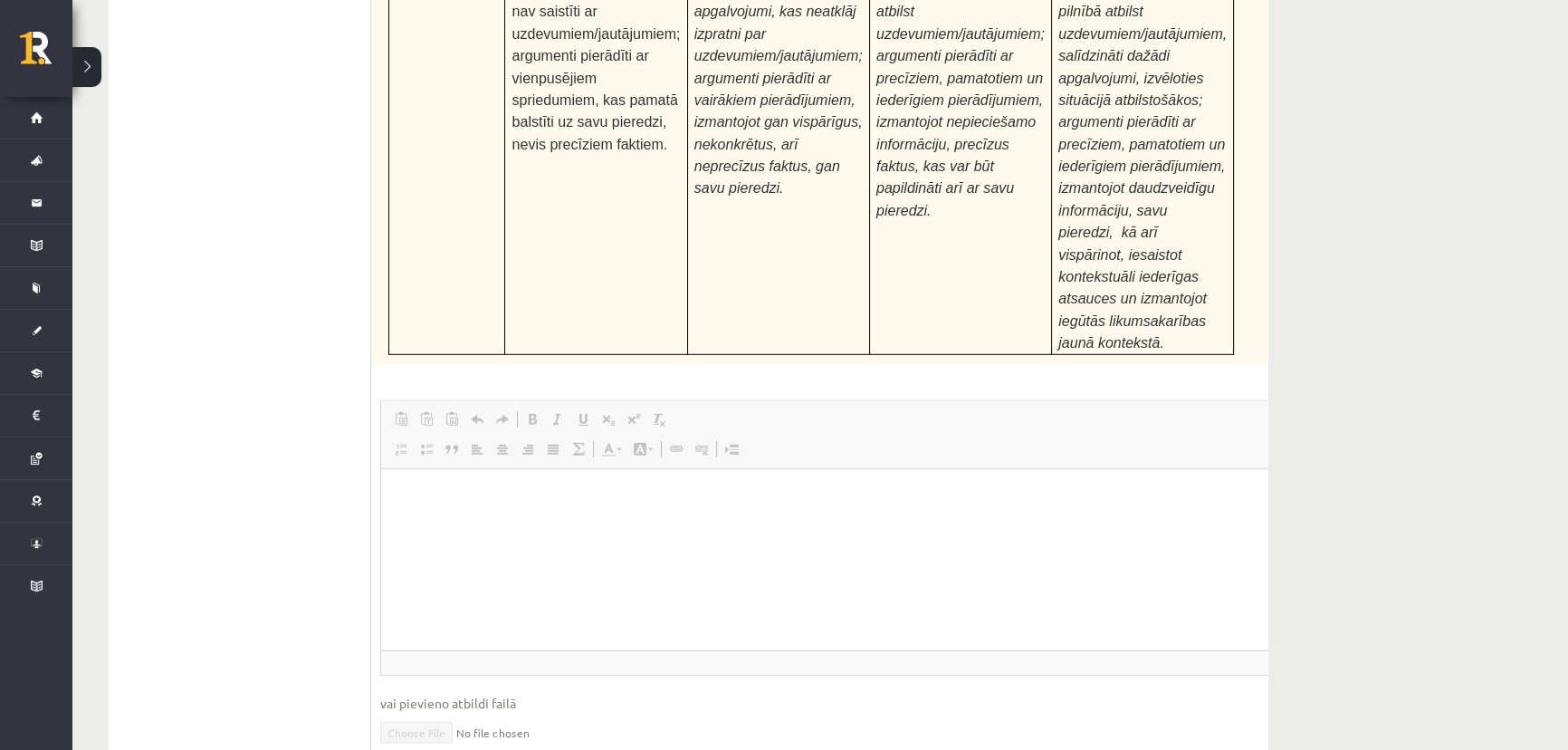
scroll to position [6926, 0]
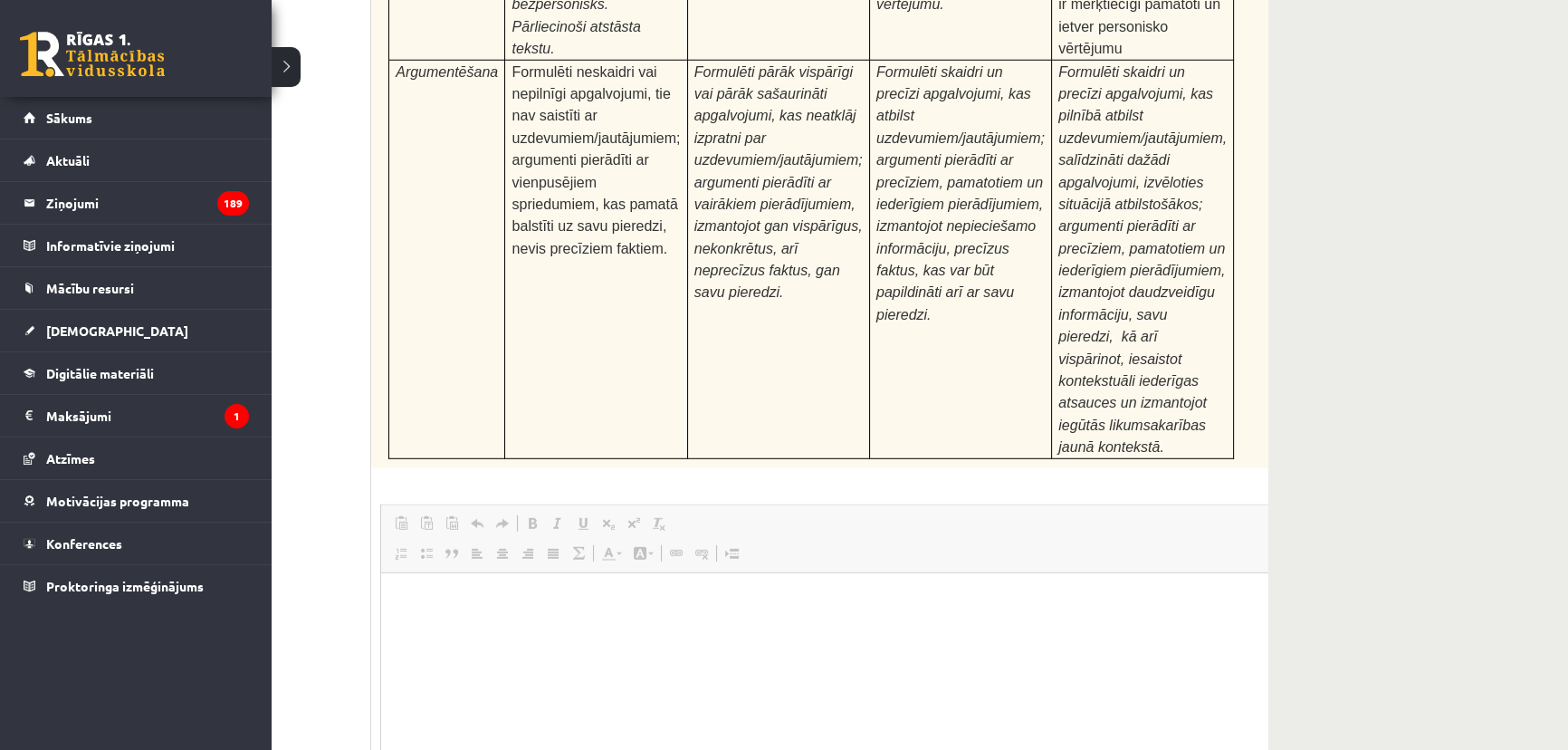
click at [39, 63] on link at bounding box center [92, 54] width 145 height 45
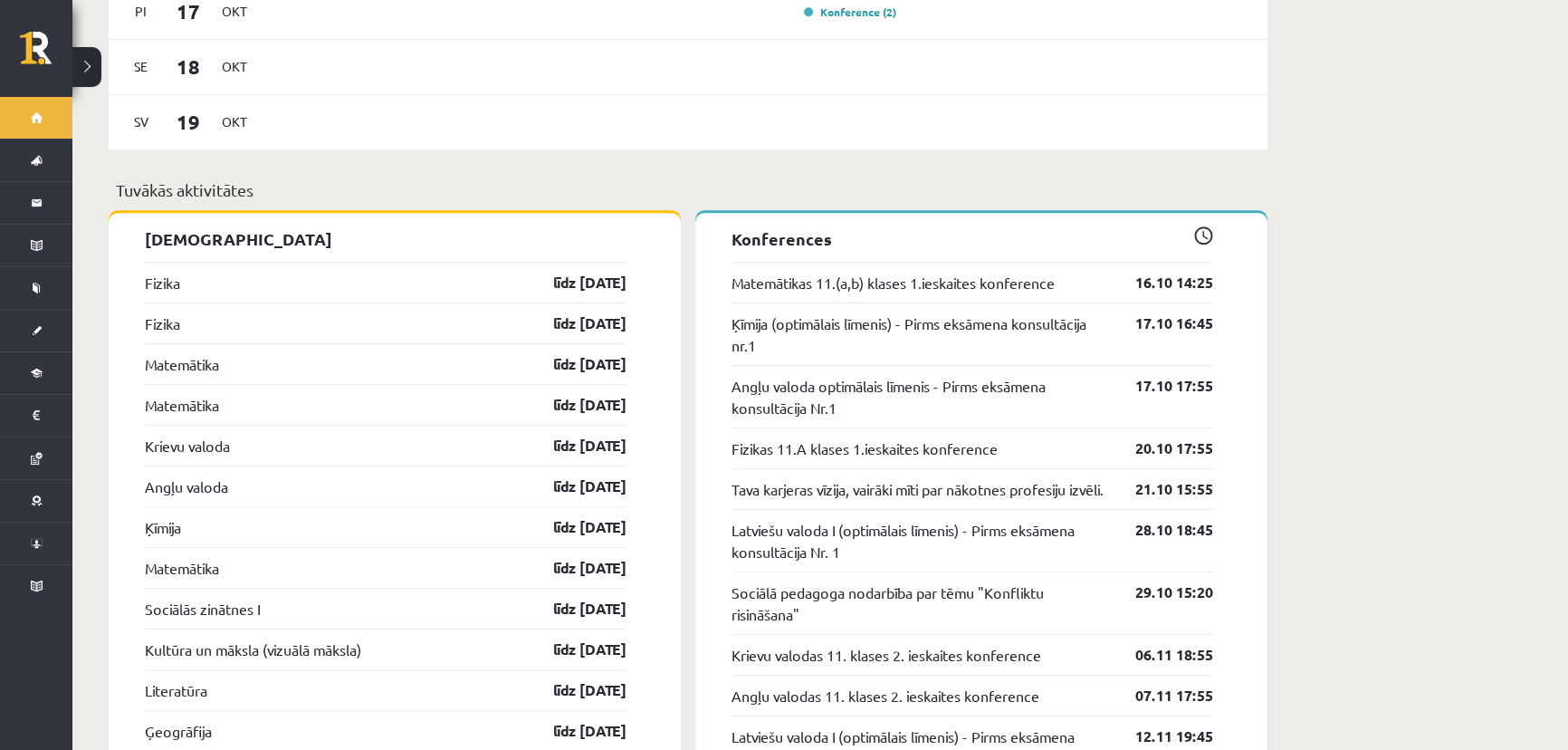
scroll to position [1400, 0]
